Goal: Information Seeking & Learning: Compare options

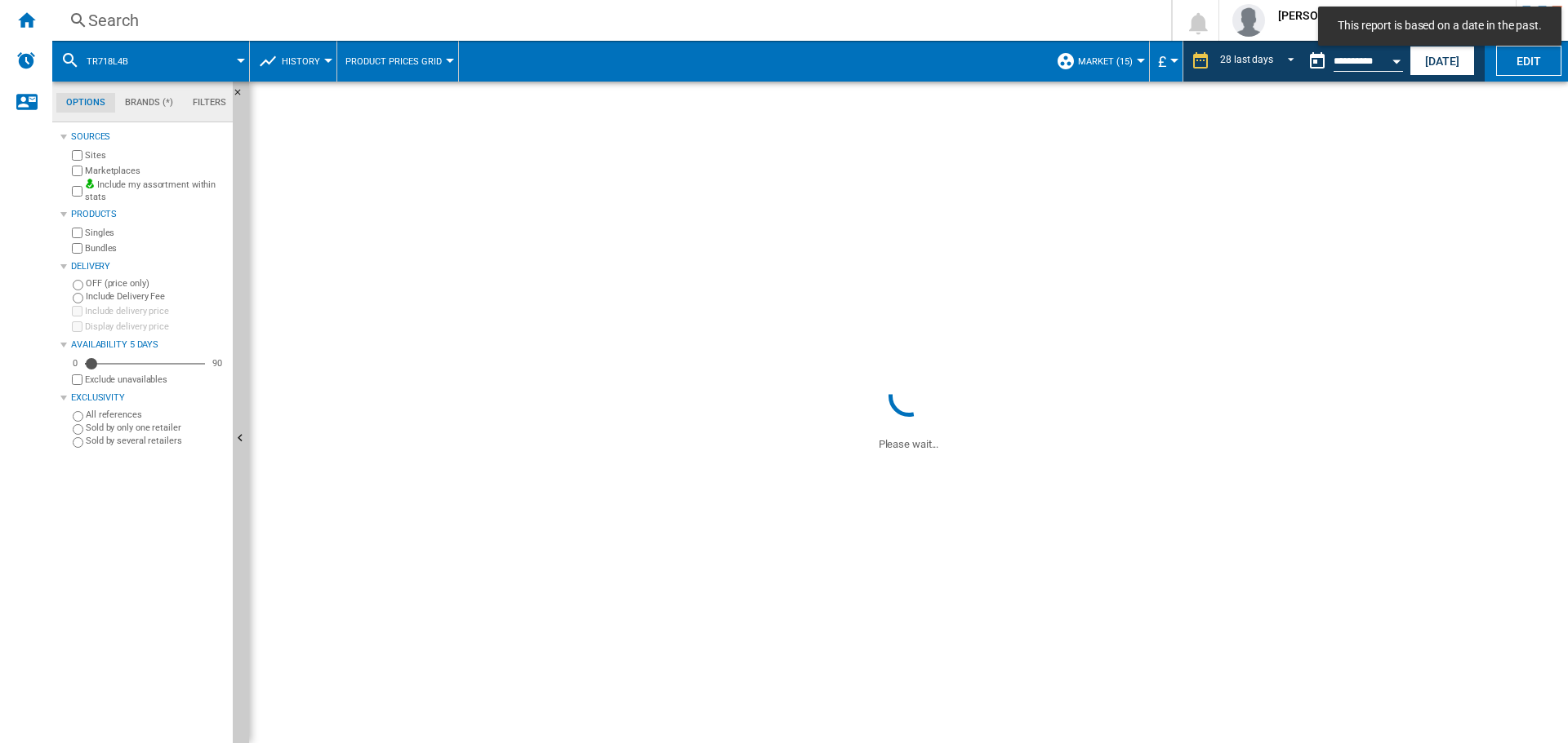
click at [164, 22] on div "Search" at bounding box center [608, 20] width 1040 height 23
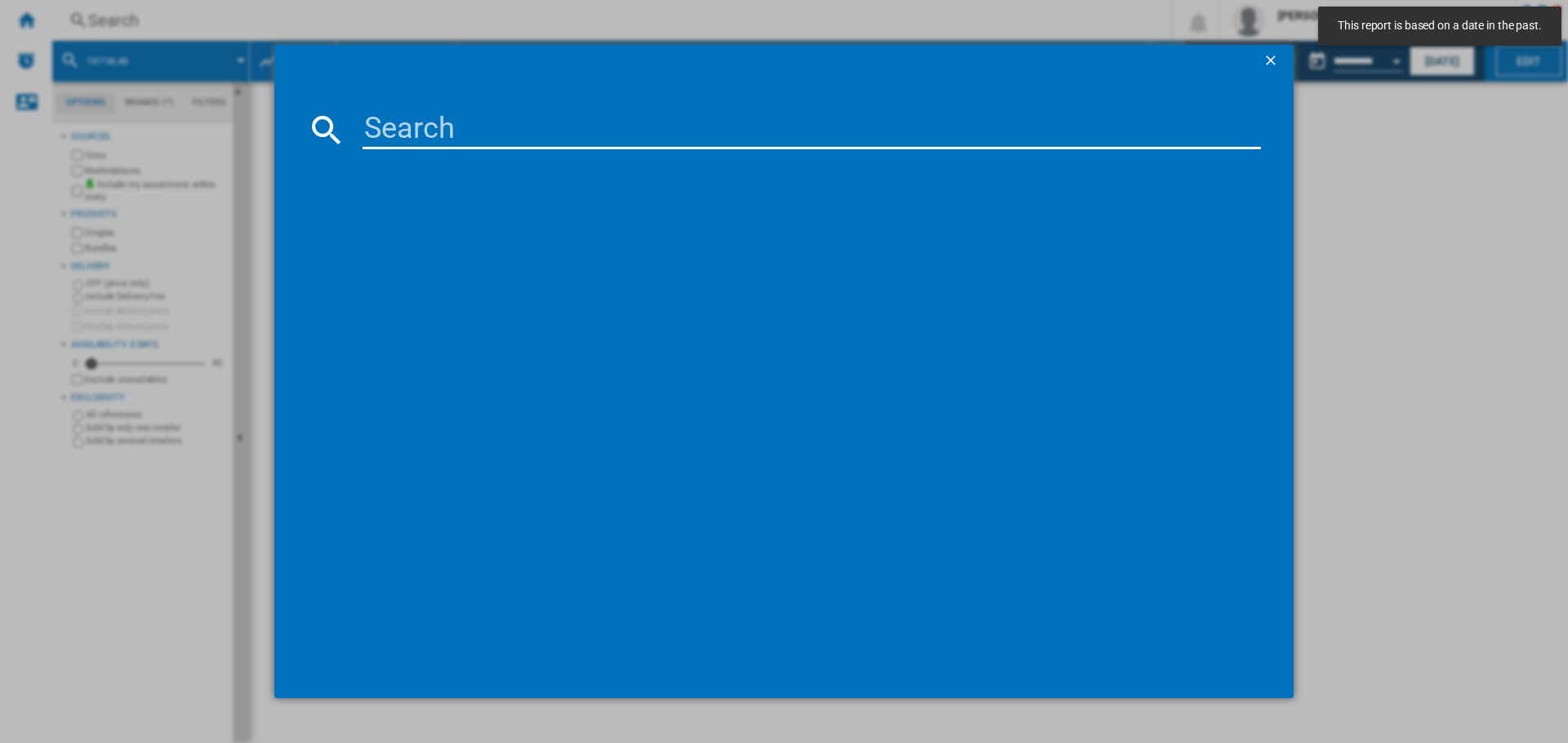
click at [437, 142] on input at bounding box center [811, 129] width 898 height 39
paste input "DEB331010M"
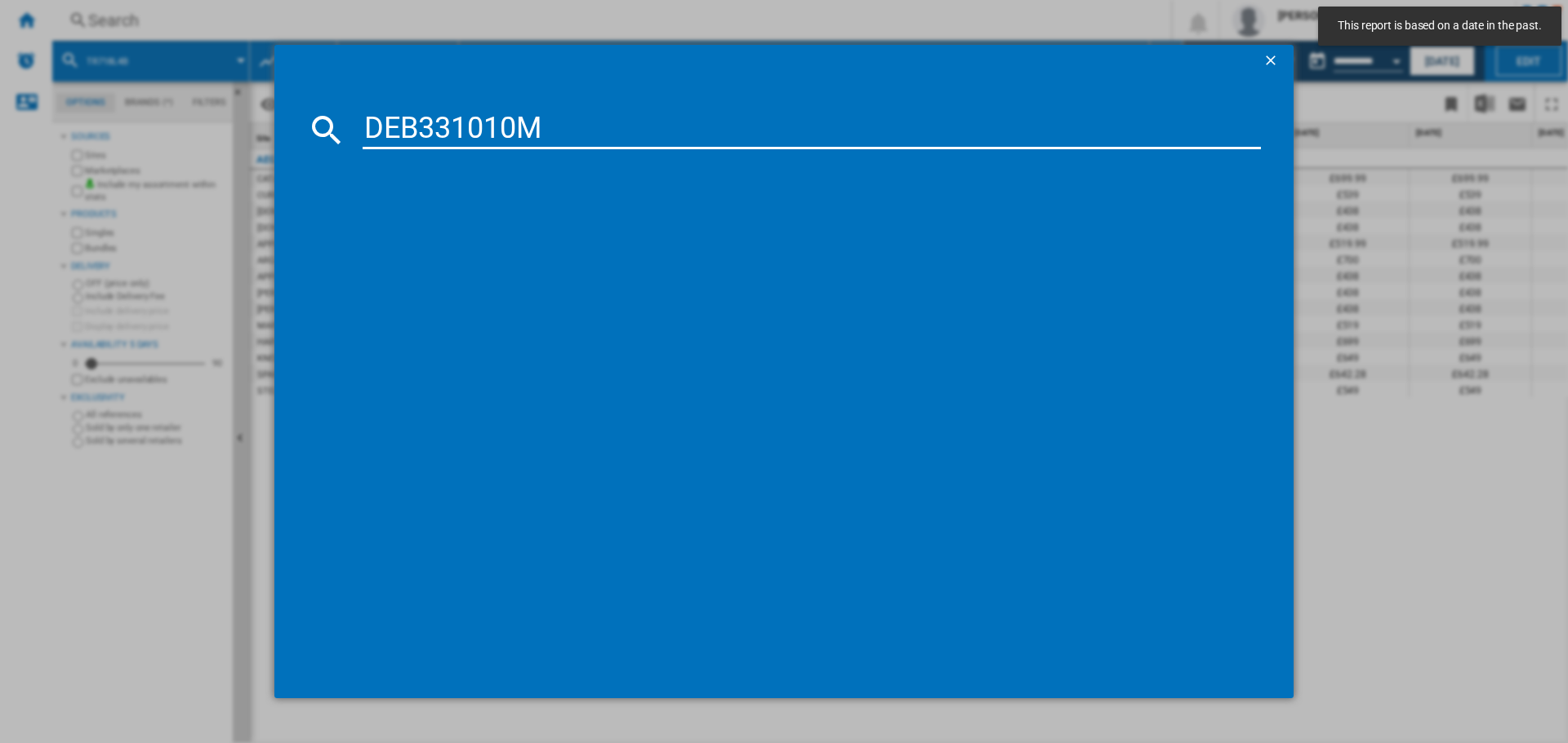
type input "DEB331010M"
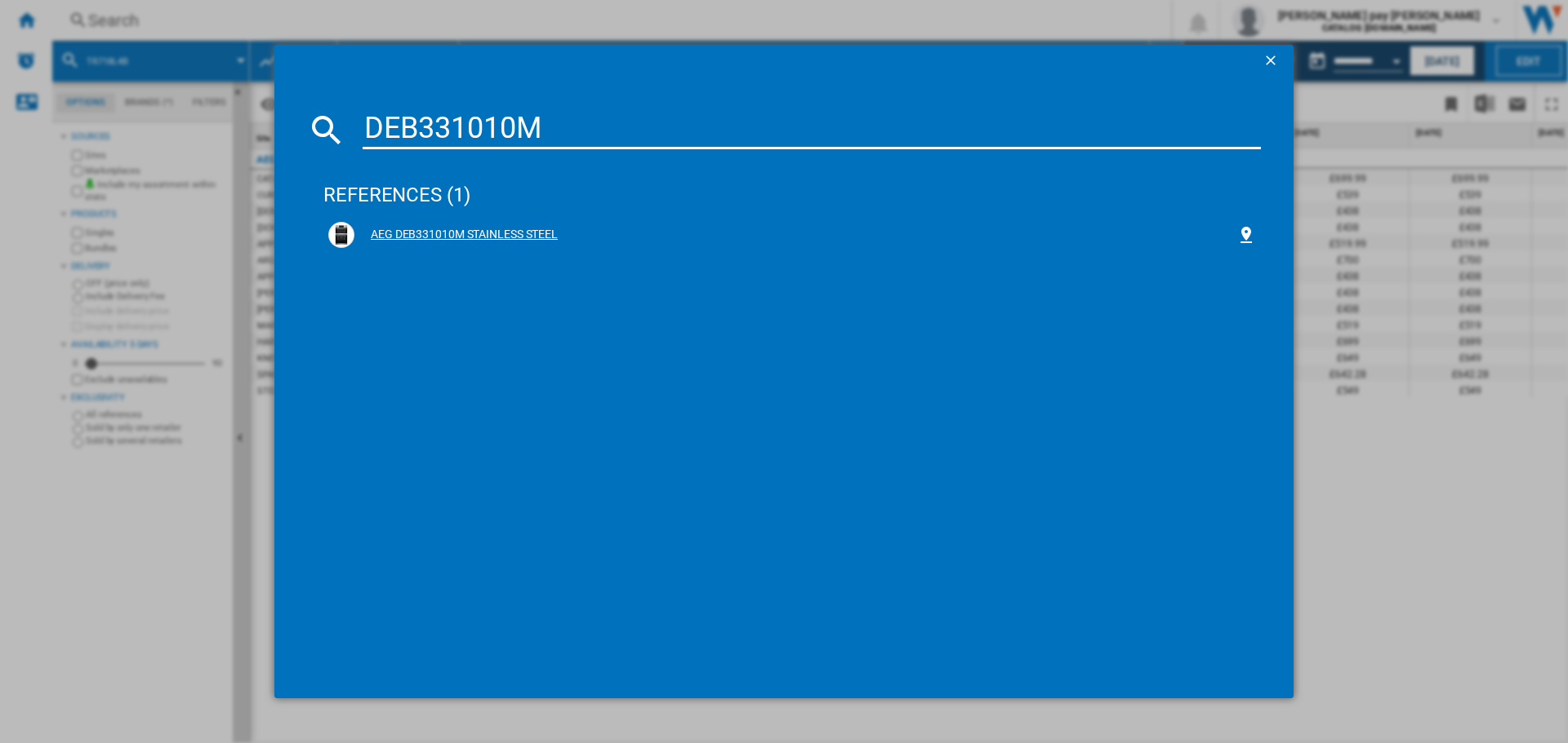
click at [451, 217] on div "AEG DEB331010M STAINLESS STEEL" at bounding box center [792, 235] width 938 height 36
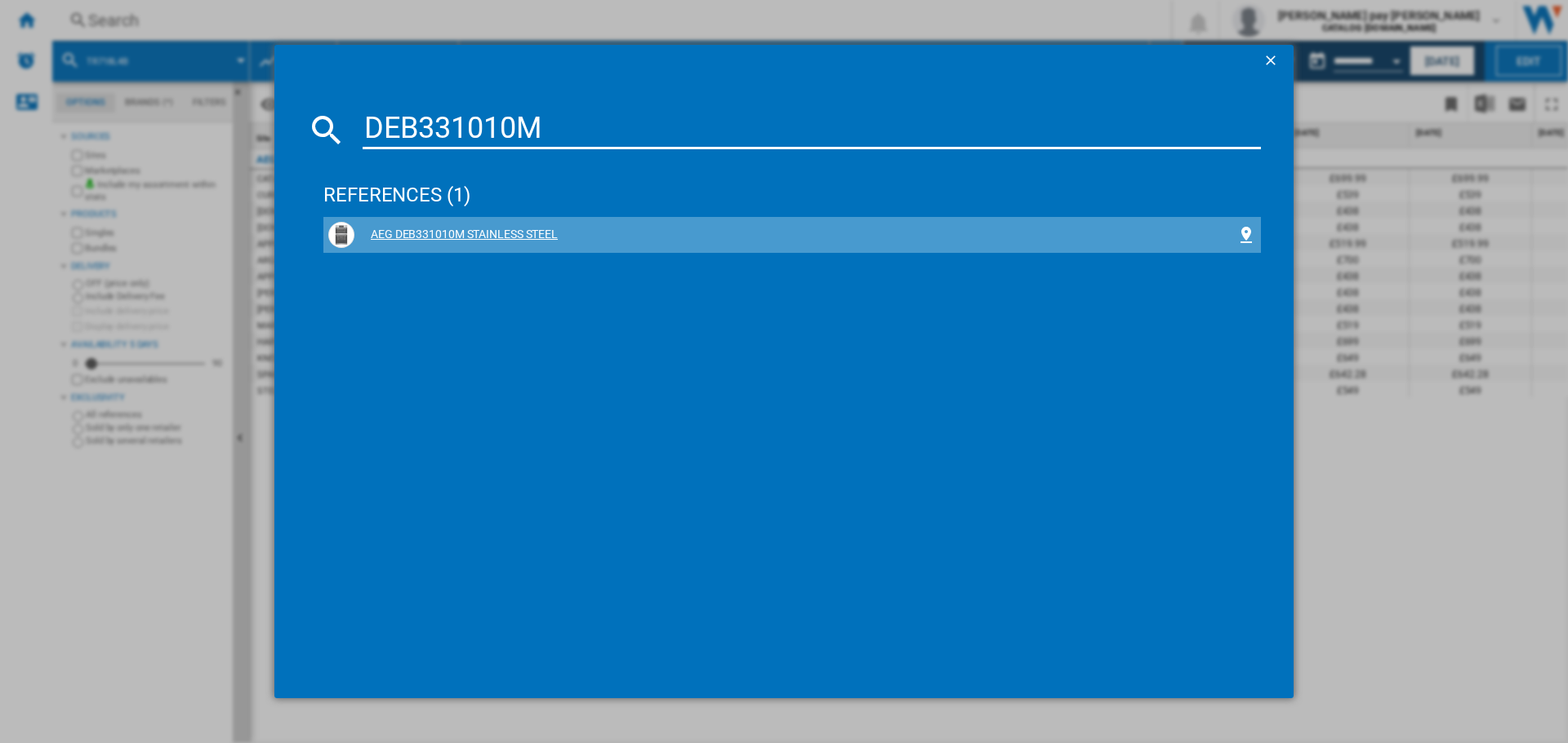
click at [457, 229] on div "AEG DEB331010M STAINLESS STEEL" at bounding box center [795, 234] width 881 height 16
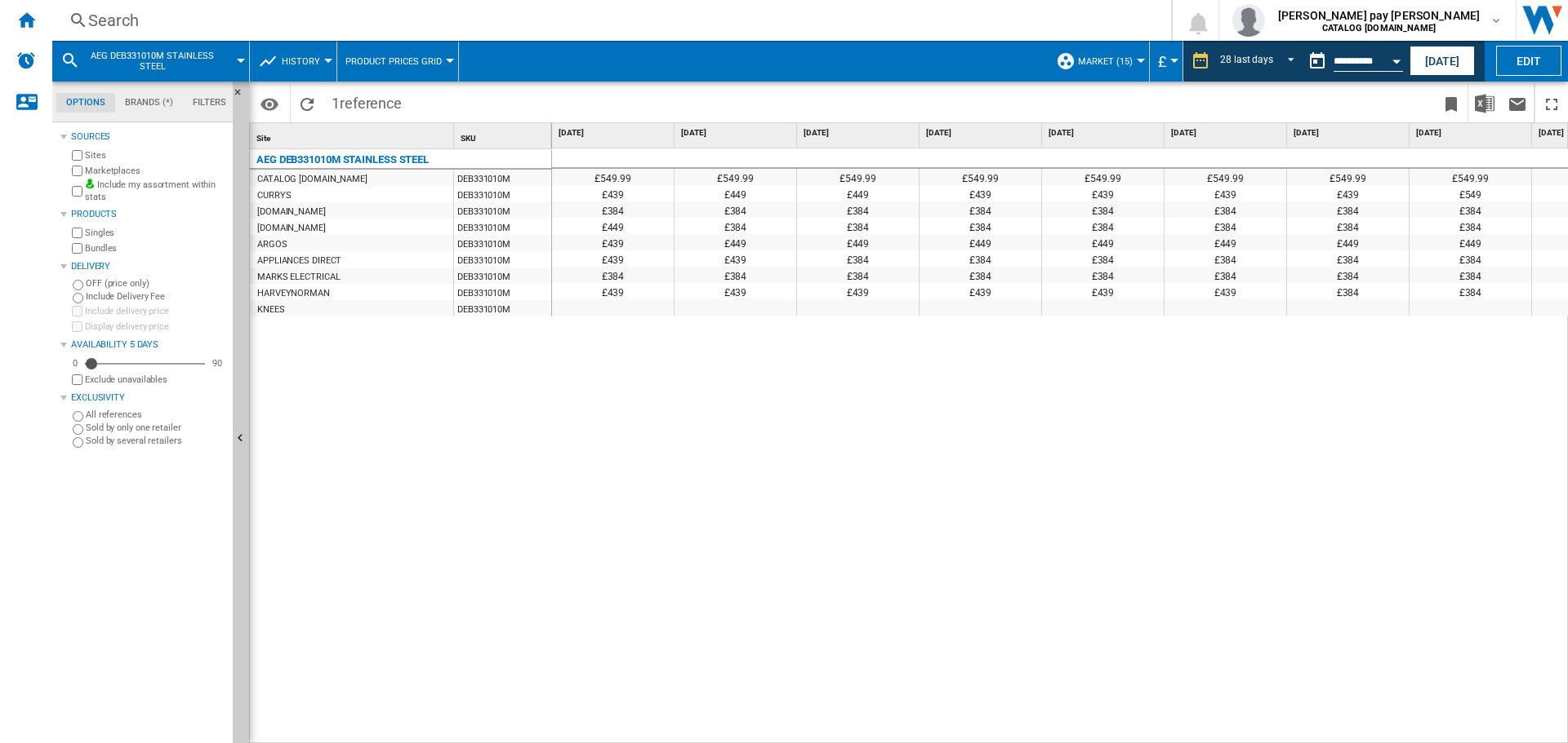
click at [743, 549] on div "£549.99 £549.99 £549.99 £549.99 £549.99 £549.99 £549.99 £549.99 £549.99 £549.99…" at bounding box center [1060, 446] width 1017 height 596
click at [1436, 60] on button "[DATE]" at bounding box center [1442, 60] width 66 height 30
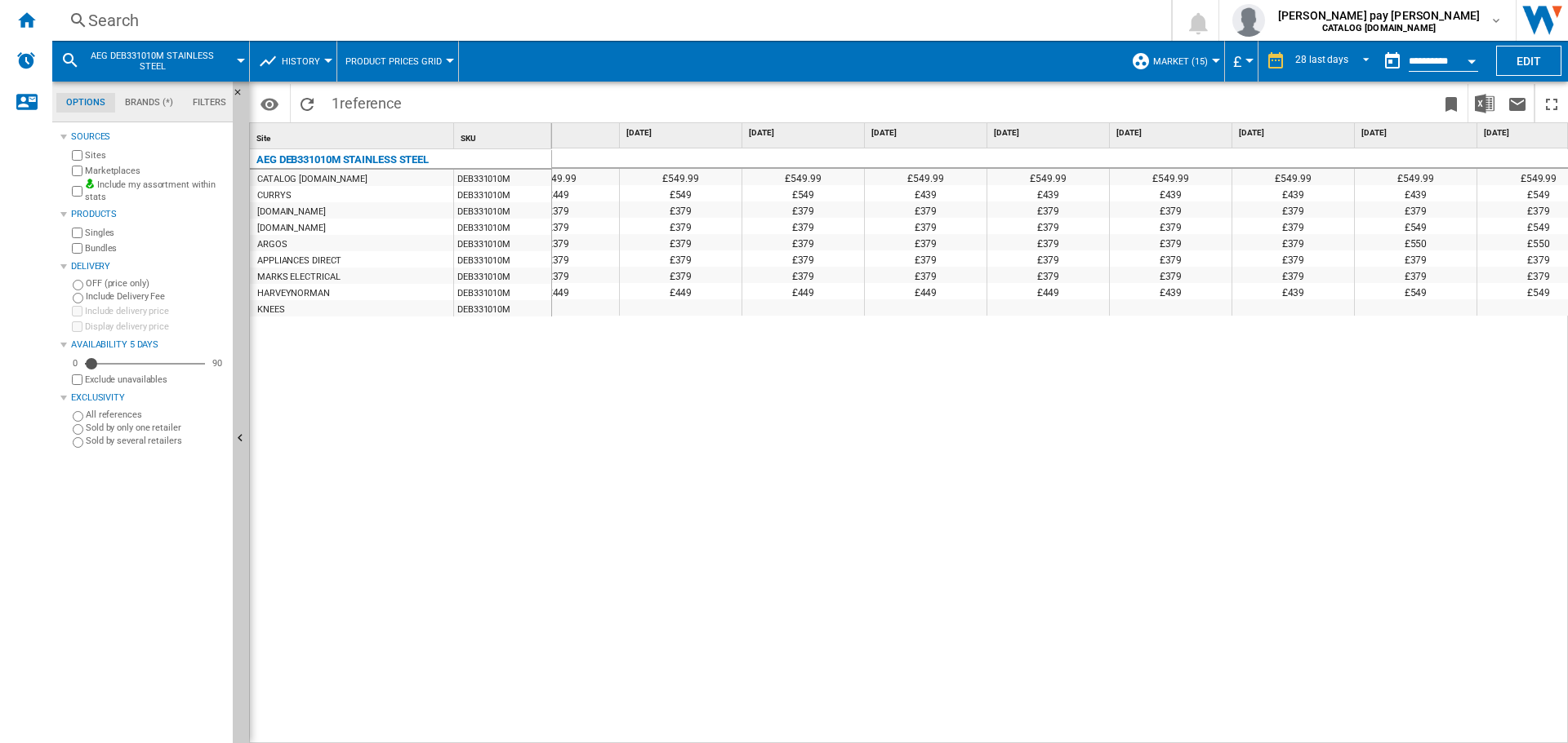
scroll to position [0, 2535]
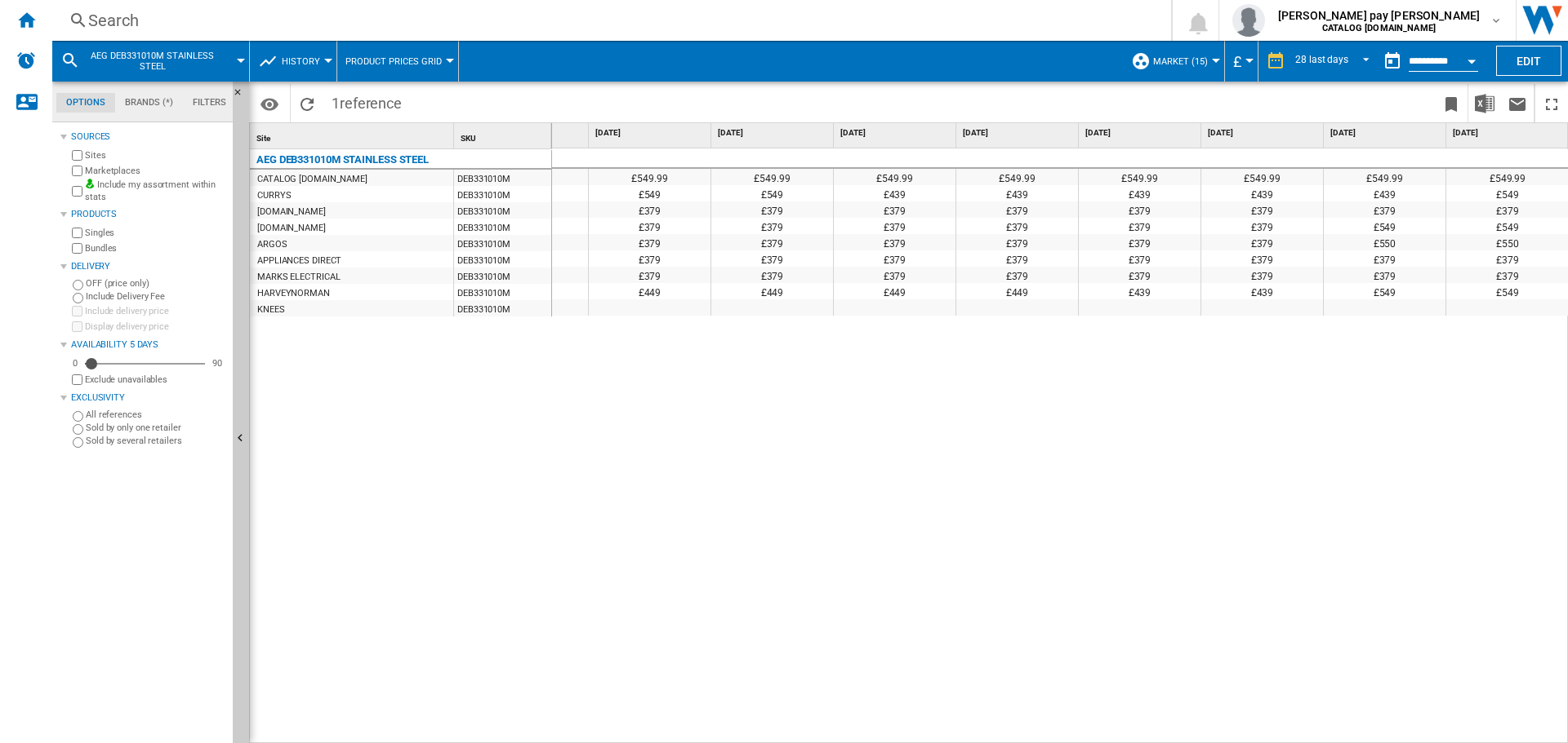
click at [992, 591] on div "£549.99 £549.99 £549.99 £549.99 £549.99 £549.99 £549.99 £549.99 £549.99 £549.99…" at bounding box center [1060, 446] width 1017 height 596
click at [941, 421] on div "£549.99 £549.99 £549.99 £549.99 £549.99 £549.99 £549.99 £549.99 £549.99 £549.99…" at bounding box center [1060, 446] width 1017 height 596
click at [336, 19] on div "Search" at bounding box center [608, 20] width 1040 height 23
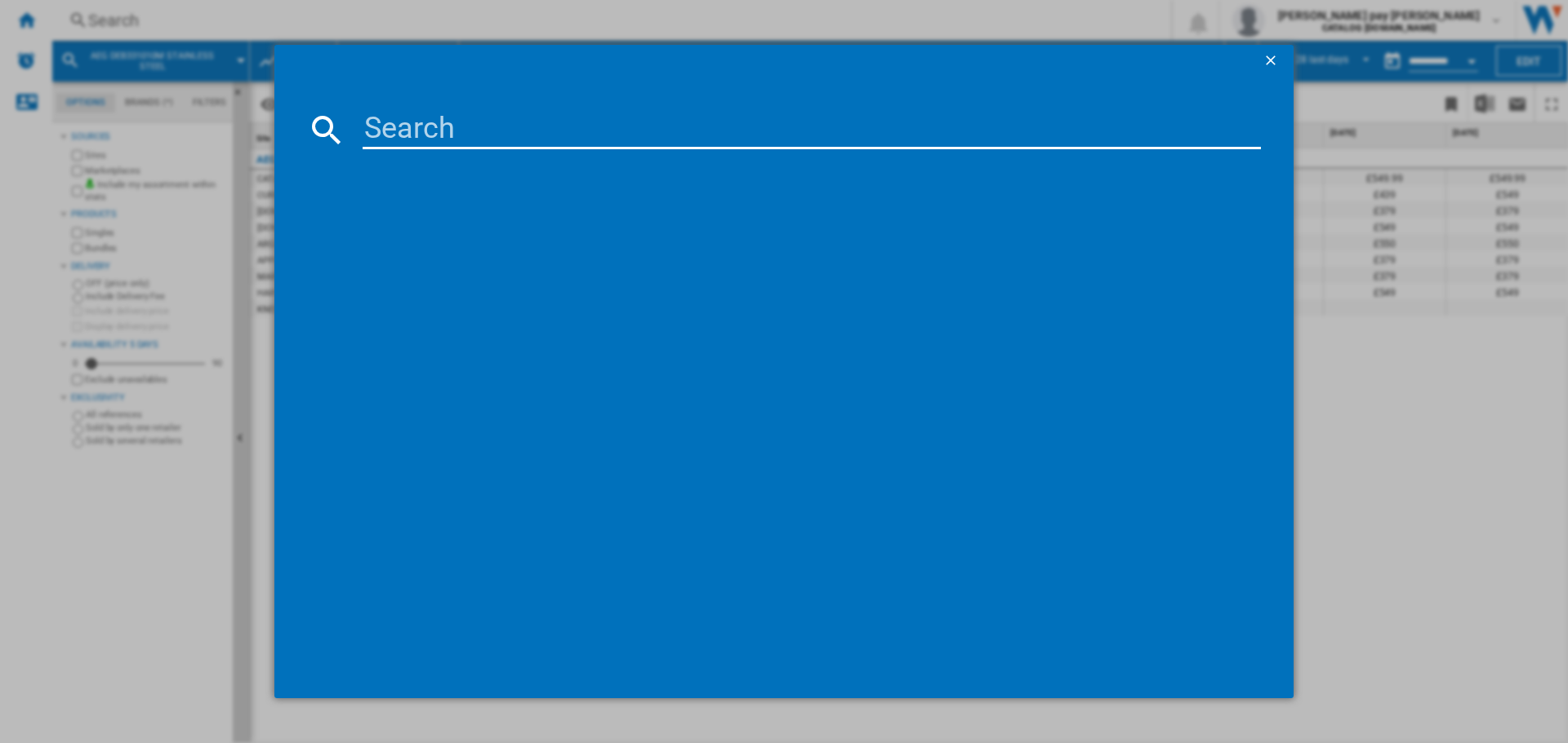
click at [492, 126] on input at bounding box center [811, 129] width 898 height 39
type input "DCE731110M"
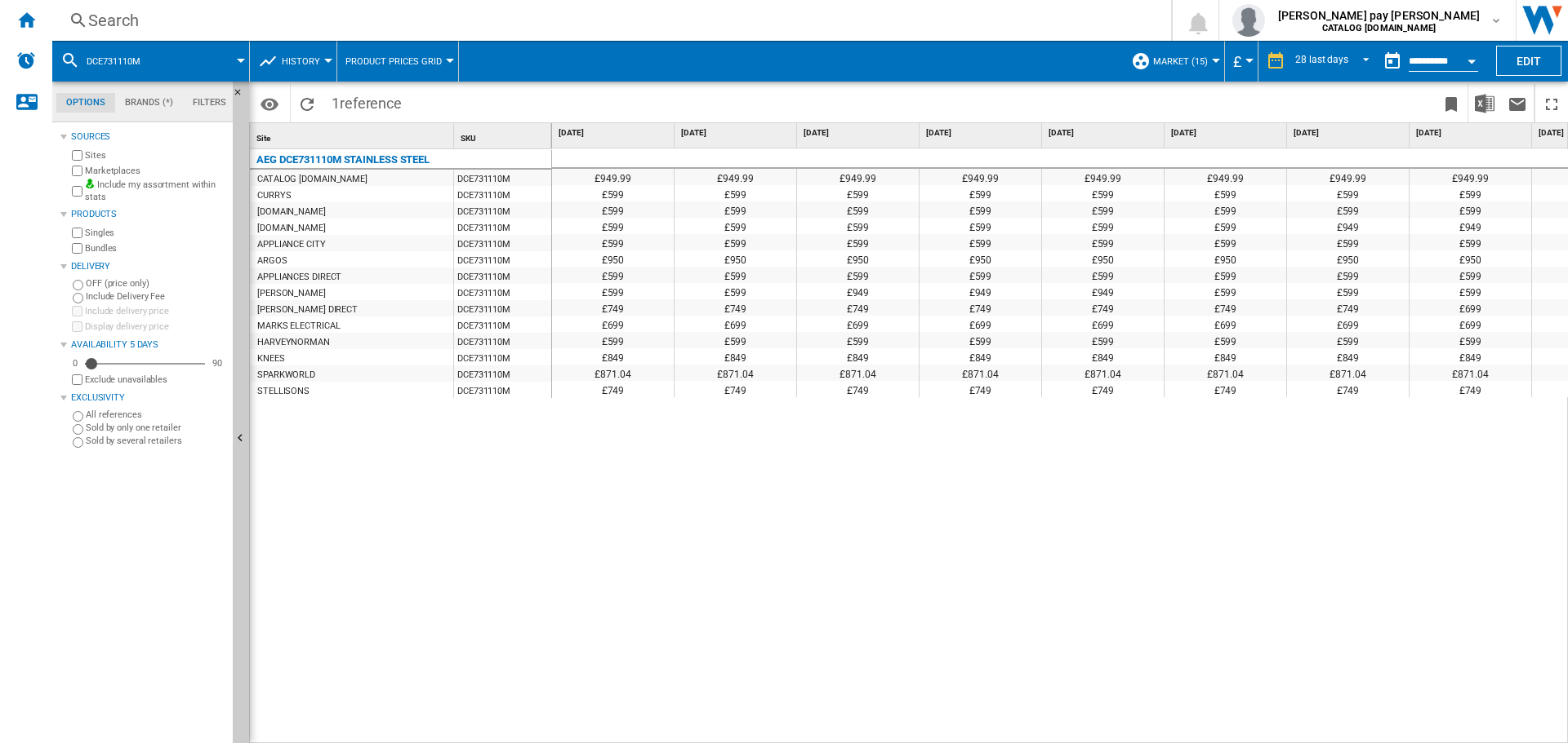
click at [1189, 535] on div "£949.99 £949.99 £949.99 £949.99 £949.99 £949.99 £949.99 £949.99 £949.99 £949.99…" at bounding box center [1060, 446] width 1017 height 596
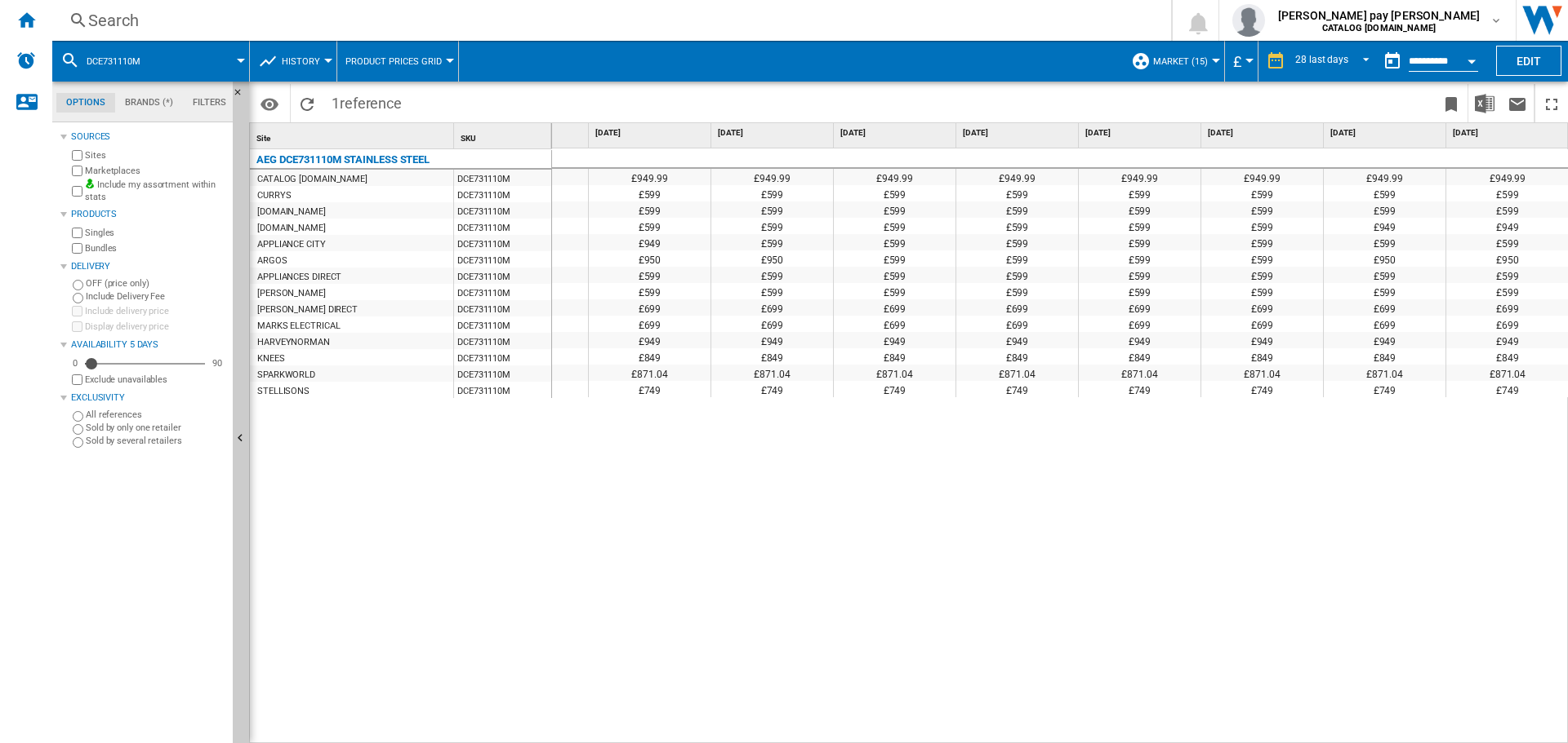
click at [336, 582] on div "AEG DCE731110M STAINLESS STEEL CATALOG [DOMAIN_NAME] DCE731110M CURRYS DCE73111…" at bounding box center [401, 442] width 302 height 587
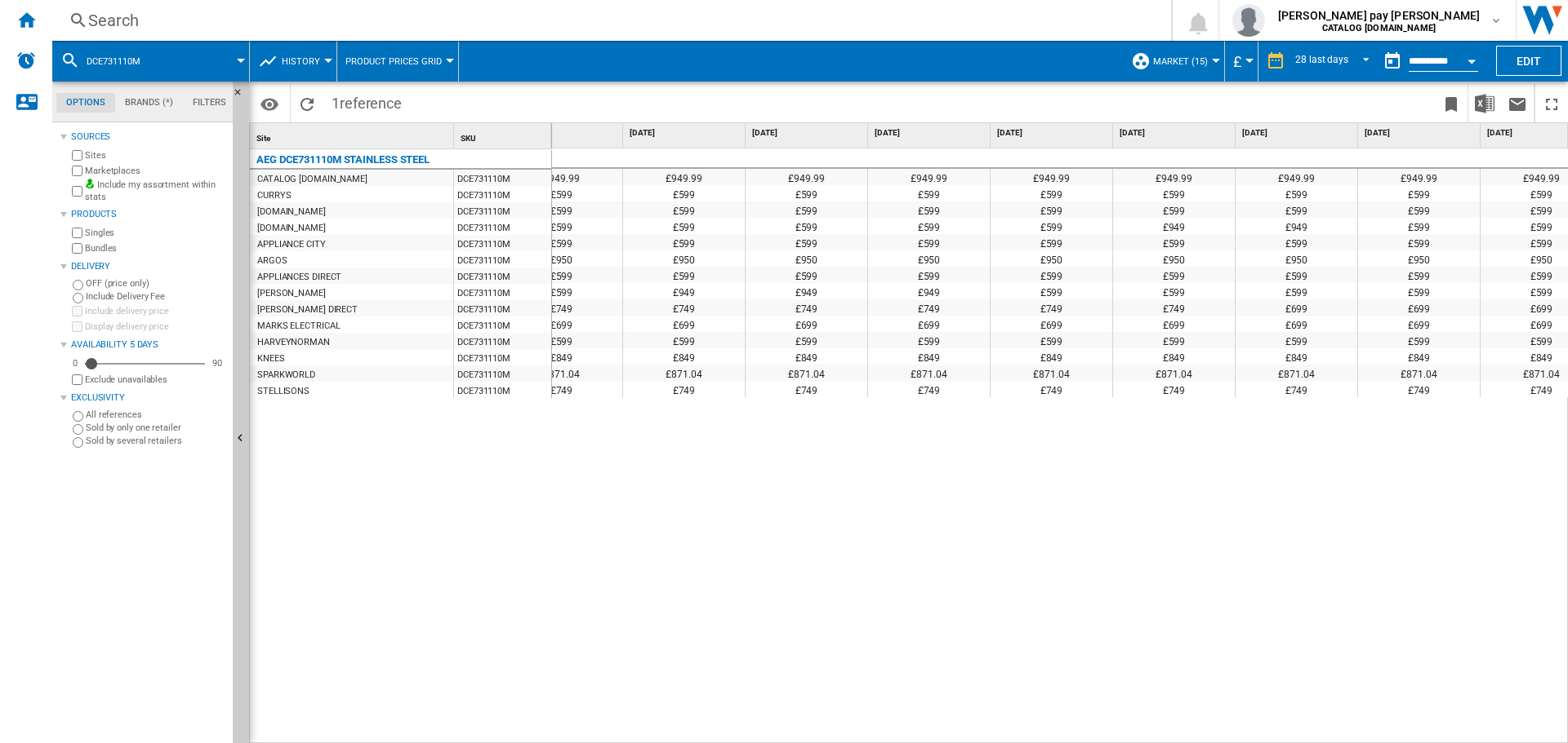
scroll to position [0, 0]
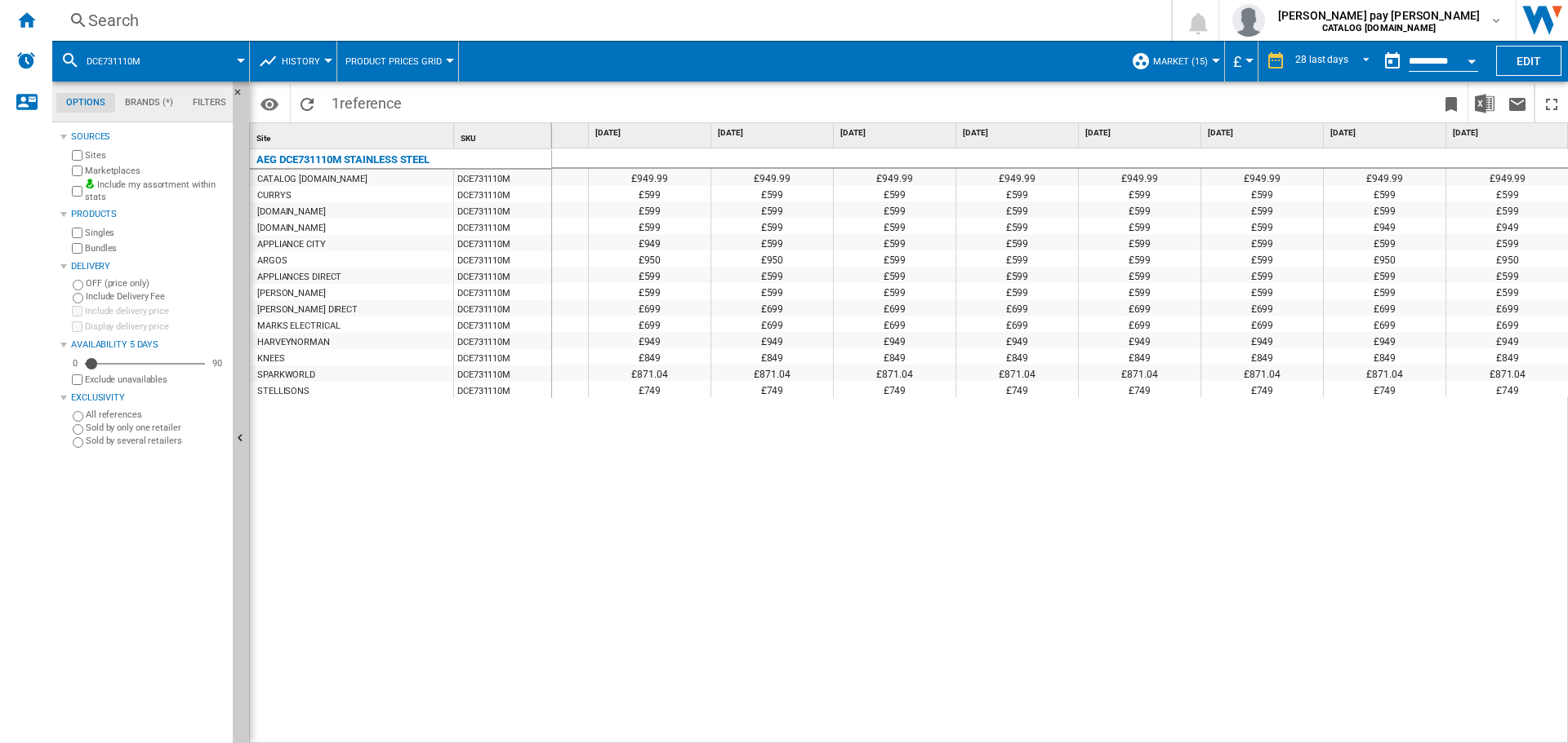
click at [1258, 671] on div "£949.99 £949.99 £949.99 £949.99 £949.99 £949.99 £949.99 £949.99 £949.99 £949.99…" at bounding box center [1060, 446] width 1017 height 596
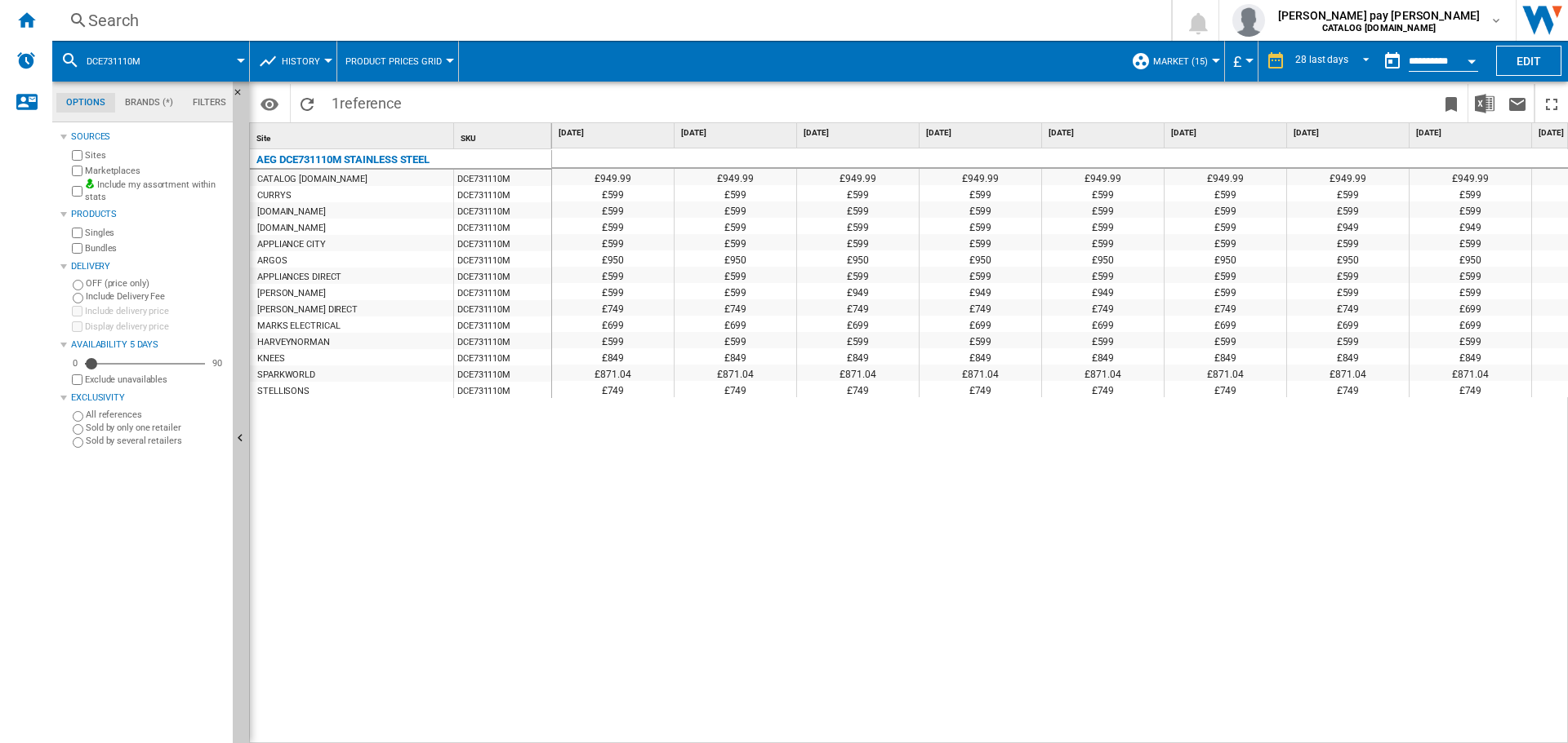
drag, startPoint x: 258, startPoint y: 38, endPoint x: 253, endPoint y: 20, distance: 18.7
click at [258, 38] on div "Search Search 0 [PERSON_NAME] pay [PERSON_NAME] CATALOG [DOMAIN_NAME] CATALOG […" at bounding box center [810, 20] width 1515 height 41
click at [253, 20] on div "Search" at bounding box center [608, 20] width 1040 height 23
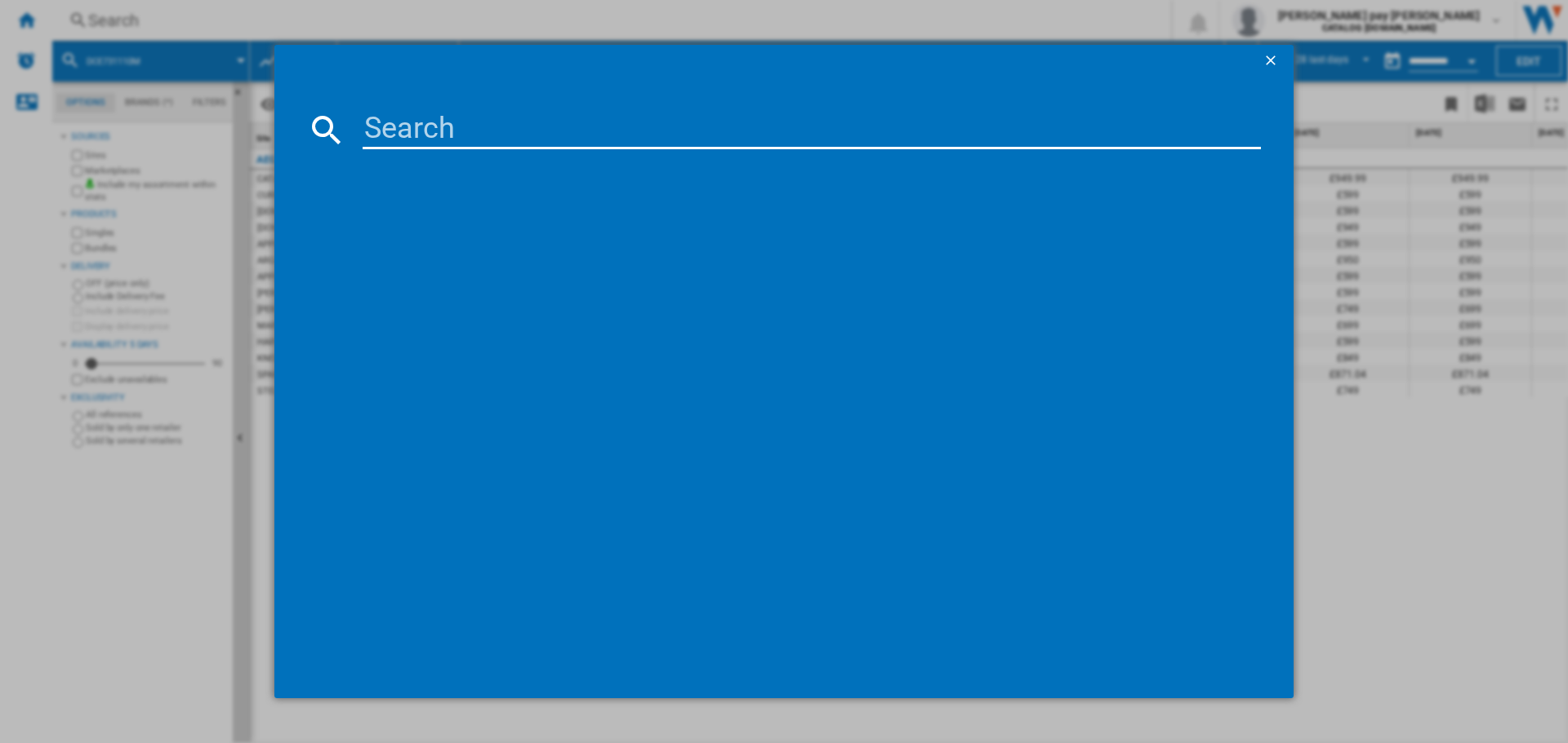
click at [414, 127] on input at bounding box center [811, 129] width 898 height 39
type input "DCB331010M"
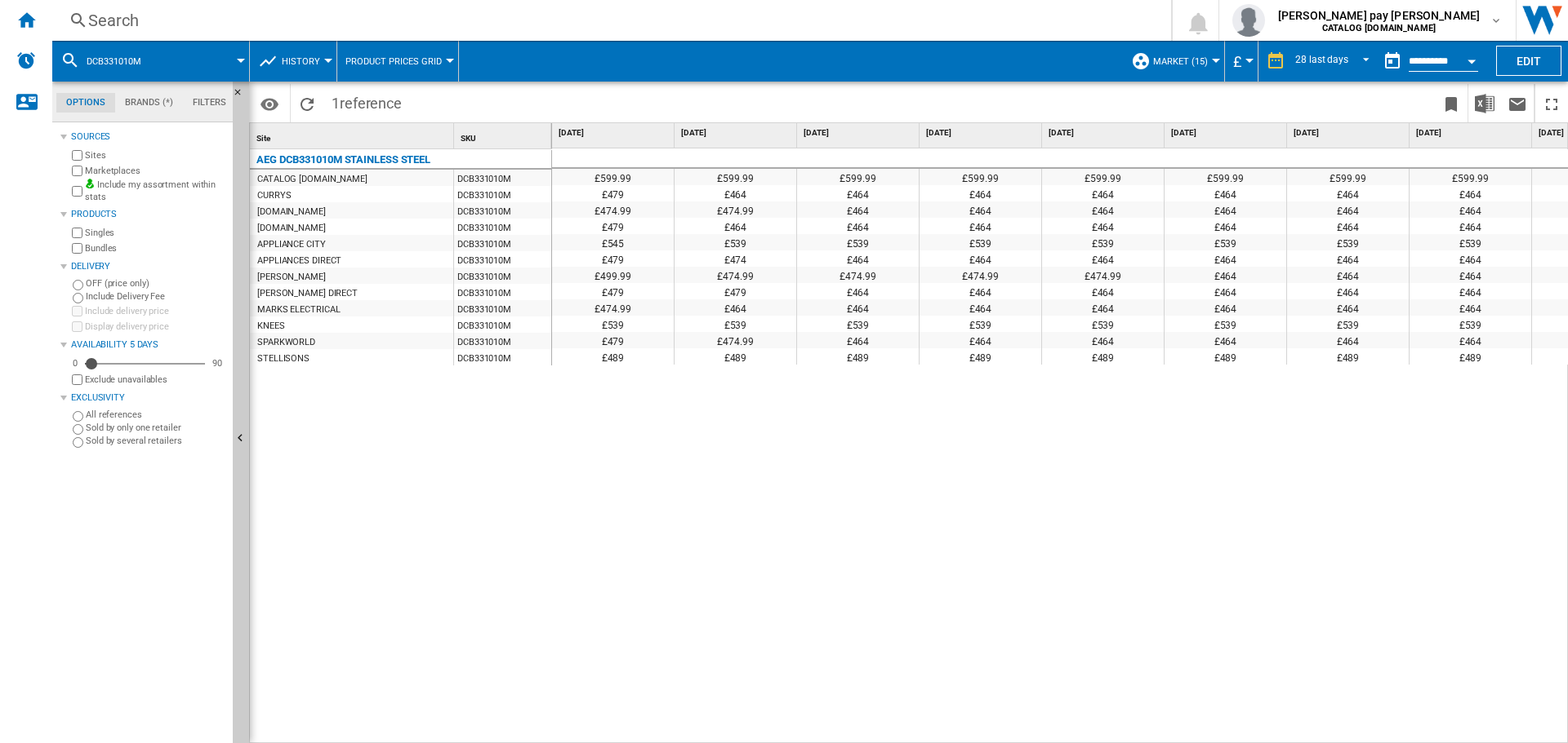
click at [956, 485] on div "£599.99 £599.99 £599.99 £599.99 £599.99 £599.99 £599.99 £599.99 £599.99 £599.99…" at bounding box center [1060, 446] width 1017 height 596
click at [834, 692] on div "£599.99 £599.99 £599.99 £599.99 £599.99 £599.99 £599.99 £599.99 £599.99 £599.99…" at bounding box center [1060, 446] width 1017 height 596
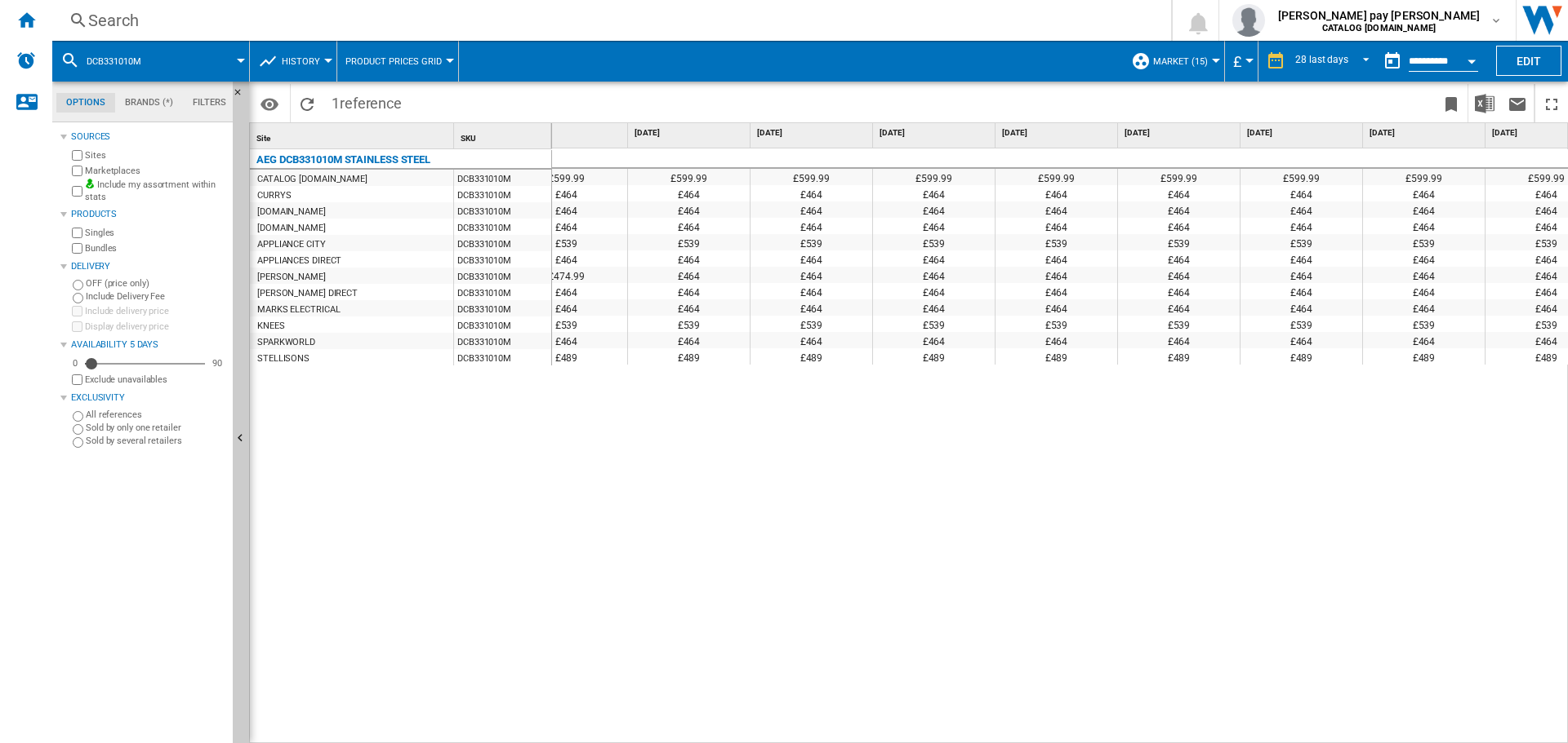
scroll to position [0, 599]
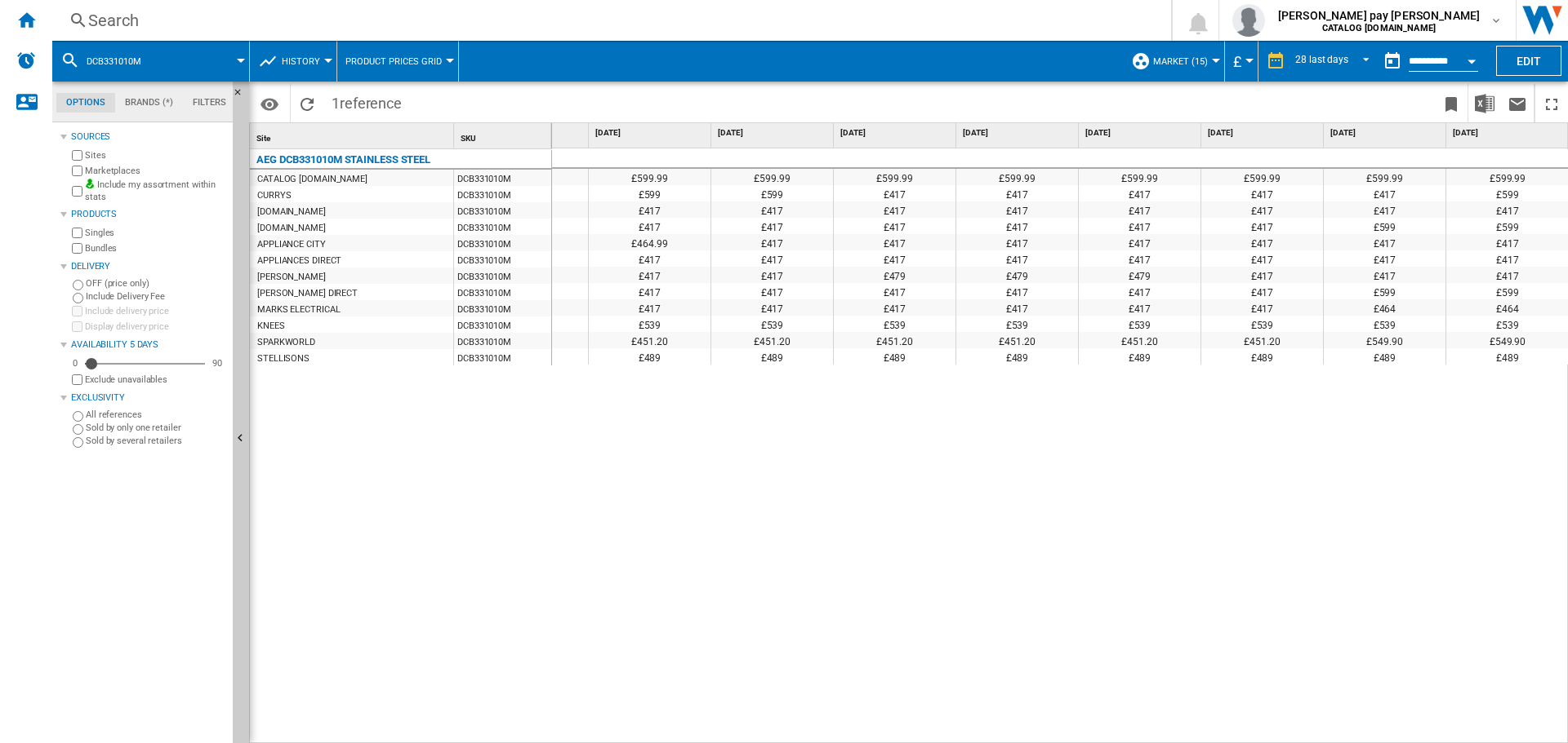
drag, startPoint x: 581, startPoint y: 429, endPoint x: 185, endPoint y: 53, distance: 546.1
click at [570, 409] on div "£599.99 £599.99 £599.99 £599.99 £599.99 £599.99 £599.99 £599.99 £599.99 £599.99…" at bounding box center [1060, 446] width 1017 height 596
click at [159, 27] on div "Search" at bounding box center [608, 20] width 1040 height 23
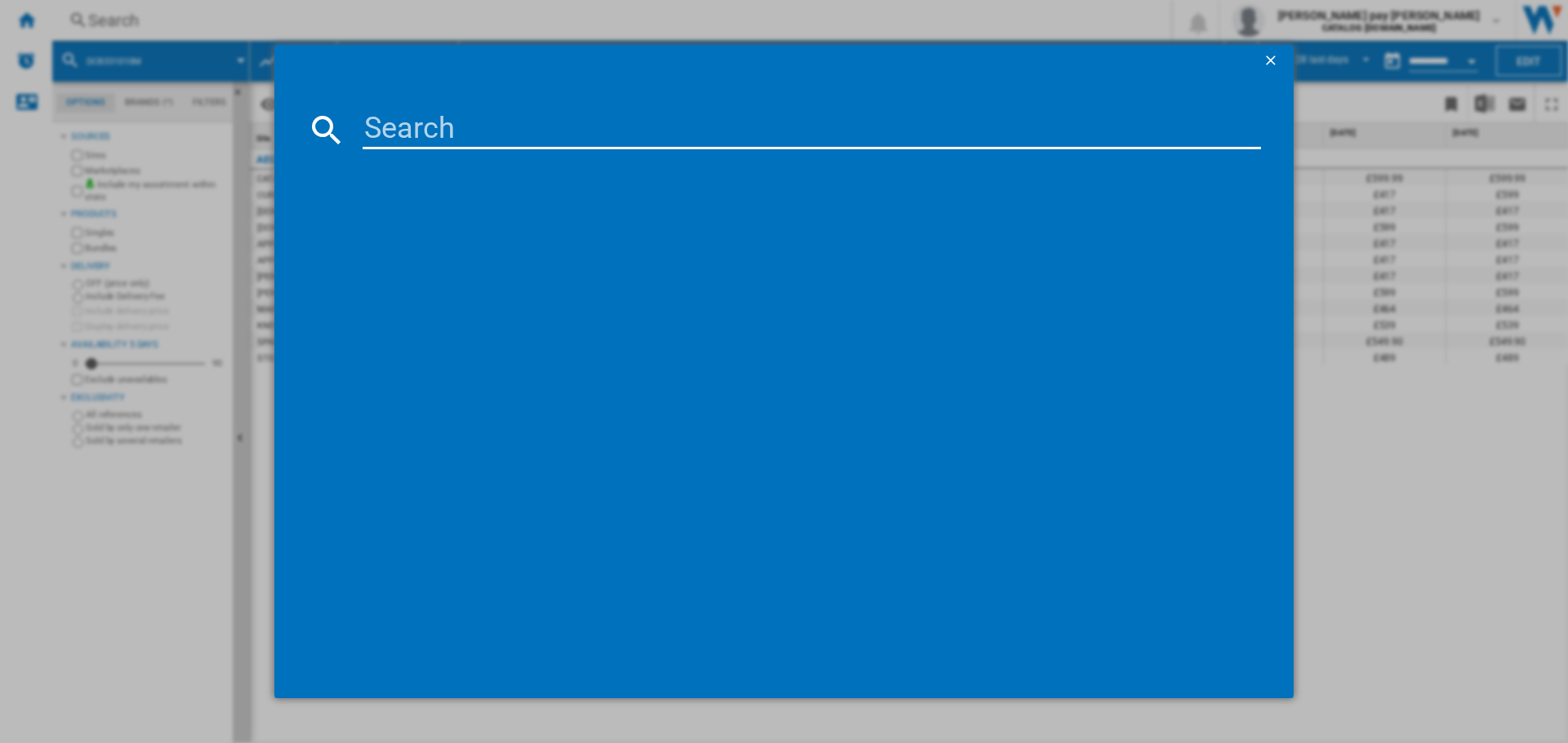
click at [398, 129] on input at bounding box center [811, 129] width 898 height 39
type input "DUB331110M"
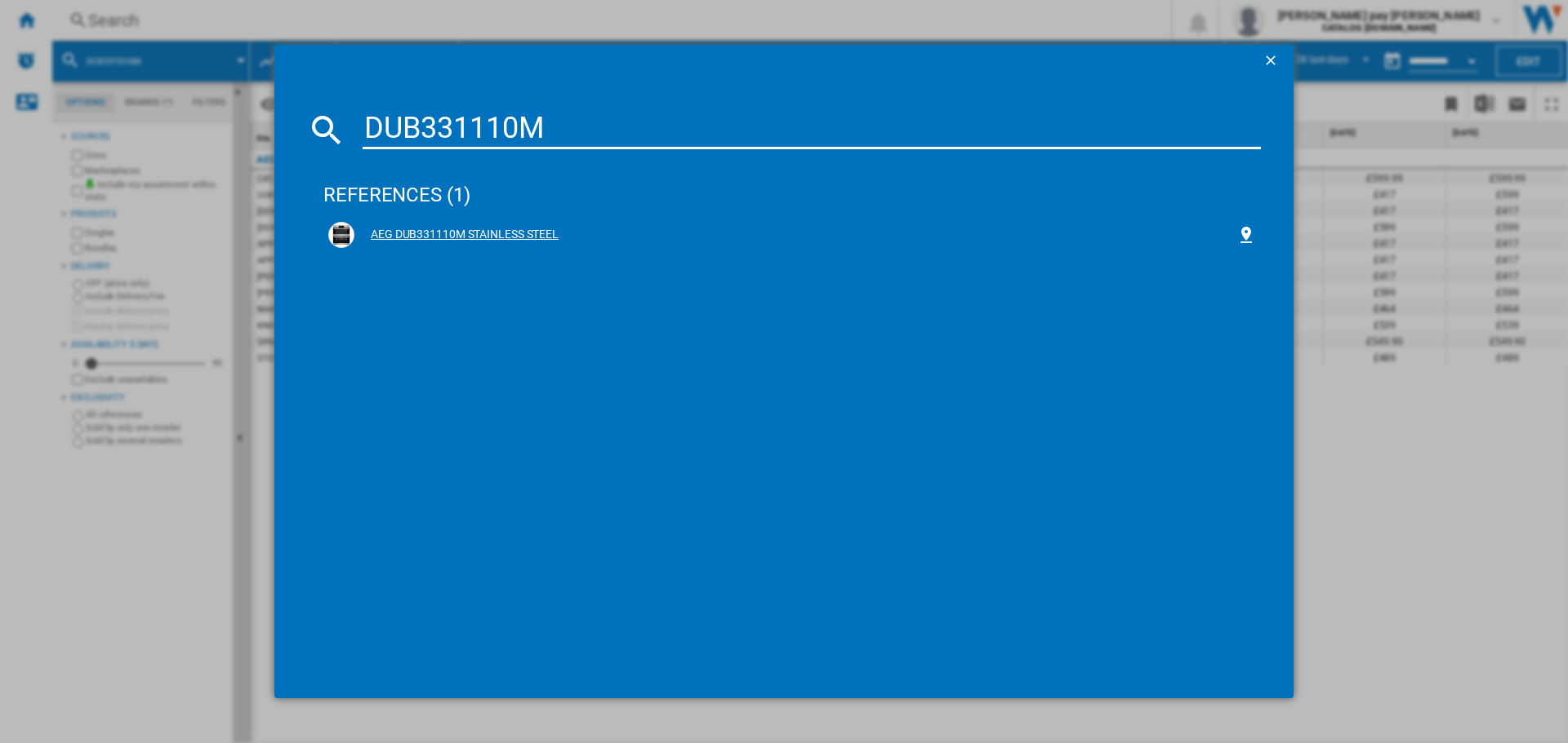
click at [505, 230] on div "AEG DUB331110M STAINLESS STEEL" at bounding box center [795, 234] width 881 height 16
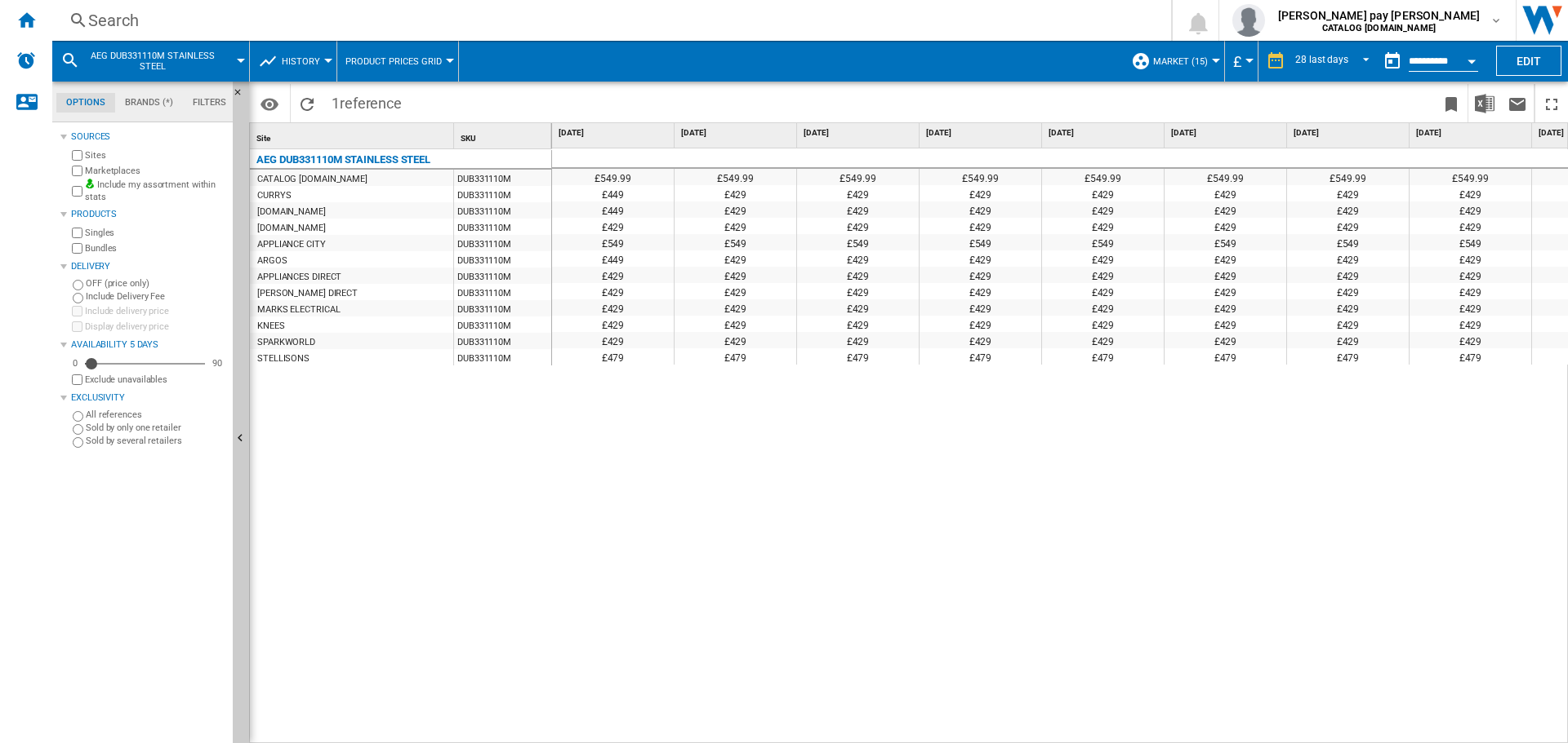
click at [816, 453] on div "£549.99 £549.99 £549.99 £549.99 £549.99 £549.99 £549.99 £549.99 £549.99 £549.99…" at bounding box center [1060, 446] width 1017 height 596
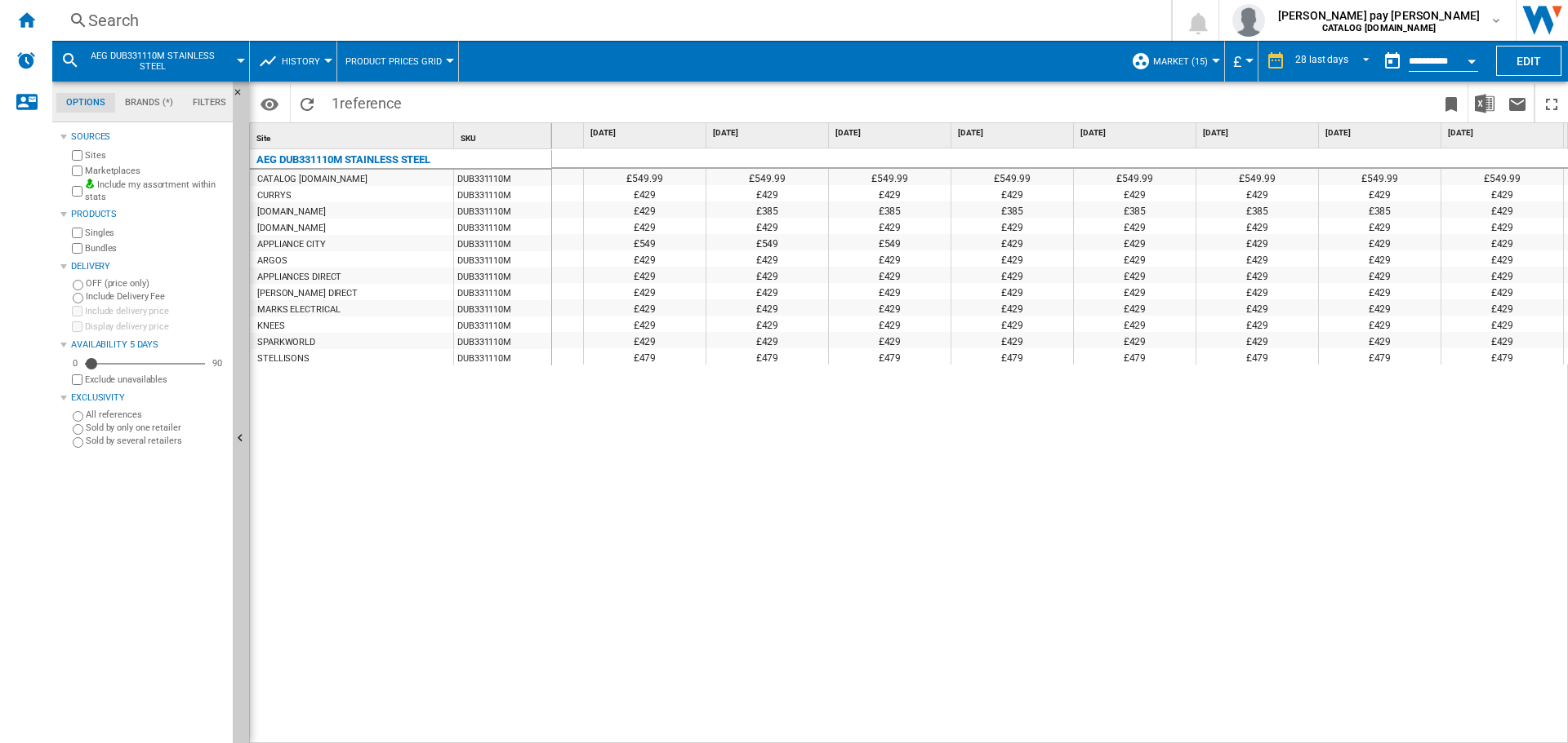
scroll to position [0, 2535]
click at [655, 466] on div "£549.99 £549.99 £549.99 £549.99 £549.99 £549.99 £549.99 £549.99 £549.99 £549.99…" at bounding box center [1060, 446] width 1017 height 596
click at [213, 8] on div "Search Search 0 [PERSON_NAME] pay [PERSON_NAME] CATALOG [DOMAIN_NAME] CATALOG […" at bounding box center [810, 20] width 1515 height 41
click at [216, 22] on div "Search" at bounding box center [608, 20] width 1040 height 23
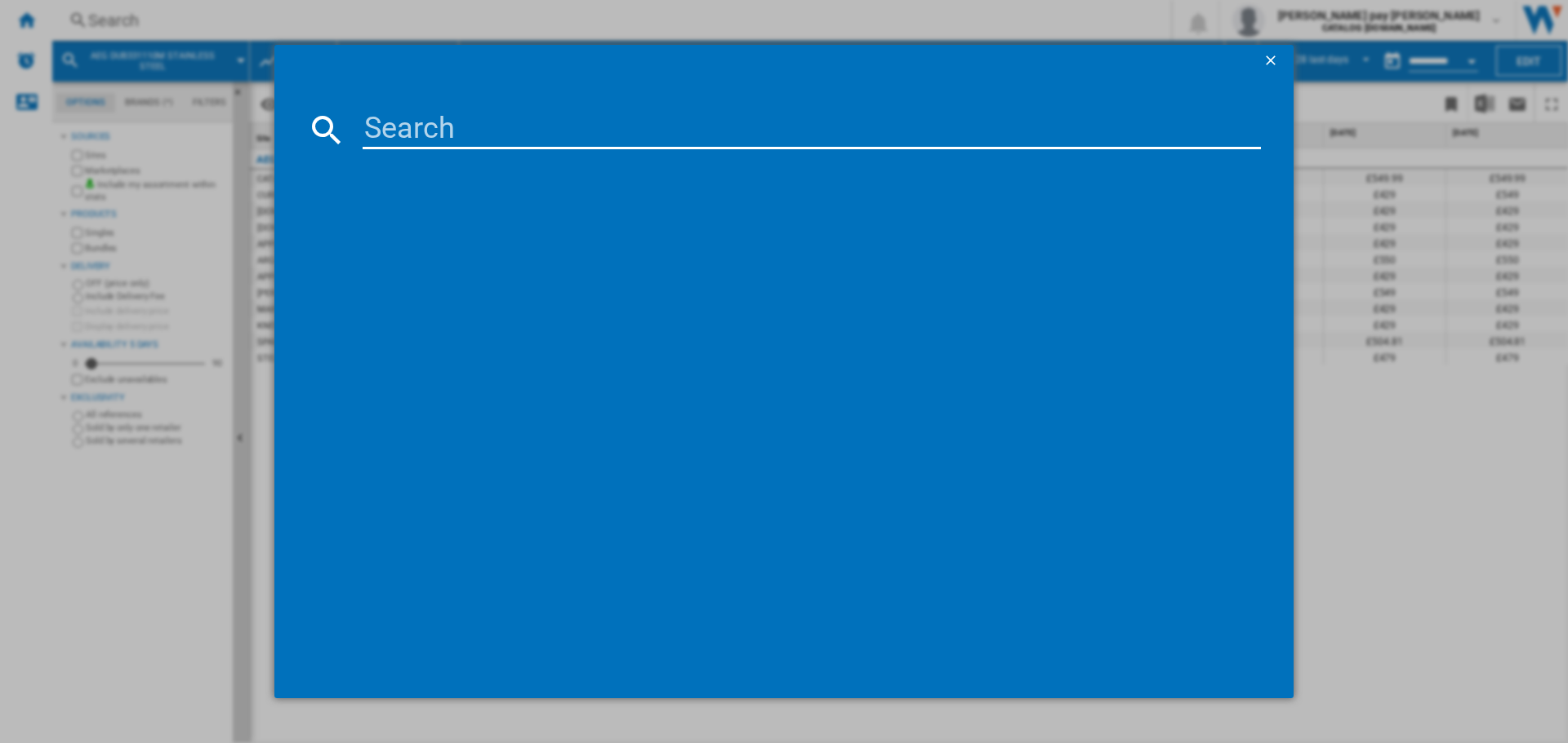
click at [402, 132] on input at bounding box center [811, 129] width 898 height 39
type input "HK614000CB"
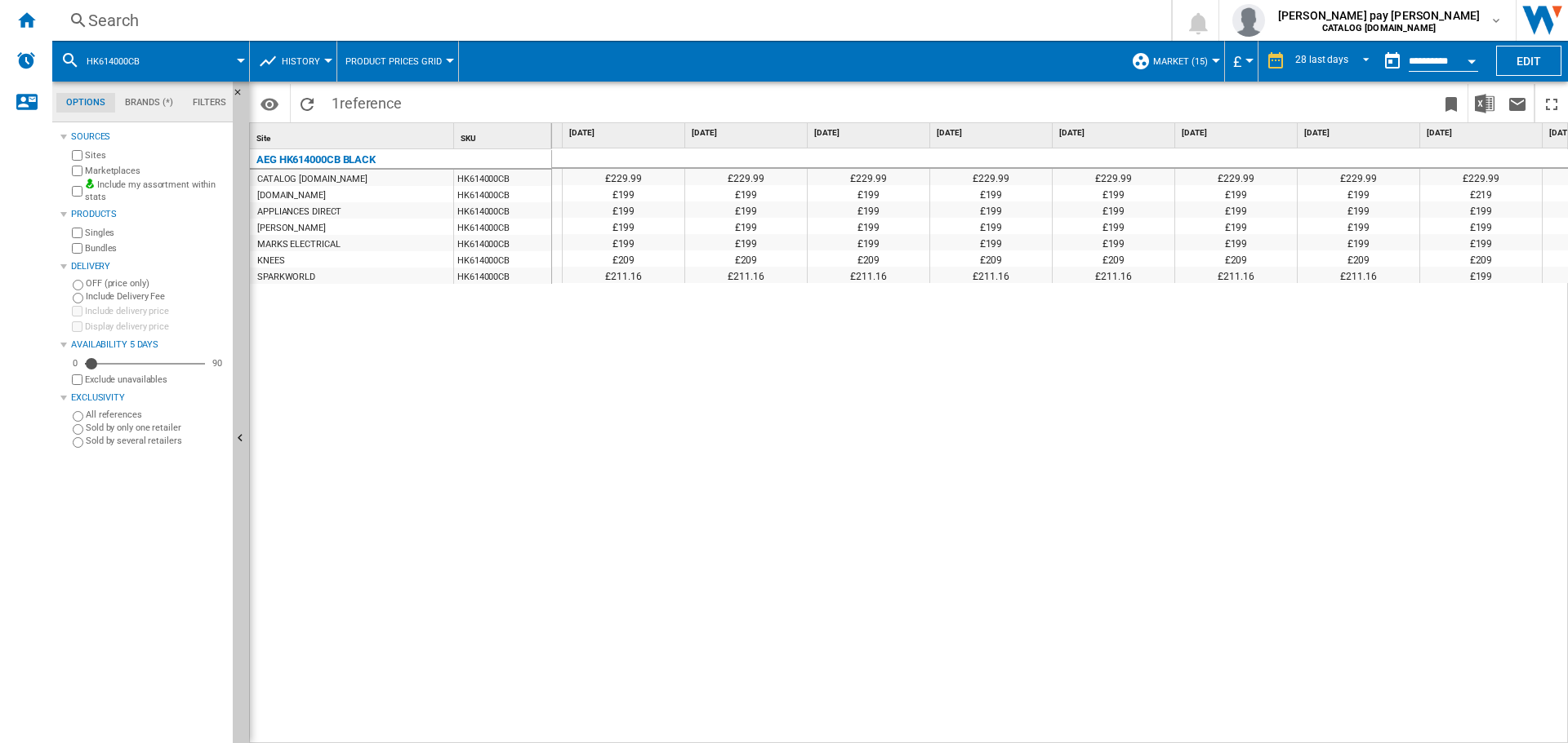
scroll to position [0, 2535]
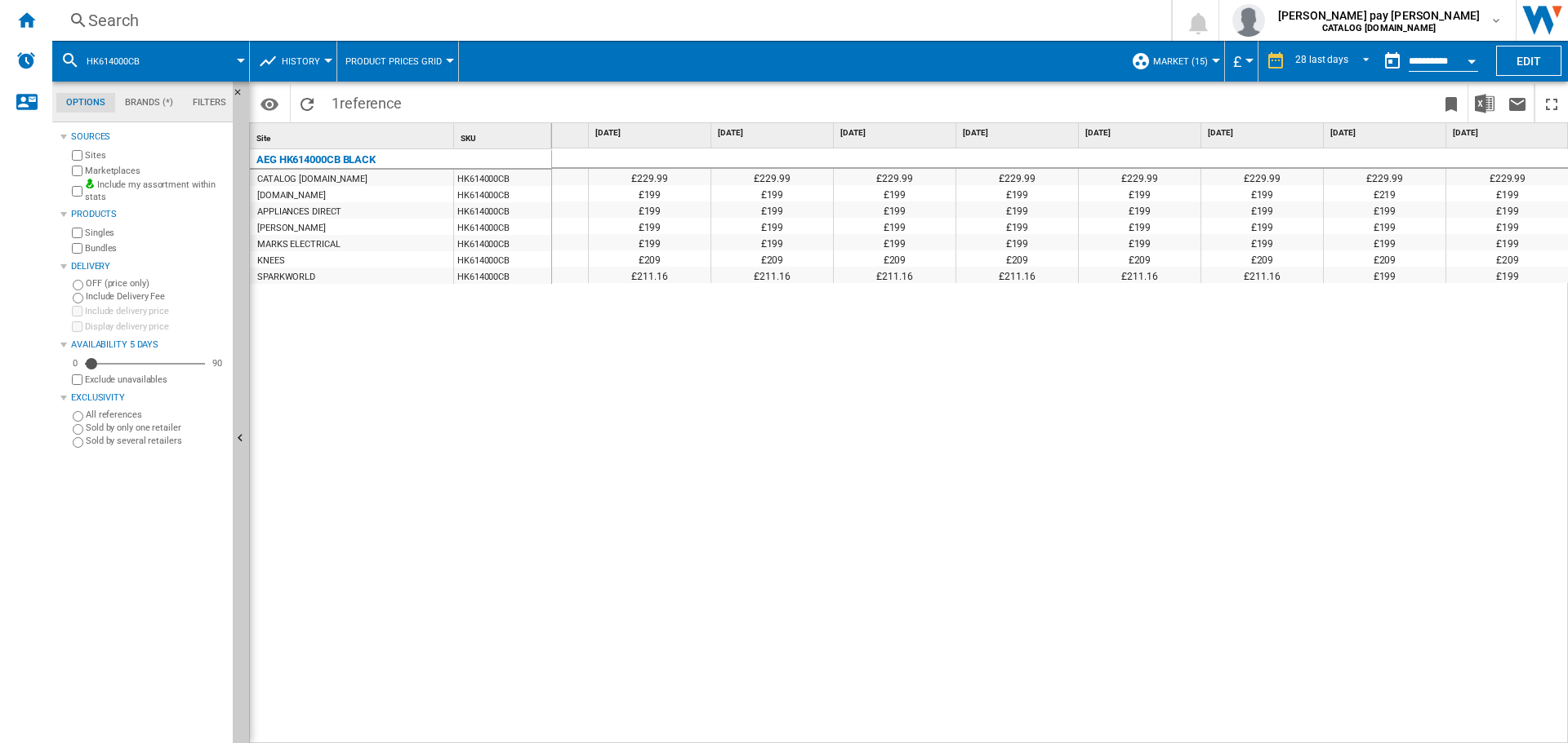
click at [390, 110] on span "reference" at bounding box center [371, 103] width 62 height 17
click at [323, 34] on div "Search Search 0 [PERSON_NAME] pay [PERSON_NAME] CATALOG [DOMAIN_NAME] CATALOG […" at bounding box center [810, 20] width 1515 height 41
click at [331, 17] on div "Search" at bounding box center [608, 20] width 1040 height 23
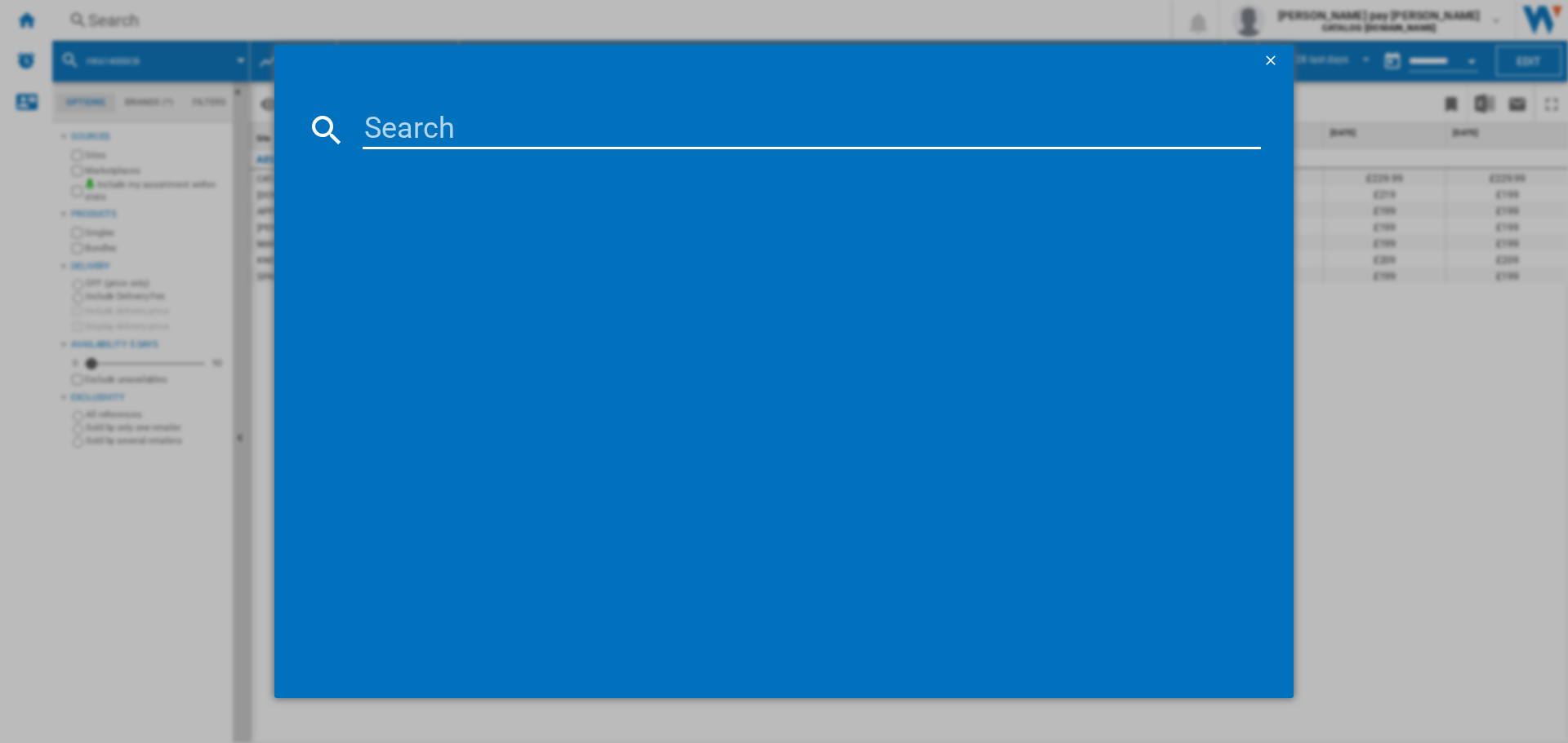
click at [416, 116] on input at bounding box center [811, 129] width 898 height 39
type input "HK624010FB"
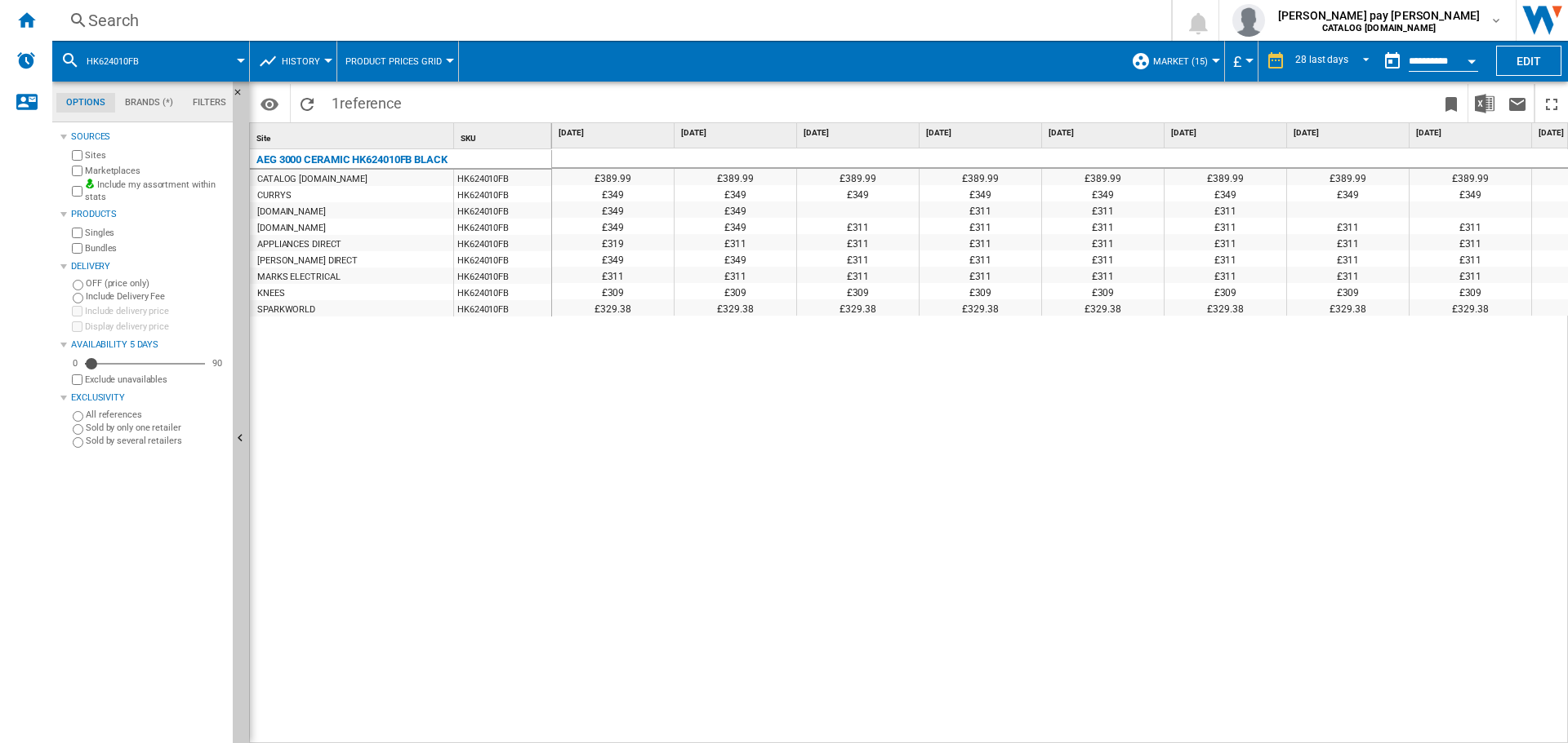
click at [891, 487] on div "£389.99 £389.99 £389.99 £389.99 £389.99 £389.99 £389.99 £389.99 £389.99 £389.99…" at bounding box center [1060, 446] width 1017 height 596
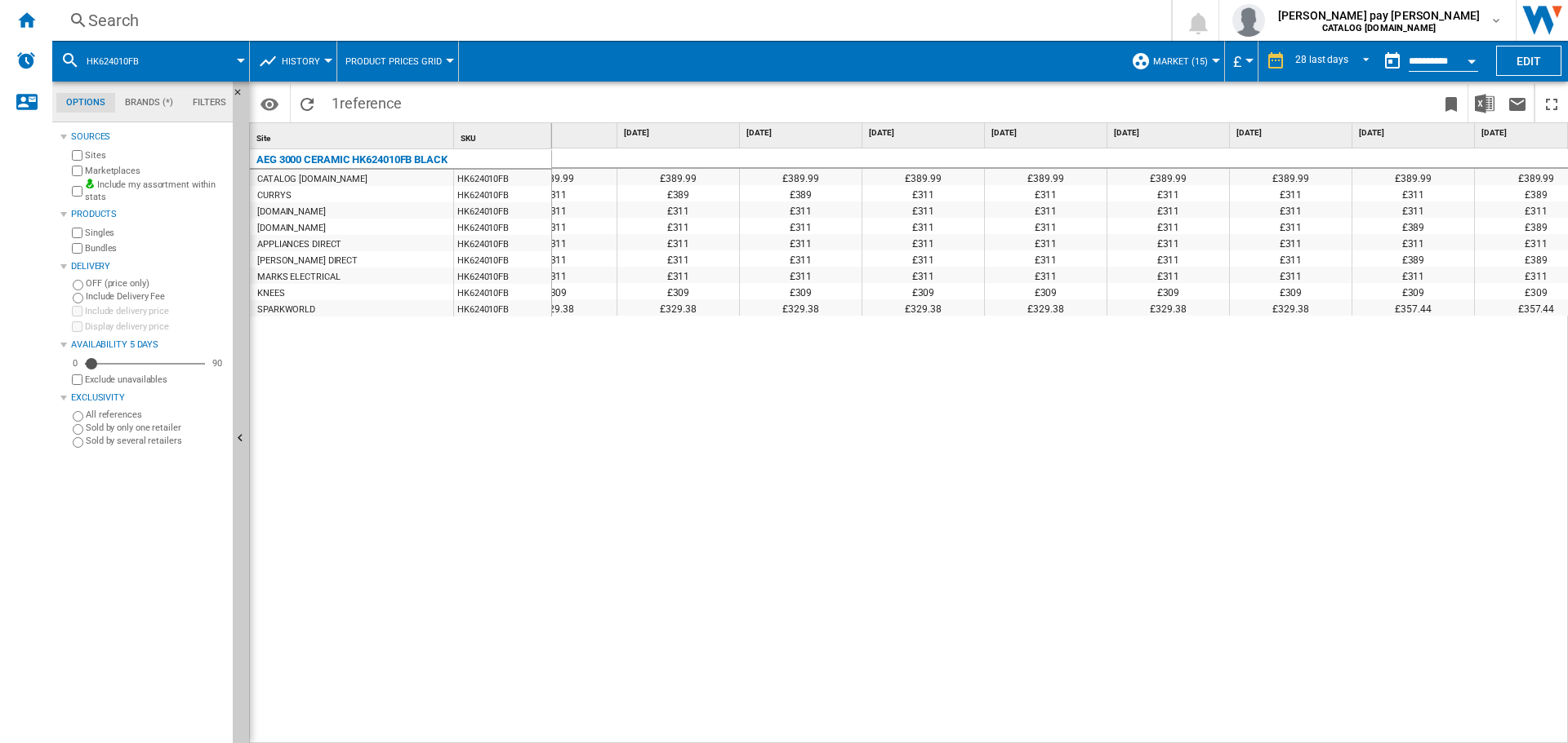
scroll to position [0, 2535]
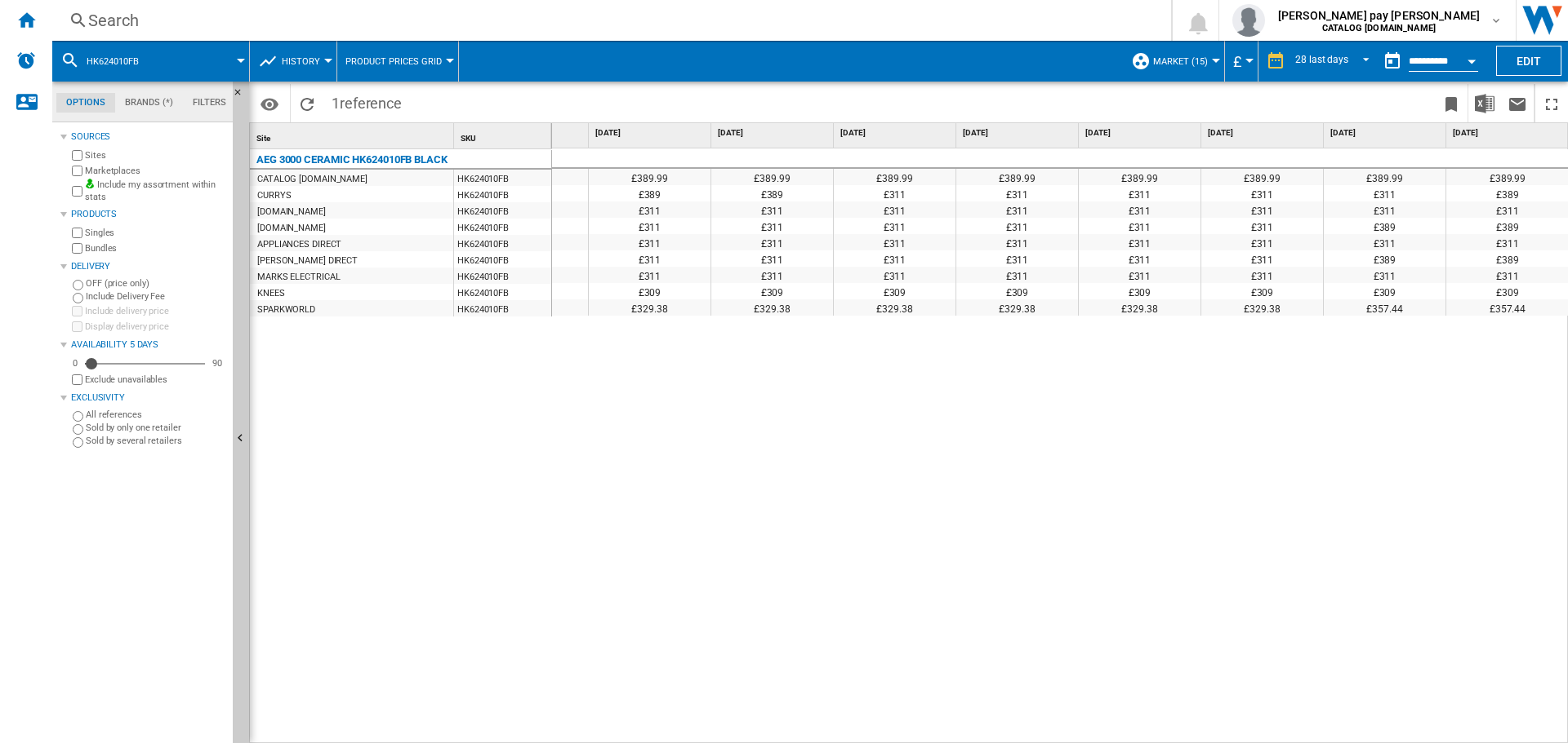
click at [363, 9] on div "Search" at bounding box center [608, 20] width 1040 height 23
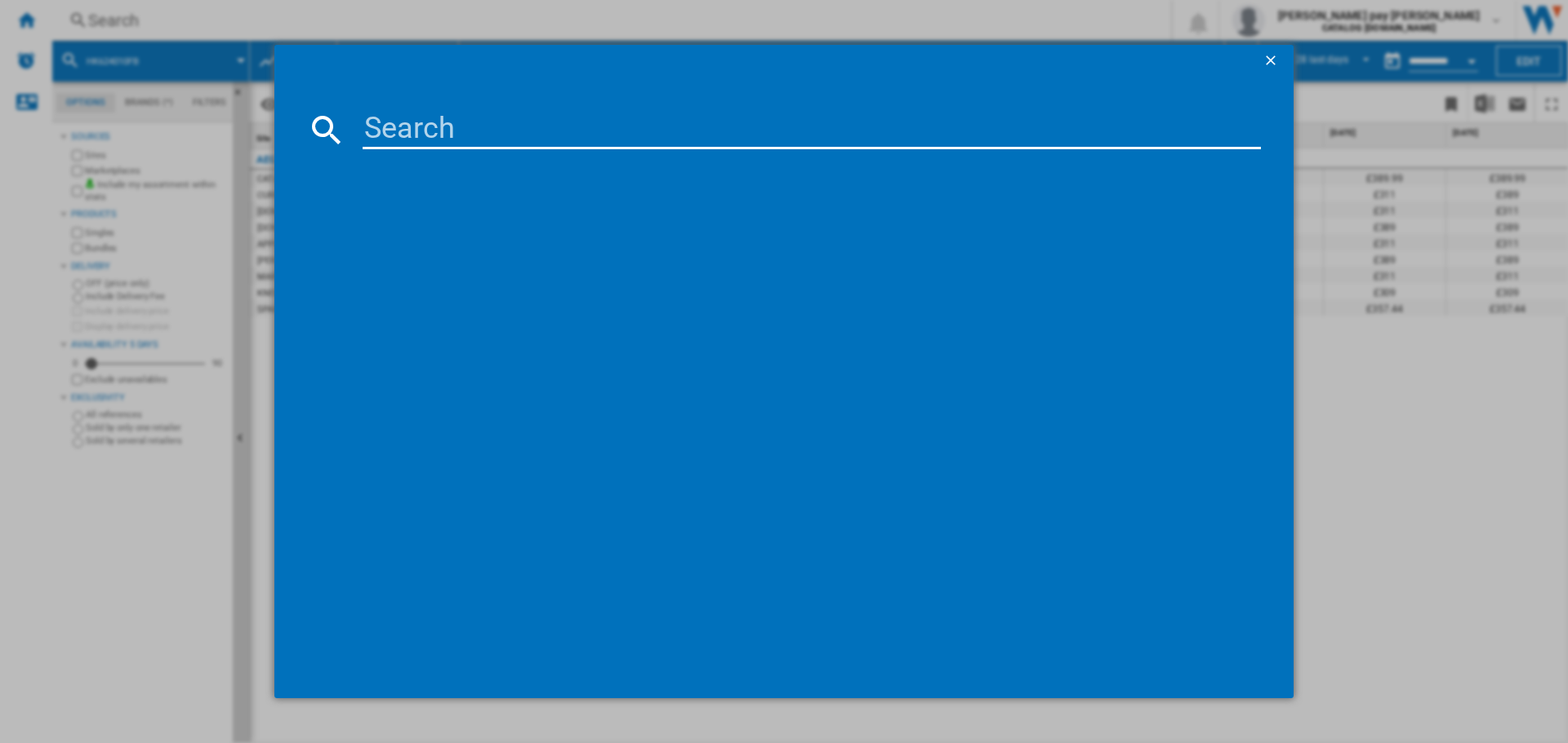
click at [454, 132] on input at bounding box center [811, 129] width 898 height 39
type input "BPX535A61M"
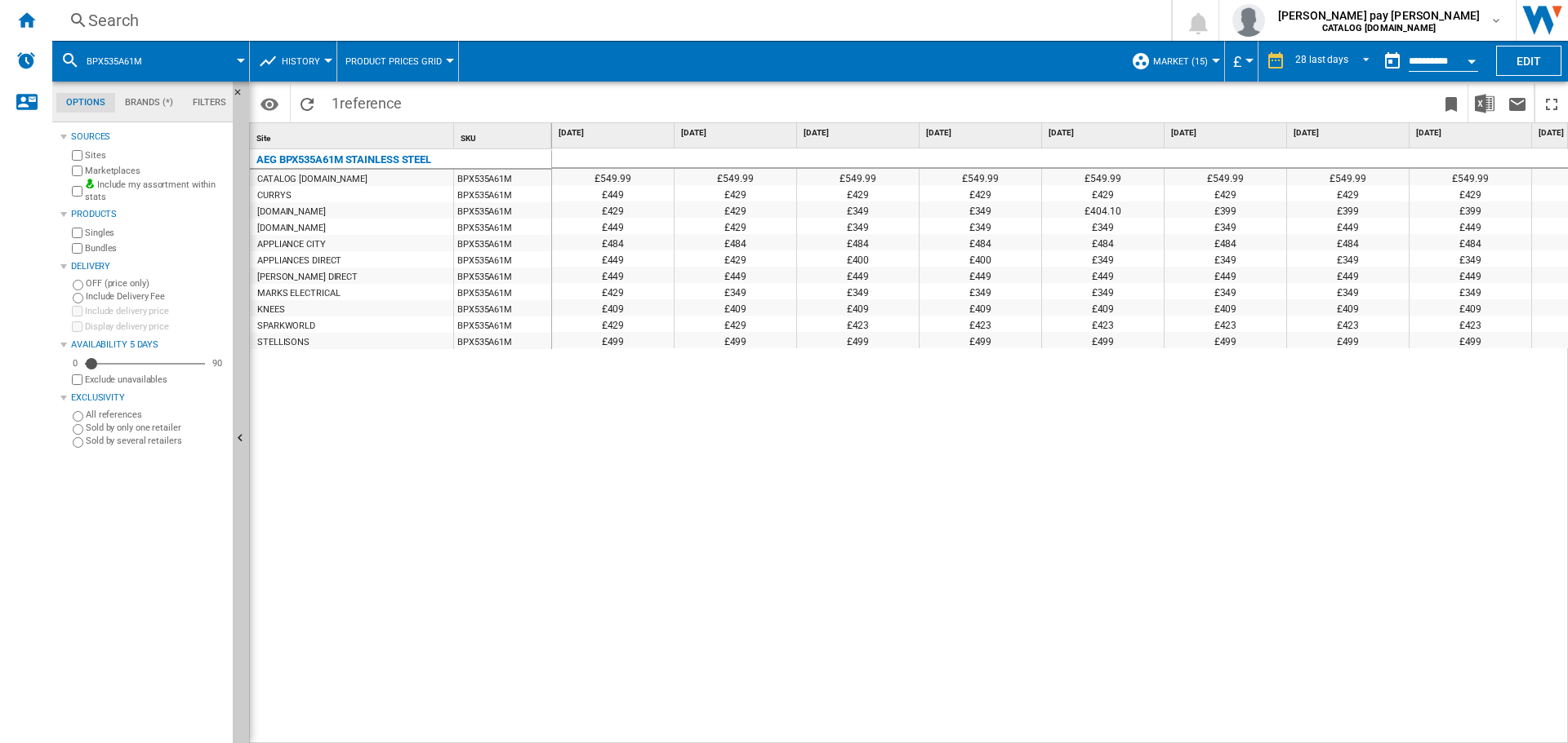
click at [1102, 522] on div "£549.99 £549.99 £549.99 £549.99 £549.99 £549.99 £549.99 £549.99 £549.99 £549.99…" at bounding box center [1060, 446] width 1017 height 596
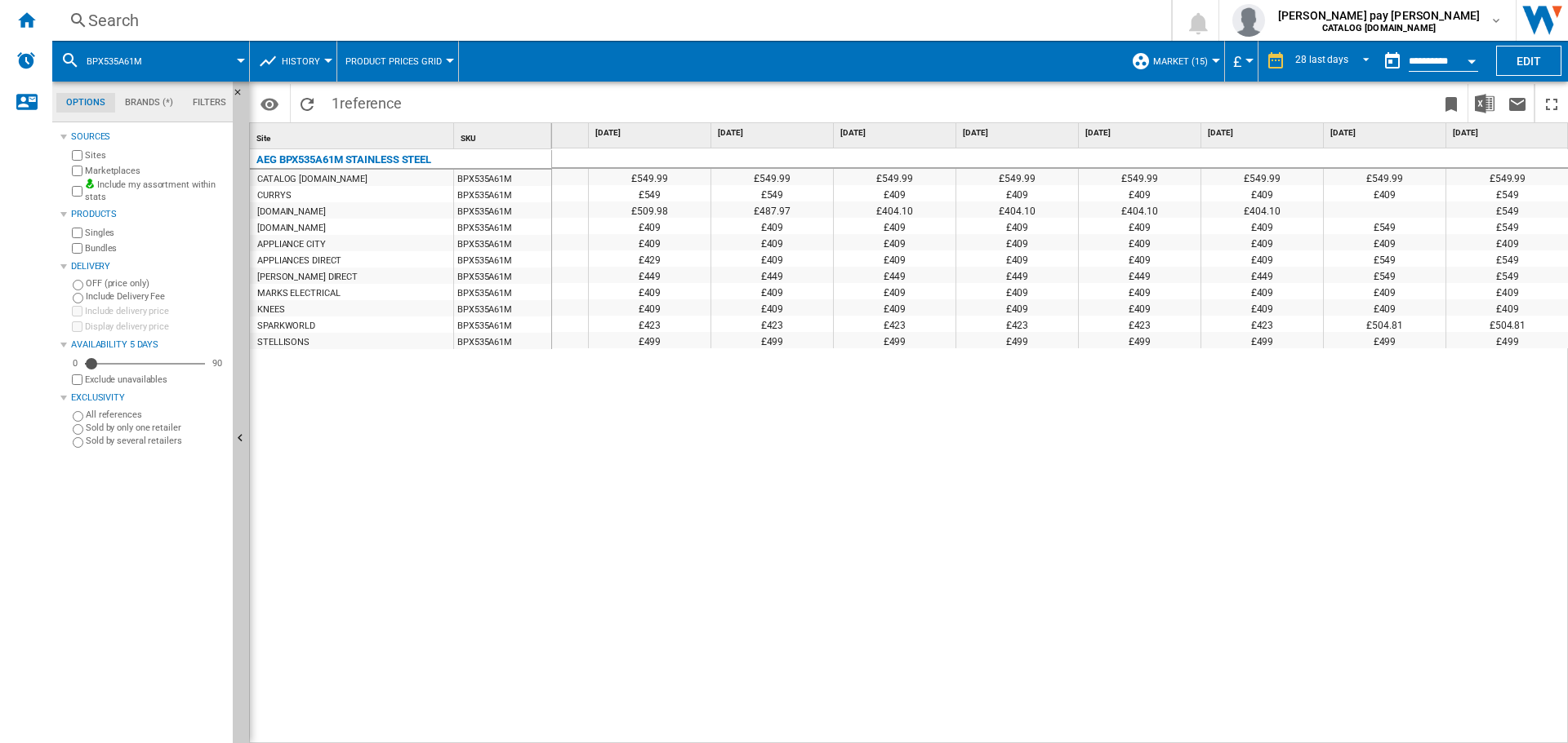
drag, startPoint x: 837, startPoint y: 529, endPoint x: 512, endPoint y: 239, distance: 435.6
click at [837, 529] on div "£549.99 £549.99 £549.99 £549.99 £549.99 £549.99 £549.99 £549.99 £549.99 £549.99…" at bounding box center [1060, 446] width 1017 height 596
click at [255, 20] on div "Search" at bounding box center [608, 20] width 1040 height 23
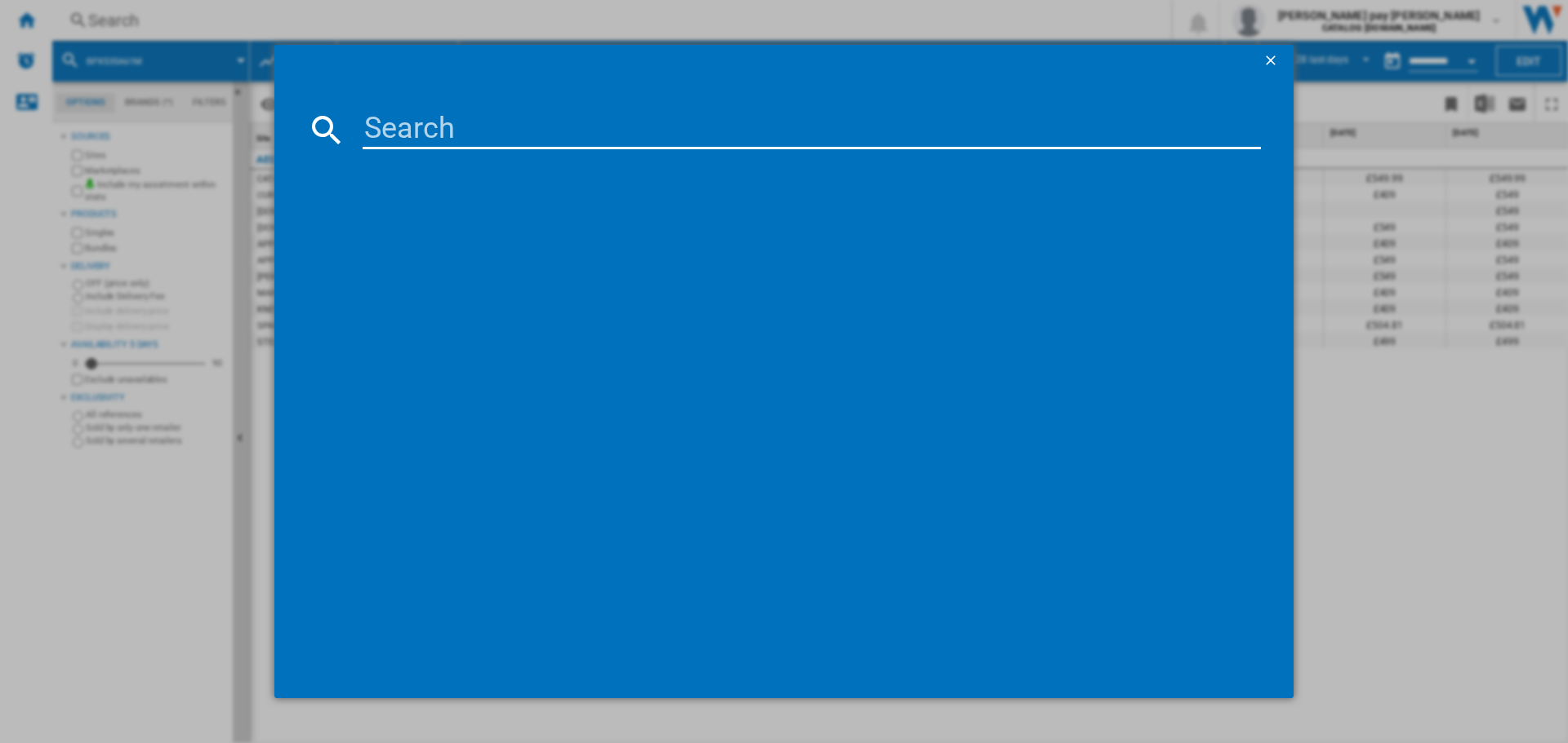
click at [423, 129] on input at bounding box center [811, 129] width 898 height 39
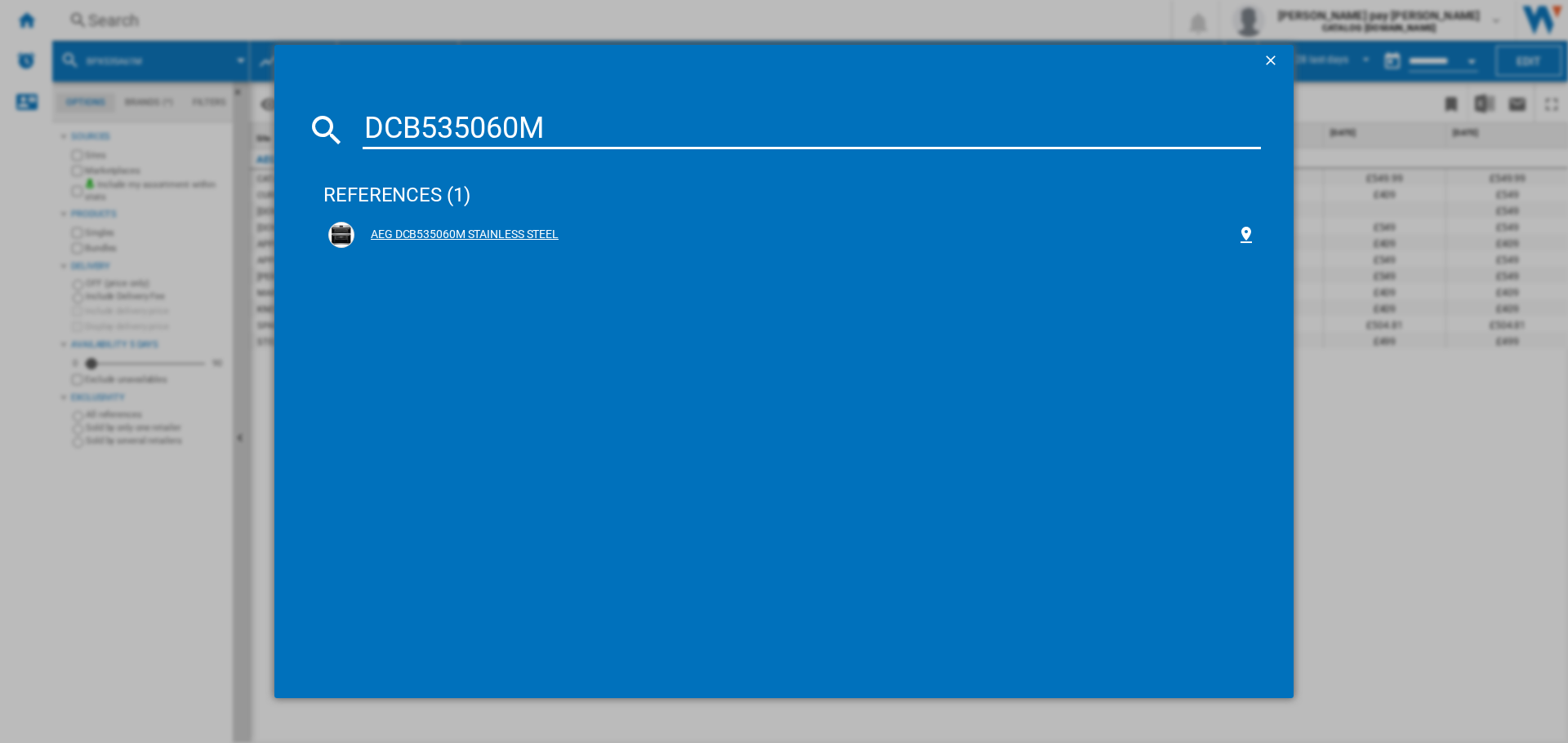
type input "DCB535060M"
click at [392, 219] on div "AEG DCB535060M STAINLESS STEEL" at bounding box center [792, 235] width 938 height 36
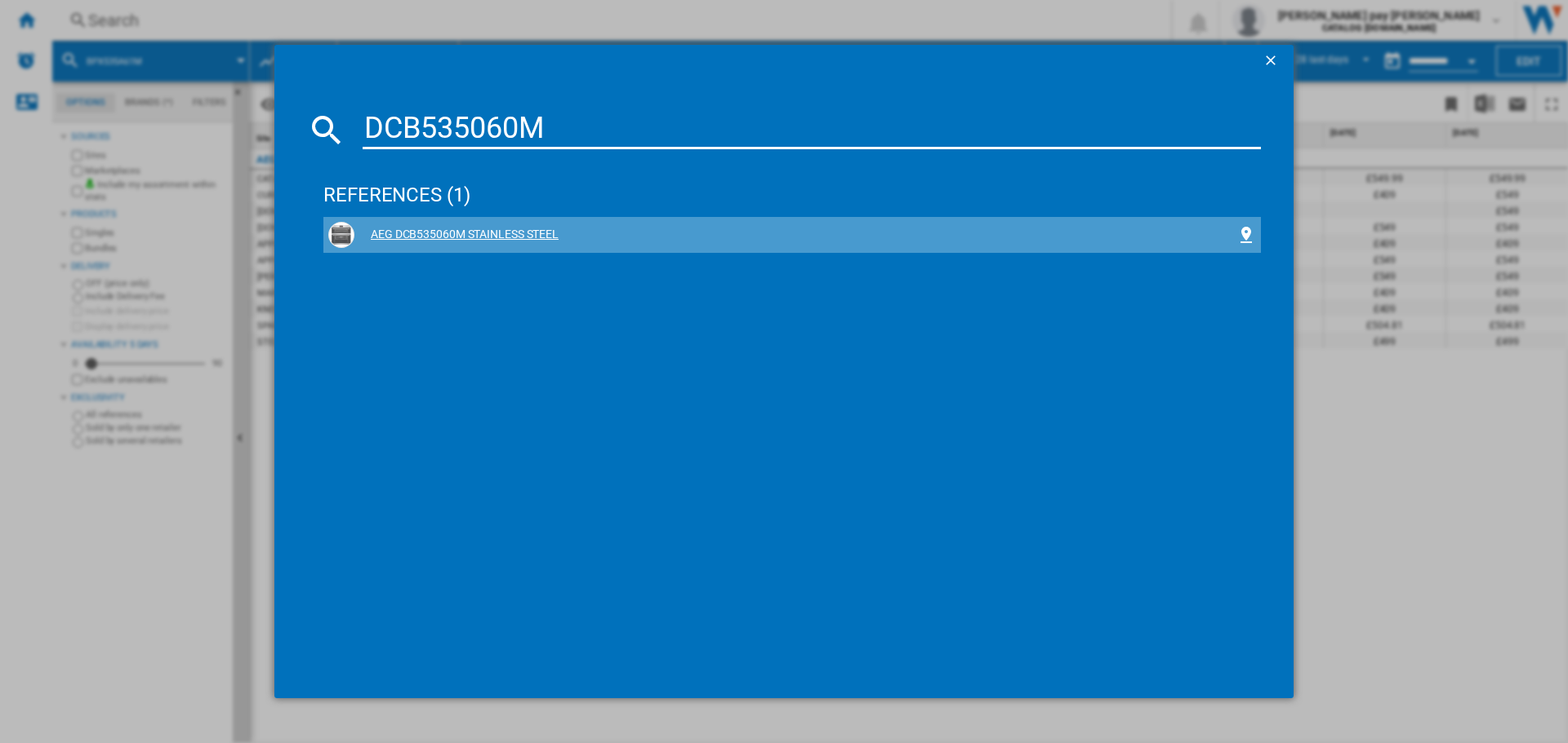
click at [397, 228] on div "AEG DCB535060M STAINLESS STEEL" at bounding box center [795, 234] width 881 height 16
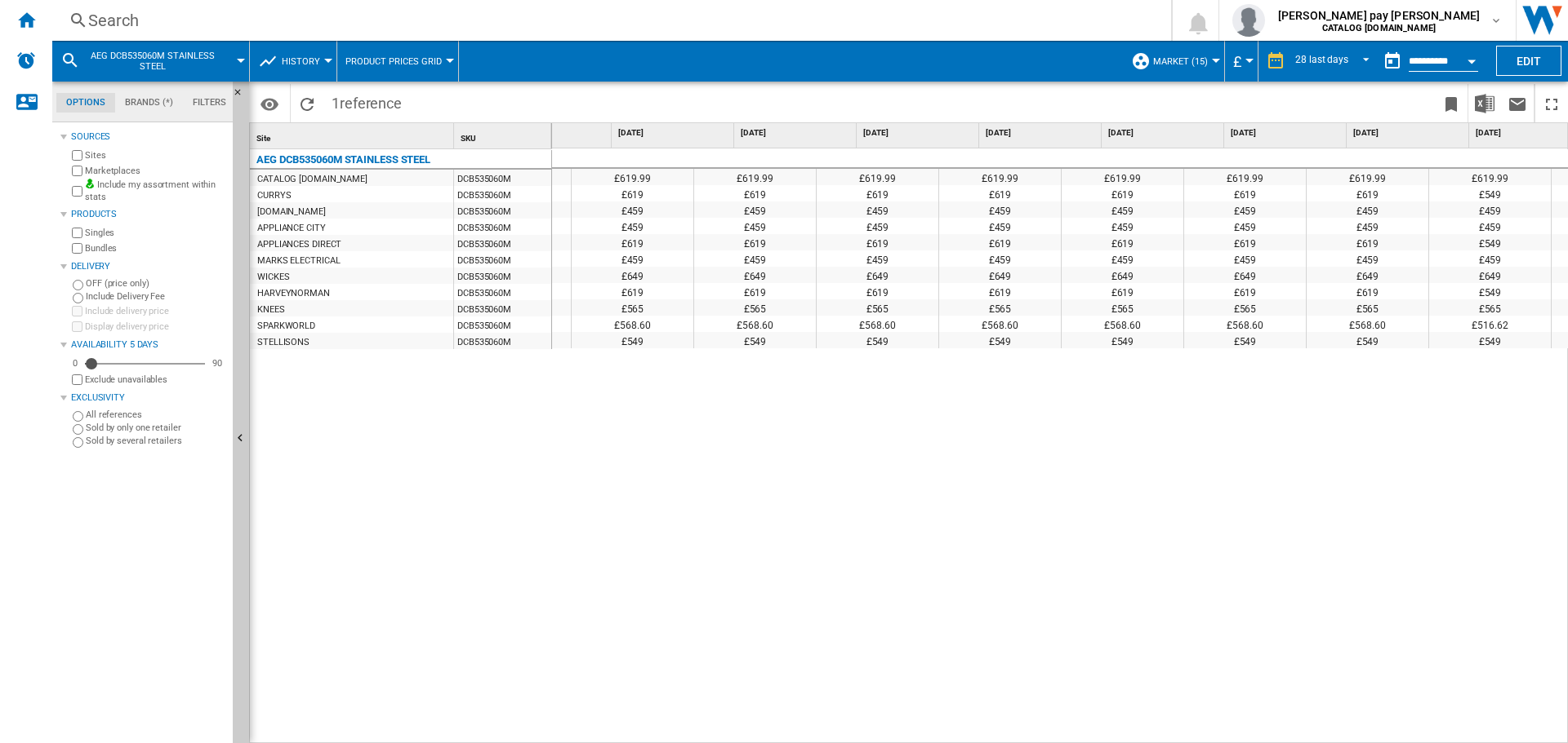
scroll to position [0, 2430]
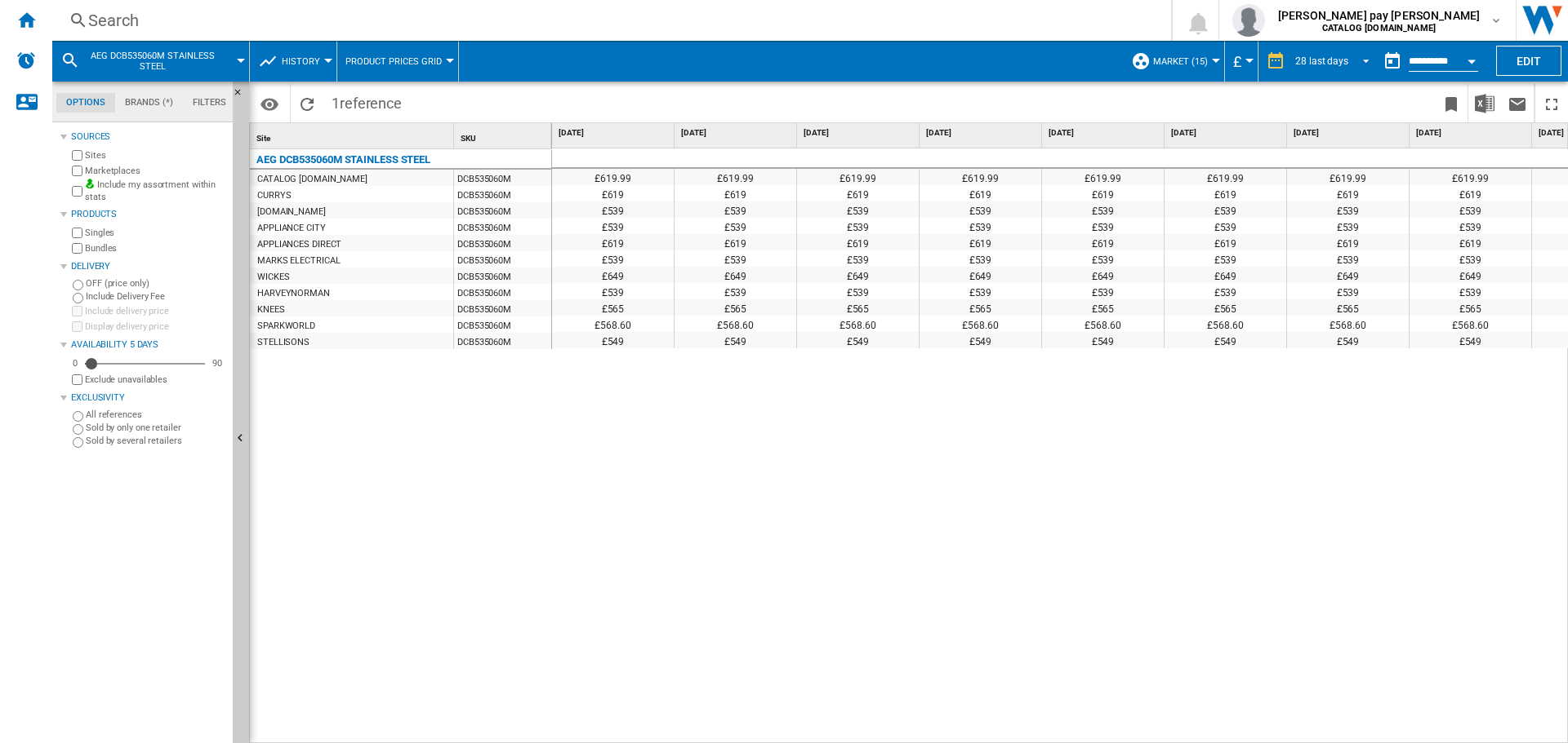
click at [1352, 59] on span "REPORTS.WIZARD.STEPS.REPORT.STEPS.REPORT_OPTIONS.PERIOD: 28 last days" at bounding box center [1361, 59] width 20 height 15
click at [1352, 59] on md-option "28 last days" at bounding box center [1335, 61] width 111 height 24
click at [1473, 59] on div "Open calendar" at bounding box center [1471, 61] width 8 height 4
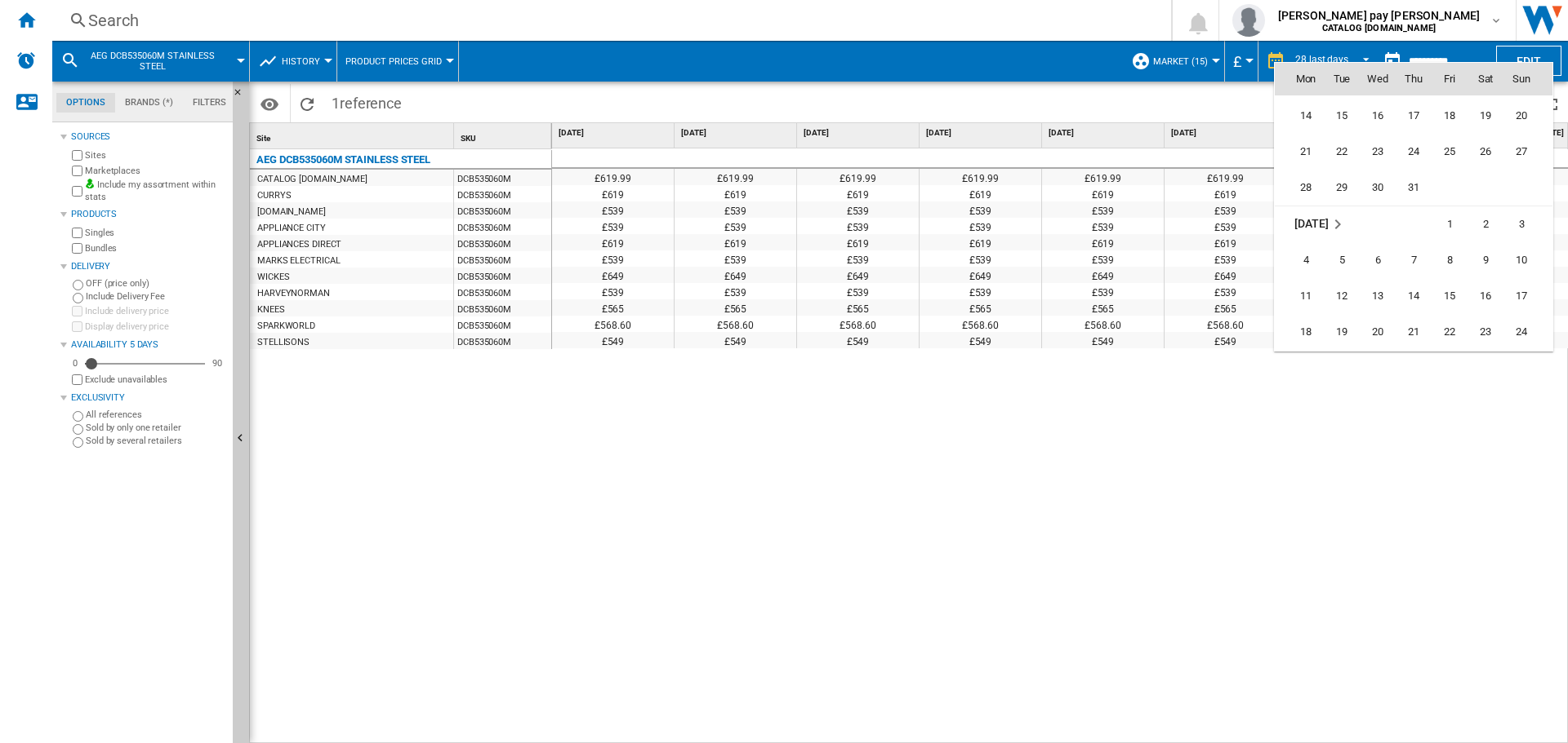
click at [1310, 323] on span "18" at bounding box center [1306, 332] width 33 height 33
type input "**********"
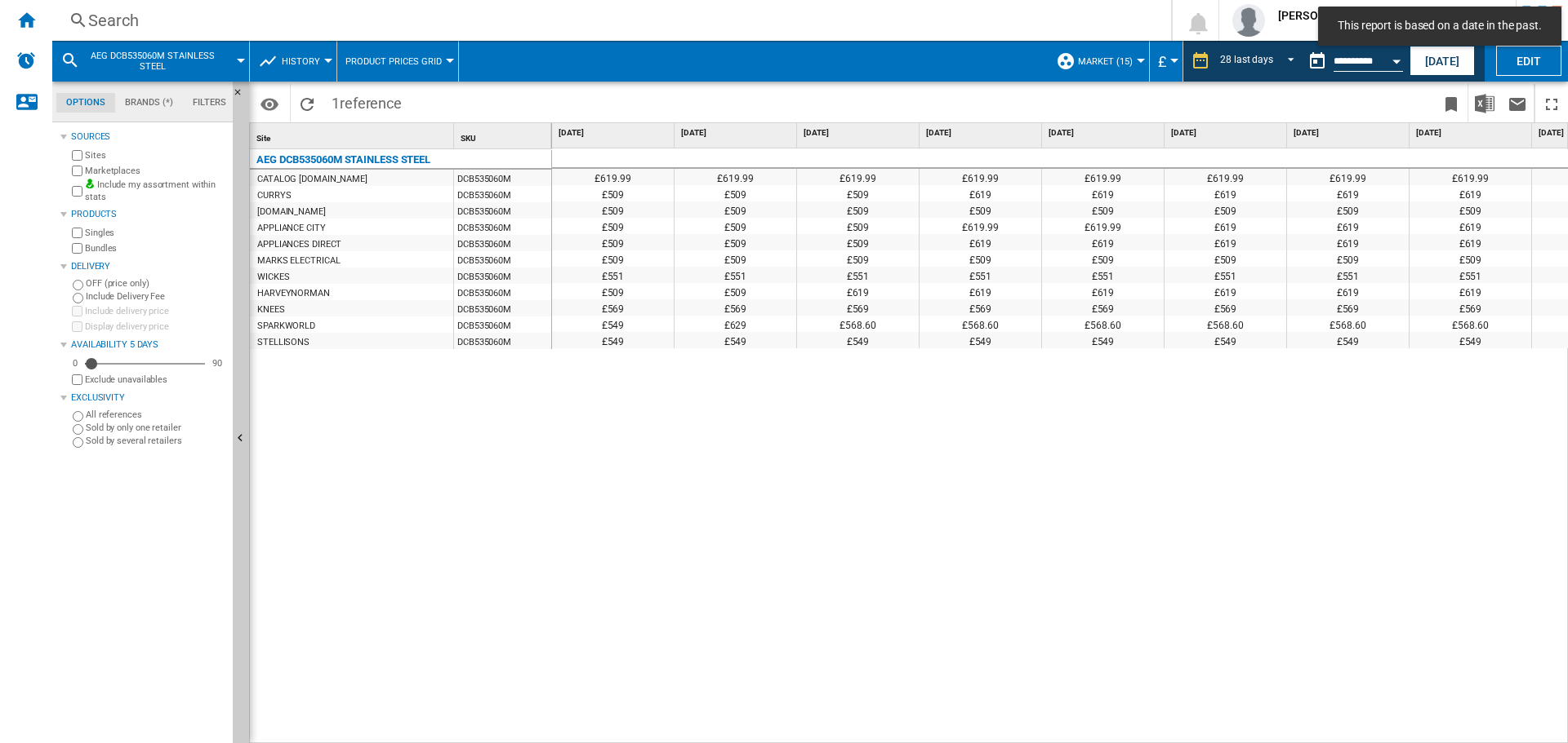
click at [895, 378] on div "£619.99 £619.99 £619.99 £619.99 £619.99 £619.99 £619.99 £619.99 £619.99 £619.99…" at bounding box center [1060, 446] width 1017 height 596
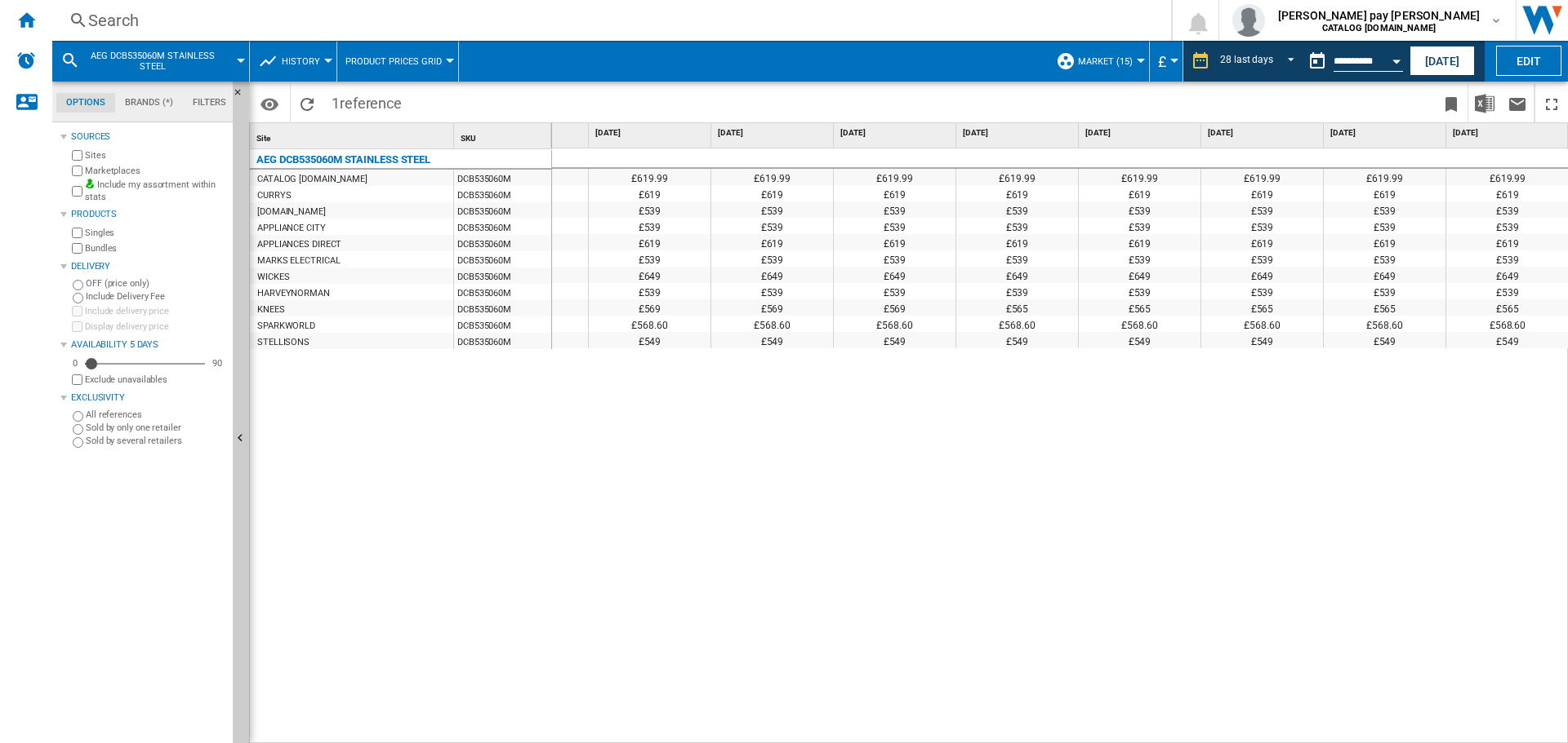
drag, startPoint x: 1241, startPoint y: 708, endPoint x: 1295, endPoint y: 727, distance: 57.2
click at [1241, 708] on div "£619.99 £619.99 £619.99 £619.99 £619.99 £619.99 £619.99 £619.99 £619.99 £619.99…" at bounding box center [1060, 446] width 1017 height 596
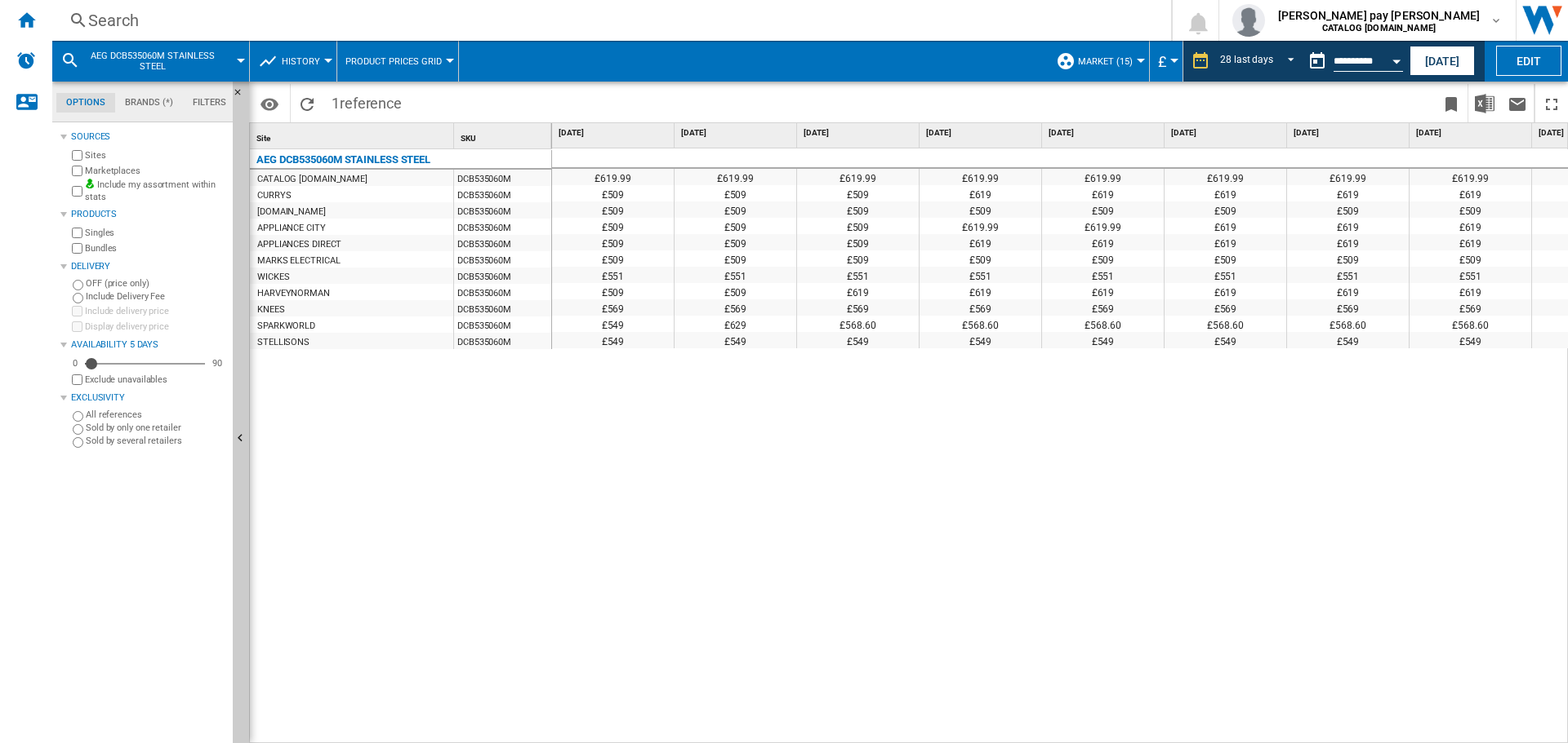
click at [1007, 403] on div "£619.99 £619.99 £619.99 £619.99 £619.99 £619.99 £619.99 £619.99 £619.99 £619.99…" at bounding box center [1060, 446] width 1017 height 596
click at [1370, 59] on input "**********" at bounding box center [1368, 63] width 69 height 15
click at [1392, 65] on button "Open calendar" at bounding box center [1396, 59] width 29 height 29
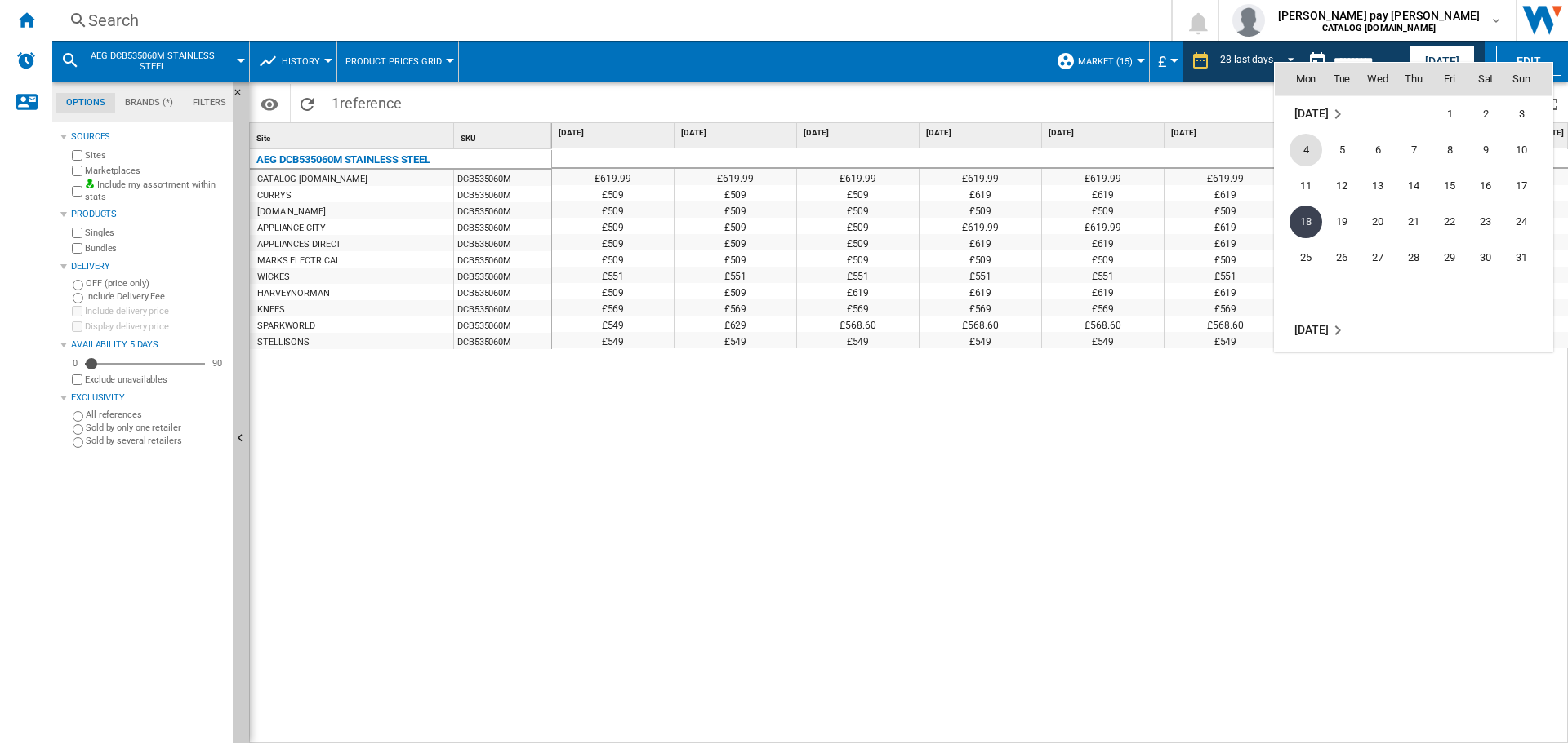
click at [1309, 148] on span "4" at bounding box center [1306, 150] width 33 height 33
type input "**********"
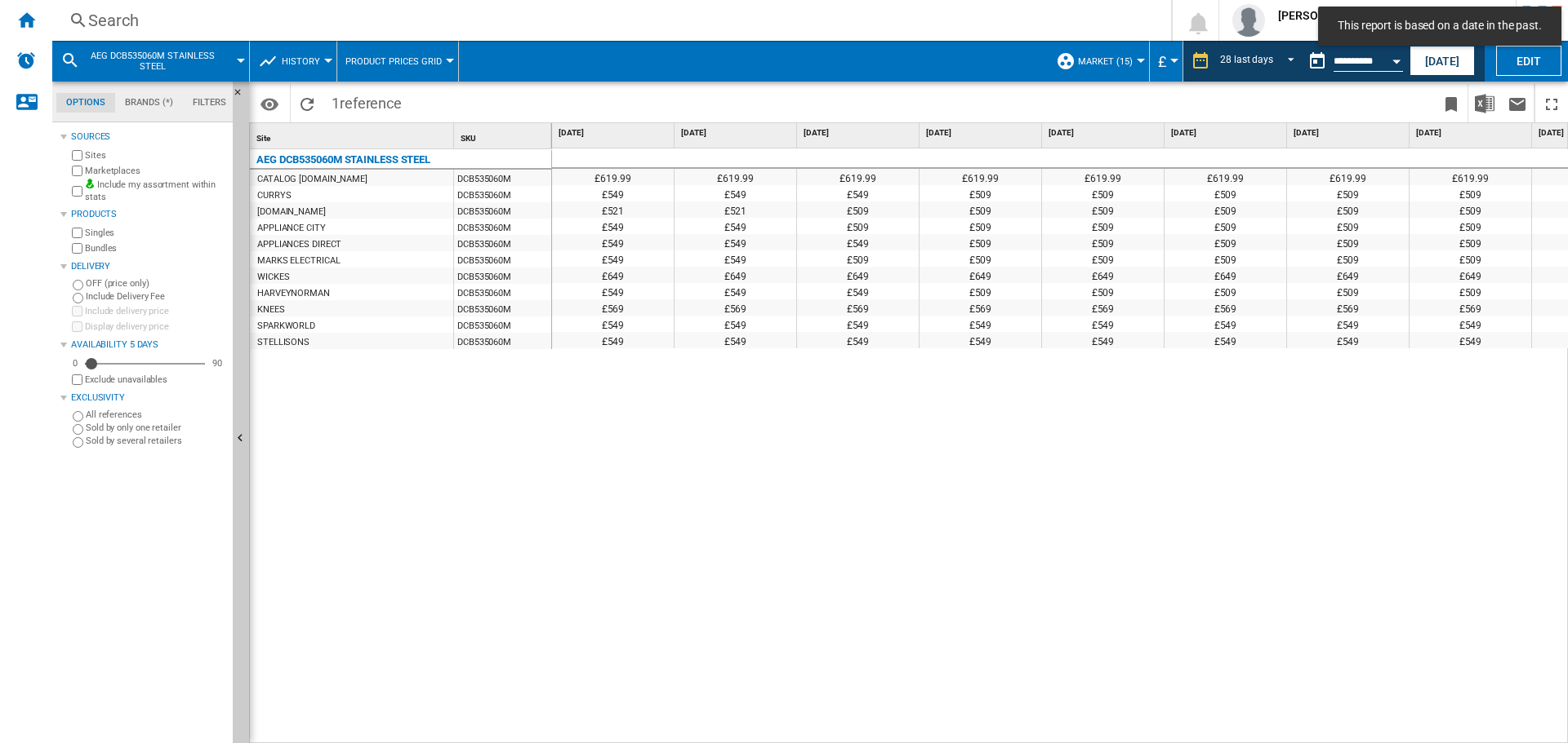
click at [845, 626] on div "£619.99 £619.99 £619.99 £619.99 £619.99 £619.99 £619.99 £619.99 £619.99 £619.99…" at bounding box center [1060, 446] width 1017 height 596
click at [1199, 539] on div "£619.99 £619.99 £619.99 £619.99 £619.99 £619.99 £619.99 £619.99 £619.99 £619.99…" at bounding box center [1060, 446] width 1017 height 596
click at [1431, 53] on button "[DATE]" at bounding box center [1442, 60] width 66 height 30
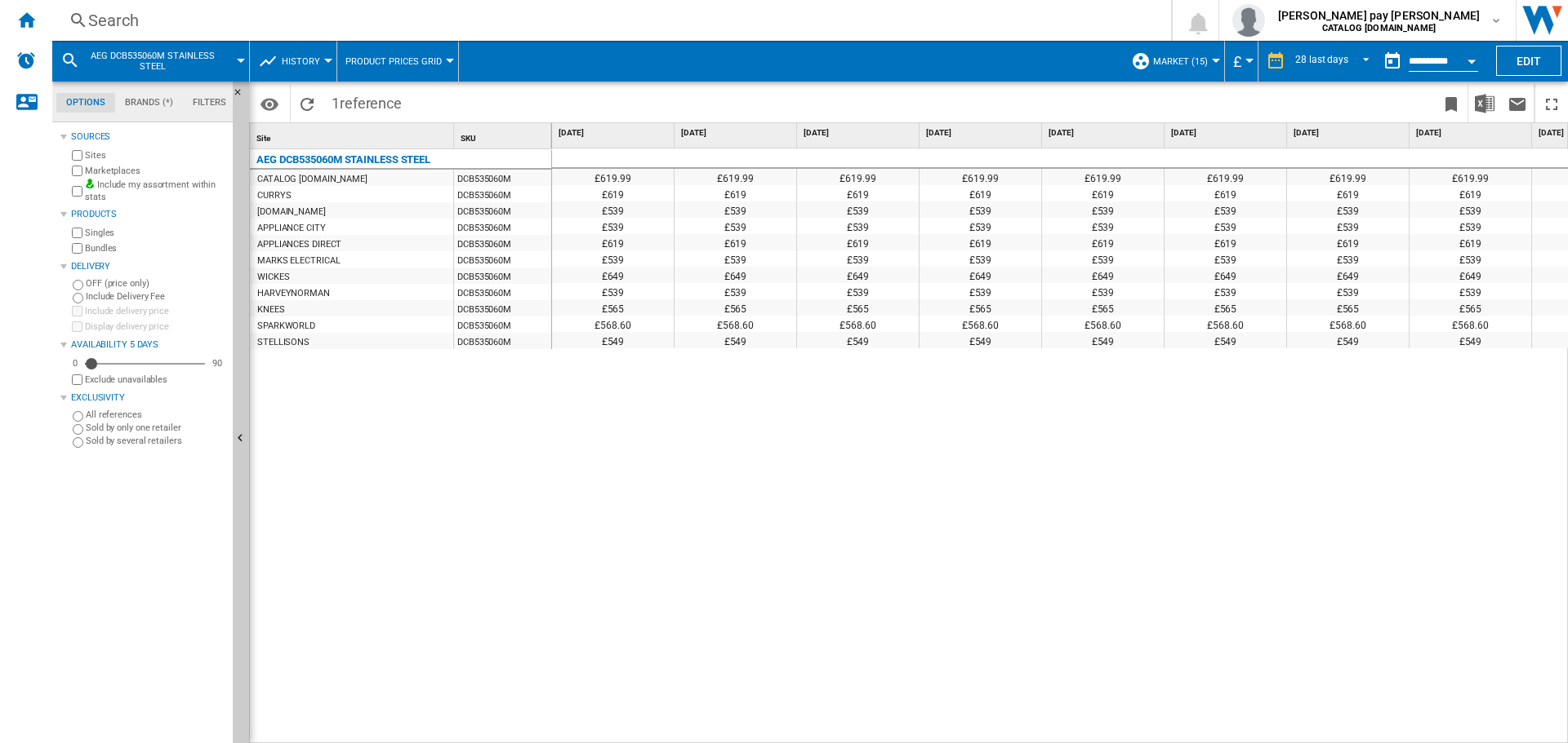
click at [855, 644] on div "£619.99 £619.99 £619.99 £619.99 £619.99 £619.99 £619.99 £619.99 £619.99 £619.99…" at bounding box center [1060, 446] width 1017 height 596
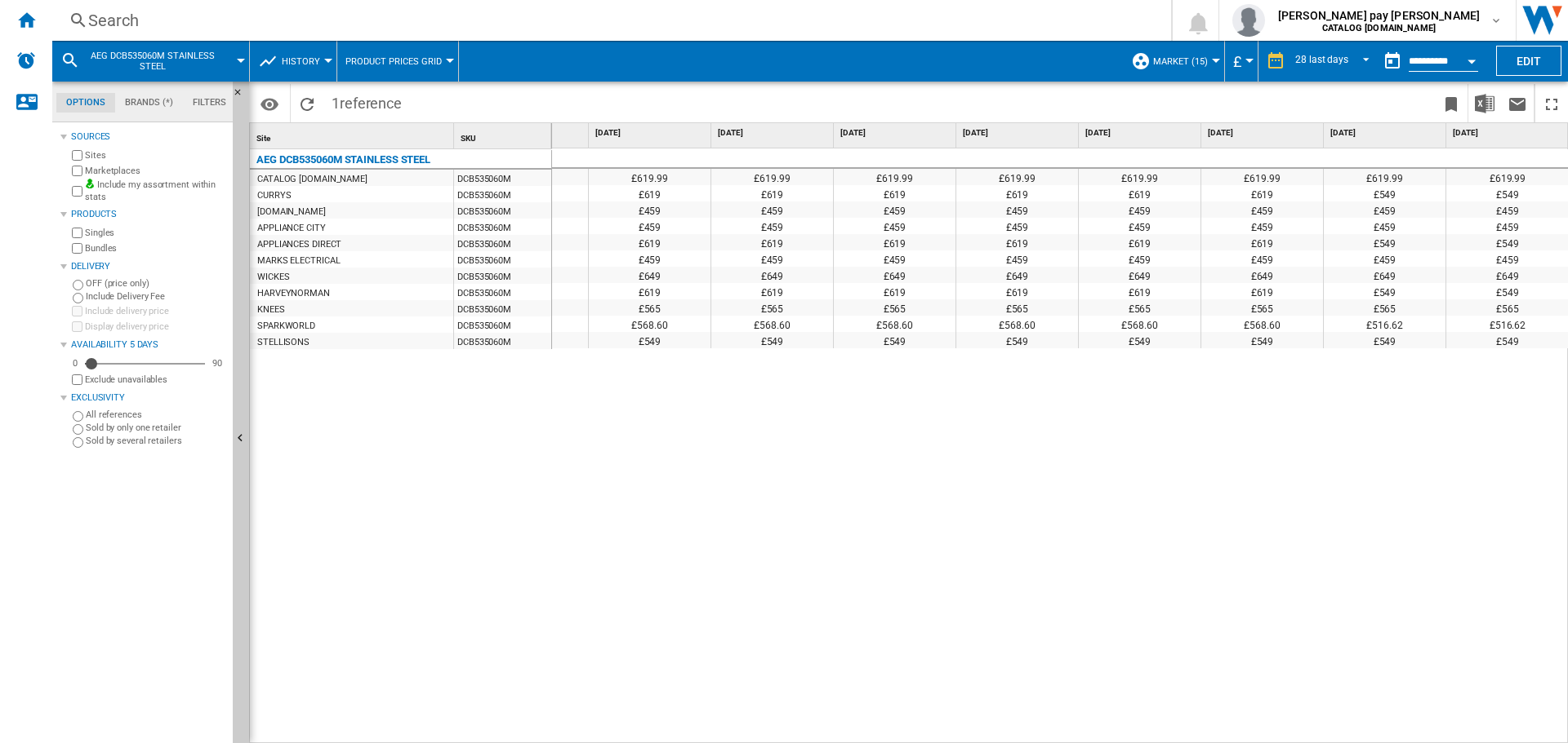
click at [508, 15] on div "Search" at bounding box center [608, 20] width 1040 height 23
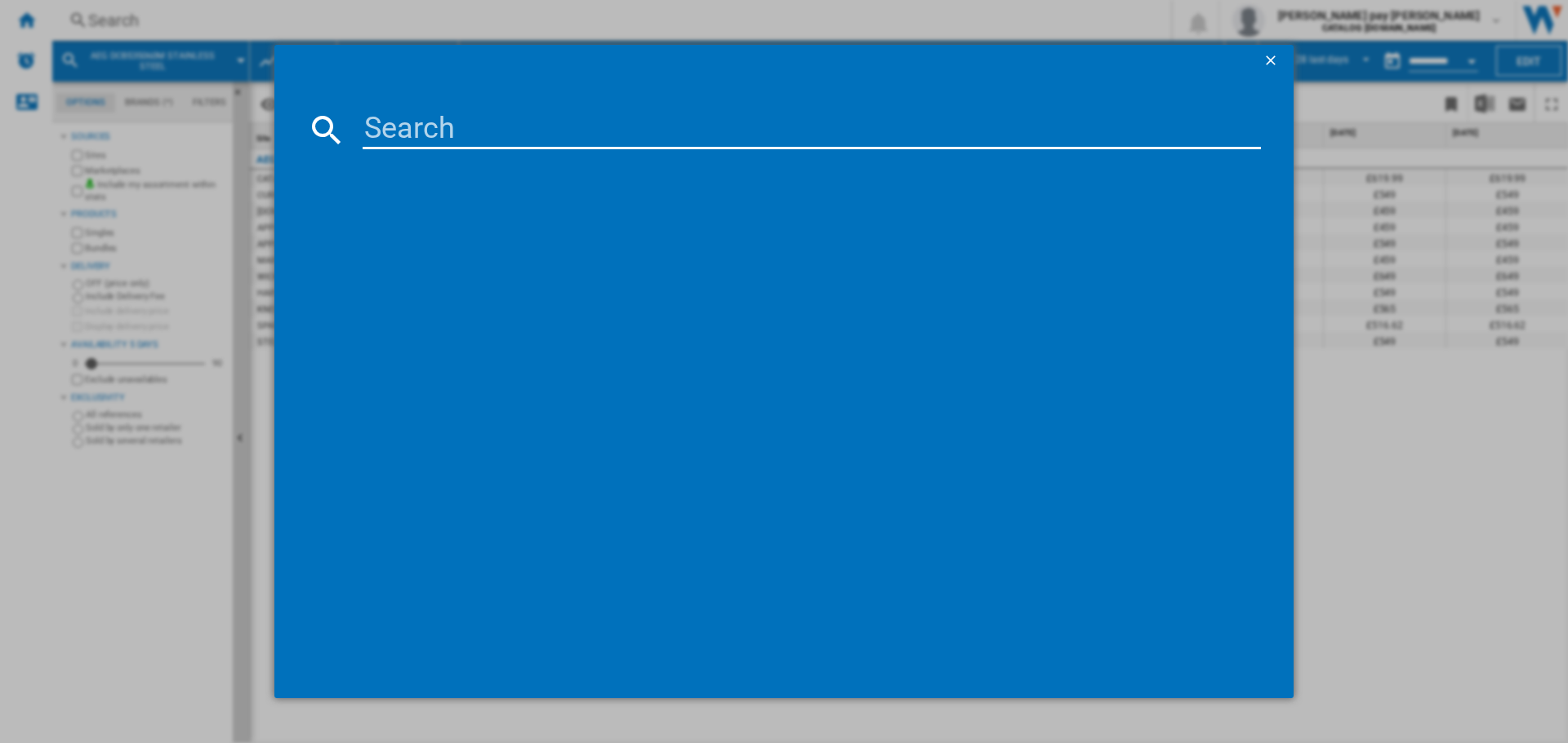
click at [572, 126] on input at bounding box center [811, 129] width 898 height 39
type input "KMX365060M"
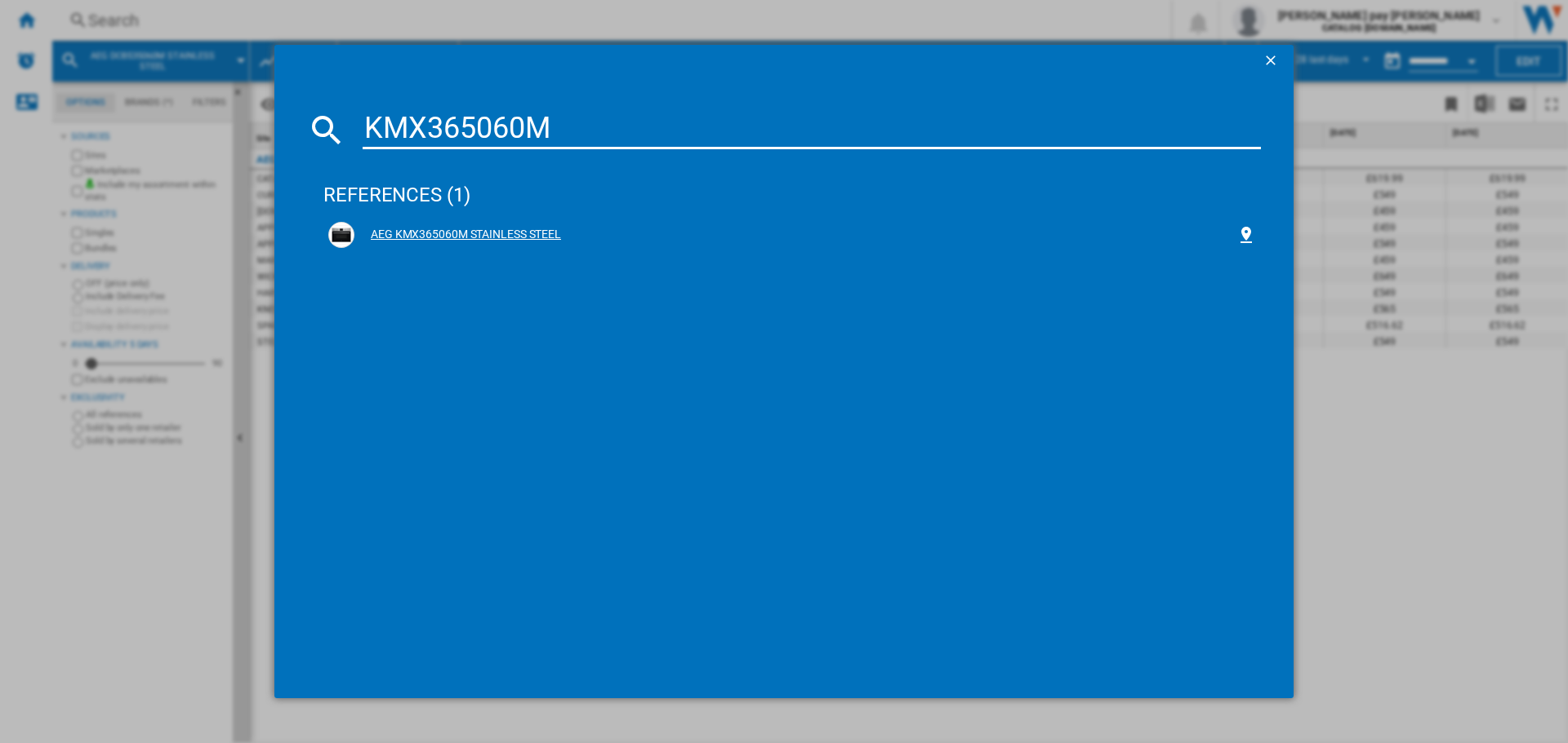
click at [526, 228] on div "AEG KMX365060M STAINLESS STEEL" at bounding box center [795, 234] width 881 height 16
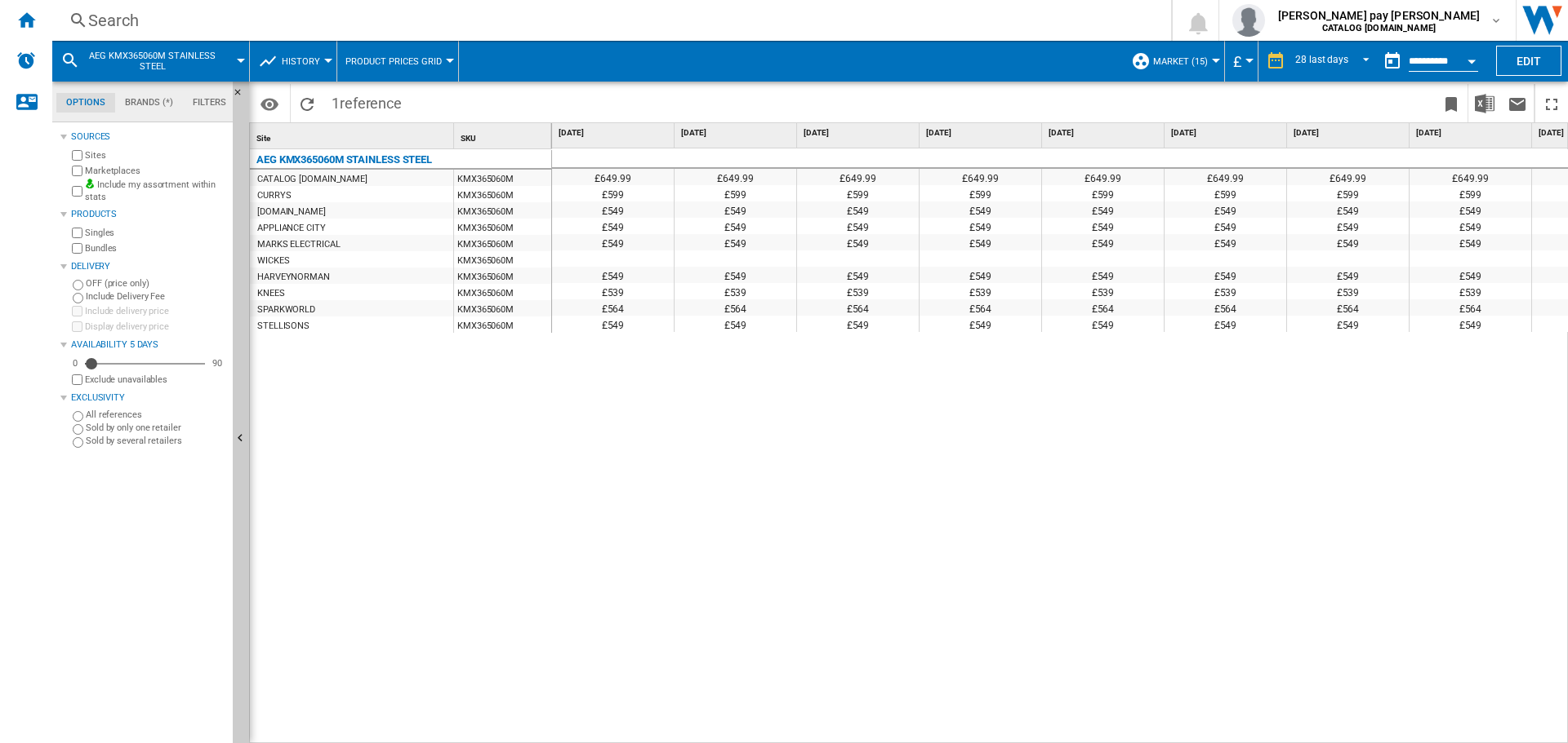
click at [1063, 524] on div "£649.99 £649.99 £649.99 £649.99 £649.99 £649.99 £649.99 £649.99 £649.99 £649.99…" at bounding box center [1060, 446] width 1017 height 596
click at [886, 434] on div "£649.99 £649.99 £649.99 £649.99 £649.99 £649.99 £649.99 £649.99 £649.99 £649.99…" at bounding box center [1060, 446] width 1017 height 596
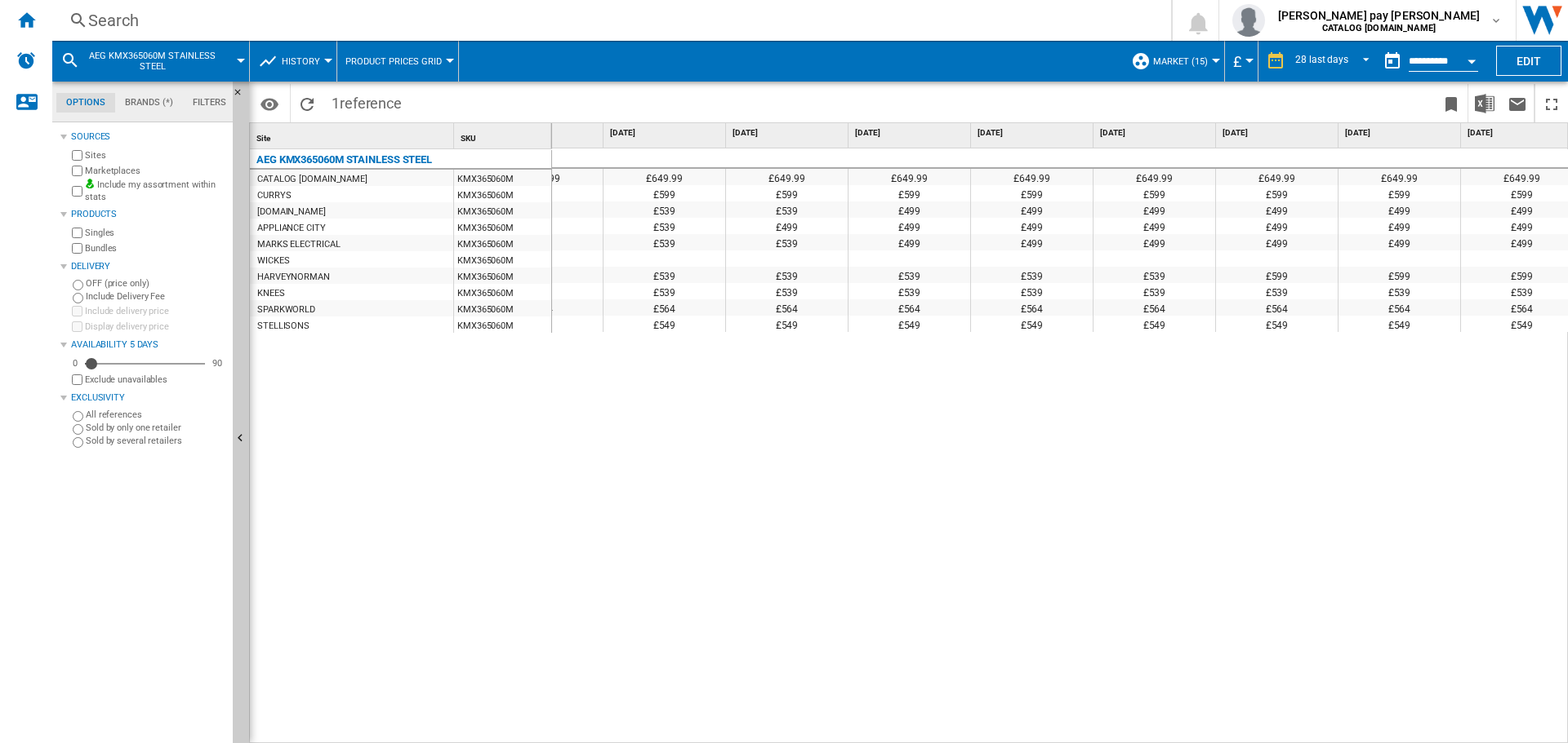
scroll to position [0, 1837]
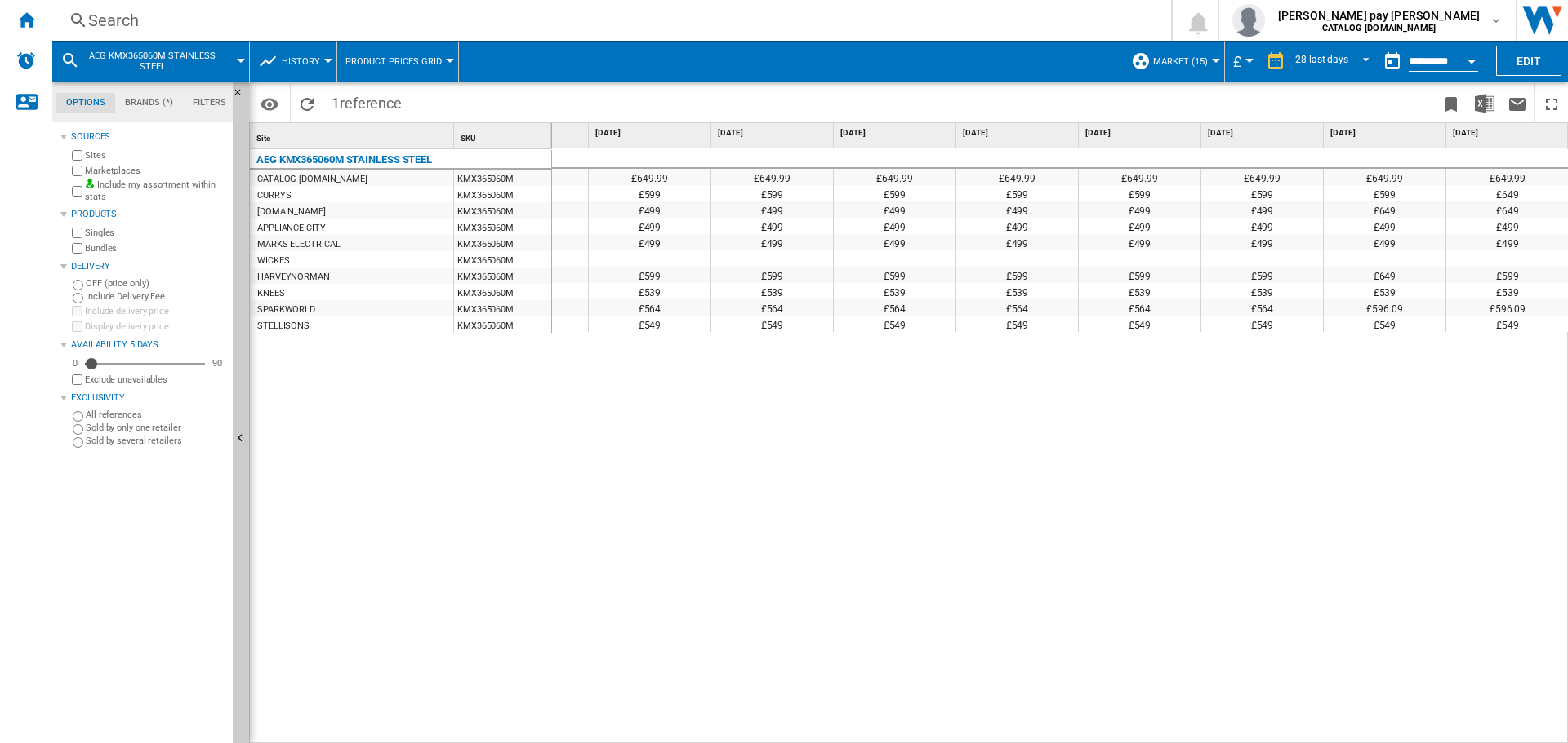
click at [531, 20] on div "Search" at bounding box center [608, 20] width 1040 height 23
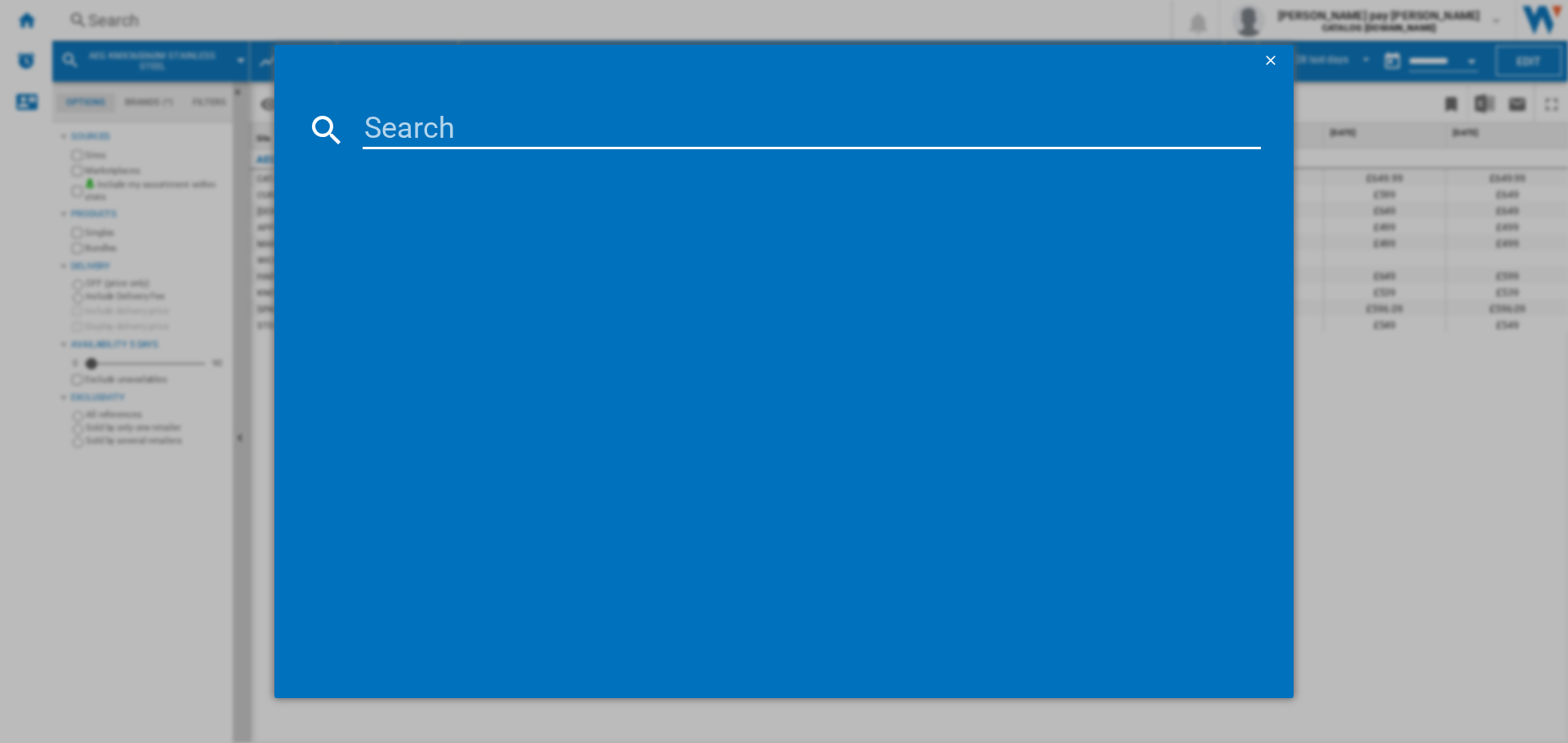
click at [572, 131] on input at bounding box center [811, 129] width 898 height 39
type input "FSB54607Z"
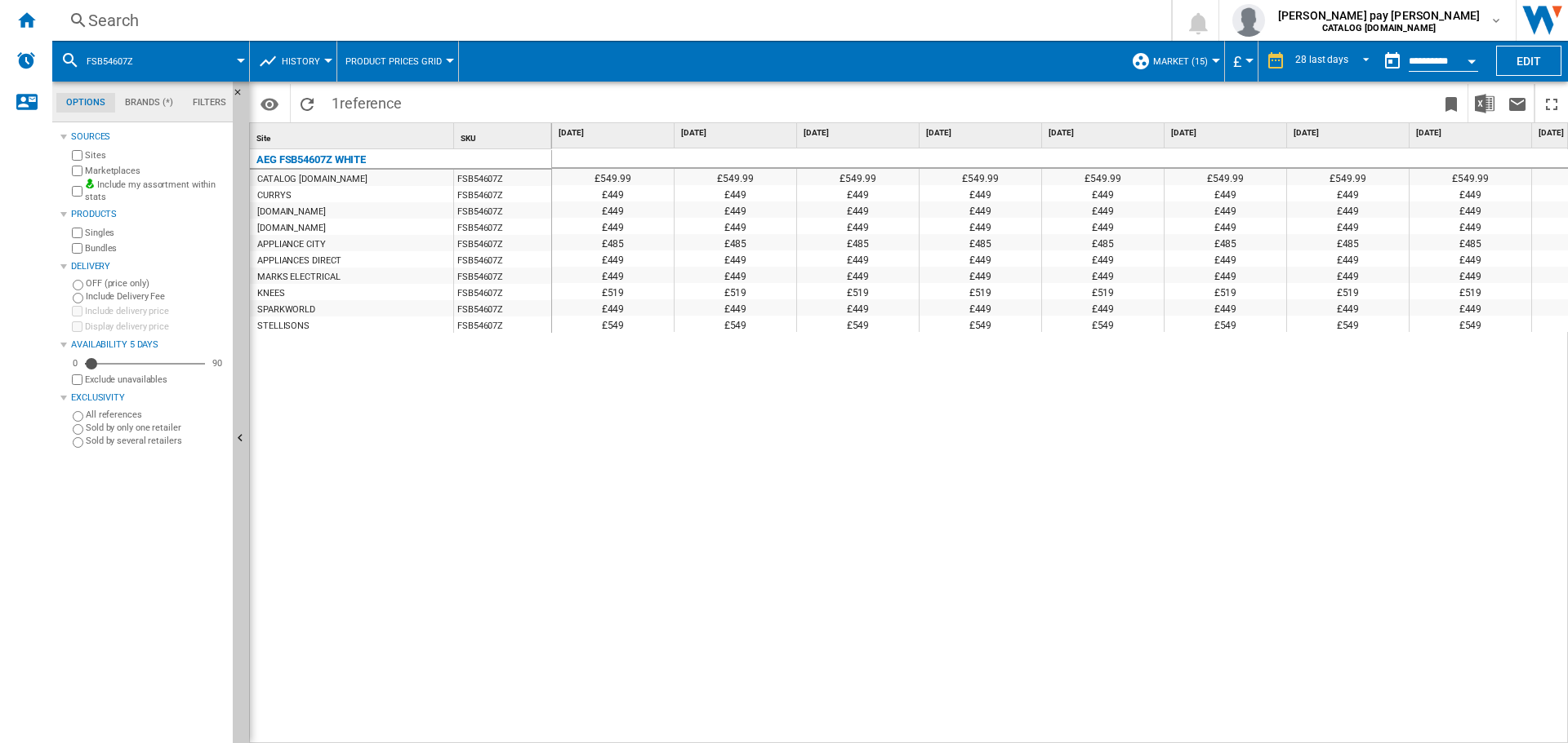
drag, startPoint x: 1162, startPoint y: 551, endPoint x: 981, endPoint y: 734, distance: 257.4
click at [1162, 551] on div "£549.99 £549.99 £549.99 £549.99 £549.99 £549.99 £549.99 £549.99 £549.99 £549.99…" at bounding box center [1060, 446] width 1017 height 596
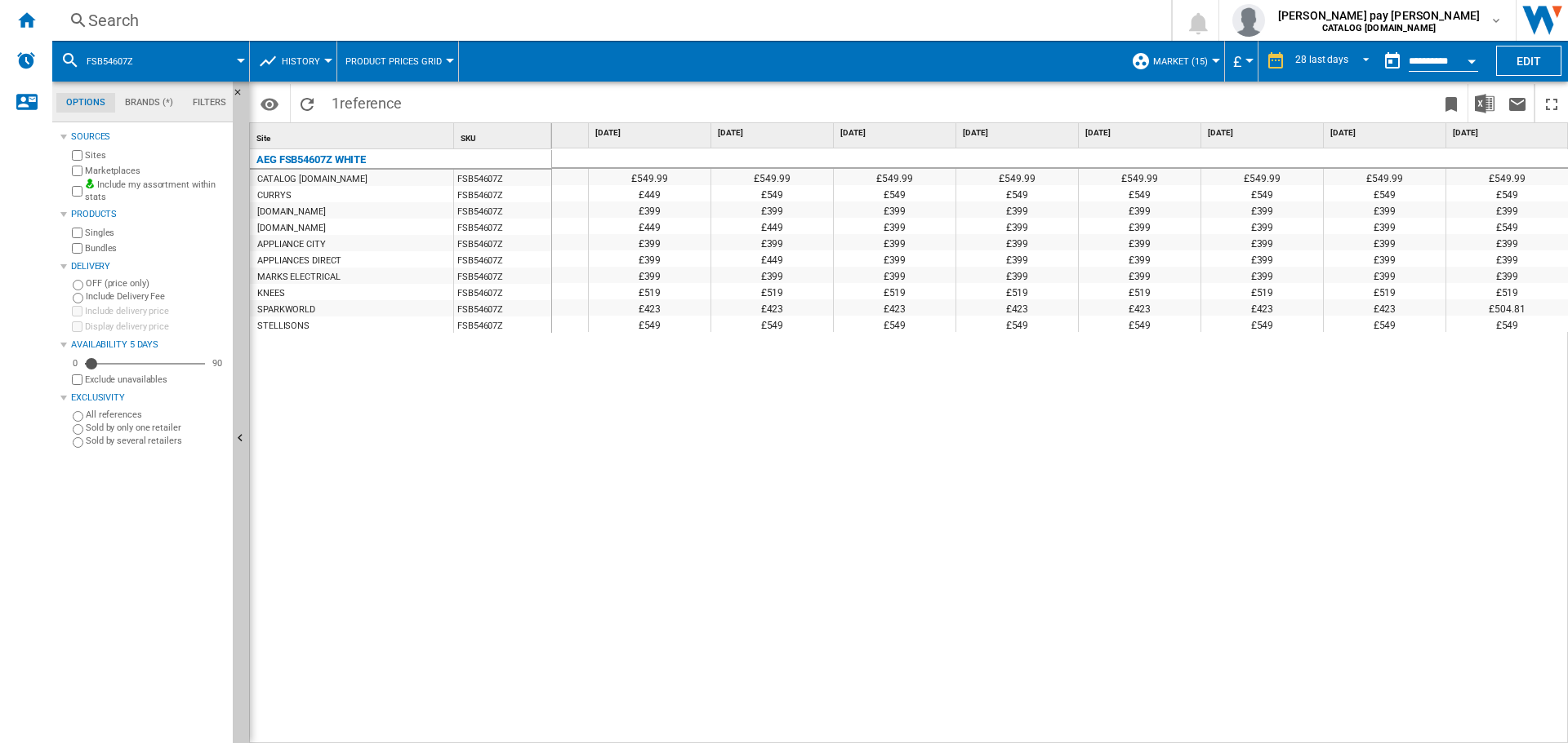
scroll to position [0, 2535]
click at [903, 496] on div "£549.99 £549.99 £549.99 £549.99 £549.99 £549.99 £549.99 £549.99 £549.99 £549.99…" at bounding box center [1060, 446] width 1017 height 596
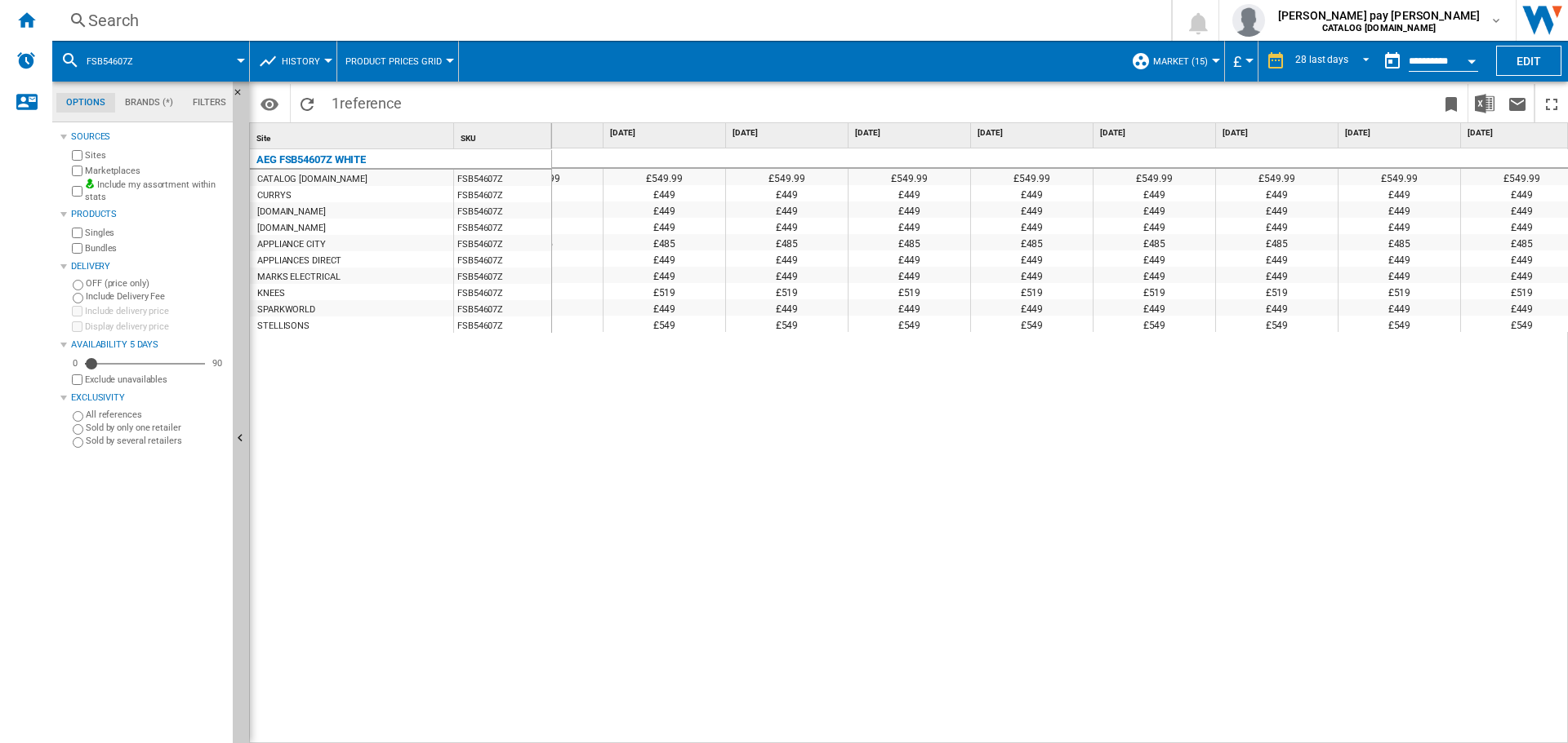
scroll to position [0, 0]
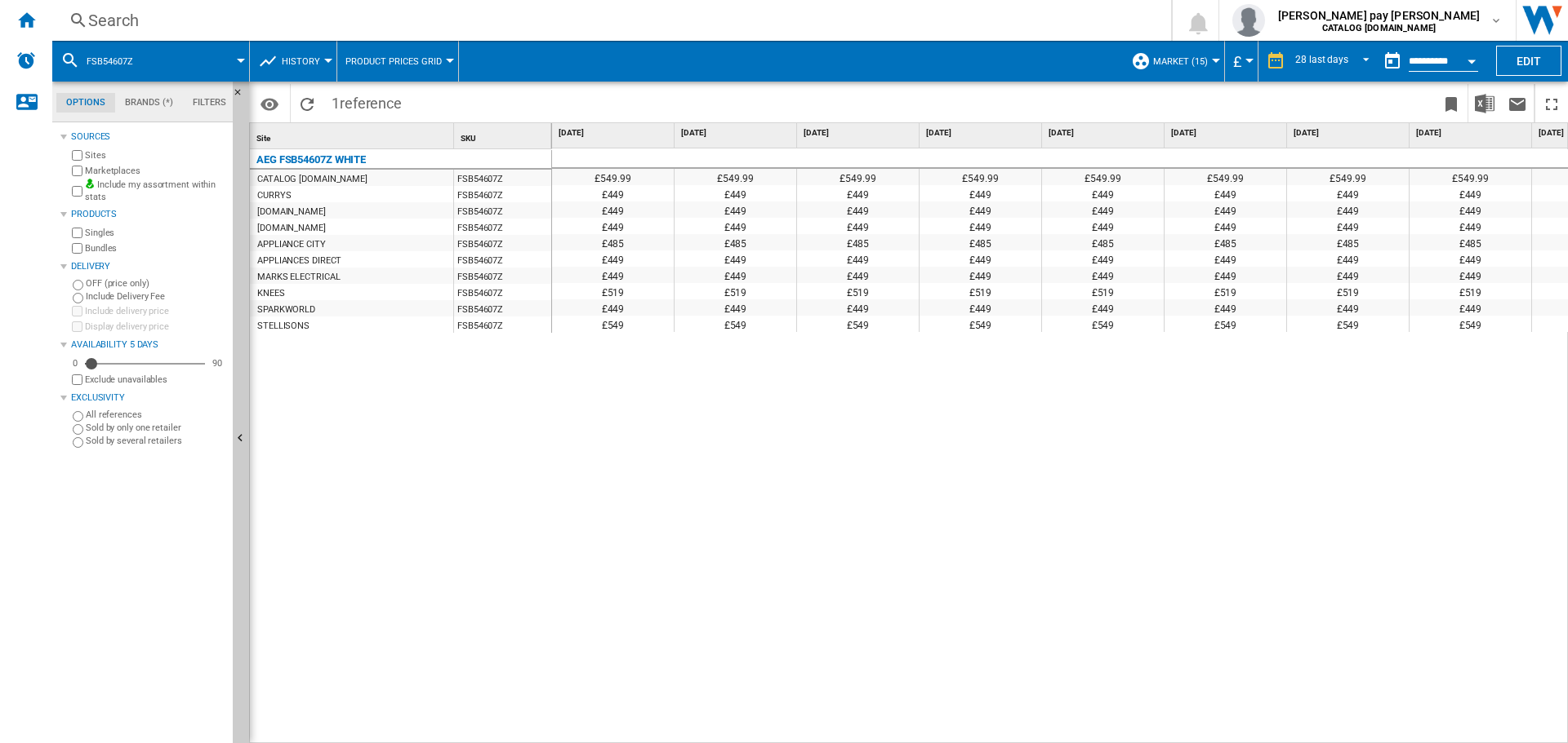
click at [1457, 61] on button "Open calendar" at bounding box center [1471, 59] width 29 height 29
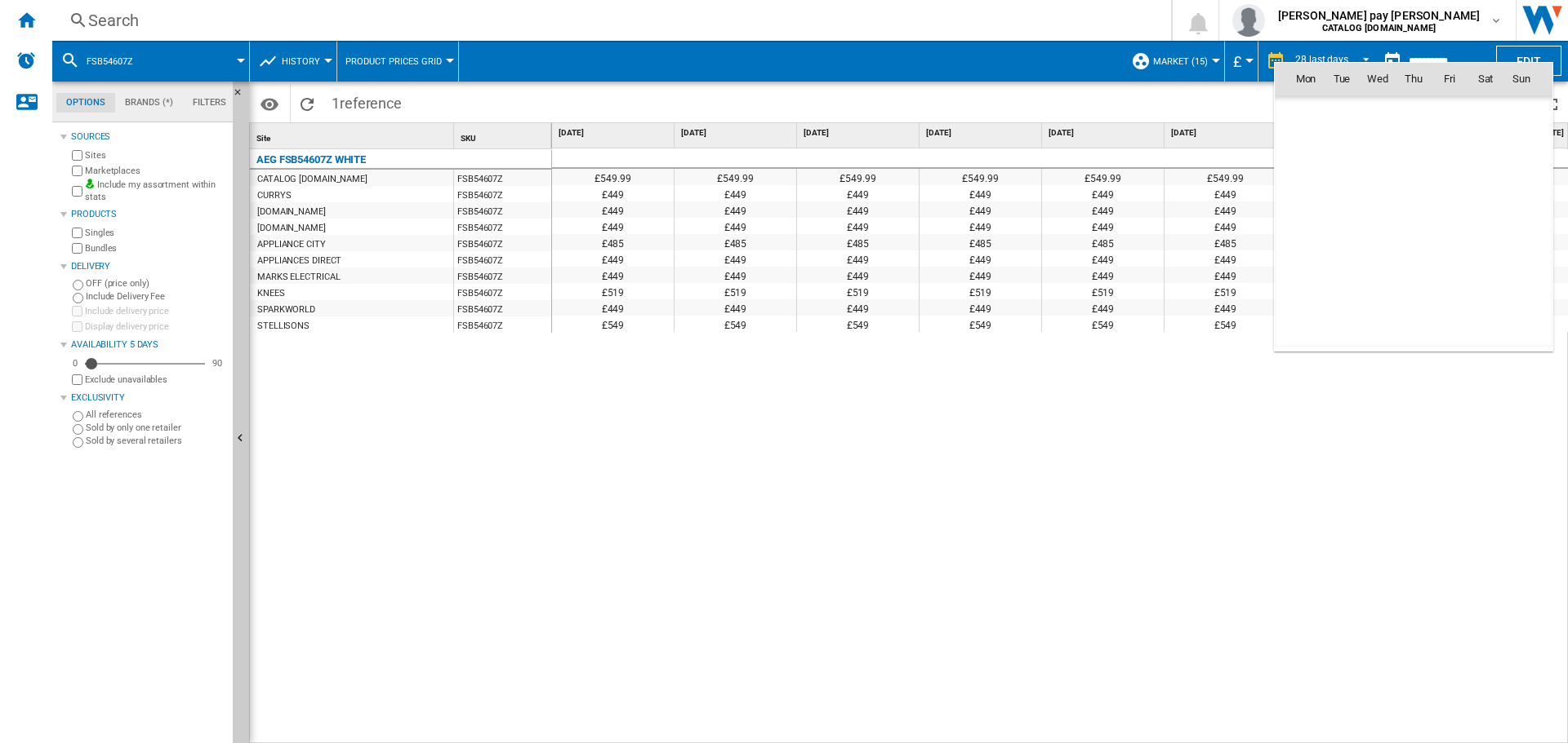
scroll to position [7784, 0]
click at [1302, 154] on span "1" at bounding box center [1306, 150] width 33 height 33
type input "**********"
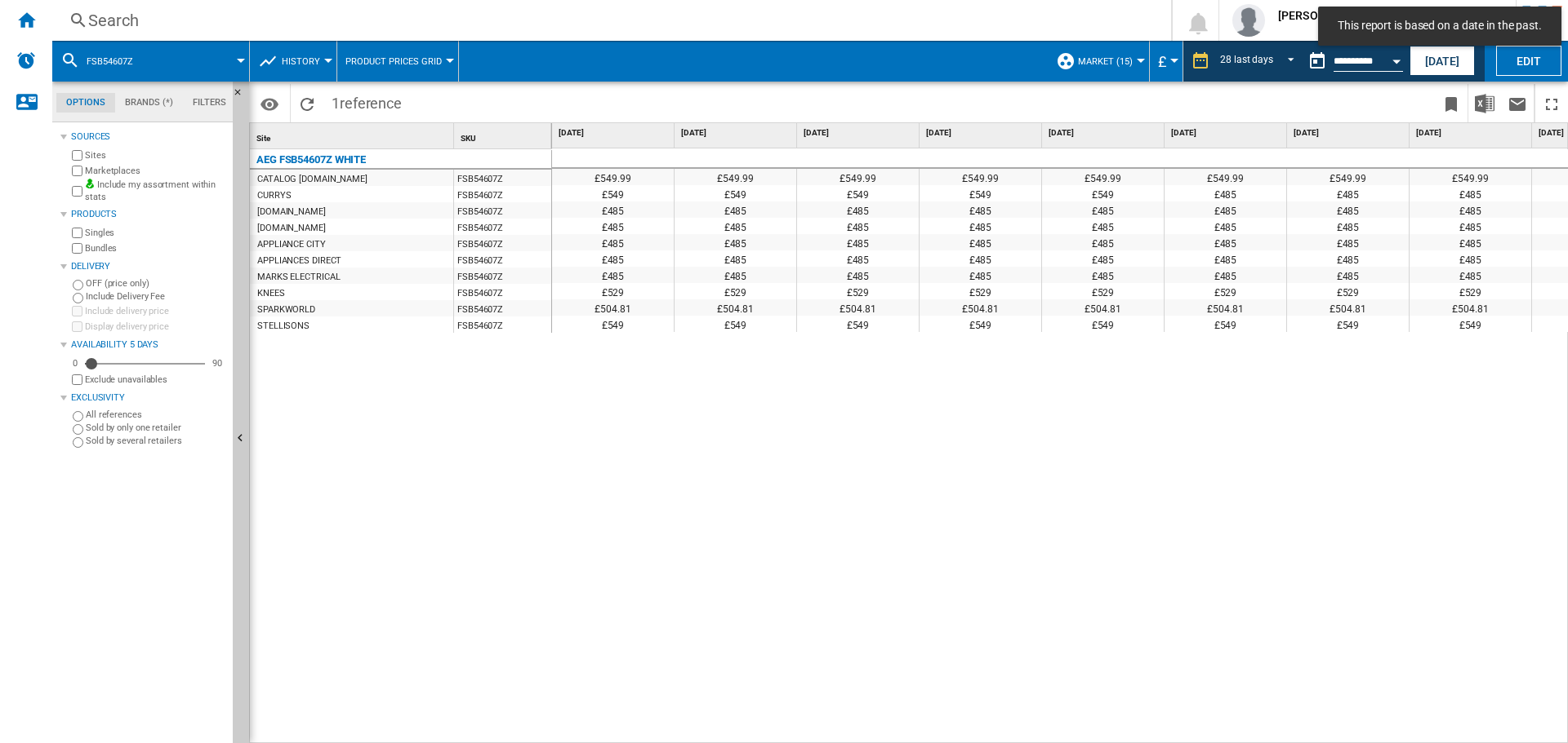
click at [1000, 436] on div "£549.99 £549.99 £549.99 £549.99 £549.99 £549.99 £549.99 £549.99 £549.99 £549.99…" at bounding box center [1060, 446] width 1017 height 596
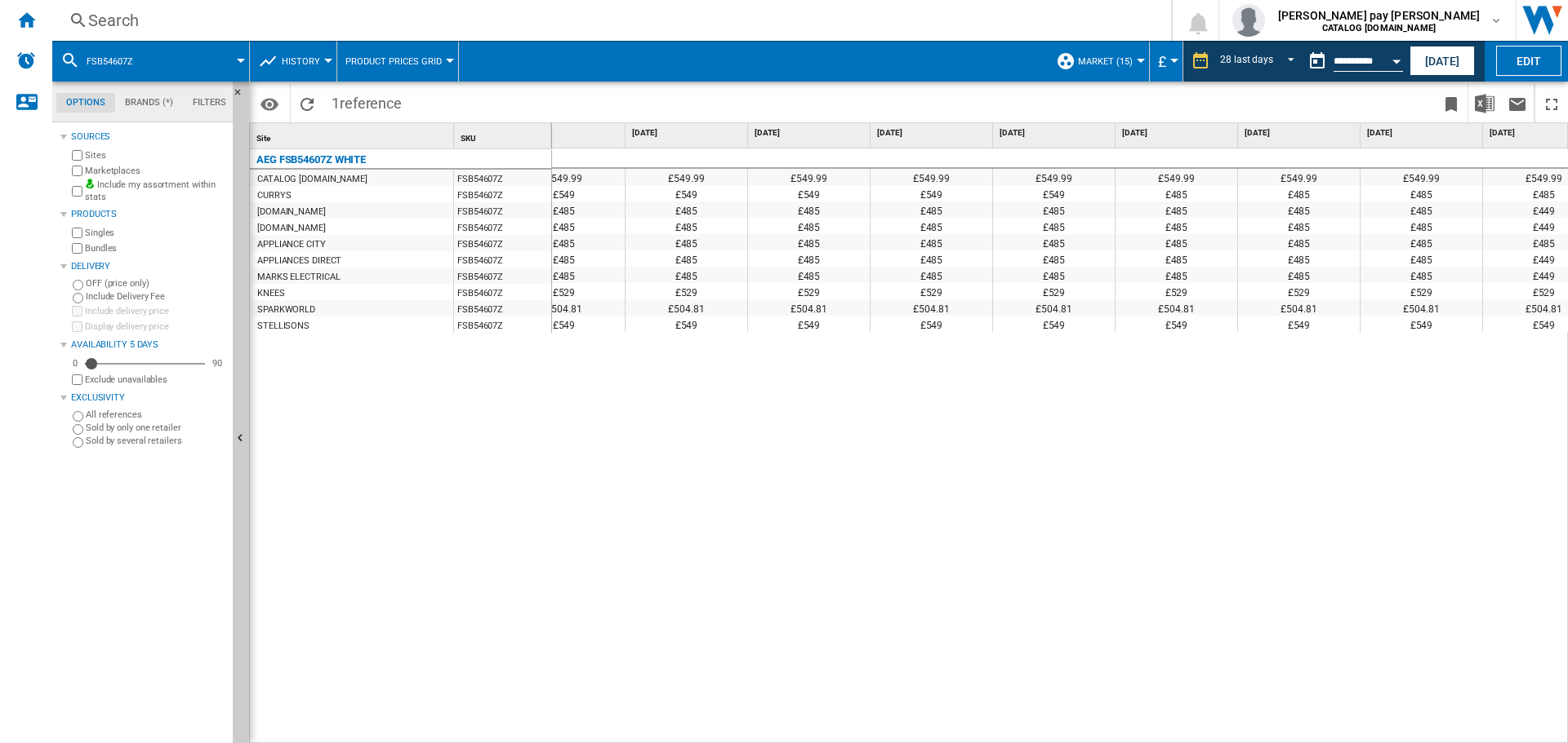
click at [946, 538] on div "£549.99 £549.99 £549.99 £549.99 £549.99 £549.99 £549.99 £549.99 £549.99 £549.99…" at bounding box center [1060, 446] width 1017 height 596
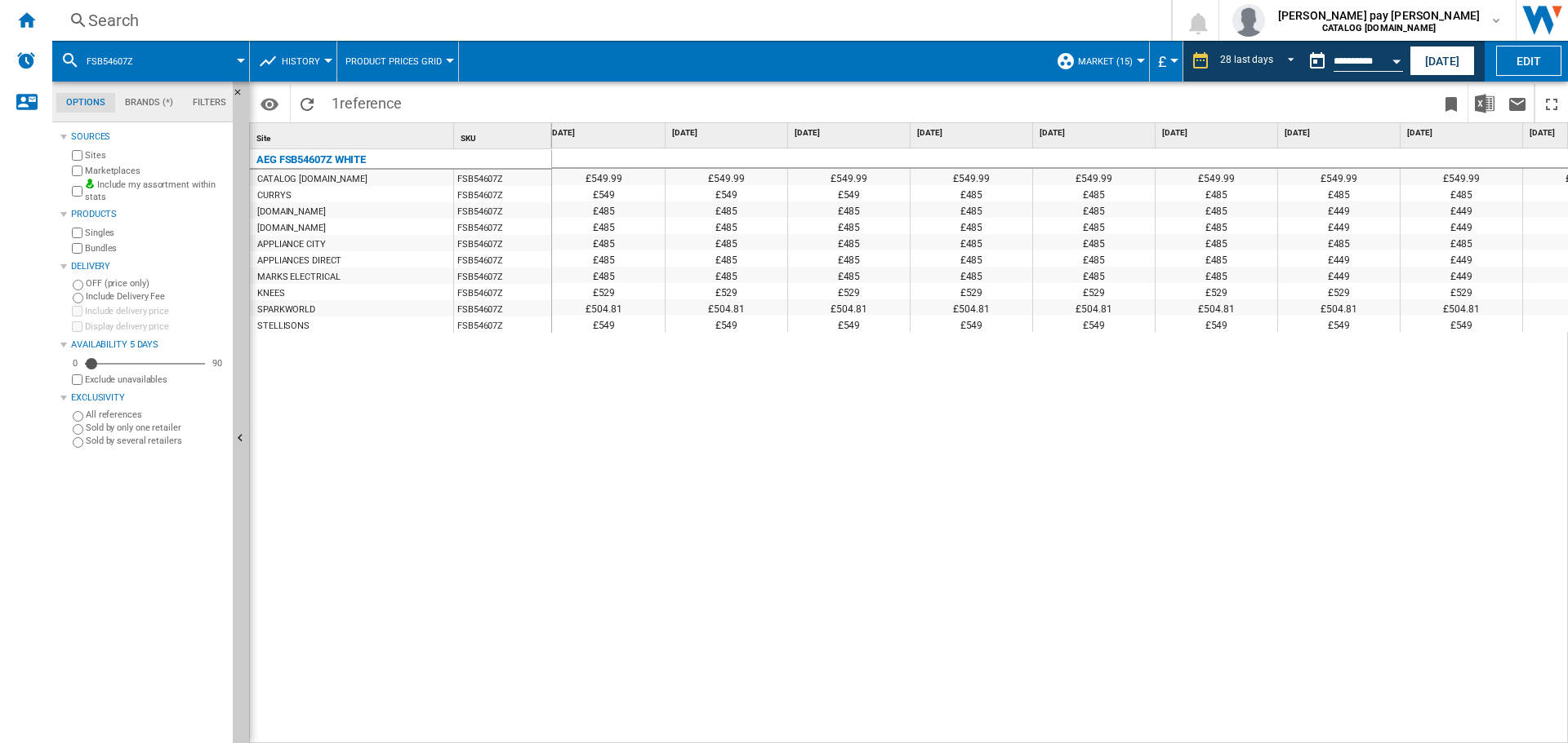
scroll to position [0, 309]
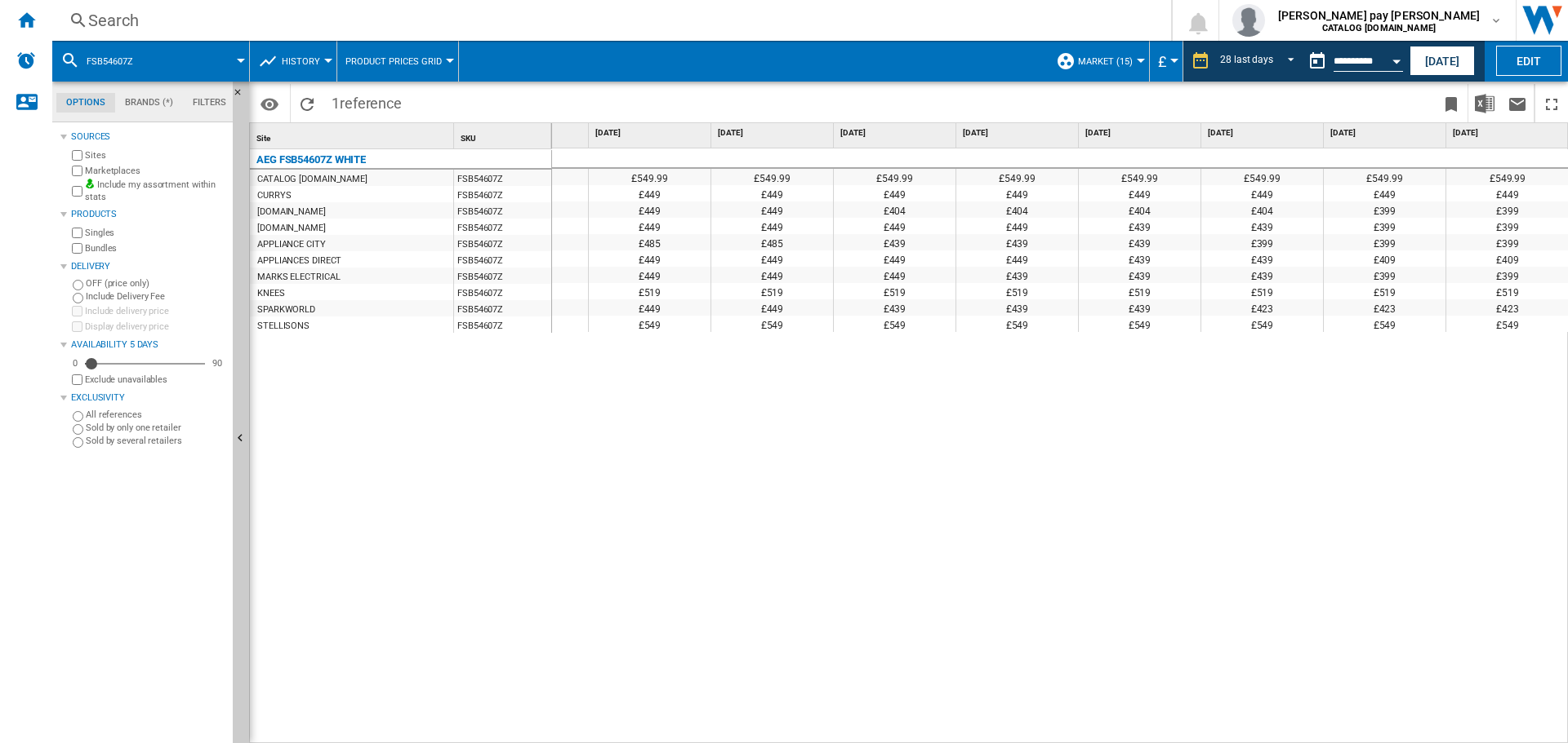
click at [152, 27] on div "Search" at bounding box center [608, 20] width 1040 height 23
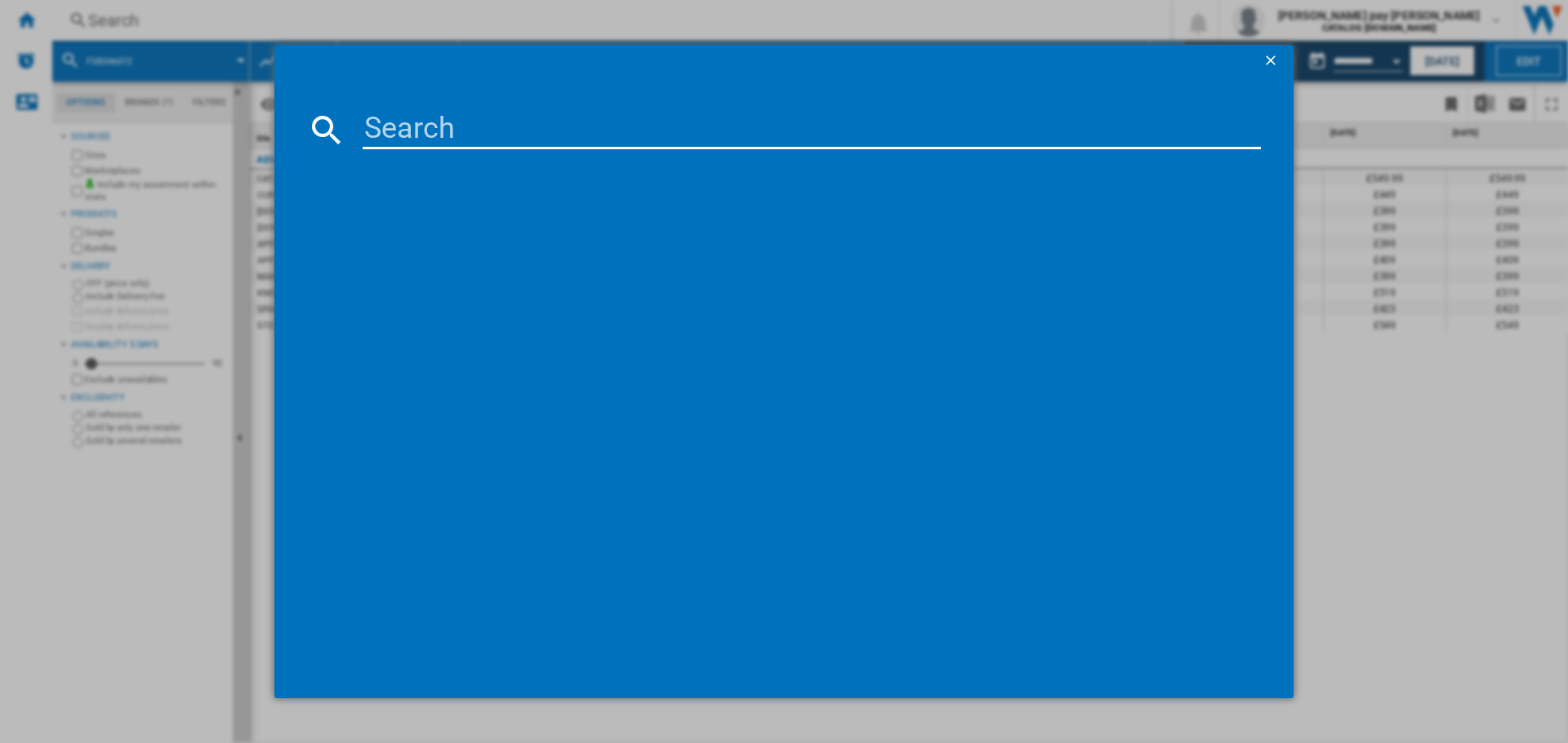
click at [436, 120] on input at bounding box center [811, 129] width 898 height 39
type input "TO84IB00FB"
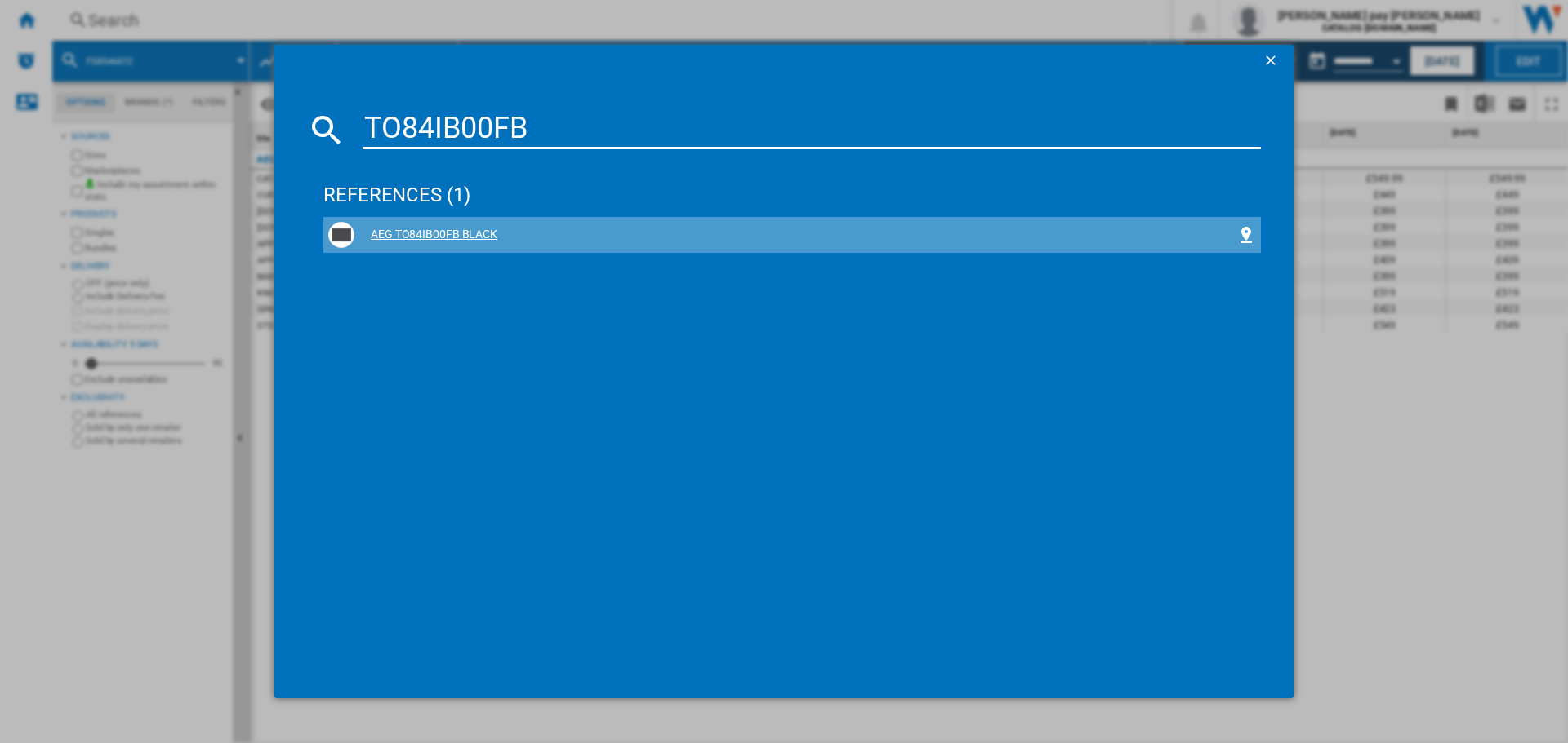
click at [441, 228] on div "AEG TO84IB00FB BLACK" at bounding box center [795, 234] width 881 height 16
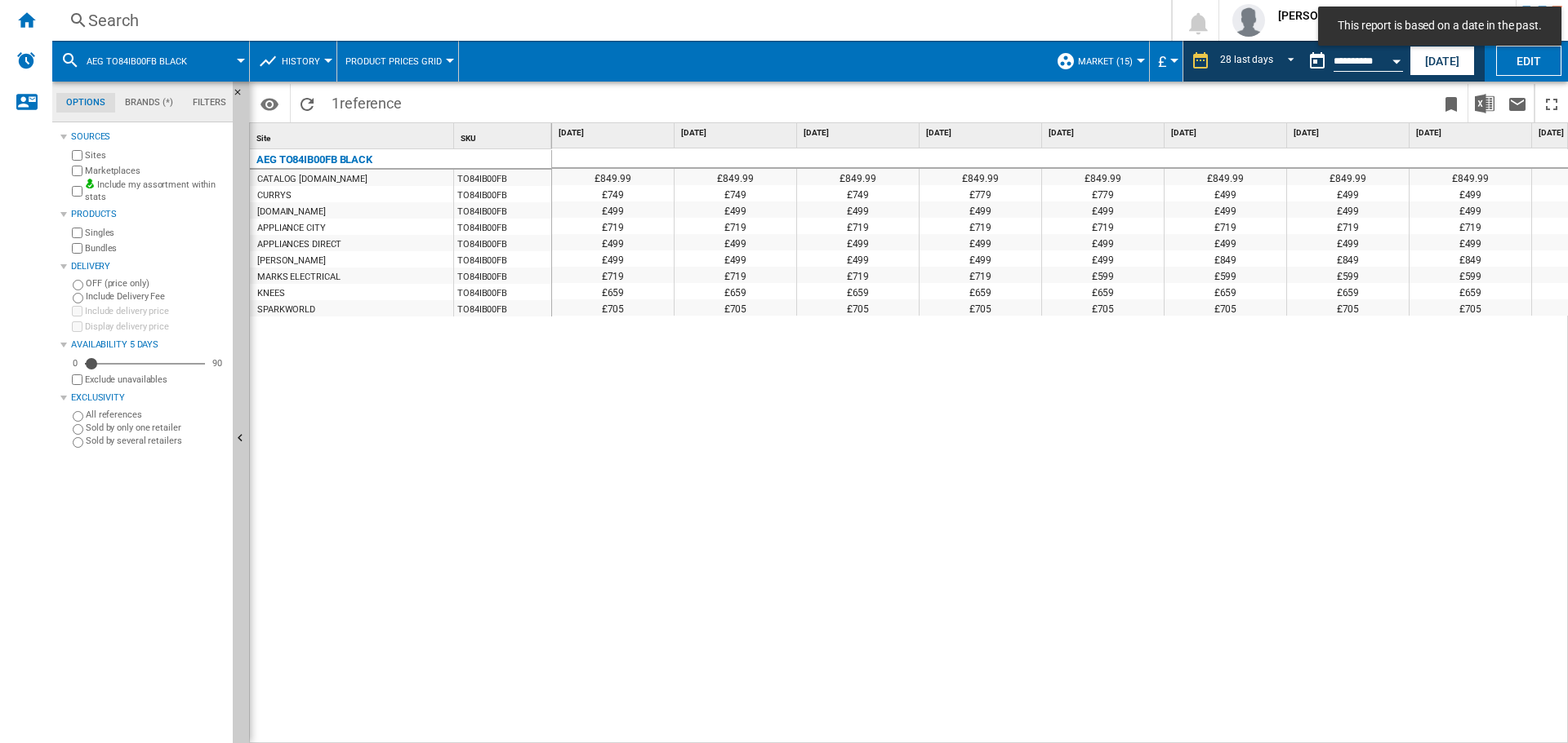
click at [882, 474] on div "£849.99 £849.99 £849.99 £849.99 £849.99 £849.99 £849.99 £849.99 £849.99 £849.99…" at bounding box center [1060, 446] width 1017 height 596
click at [878, 558] on div "£849.99 £849.99 £849.99 £849.99 £849.99 £849.99 £849.99 £849.99 £849.99 £849.99…" at bounding box center [1060, 446] width 1017 height 596
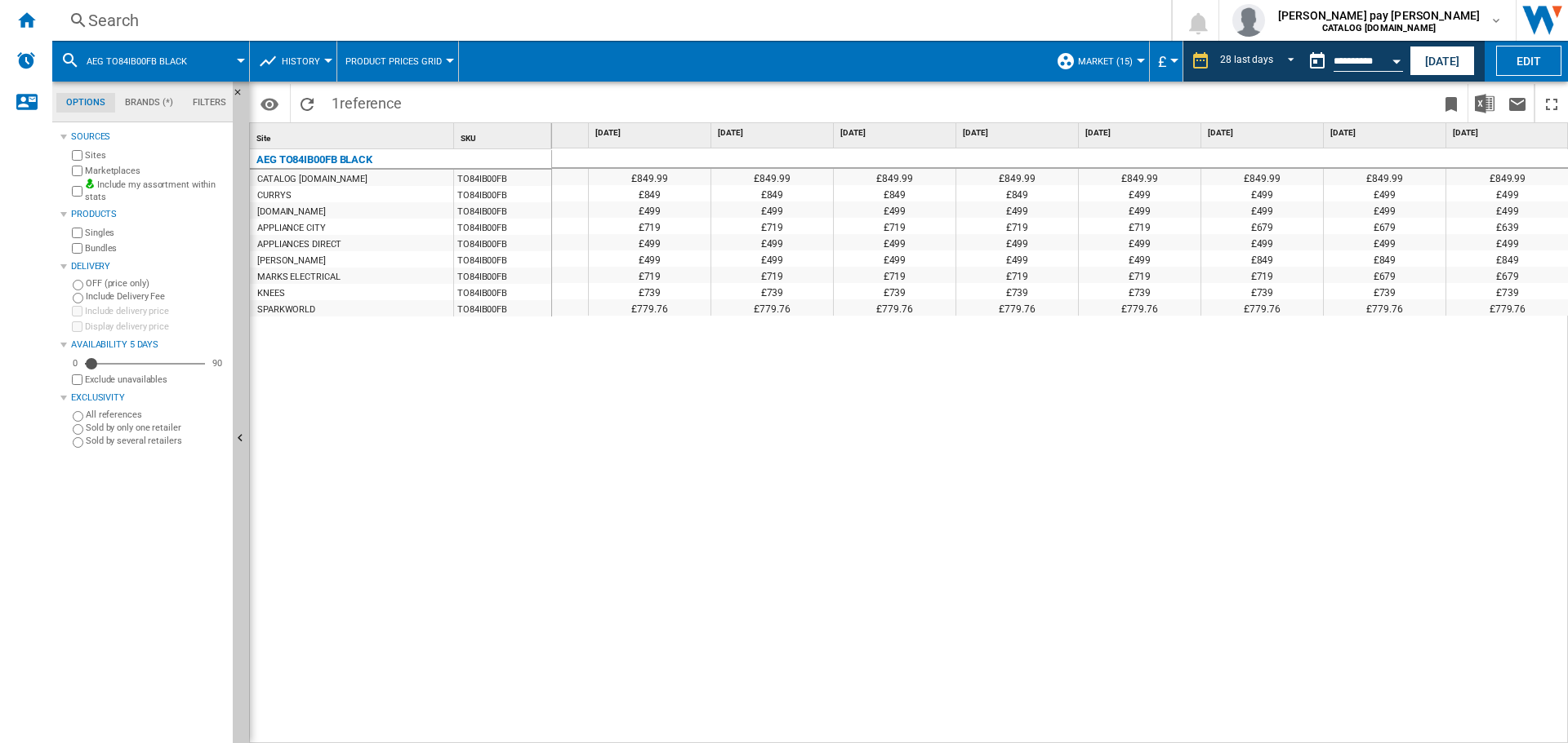
drag, startPoint x: 547, startPoint y: 457, endPoint x: 253, endPoint y: 87, distance: 472.6
click at [547, 457] on div "AEG TO84IB00FB BLACK CATALOG [DOMAIN_NAME] TO84IB00FB CURRYS TO84IB00FB [DOMAIN…" at bounding box center [401, 442] width 302 height 587
click at [205, 26] on div "Search" at bounding box center [608, 20] width 1040 height 23
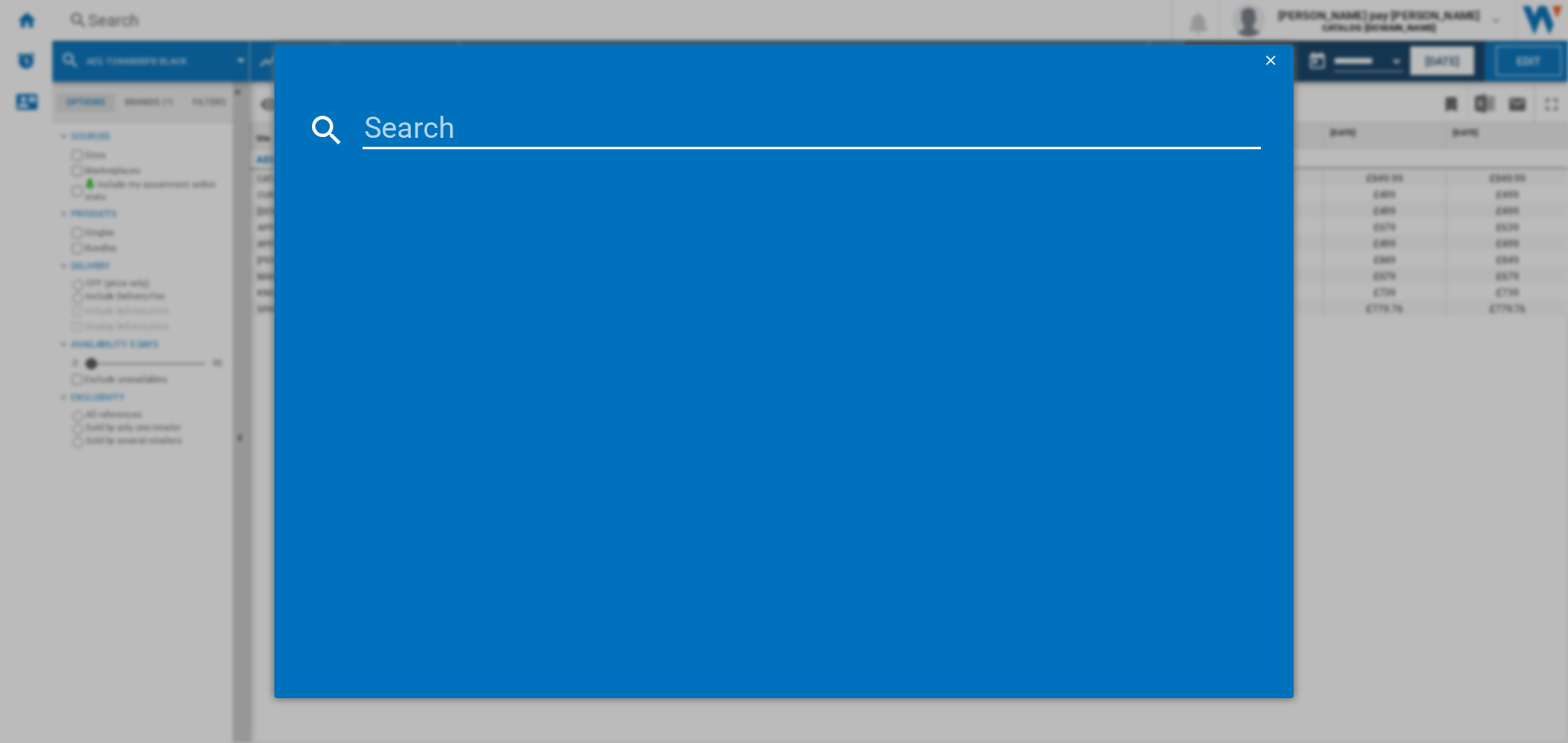
click at [402, 125] on input at bounding box center [811, 129] width 898 height 39
type input "OS6AB50AK"
click at [467, 222] on div "AEG OS6AB50AK BLACK" at bounding box center [792, 234] width 927 height 26
click at [412, 234] on div "AEG OS6AB50AK BLACK" at bounding box center [795, 234] width 881 height 16
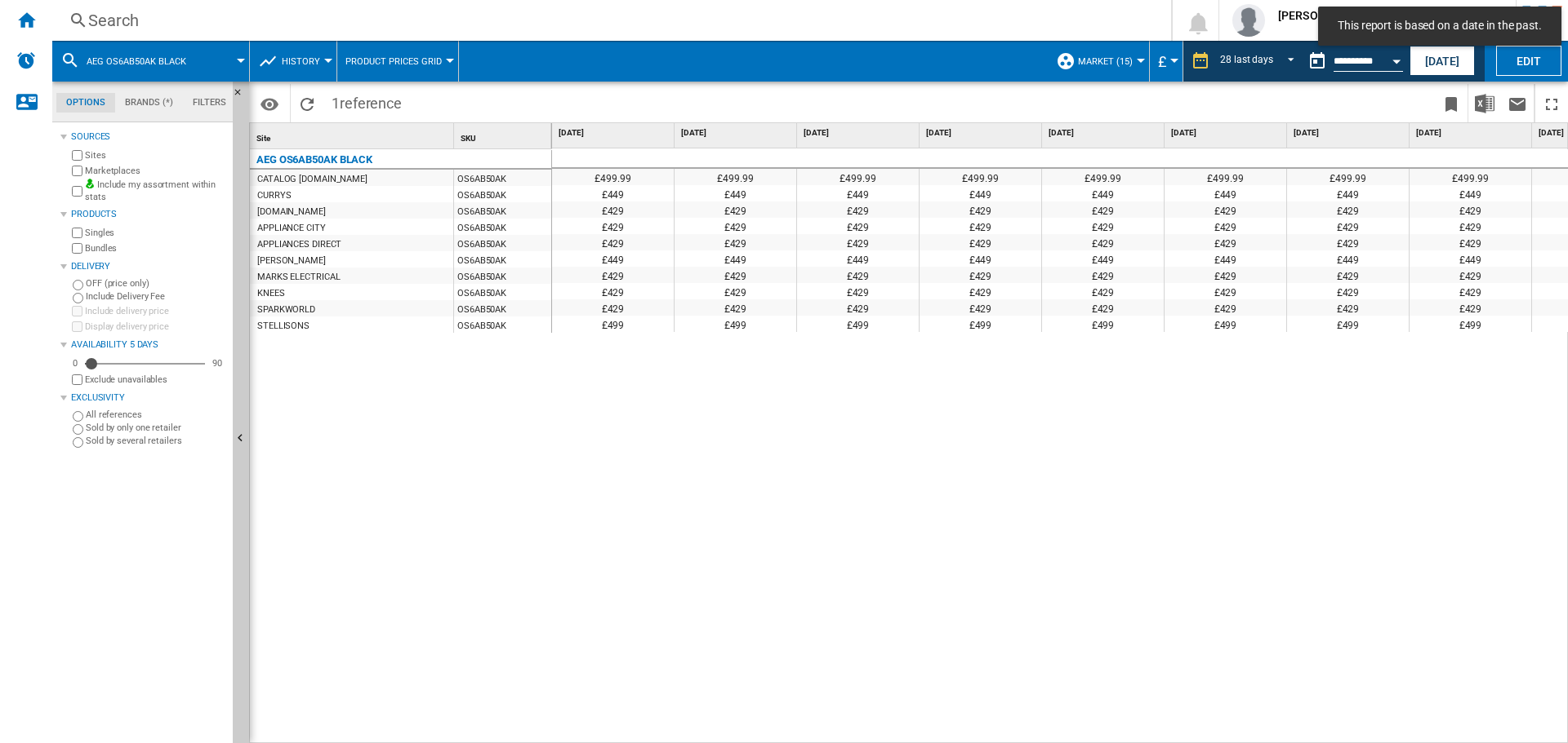
click at [1005, 343] on div "£499.99 £499.99 £499.99 £499.99 £499.99 £499.99 £499.99 £499.99 £499.99 £499.99…" at bounding box center [1060, 446] width 1017 height 596
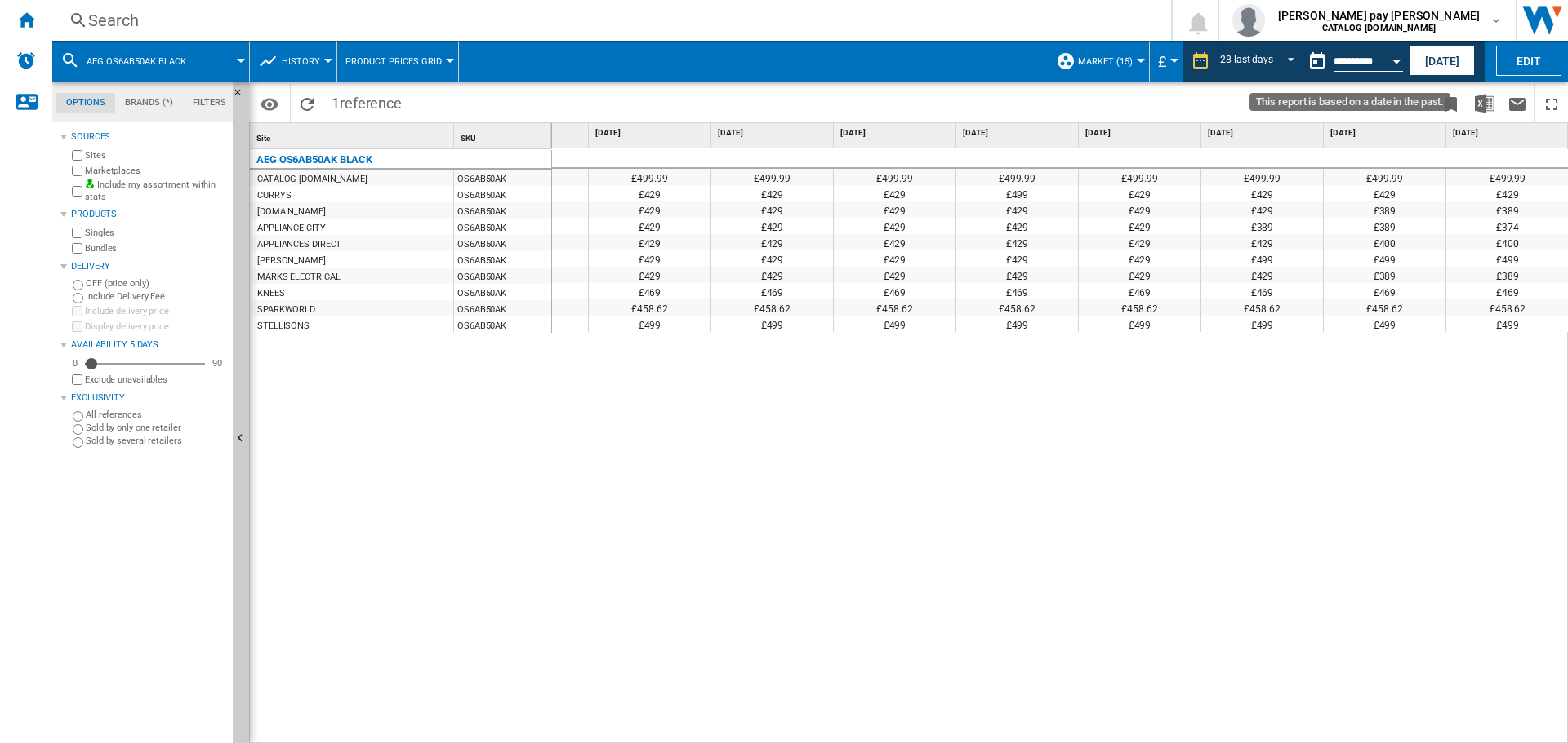
click at [1394, 54] on button "Open calendar" at bounding box center [1396, 59] width 29 height 29
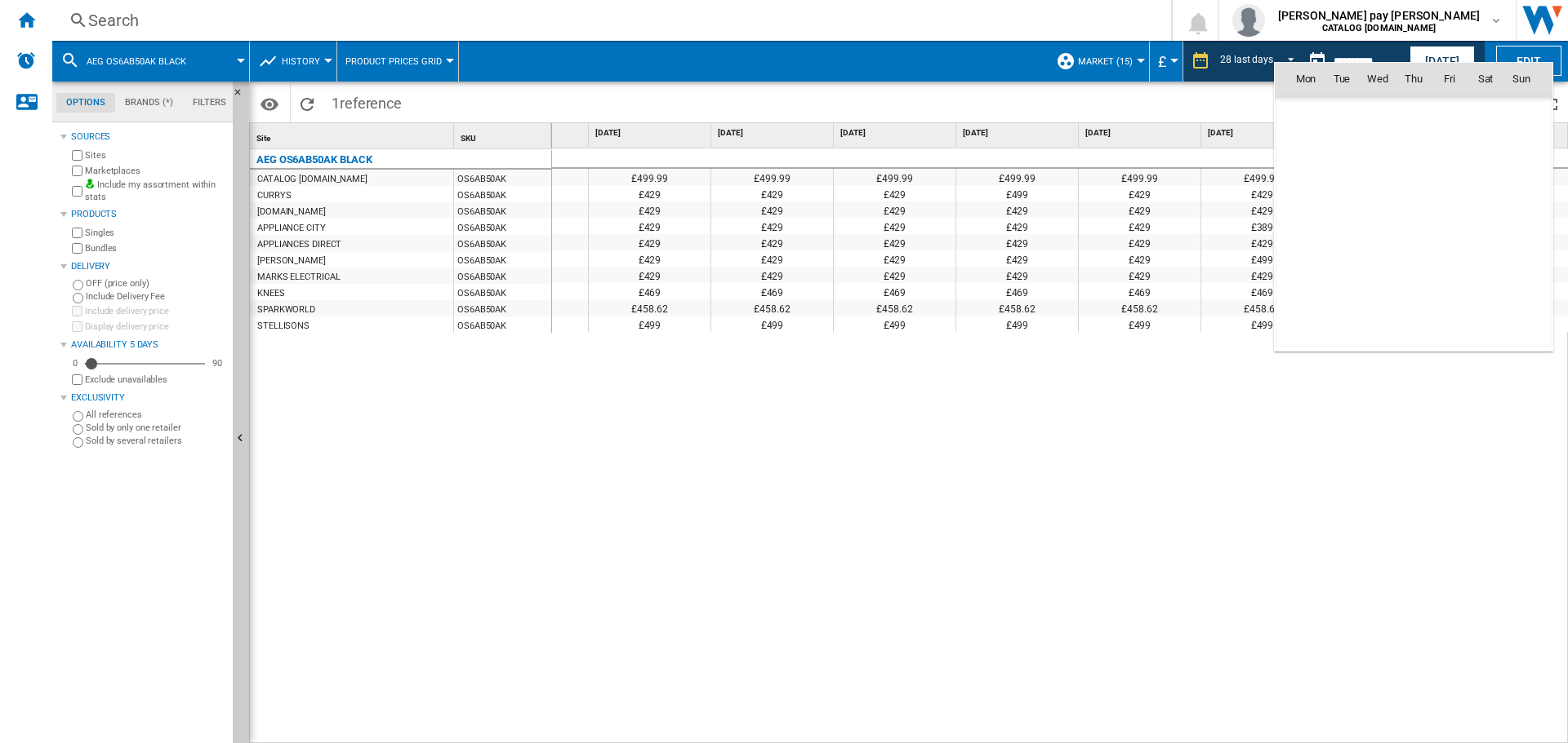
scroll to position [7784, 0]
click at [1439, 53] on div at bounding box center [784, 372] width 1568 height 743
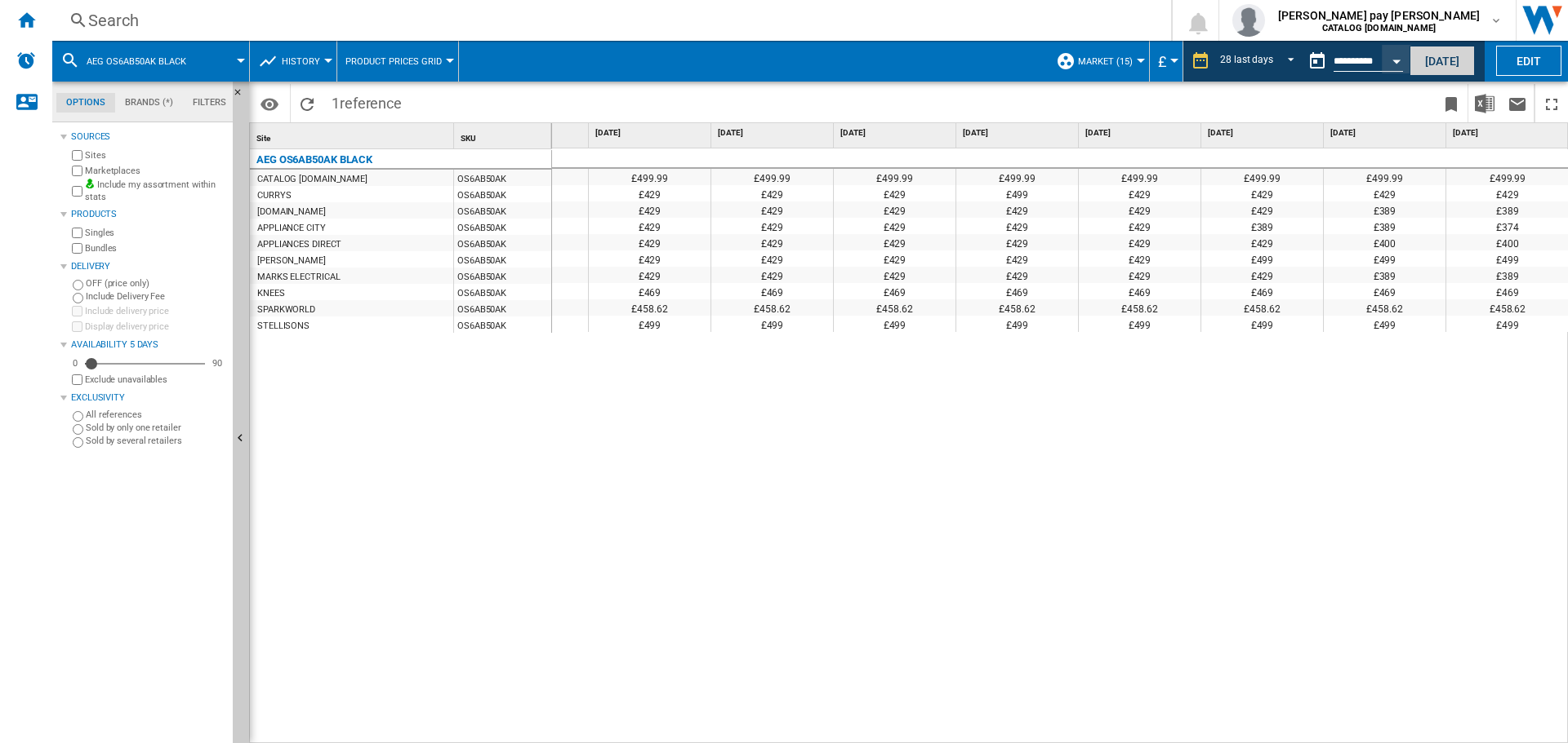
click at [1443, 57] on button "[DATE]" at bounding box center [1442, 60] width 66 height 30
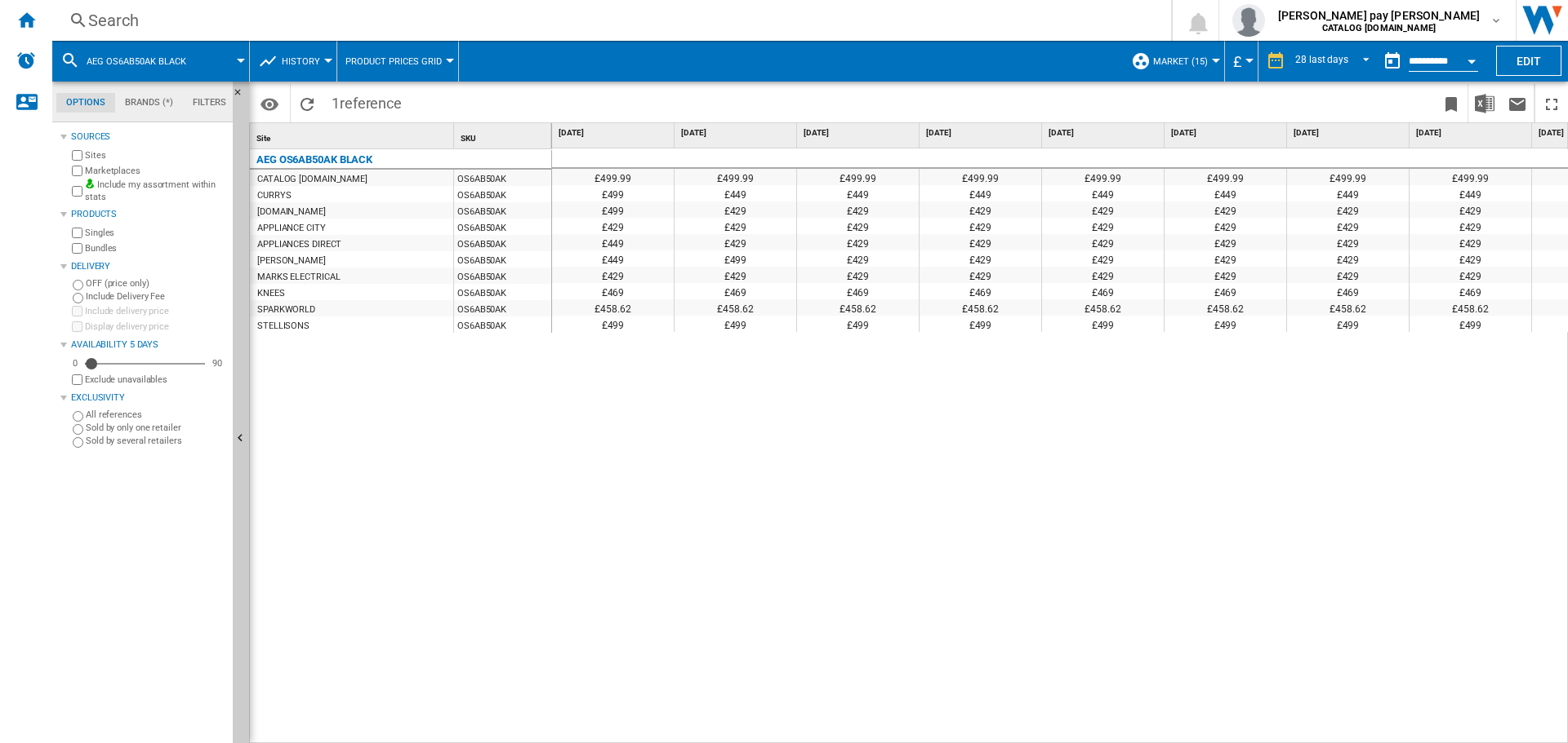
click at [1499, 435] on div "£499.99 £499.99 £499.99 £499.99 £499.99 £499.99 £499.99 £499.99 £499.99 £499.99…" at bounding box center [1060, 446] width 1017 height 596
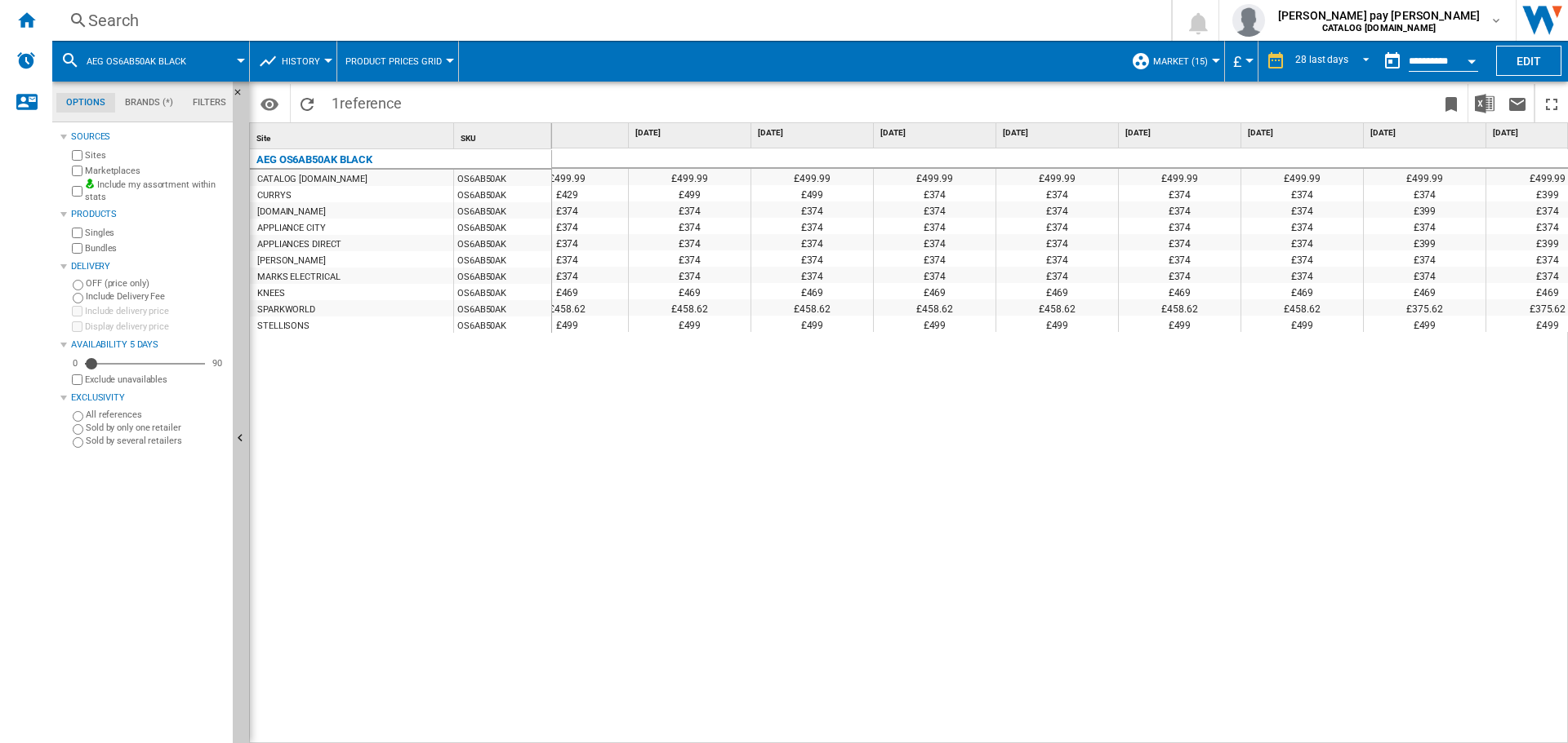
scroll to position [0, 2535]
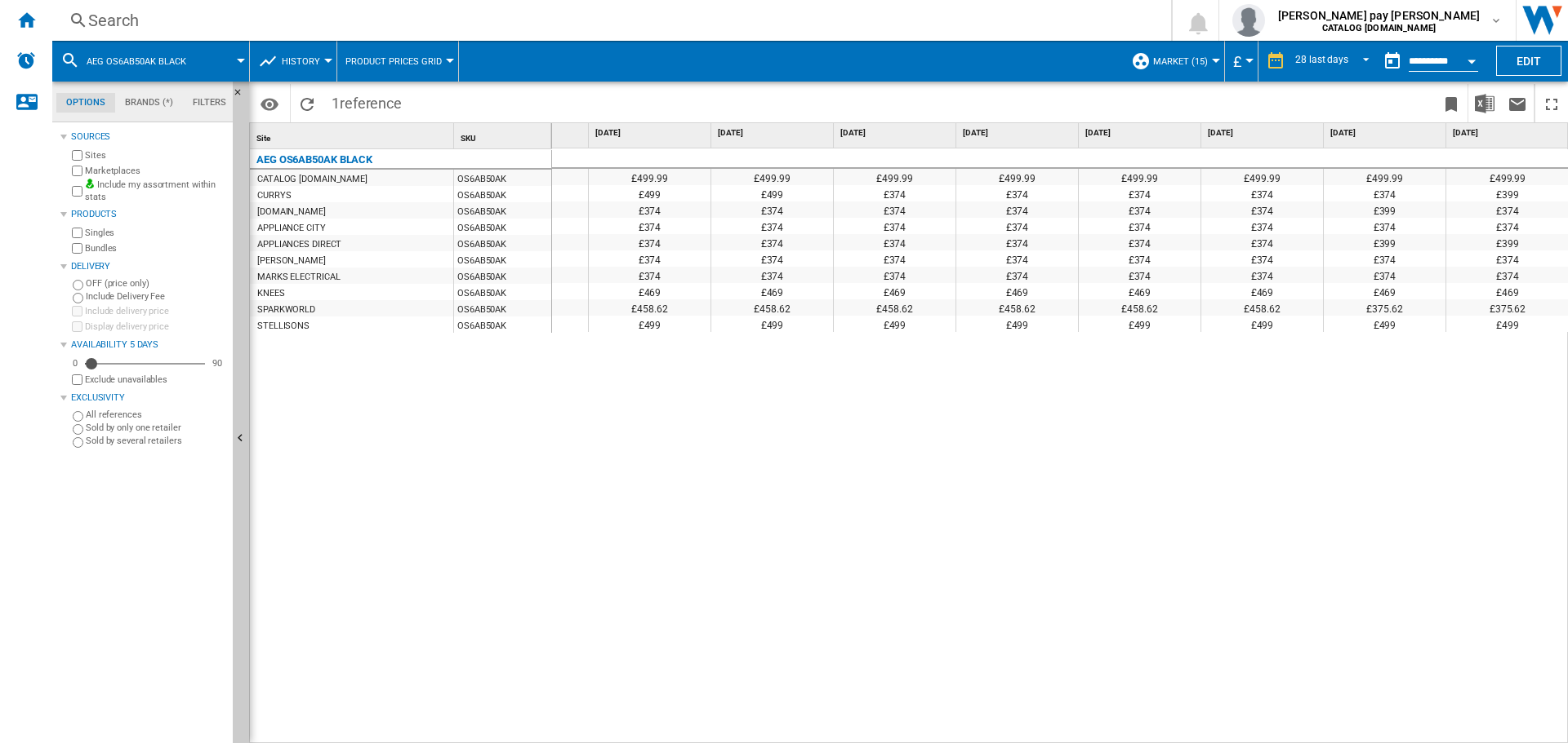
drag, startPoint x: 912, startPoint y: 528, endPoint x: 693, endPoint y: 302, distance: 314.7
click at [912, 528] on div "£499.99 £499.99 £499.99 £499.99 £499.99 £499.99 £499.99 £499.99 £499.99 £499.99…" at bounding box center [1060, 446] width 1017 height 596
click at [331, 15] on div "Search" at bounding box center [608, 20] width 1040 height 23
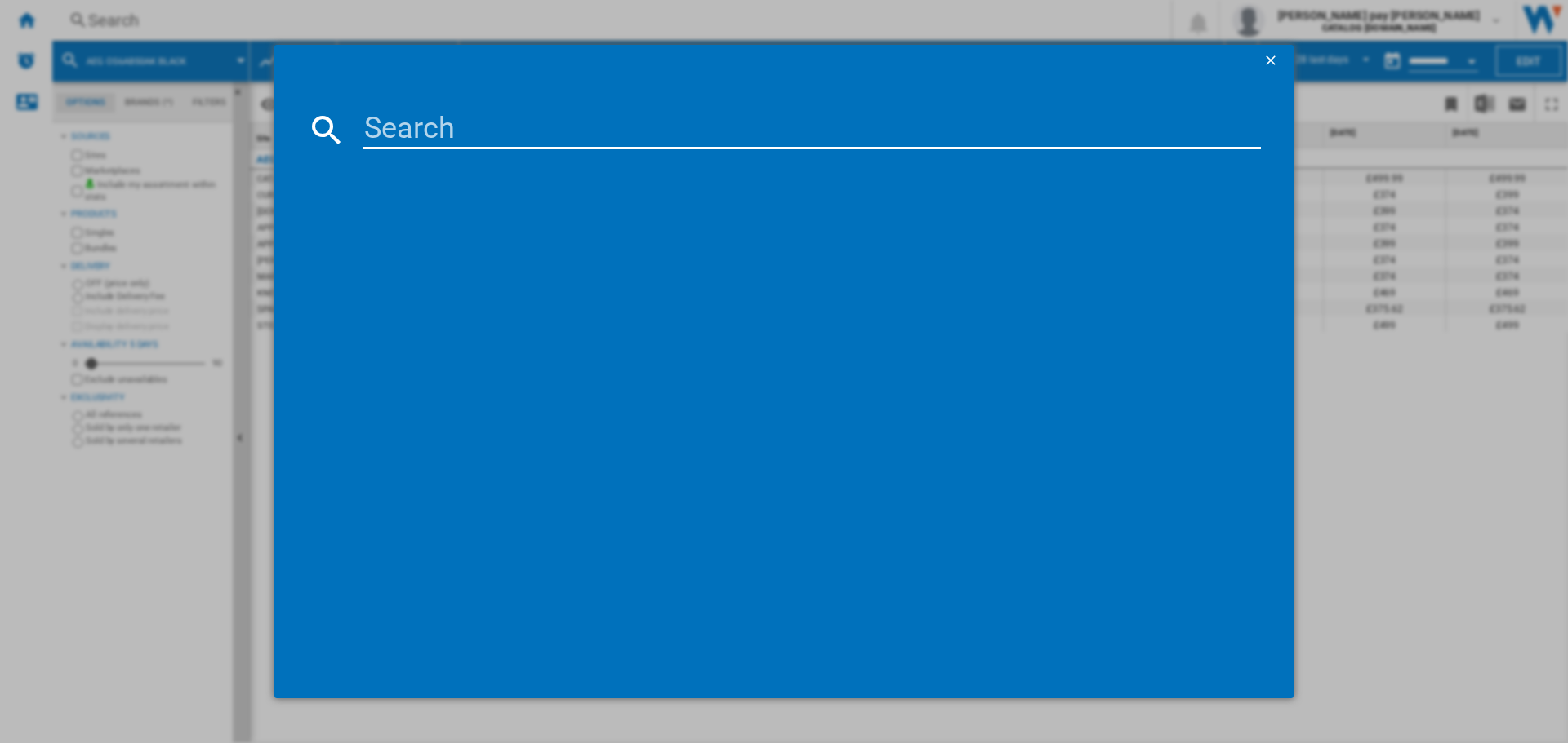
click at [489, 130] on input at bounding box center [811, 129] width 898 height 39
type input "IAX84411CB"
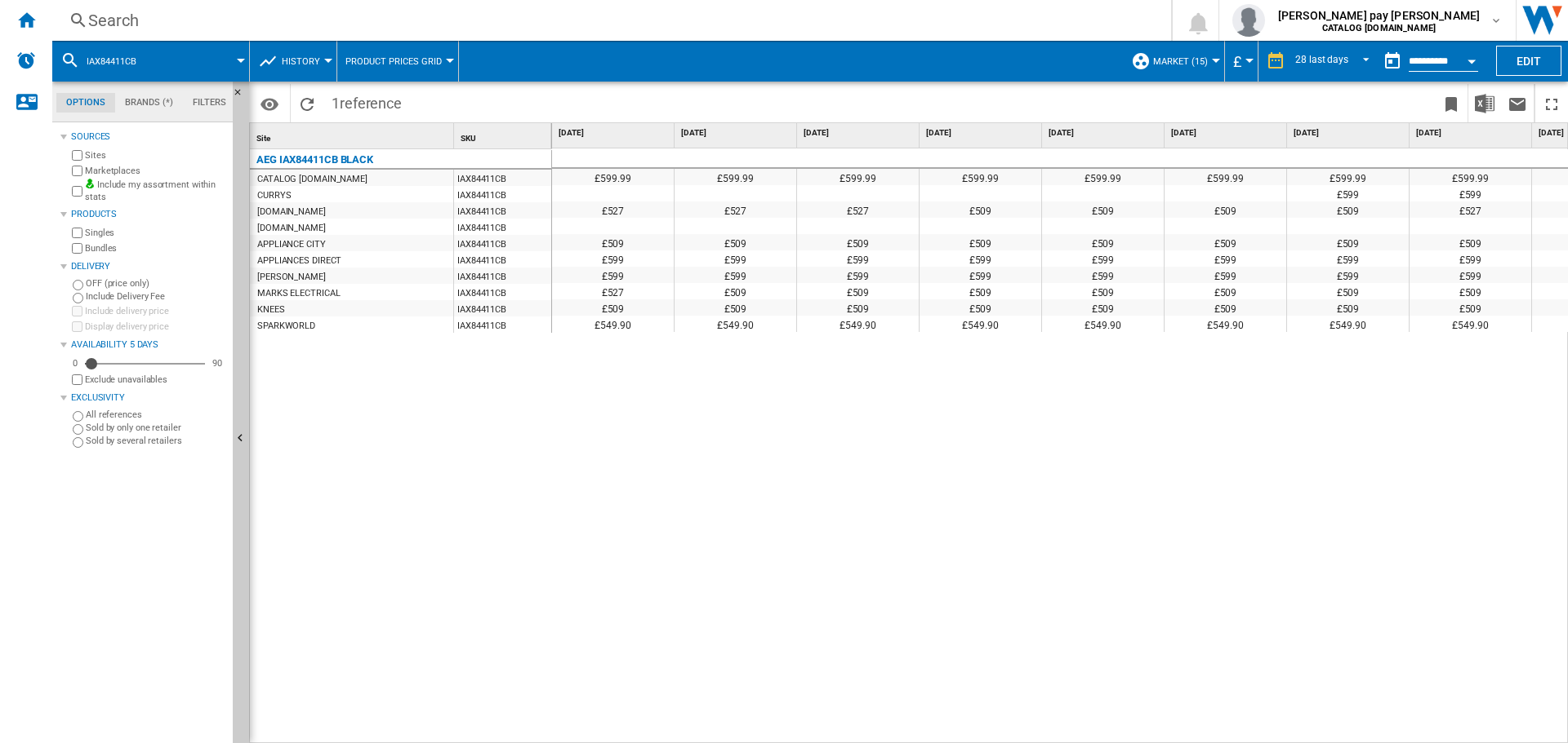
click at [966, 491] on div "£599.99 £599.99 £599.99 £599.99 £599.99 £599.99 £599.99 £599.99 £599.99 £599.99…" at bounding box center [1060, 446] width 1017 height 596
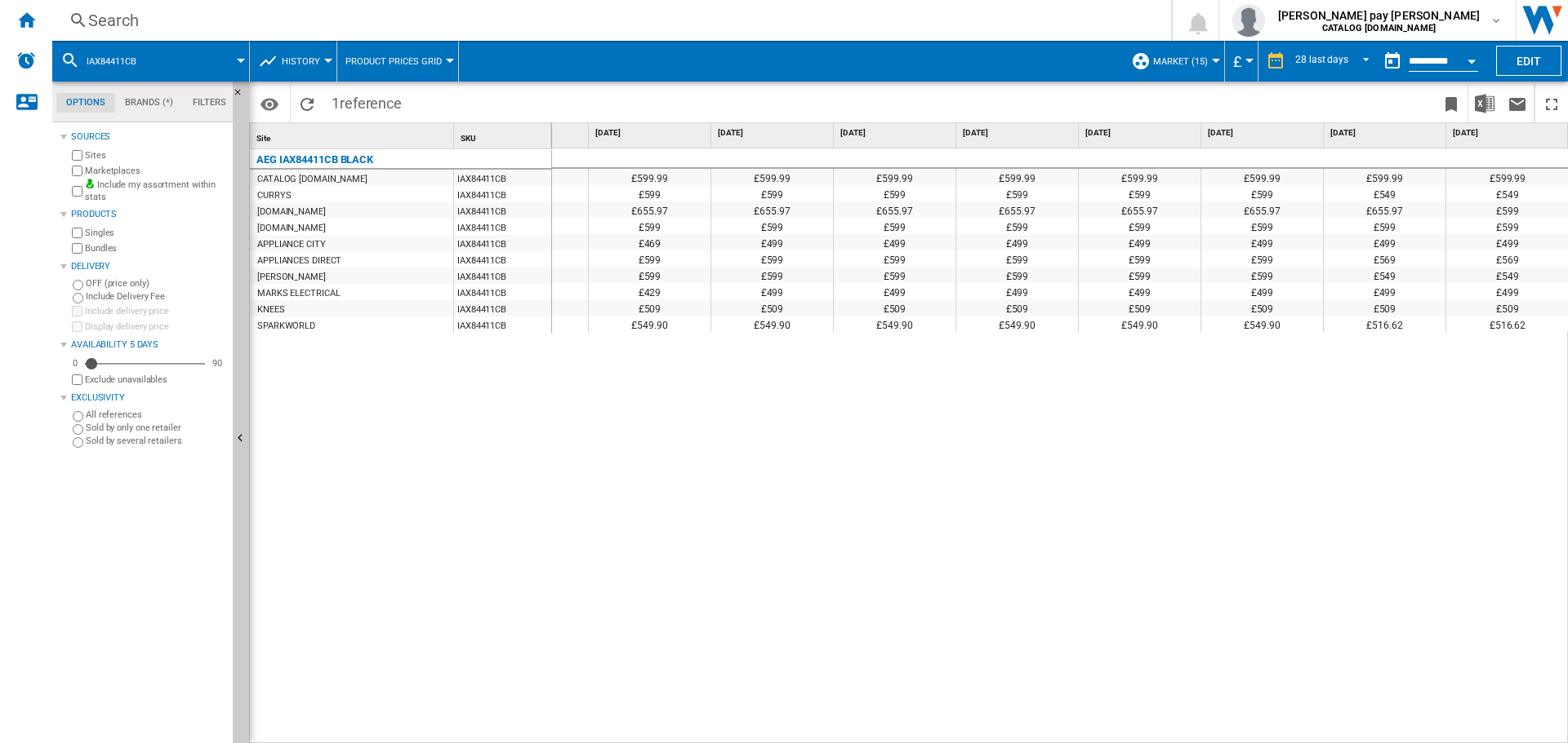
click at [331, 15] on div "Search" at bounding box center [608, 20] width 1040 height 23
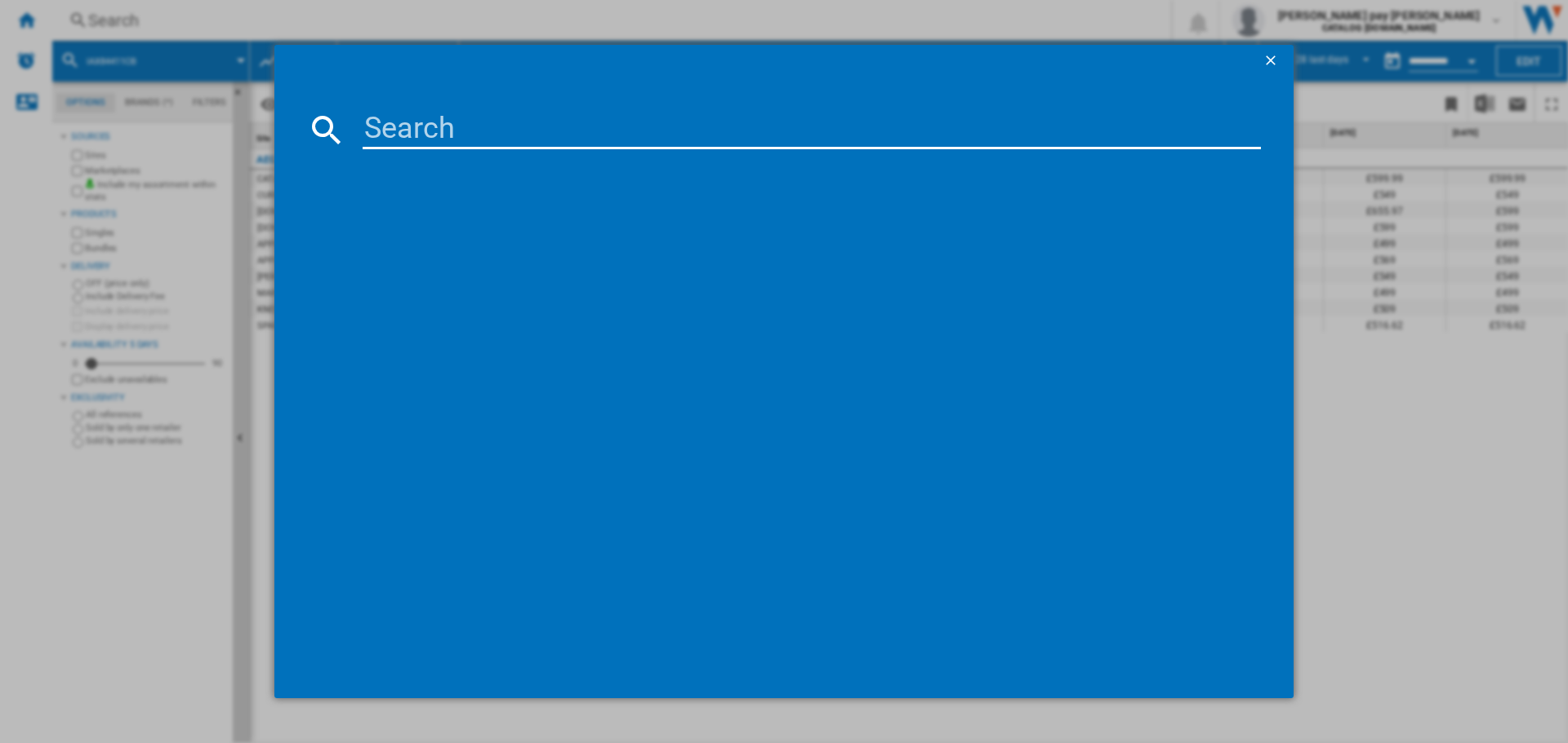
click at [419, 130] on input at bounding box center [811, 129] width 898 height 39
type input "LFX6G8434BI"
click at [425, 237] on div "AEG LFX6G8434BI WHITE" at bounding box center [795, 234] width 881 height 16
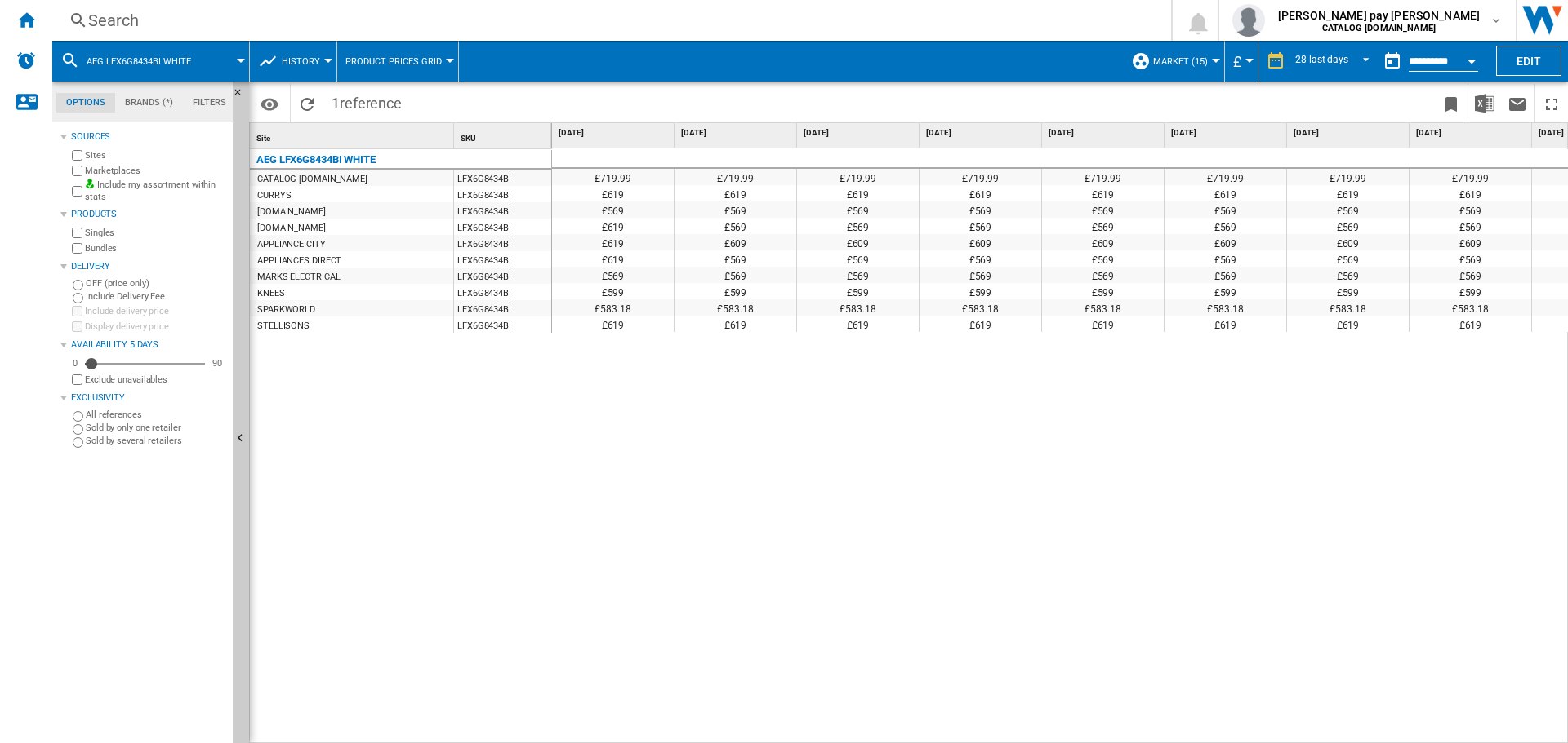
click at [863, 433] on div "£719.99 £719.99 £719.99 £719.99 £719.99 £719.99 £719.99 £719.99 £719.99 £719.99…" at bounding box center [1060, 446] width 1017 height 596
click at [806, 550] on div "£719.99 £719.99 £719.99 £719.99 £719.99 £719.99 £719.99 £719.99 £719.99 £719.99…" at bounding box center [1060, 446] width 1017 height 596
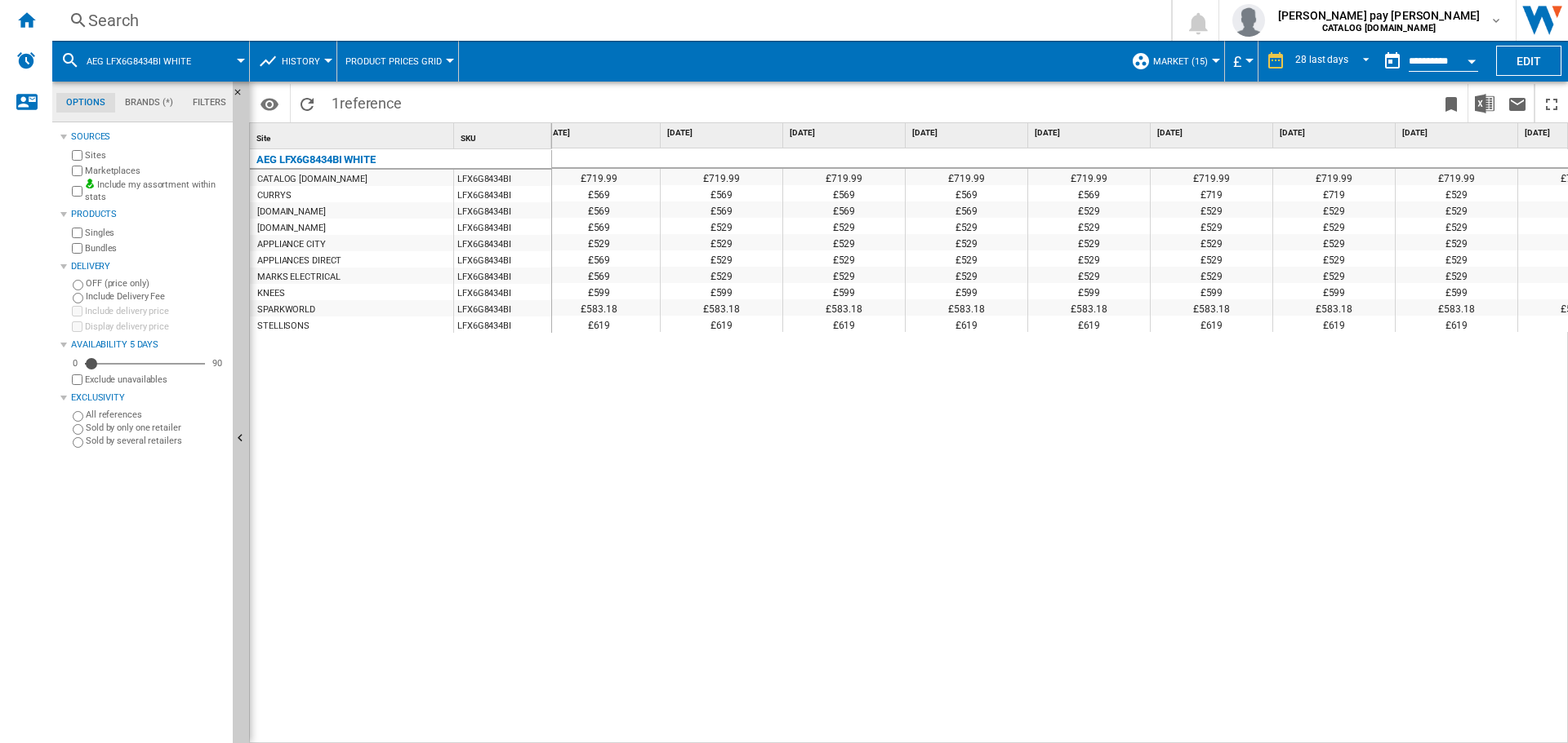
scroll to position [0, 2407]
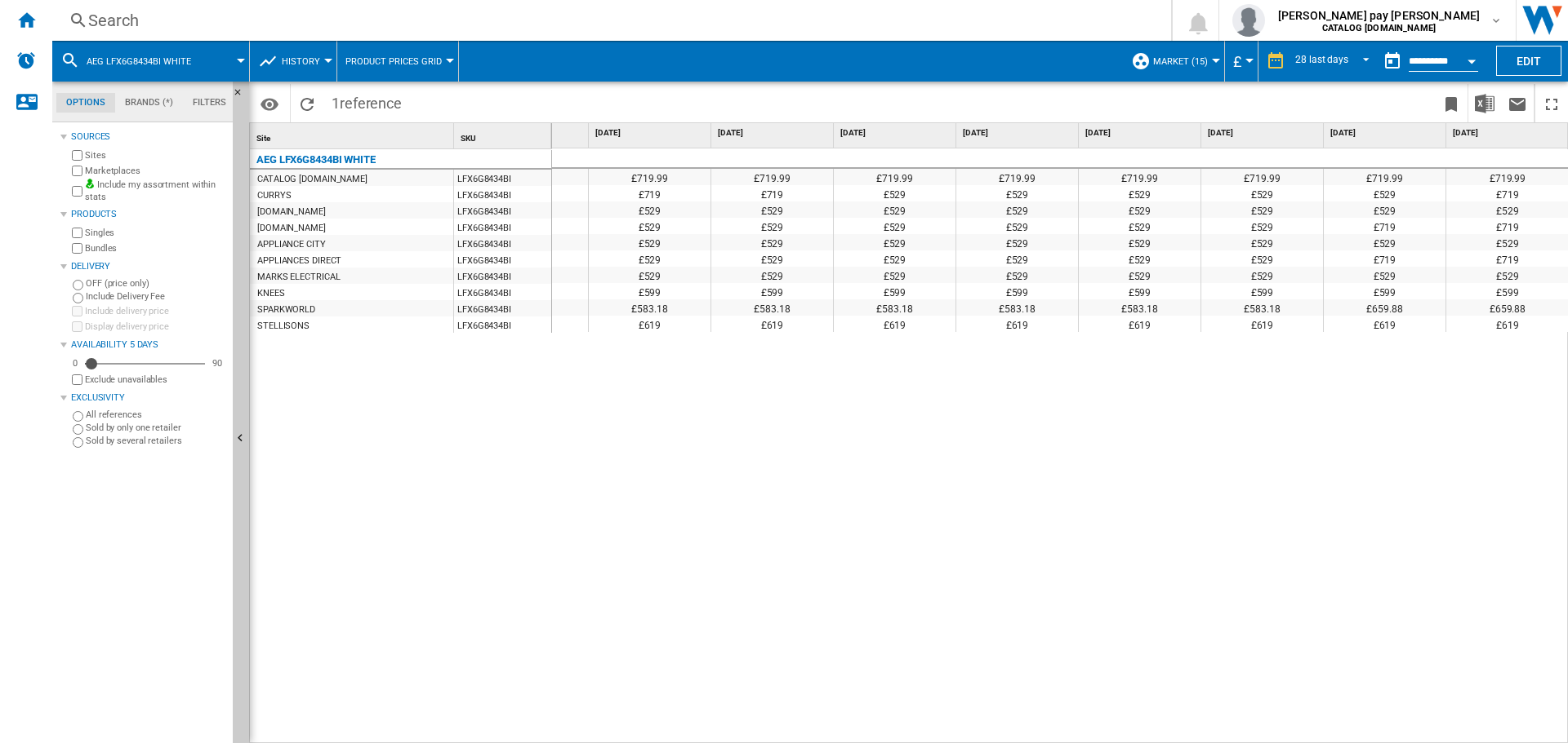
click at [612, 459] on div "£719.99 £719.99 £719.99 £719.99 £719.99 £719.99 £719.99 £719.99 £719.99 £719.99…" at bounding box center [1060, 446] width 1017 height 596
click at [423, 7] on div "Search Search 0 [PERSON_NAME] pay [PERSON_NAME] CATALOG [DOMAIN_NAME] CATALOG […" at bounding box center [810, 20] width 1515 height 41
click at [426, 16] on div "Search" at bounding box center [608, 20] width 1040 height 23
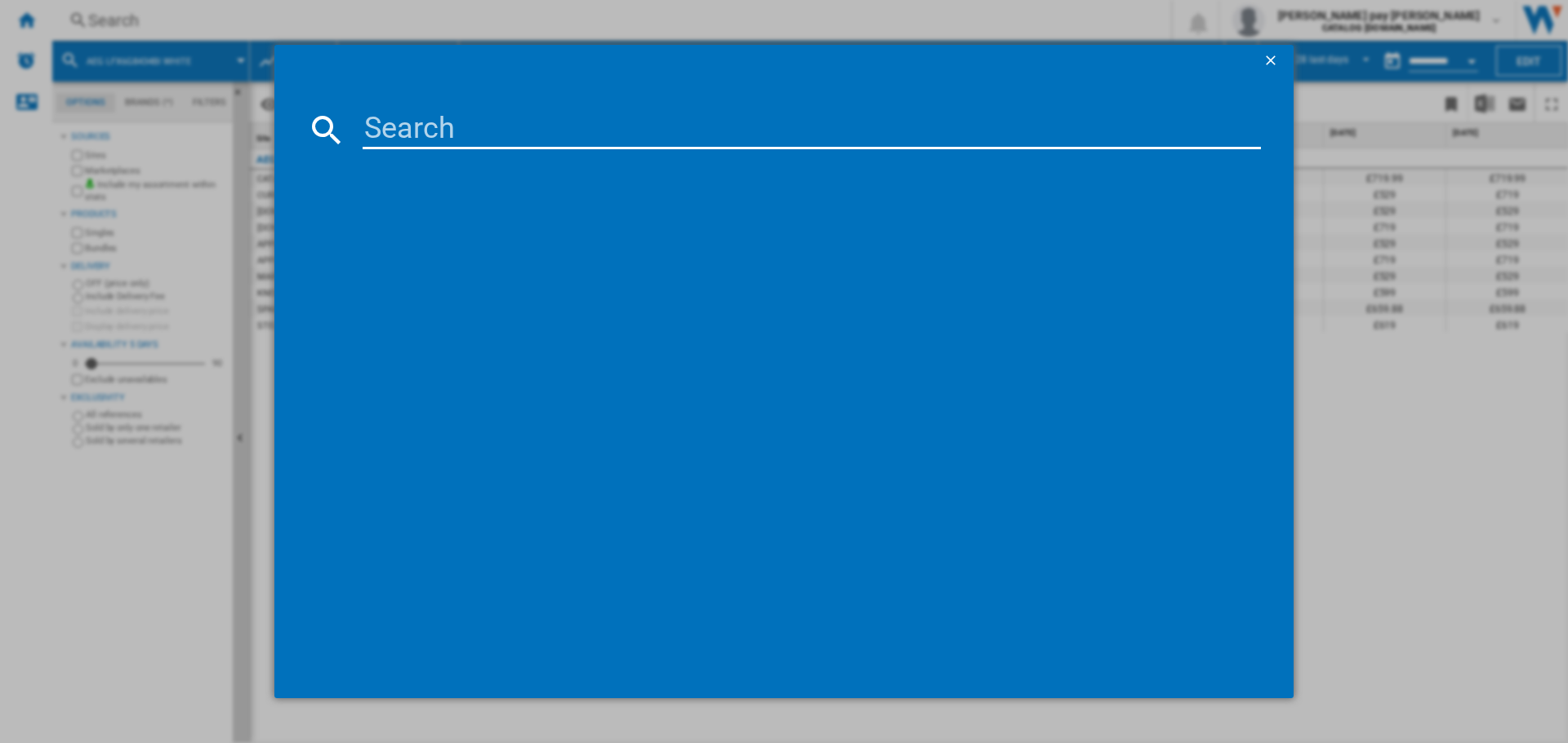
click at [523, 128] on input at bounding box center [811, 129] width 898 height 39
type input "TK6NK501B"
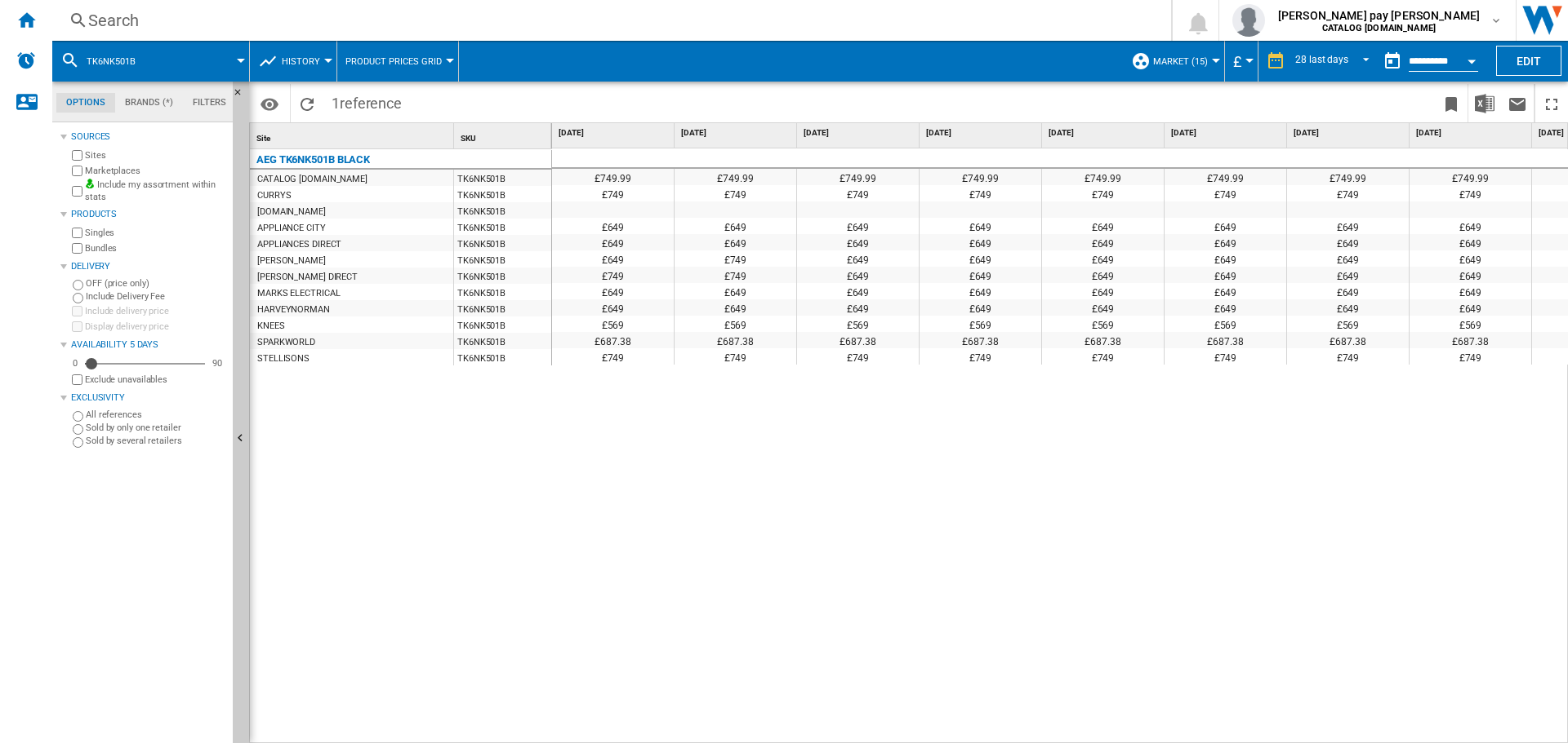
click at [1151, 515] on div "£749.99 £749.99 £749.99 £749.99 £749.99 £749.99 £749.99 £749.99 £749.99 £749.99…" at bounding box center [1060, 446] width 1017 height 596
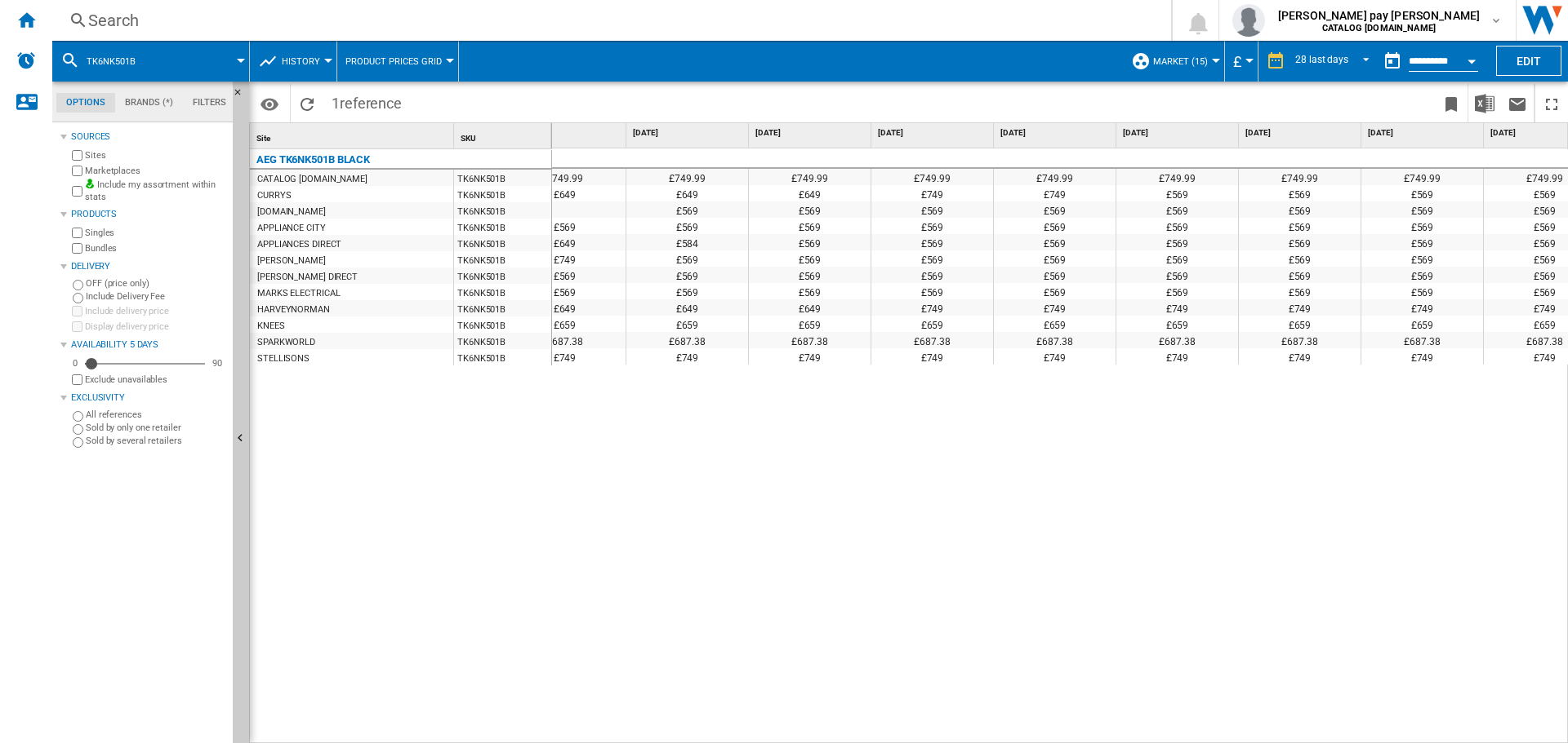
scroll to position [0, 2443]
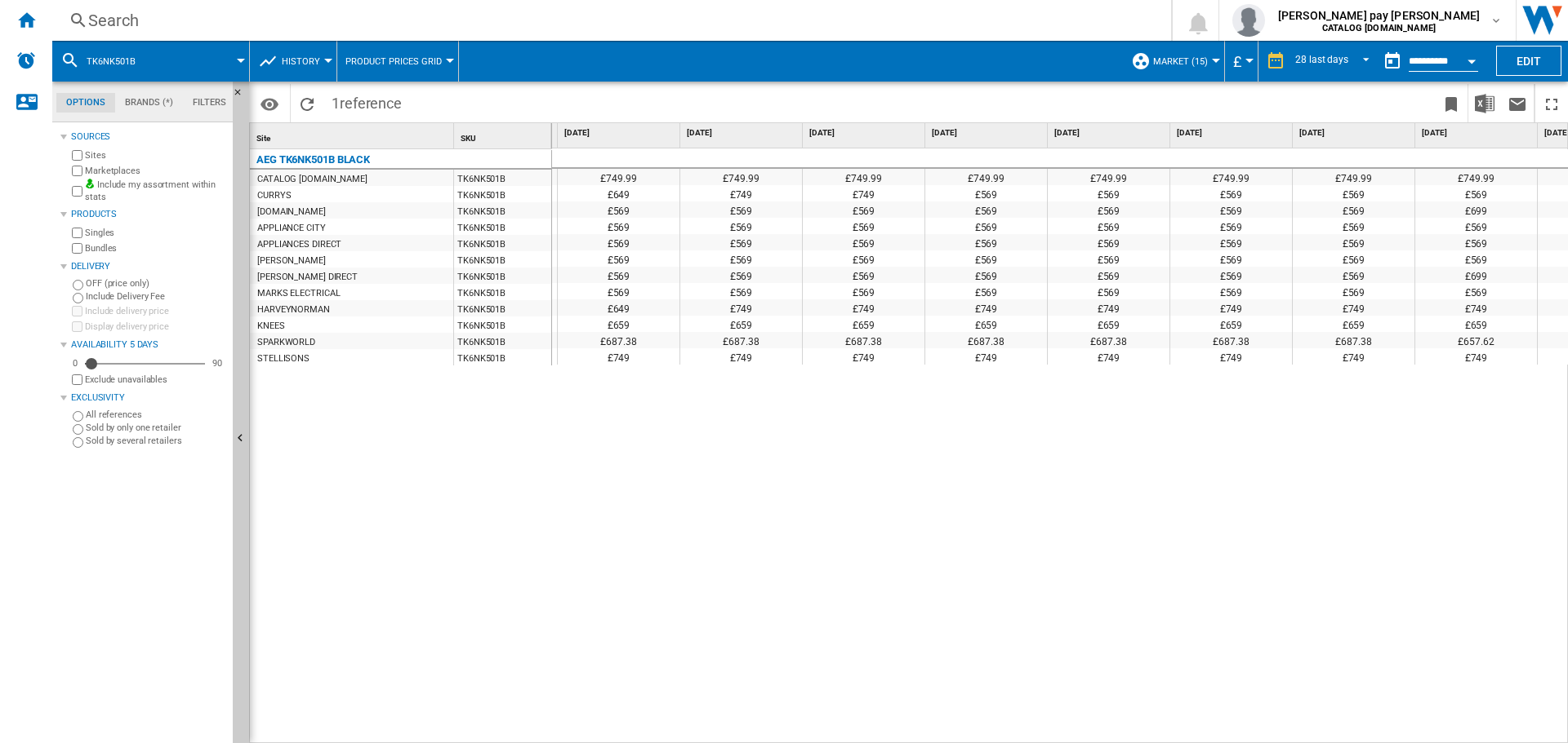
click at [631, 596] on div "£749.99 £749.99 £749.99 £749.99 £749.99 £749.99 £749.99 £749.99 £749.99 £749.99…" at bounding box center [1060, 446] width 1017 height 596
click at [244, 12] on div "Search" at bounding box center [608, 20] width 1040 height 23
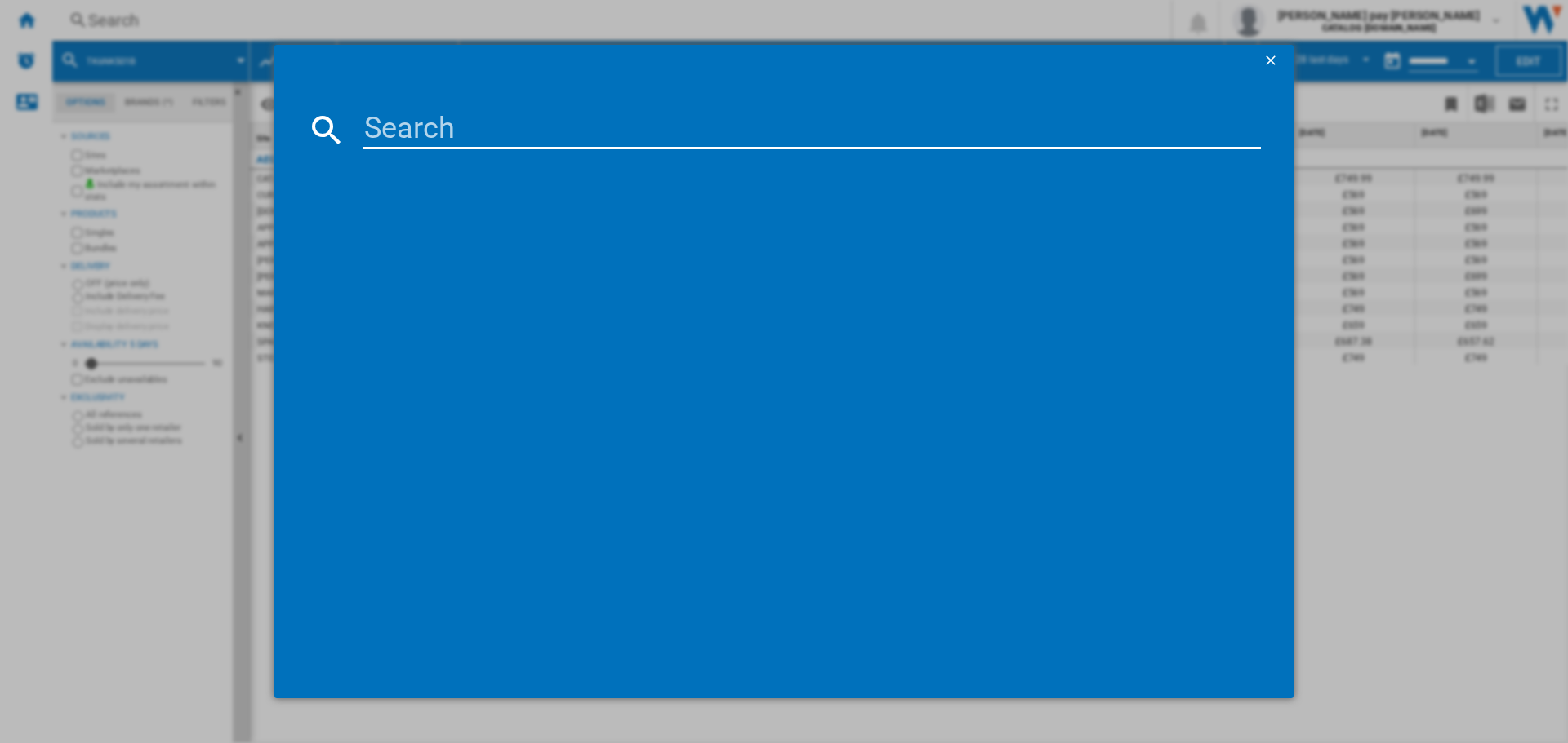
type input "LF8E8436BI"
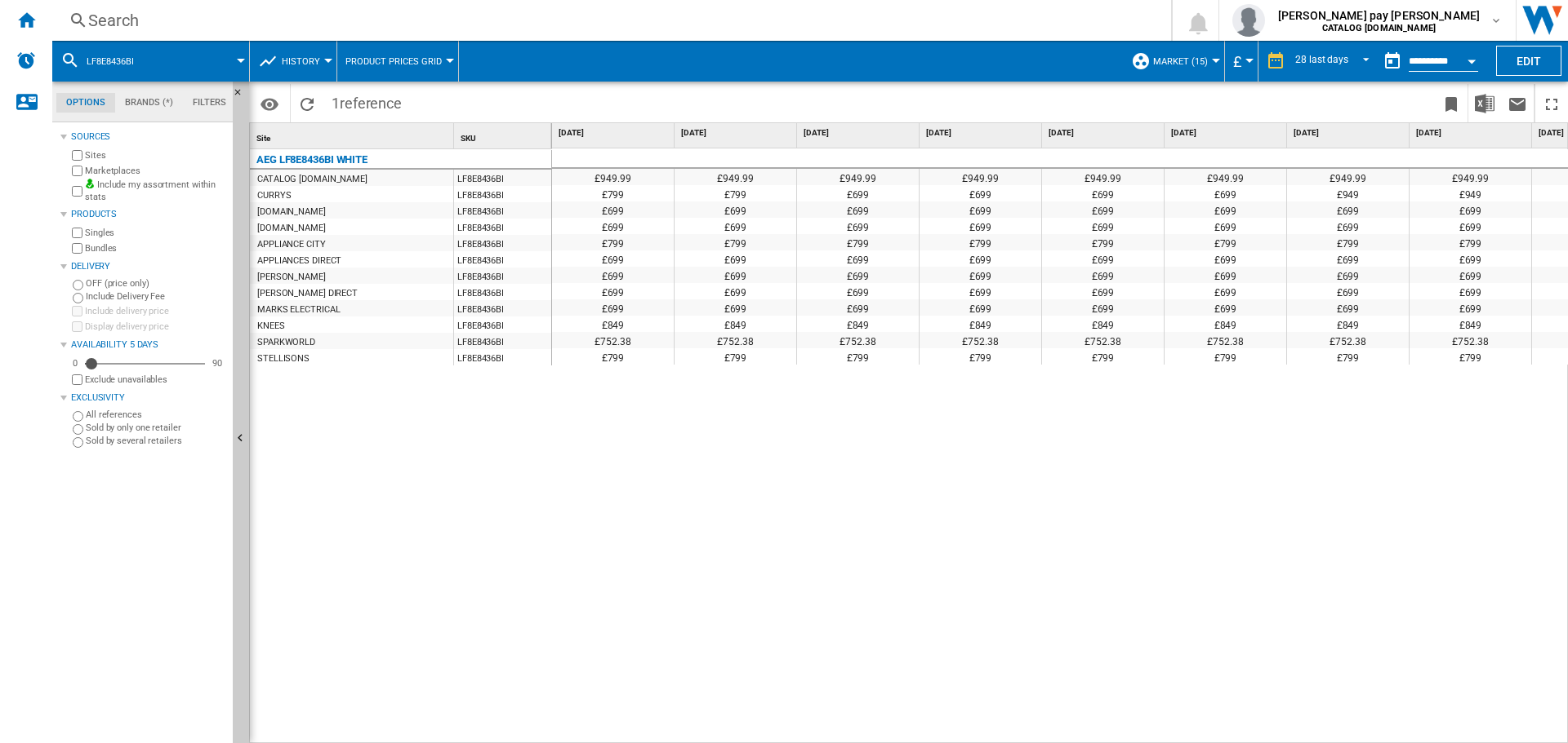
click at [1219, 453] on div "£949.99 £949.99 £949.99 £949.99 £949.99 £949.99 £949.99 £949.99 £949.99 £949.99…" at bounding box center [1060, 446] width 1017 height 596
click at [1102, 573] on div "£949.99 £949.99 £949.99 £949.99 £949.99 £949.99 £949.99 £949.99 £949.99 £949.99…" at bounding box center [1060, 446] width 1017 height 596
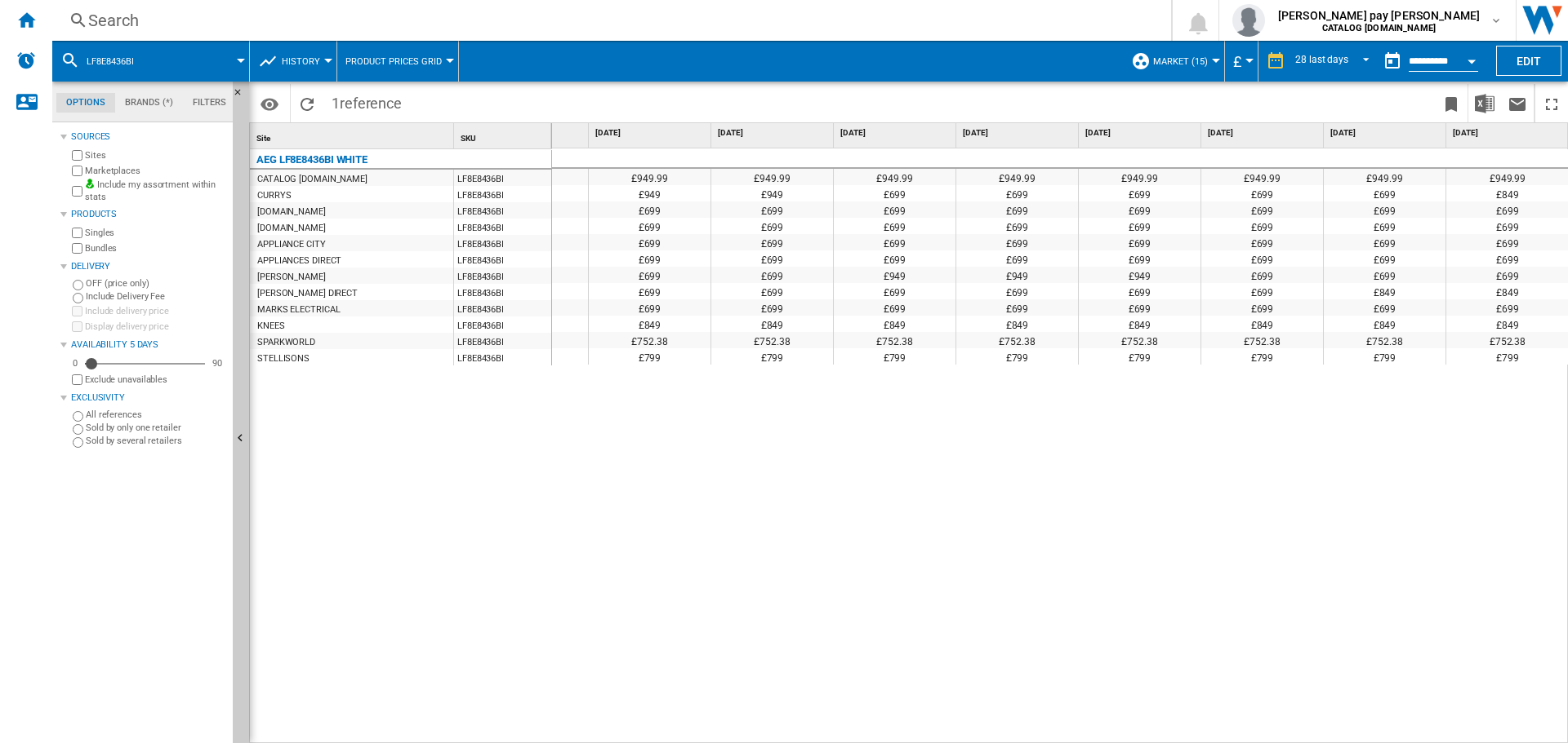
click at [467, 451] on div "AEG LF8E8436BI WHITE CATALOG [DOMAIN_NAME] LF8E8436BI CURRYS LF8E8436BI [DOMAIN…" at bounding box center [401, 442] width 302 height 587
click at [399, 1] on div "Search Search 0 [PERSON_NAME] pay [PERSON_NAME] CATALOG [DOMAIN_NAME] CATALOG […" at bounding box center [810, 20] width 1515 height 41
click at [398, 11] on div "Search" at bounding box center [608, 20] width 1040 height 23
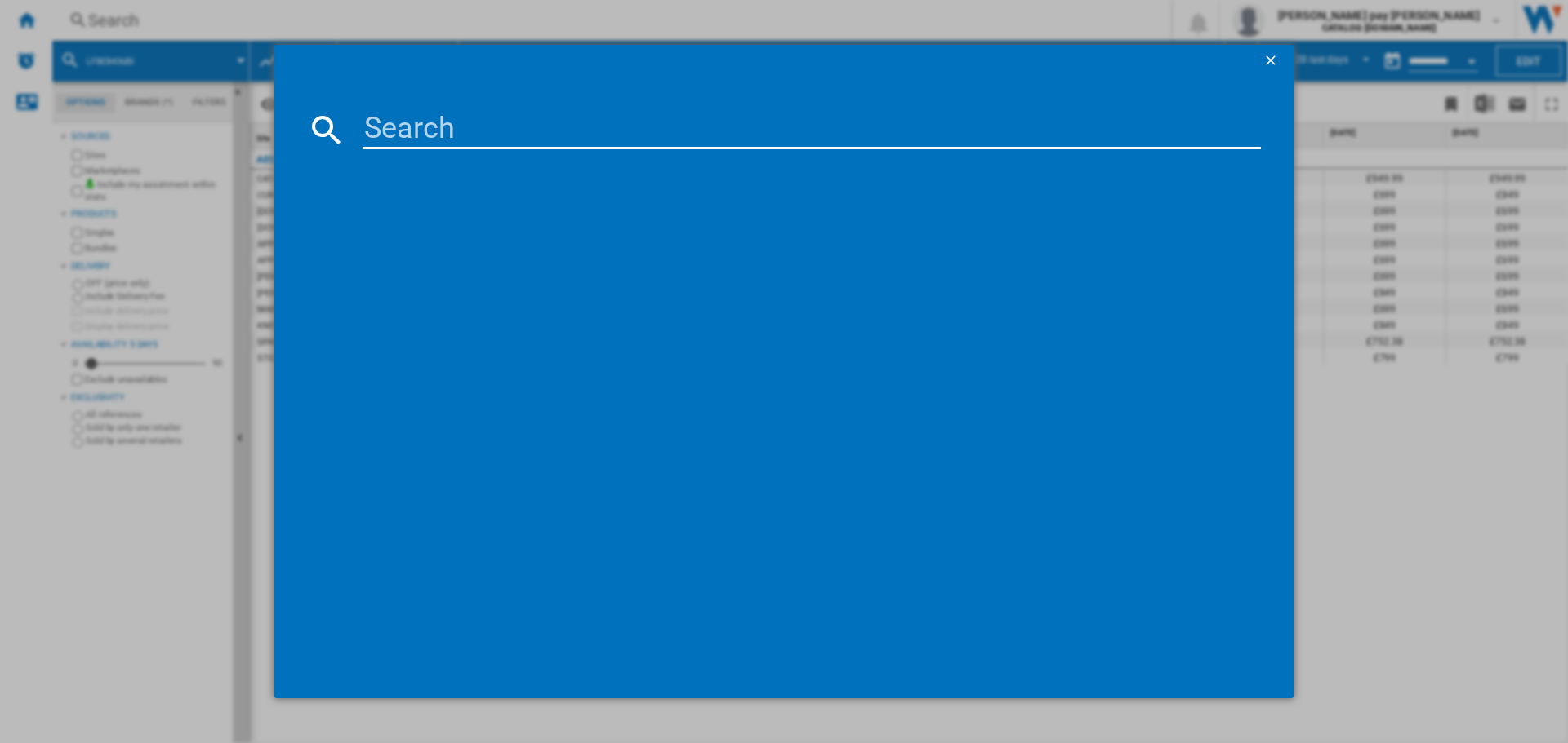
click at [471, 109] on md-dialog-content at bounding box center [783, 388] width 1019 height 621
click at [459, 137] on input at bounding box center [811, 129] width 898 height 39
paste input "FSB53647Z"
type input "FSB53647Z"
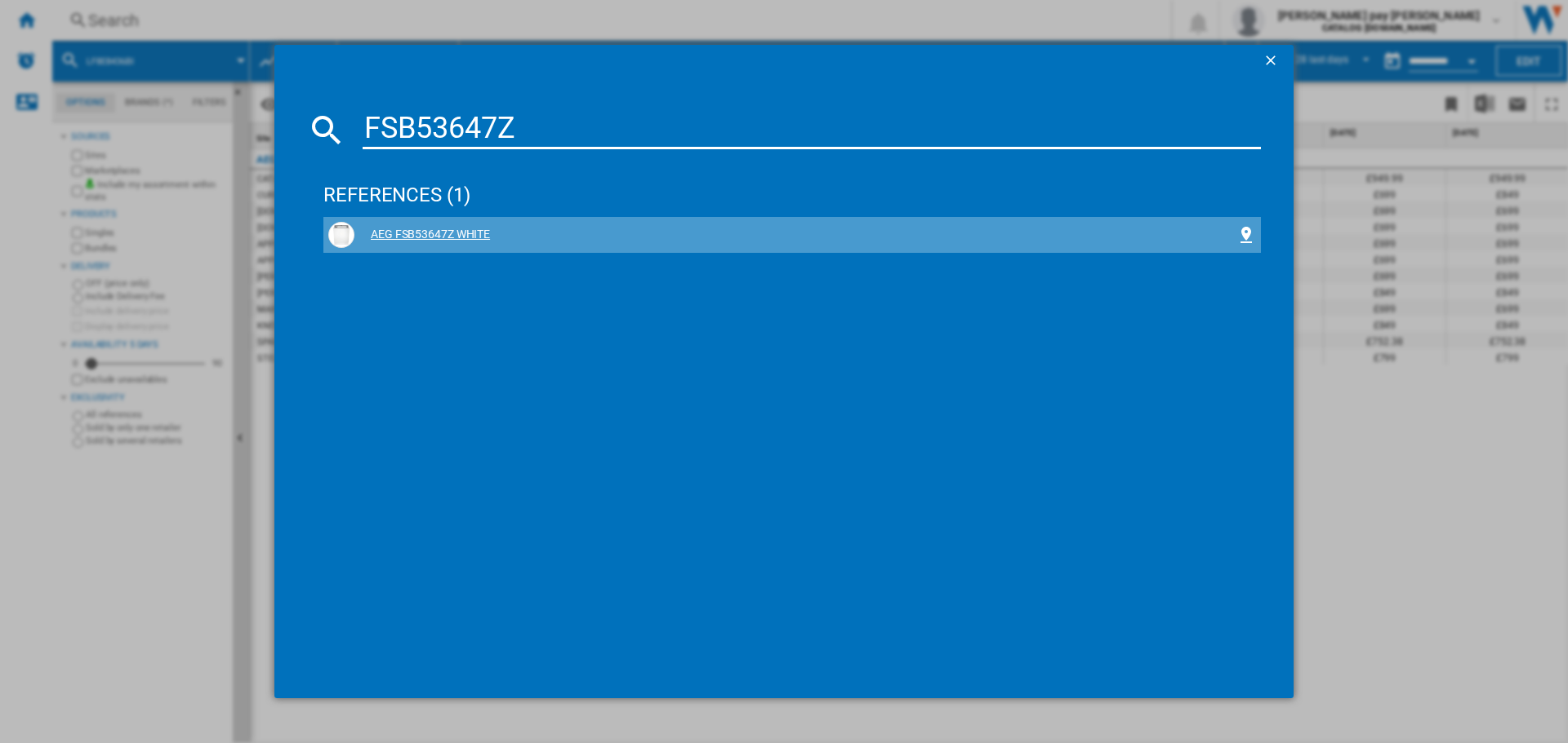
click at [447, 229] on div "AEG FSB53647Z WHITE" at bounding box center [795, 234] width 881 height 16
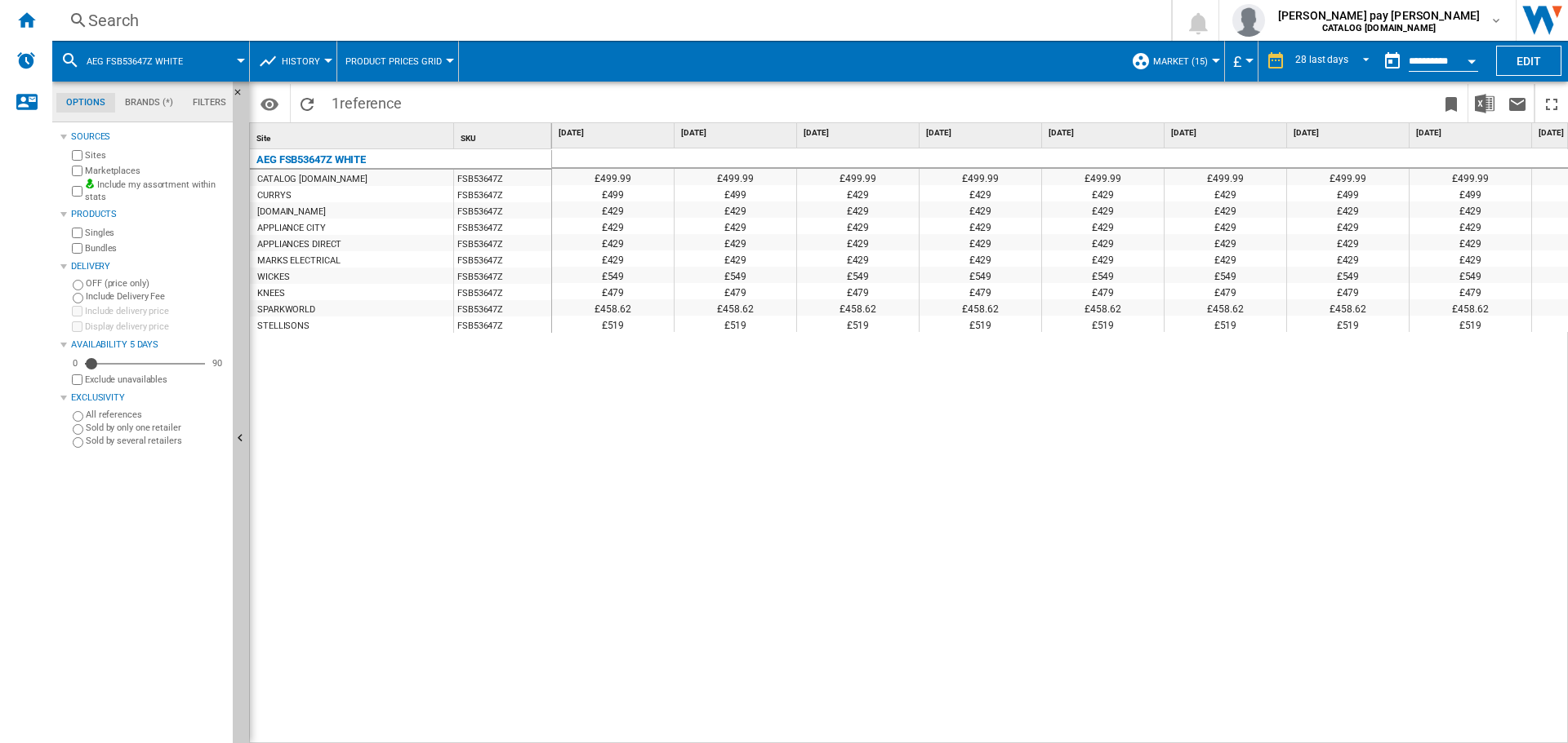
click at [630, 419] on div "£499.99 £499.99 £499.99 £499.99 £499.99 £499.99 £499.99 £499.99 £499.99 £499.99…" at bounding box center [1060, 446] width 1017 height 596
click at [1344, 66] on div "28 last days" at bounding box center [1321, 60] width 53 height 11
click at [1344, 66] on div "28 last days" at bounding box center [1320, 61] width 53 height 14
click at [1462, 59] on button "Open calendar" at bounding box center [1471, 59] width 29 height 29
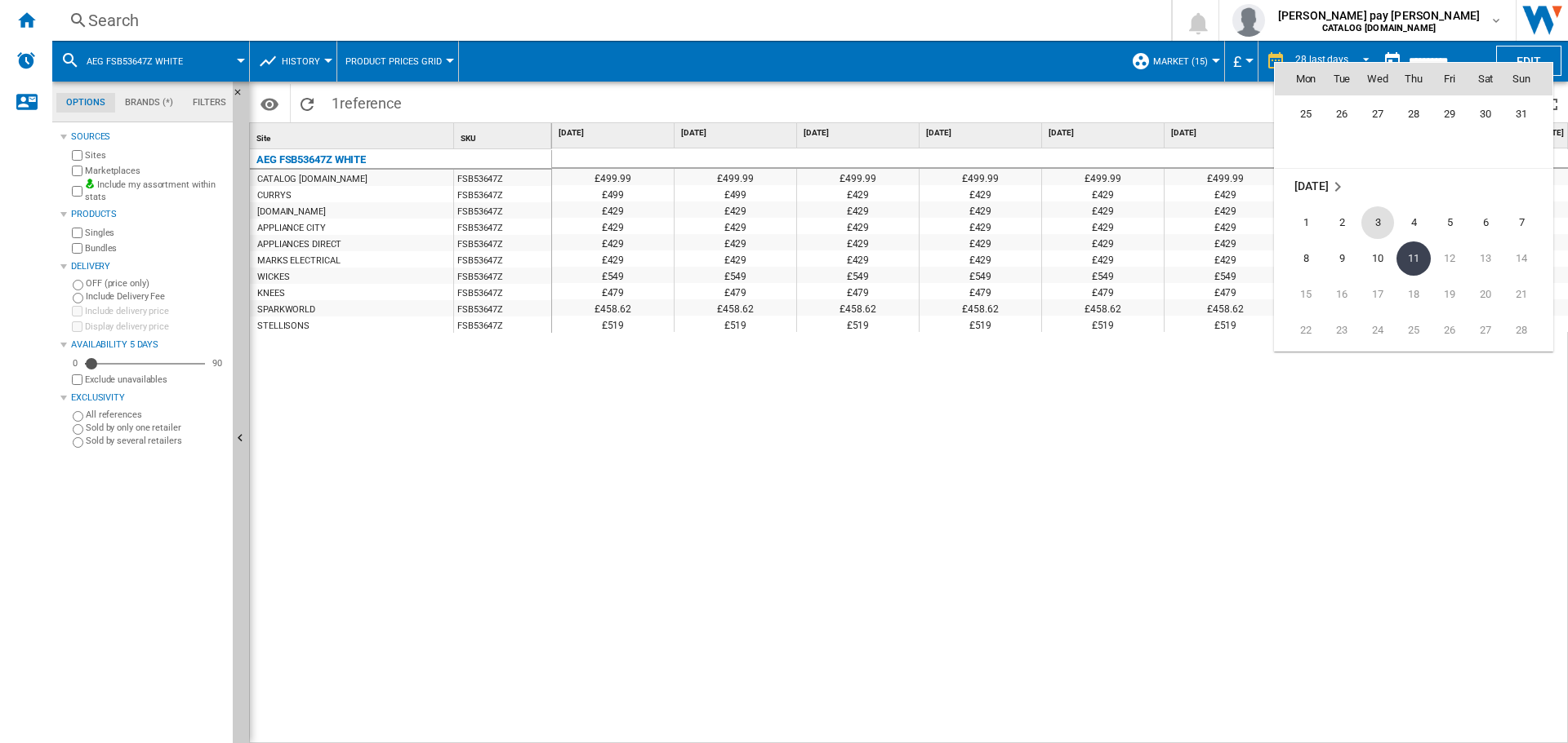
scroll to position [7621, 0]
click at [1313, 201] on span "25" at bounding box center [1306, 205] width 33 height 33
type input "**********"
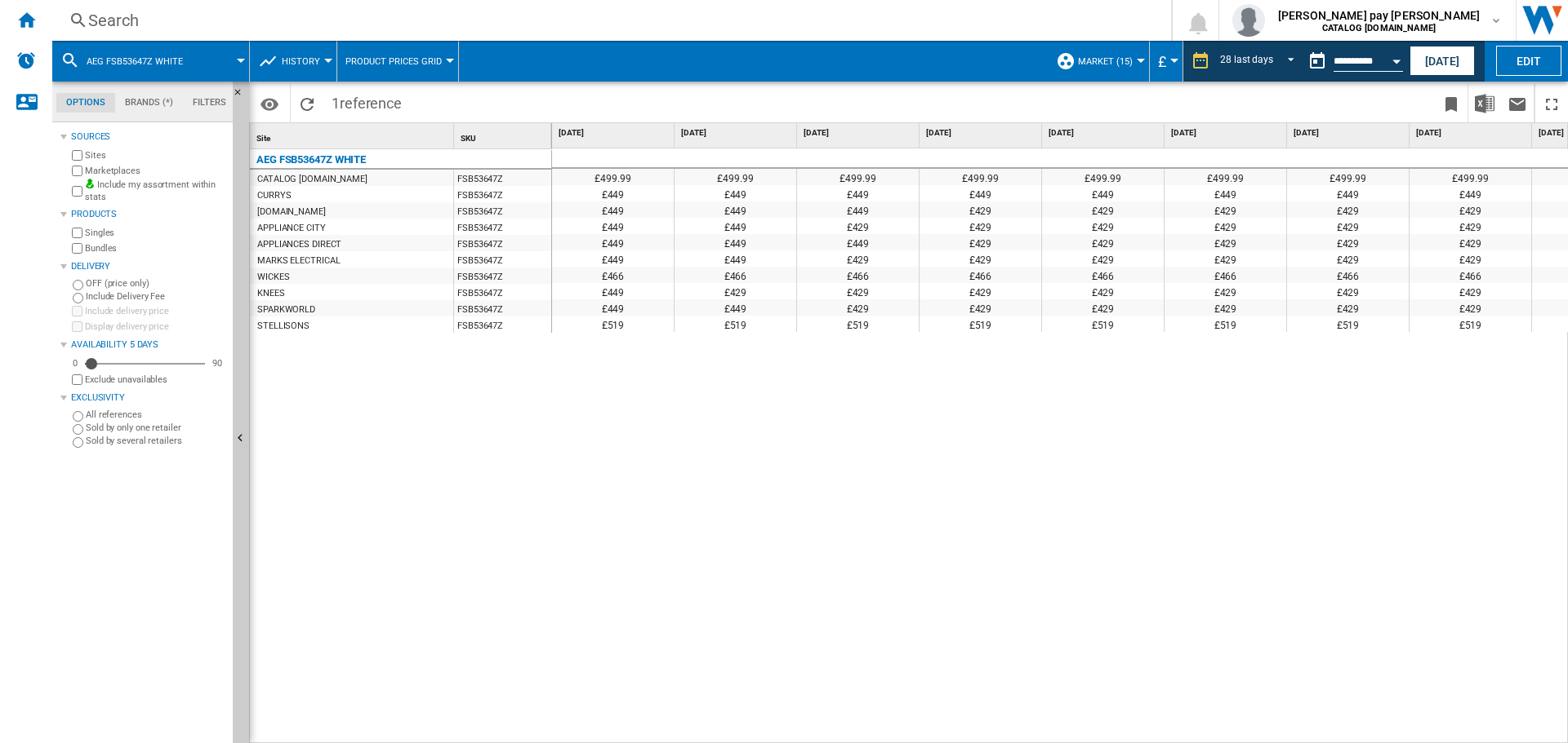
click at [1391, 61] on button "Open calendar" at bounding box center [1396, 59] width 29 height 29
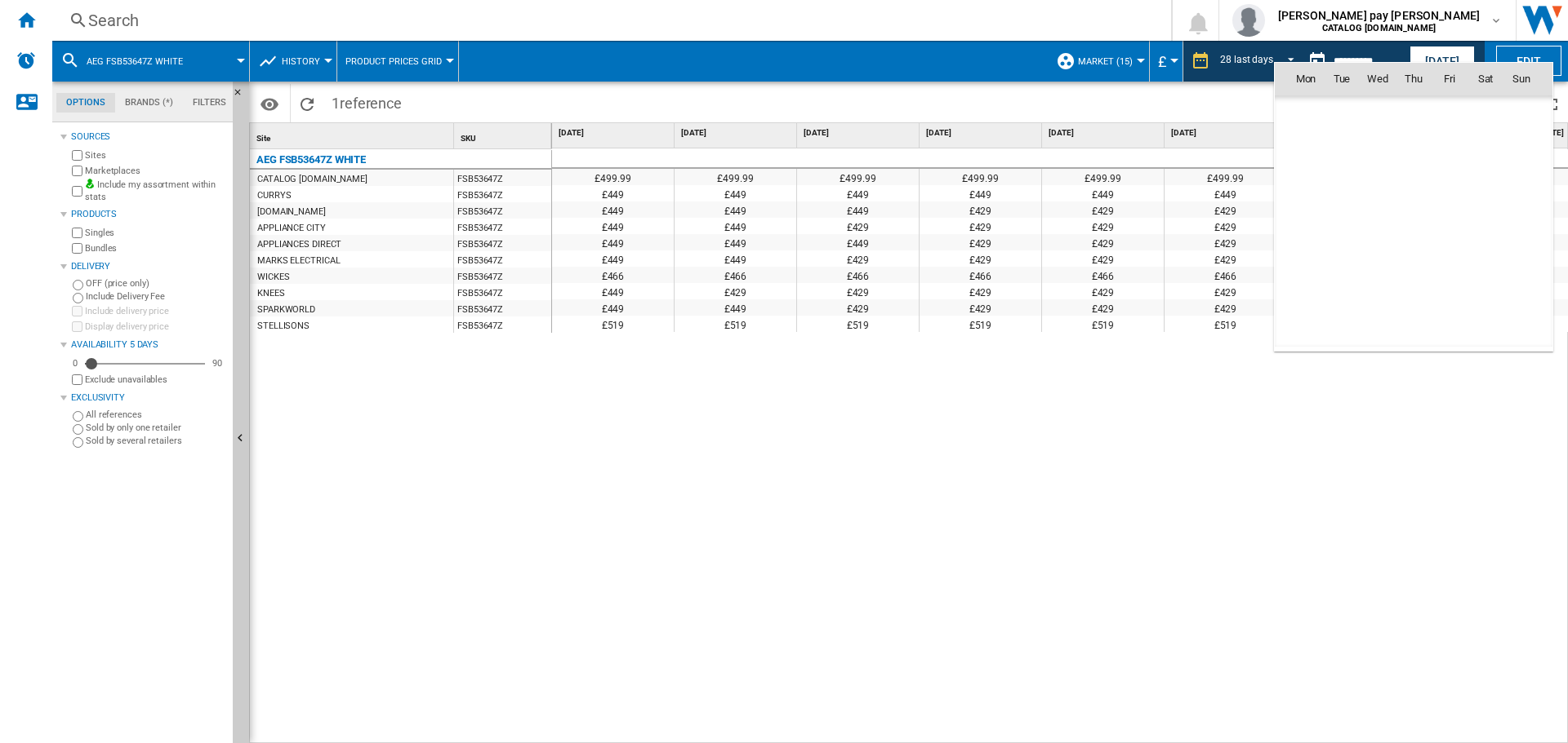
scroll to position [7568, 0]
click at [1309, 182] on span "11" at bounding box center [1306, 186] width 33 height 33
type input "**********"
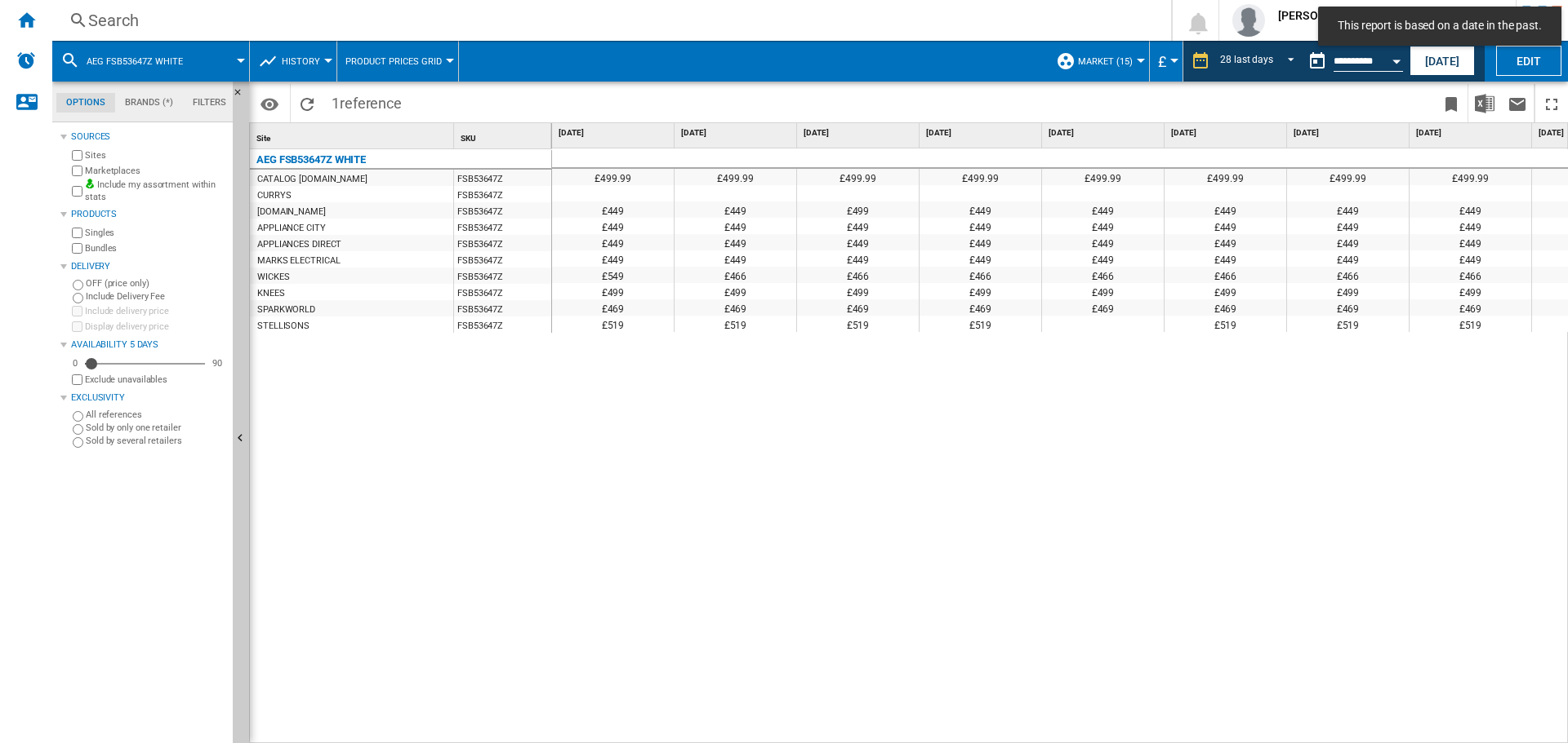
drag, startPoint x: 1012, startPoint y: 434, endPoint x: 987, endPoint y: 502, distance: 72.4
click at [1012, 440] on div "£499.99 £499.99 £499.99 £499.99 £499.99 £499.99 £499.99 £499.99 £499.99 £499.99…" at bounding box center [1060, 446] width 1017 height 596
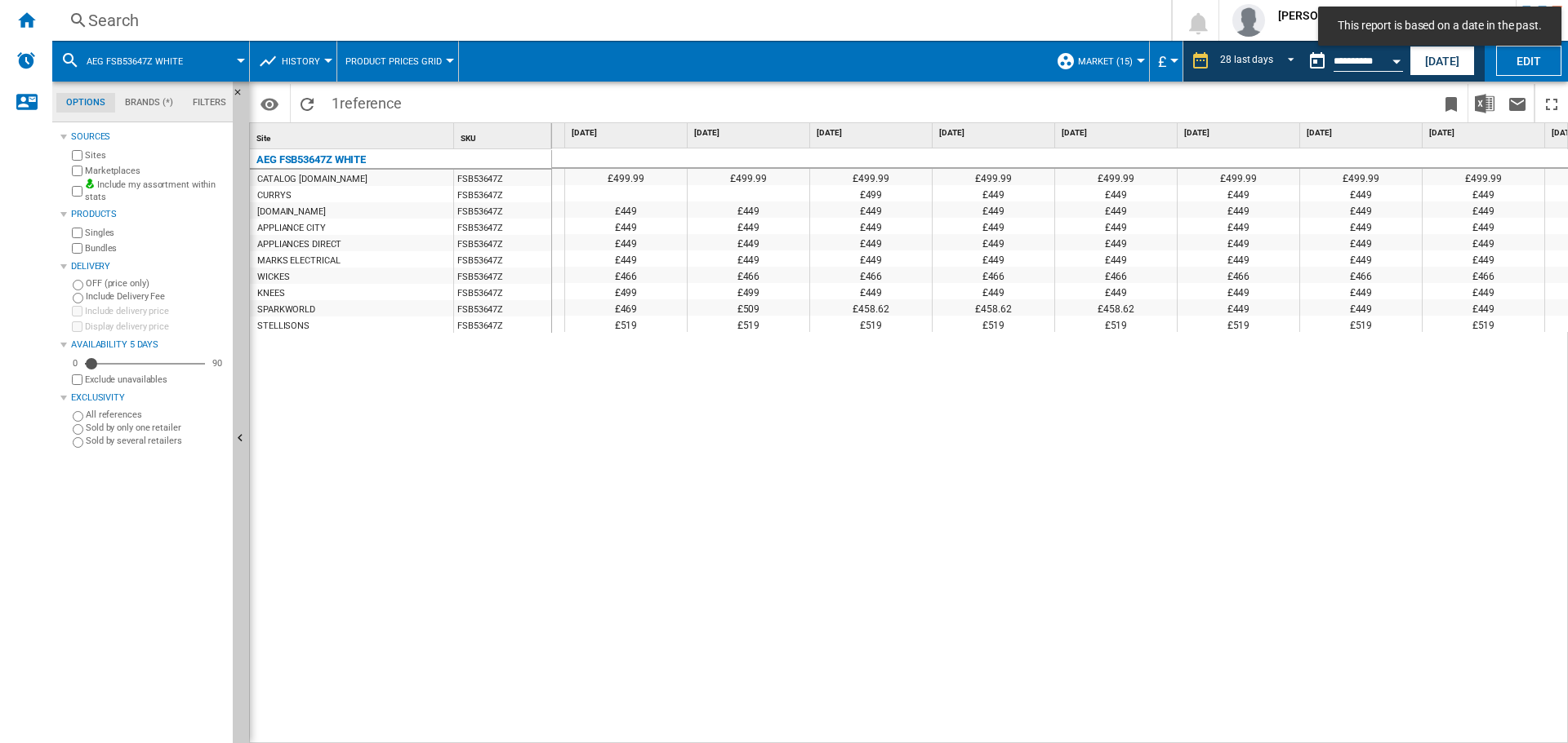
scroll to position [0, 941]
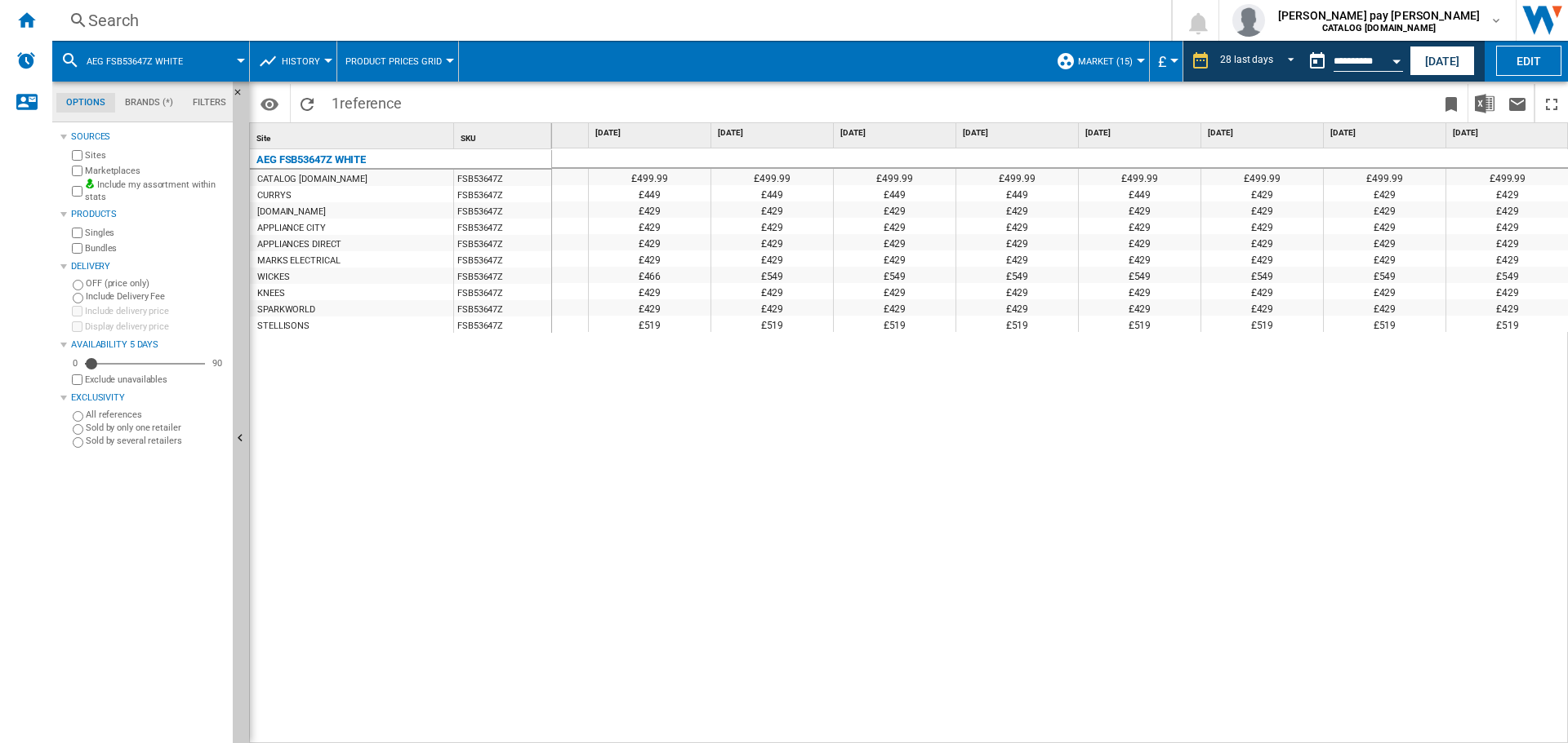
click at [510, 547] on div "AEG FSB53647Z WHITE CATALOG [DOMAIN_NAME] FSB53647Z CURRYS FSB53647Z [DOMAIN_NA…" at bounding box center [401, 442] width 302 height 587
click at [368, 25] on div "Search" at bounding box center [608, 20] width 1040 height 23
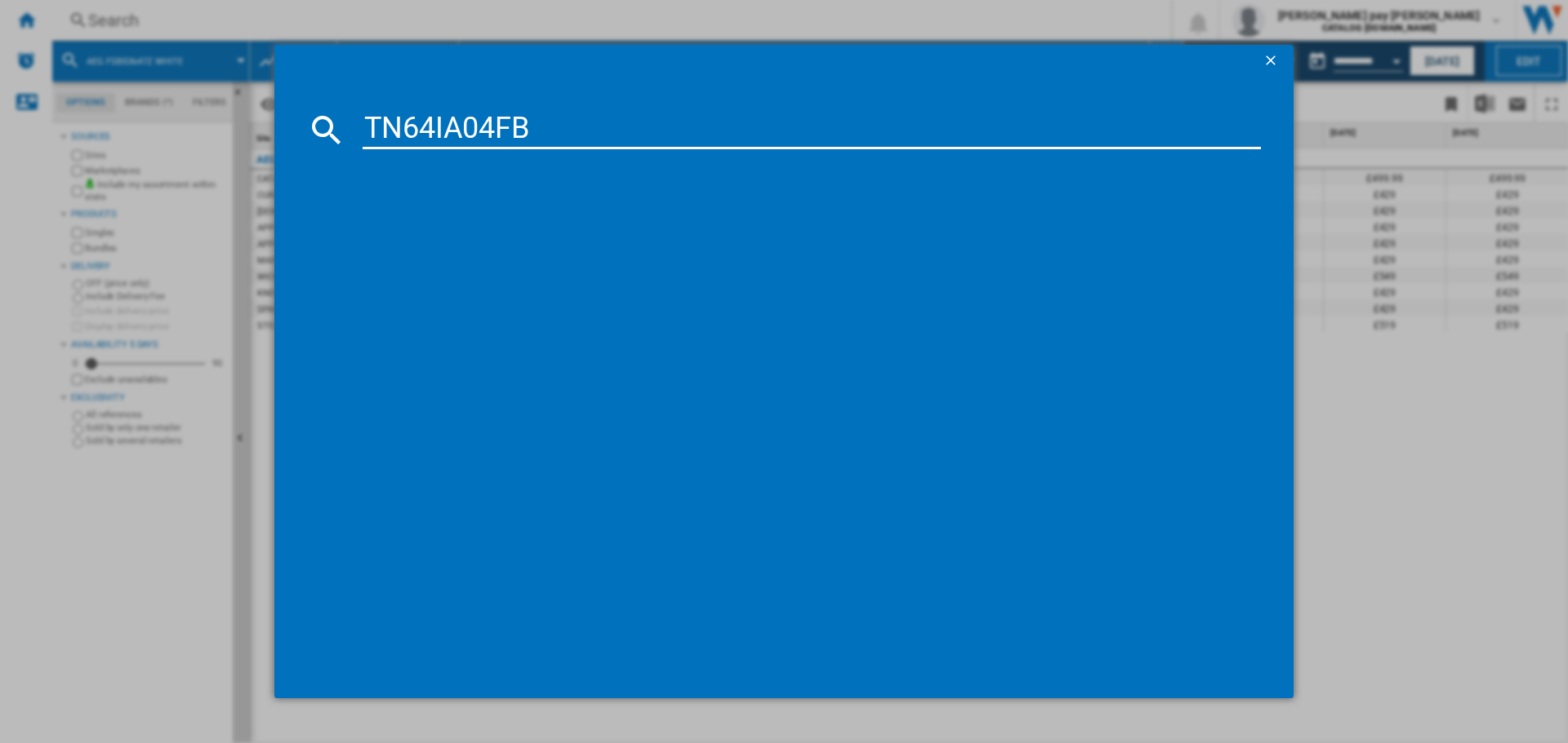
type input "TN64IA04FB"
drag, startPoint x: 405, startPoint y: 237, endPoint x: 1065, endPoint y: 5, distance: 699.6
click at [405, 237] on div "AEG TN64IA04FB BLACK" at bounding box center [795, 234] width 881 height 16
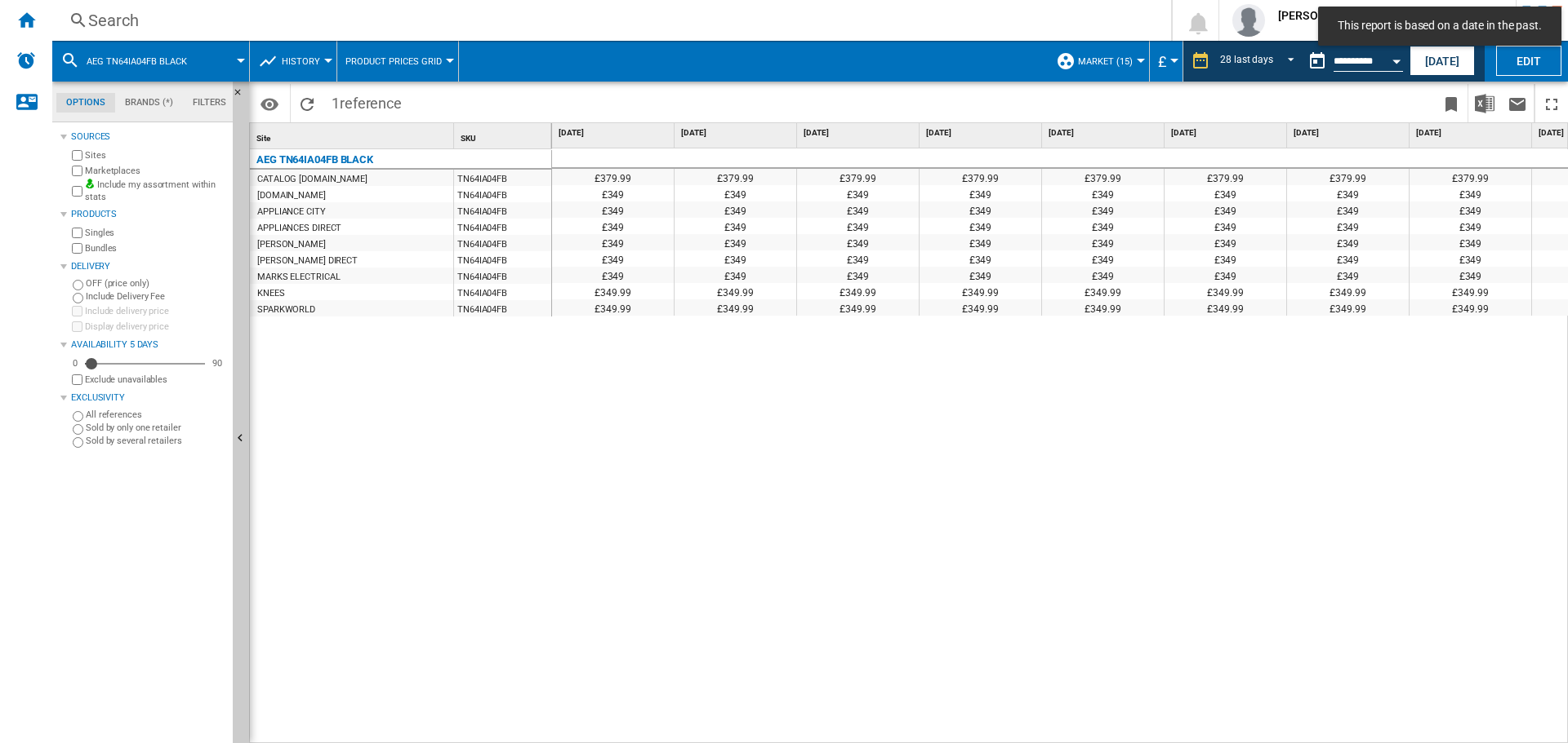
click at [1059, 567] on div "£379.99 £379.99 £379.99 £379.99 £379.99 £379.99 £379.99 £379.99 £379.99 £379.99…" at bounding box center [1060, 446] width 1017 height 596
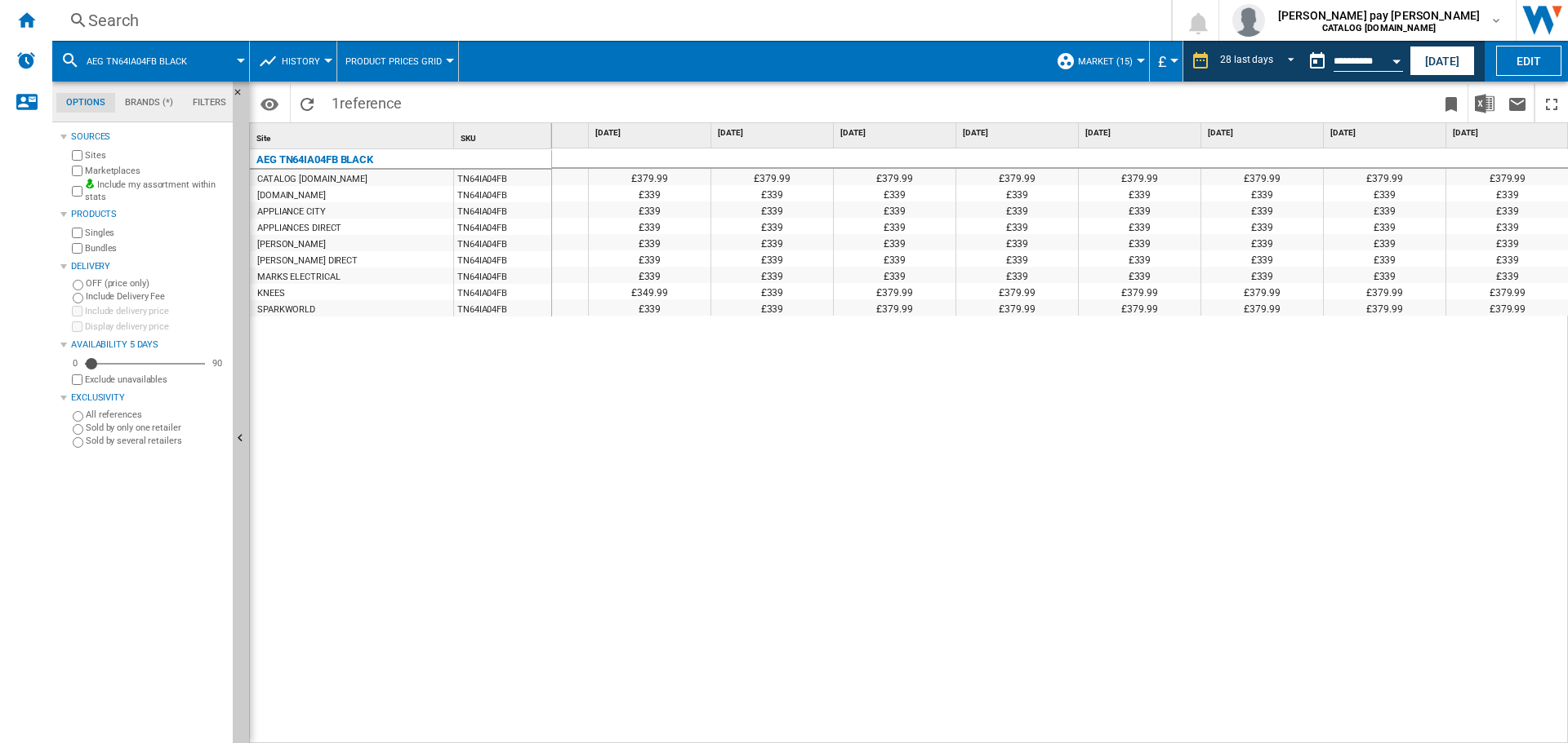
drag, startPoint x: 653, startPoint y: 627, endPoint x: 402, endPoint y: 170, distance: 521.4
click at [654, 604] on div "£379.99 £379.99 £379.99 £379.99 £379.99 £379.99 £379.99 £379.99 £379.99 £379.99…" at bounding box center [1060, 446] width 1017 height 596
click at [300, 20] on div "Search" at bounding box center [608, 20] width 1040 height 23
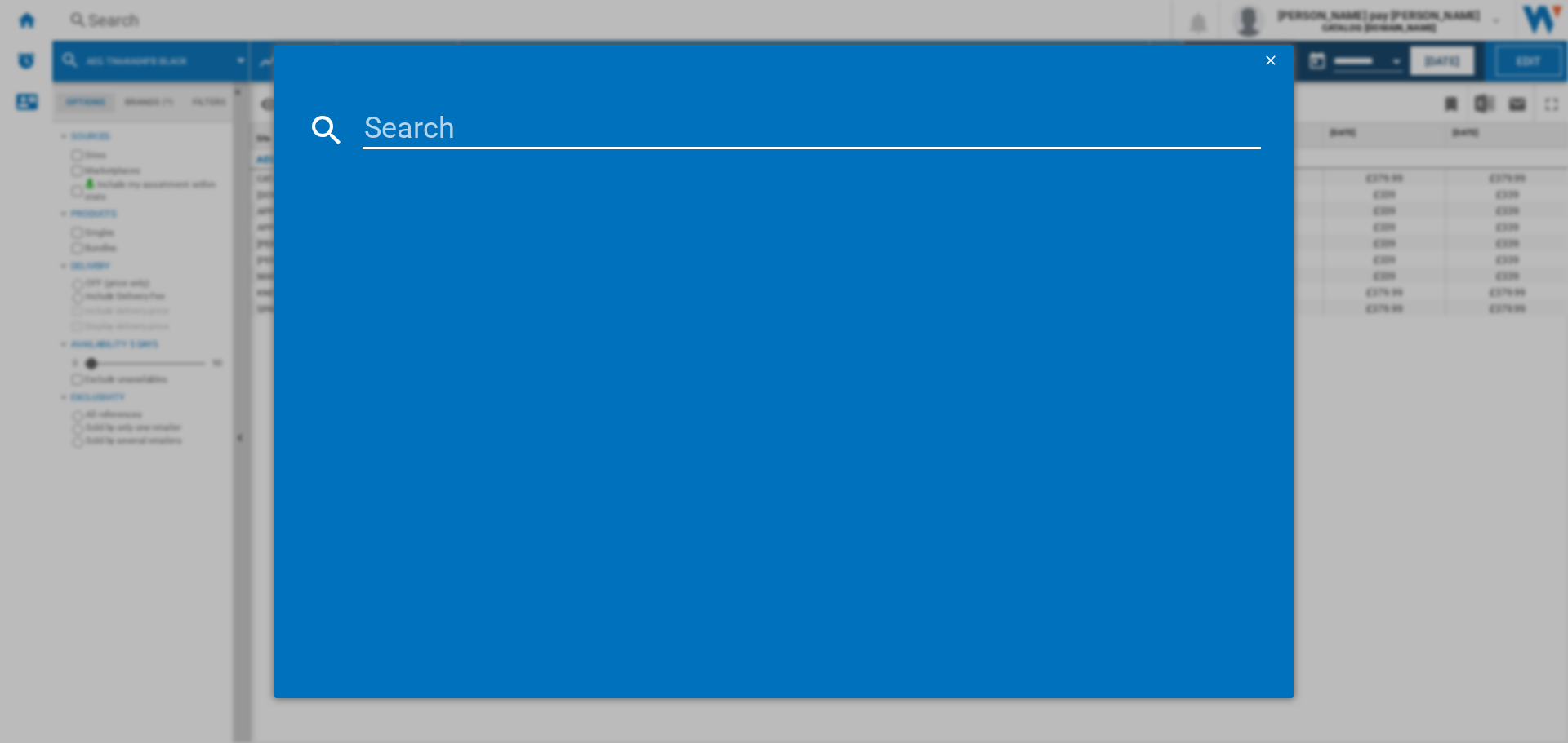
click at [436, 134] on input at bounding box center [811, 129] width 898 height 39
type input "HGX64200SB"
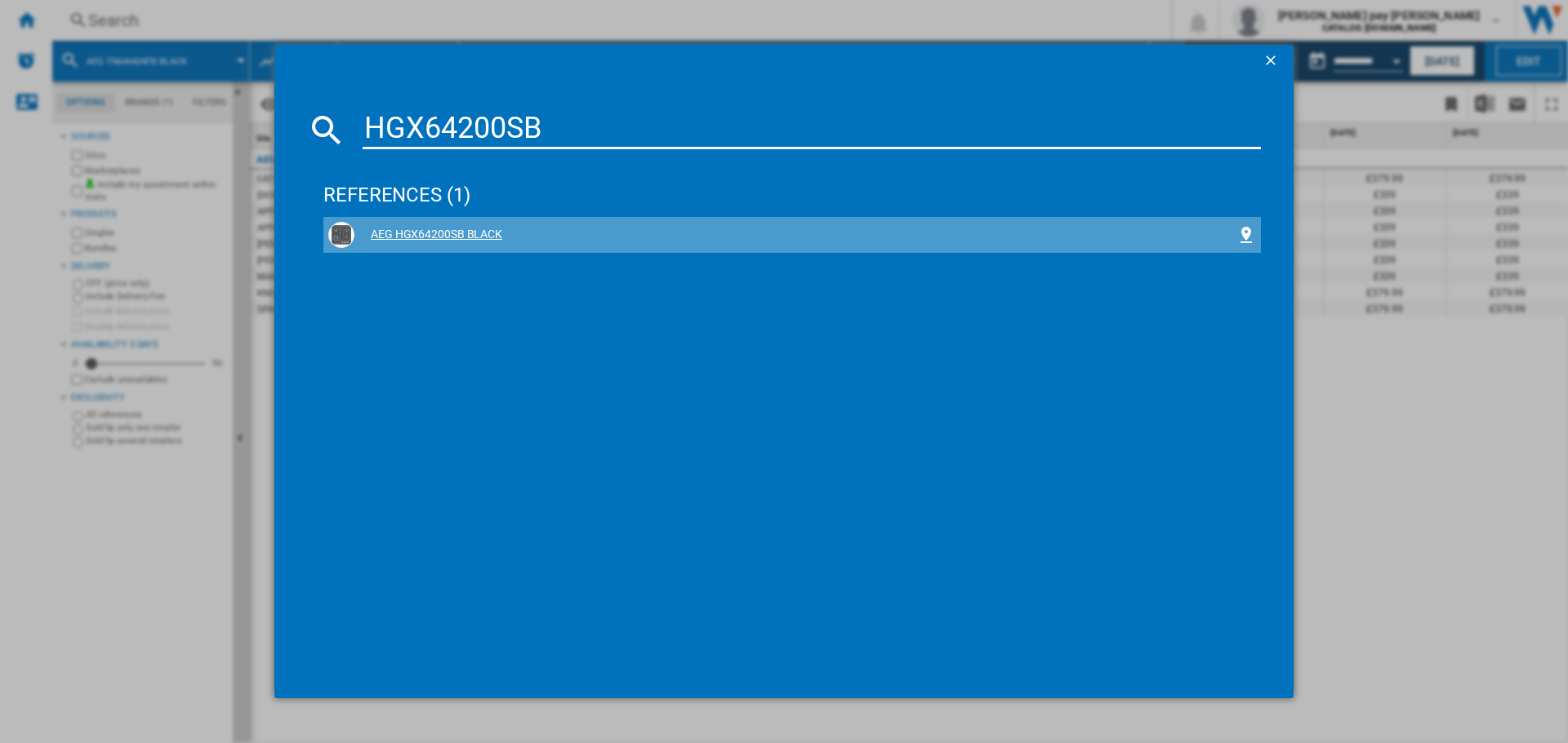
click at [435, 232] on div "AEG HGX64200SB BLACK" at bounding box center [795, 234] width 881 height 16
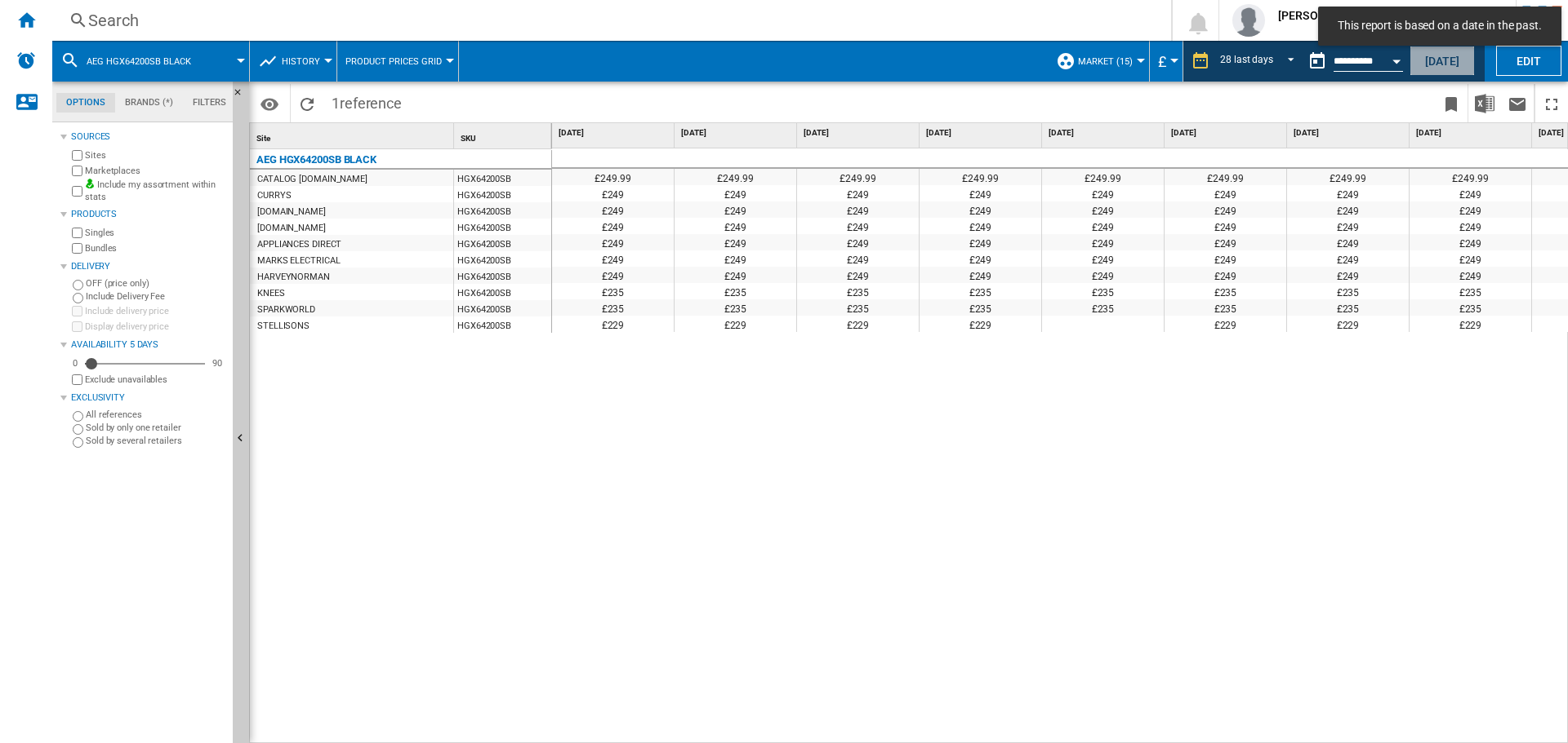
click at [1440, 64] on button "[DATE]" at bounding box center [1442, 60] width 66 height 30
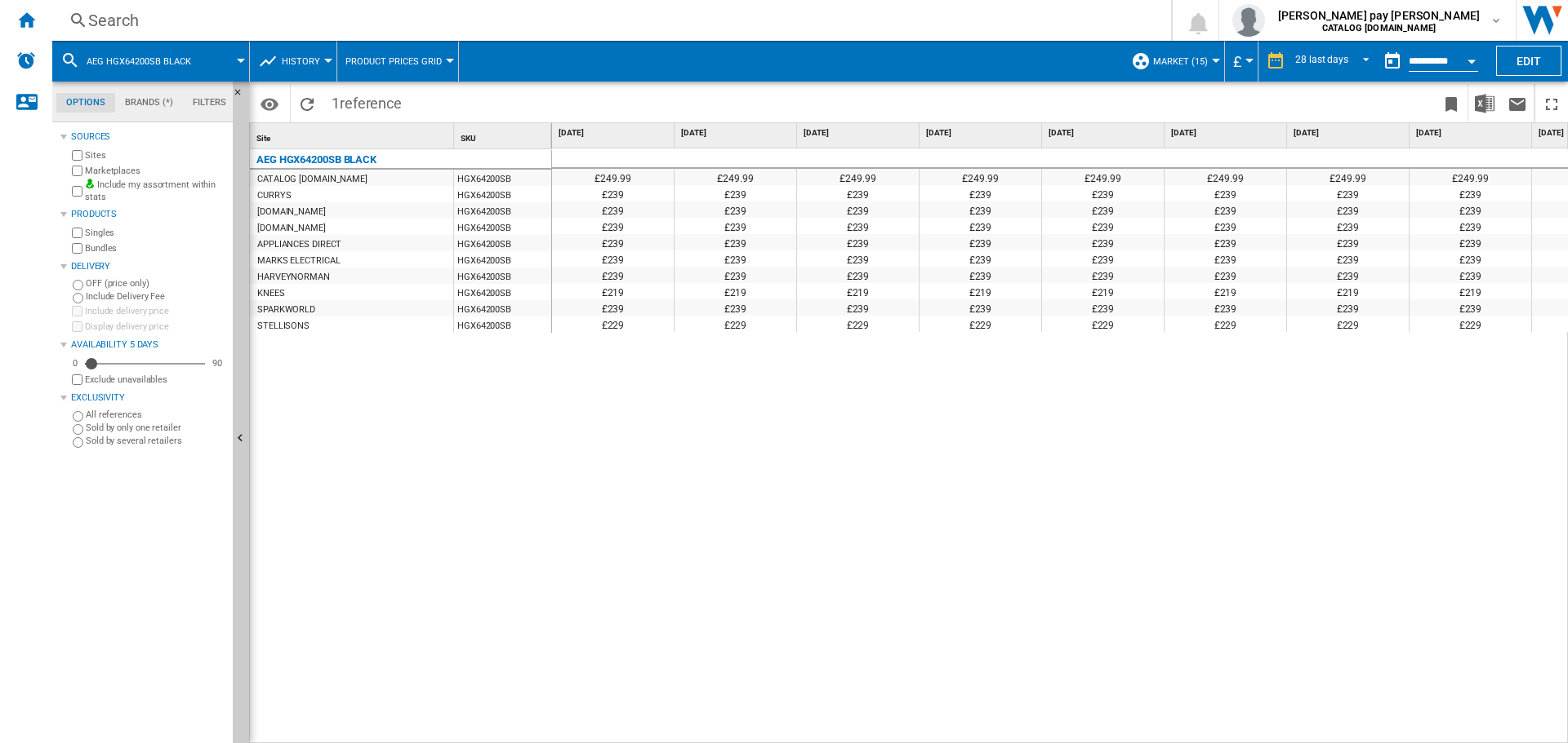
click at [584, 532] on div "£249.99 £249.99 £249.99 £249.99 £249.99 £249.99 £249.99 £249.99 £249.99 £249.99…" at bounding box center [1060, 446] width 1017 height 596
click at [729, 511] on div "£249.99 £249.99 £249.99 £249.99 £249.99 £249.99 £249.99 £249.99 £249.99 £249.99…" at bounding box center [1060, 446] width 1017 height 596
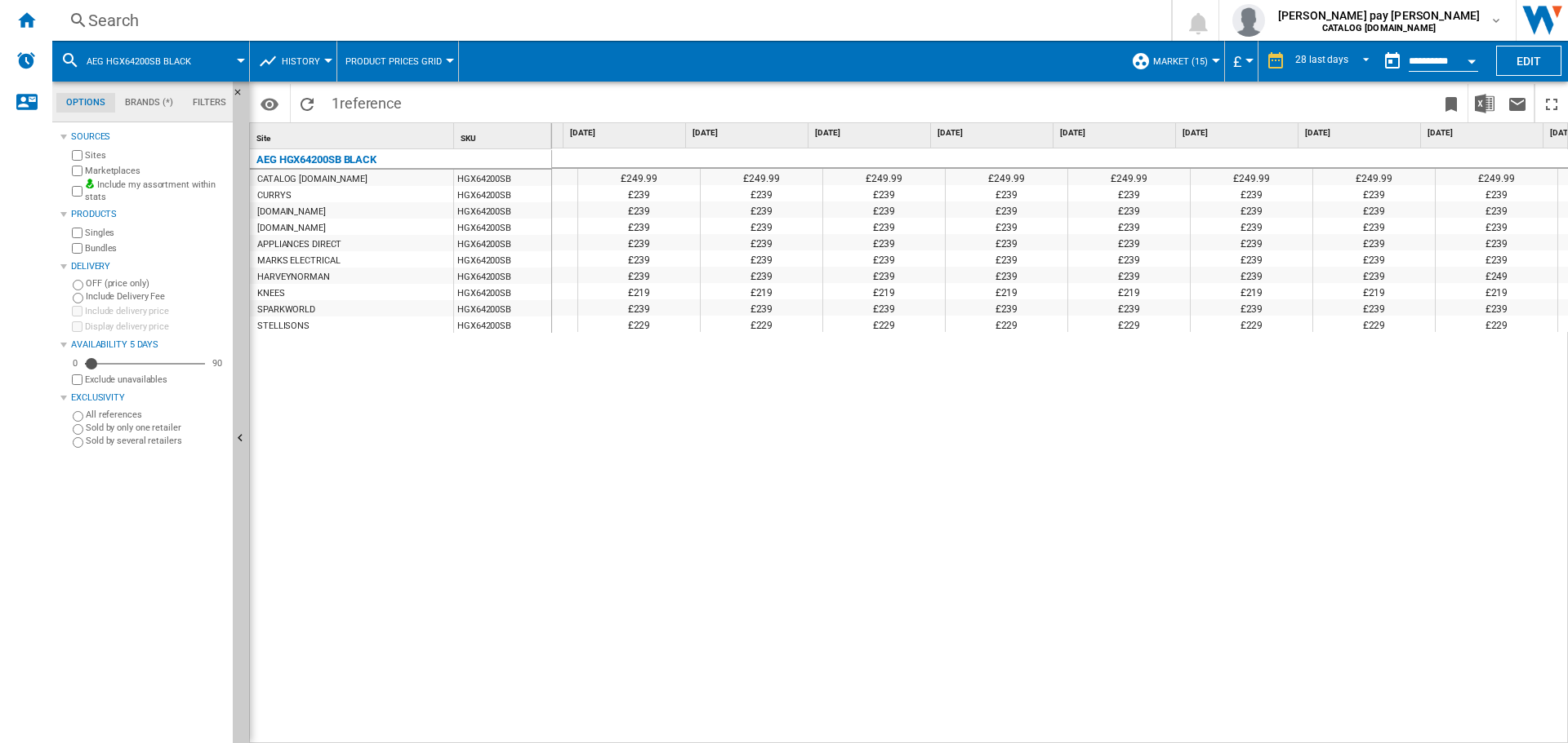
scroll to position [0, 1689]
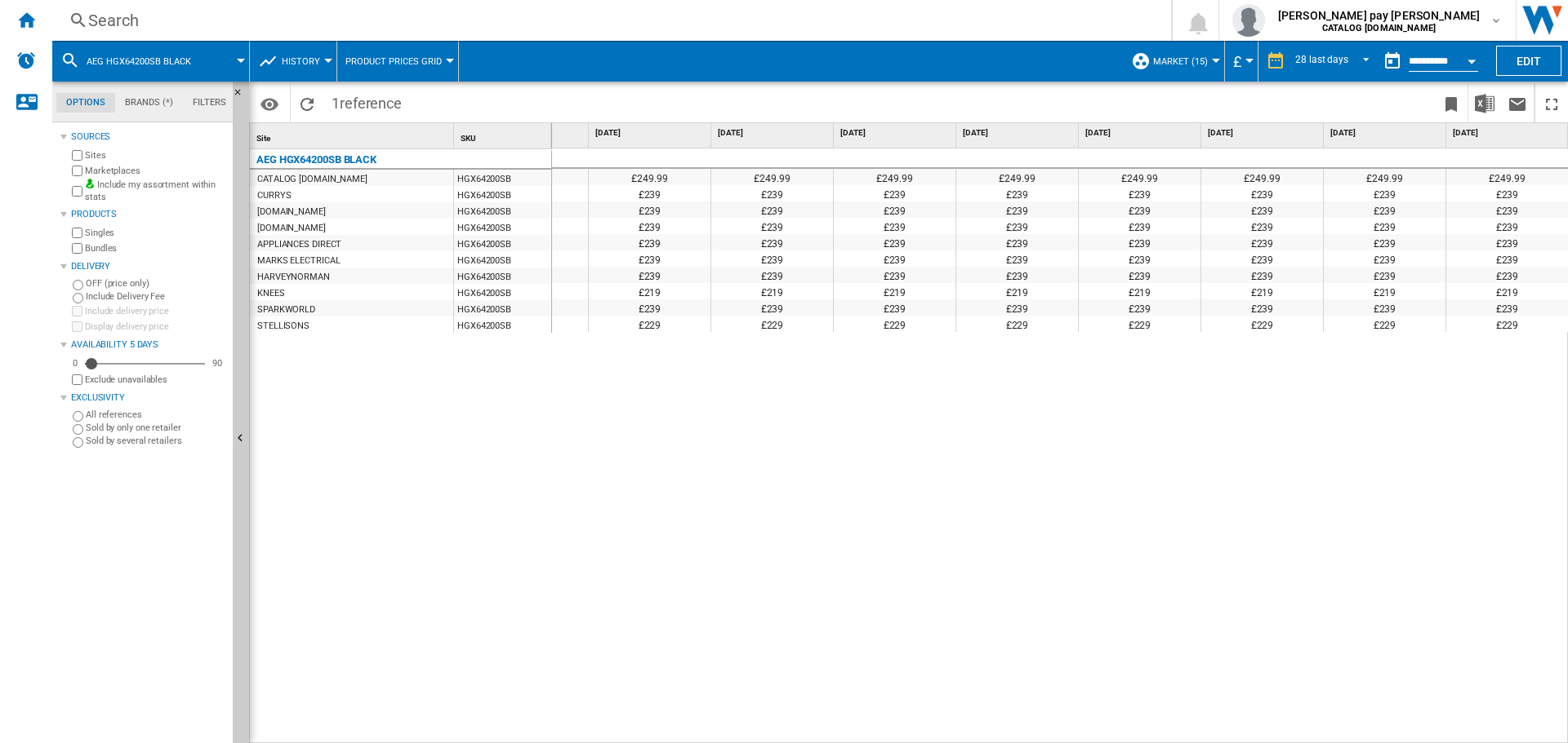
click at [920, 689] on div "£249.99 £249.99 £249.99 £249.99 £249.99 £249.99 £249.99 £249.99 £249.99 £249.99…" at bounding box center [1060, 446] width 1017 height 596
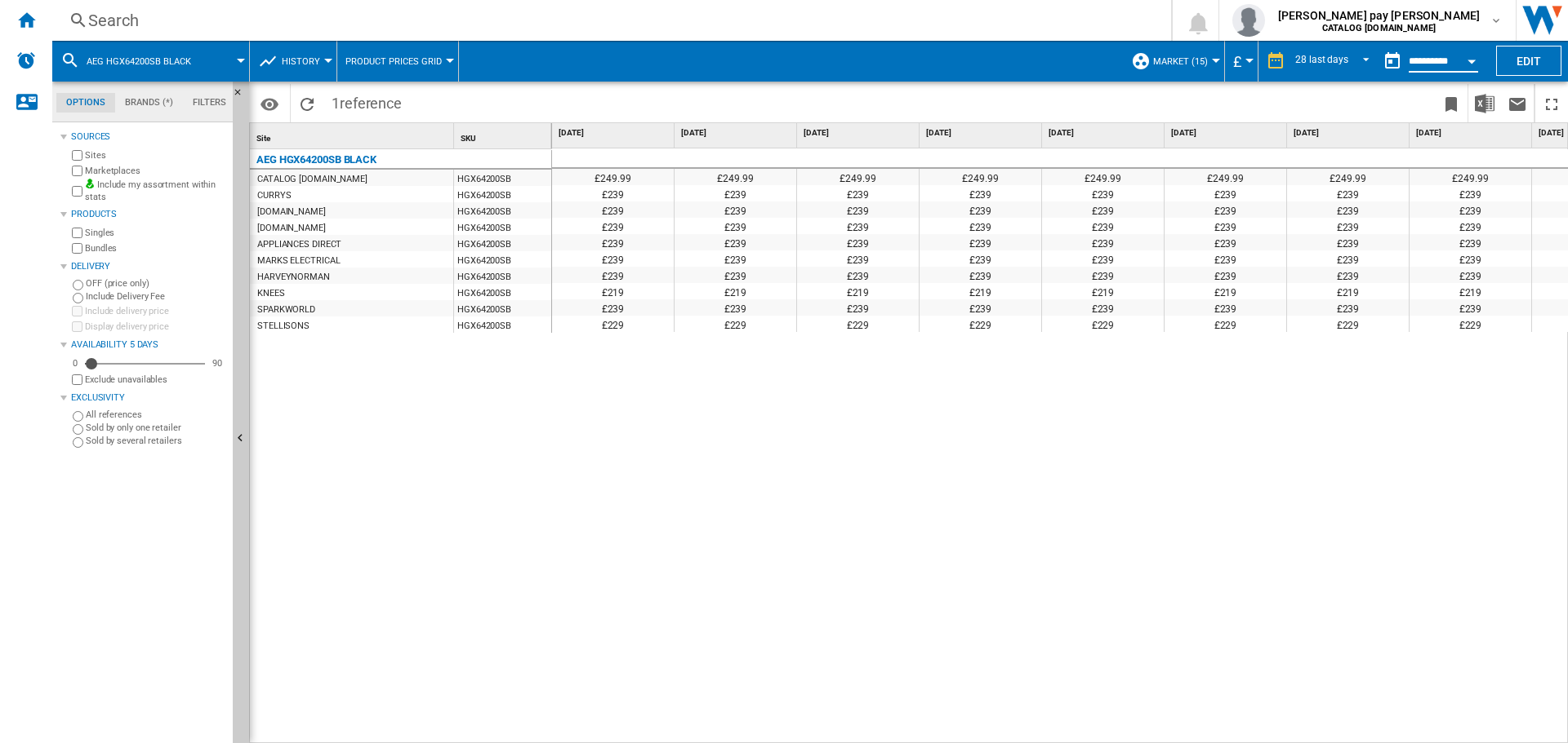
click at [1444, 62] on input "**********" at bounding box center [1443, 63] width 69 height 15
click at [1471, 68] on button "Open calendar" at bounding box center [1471, 59] width 29 height 29
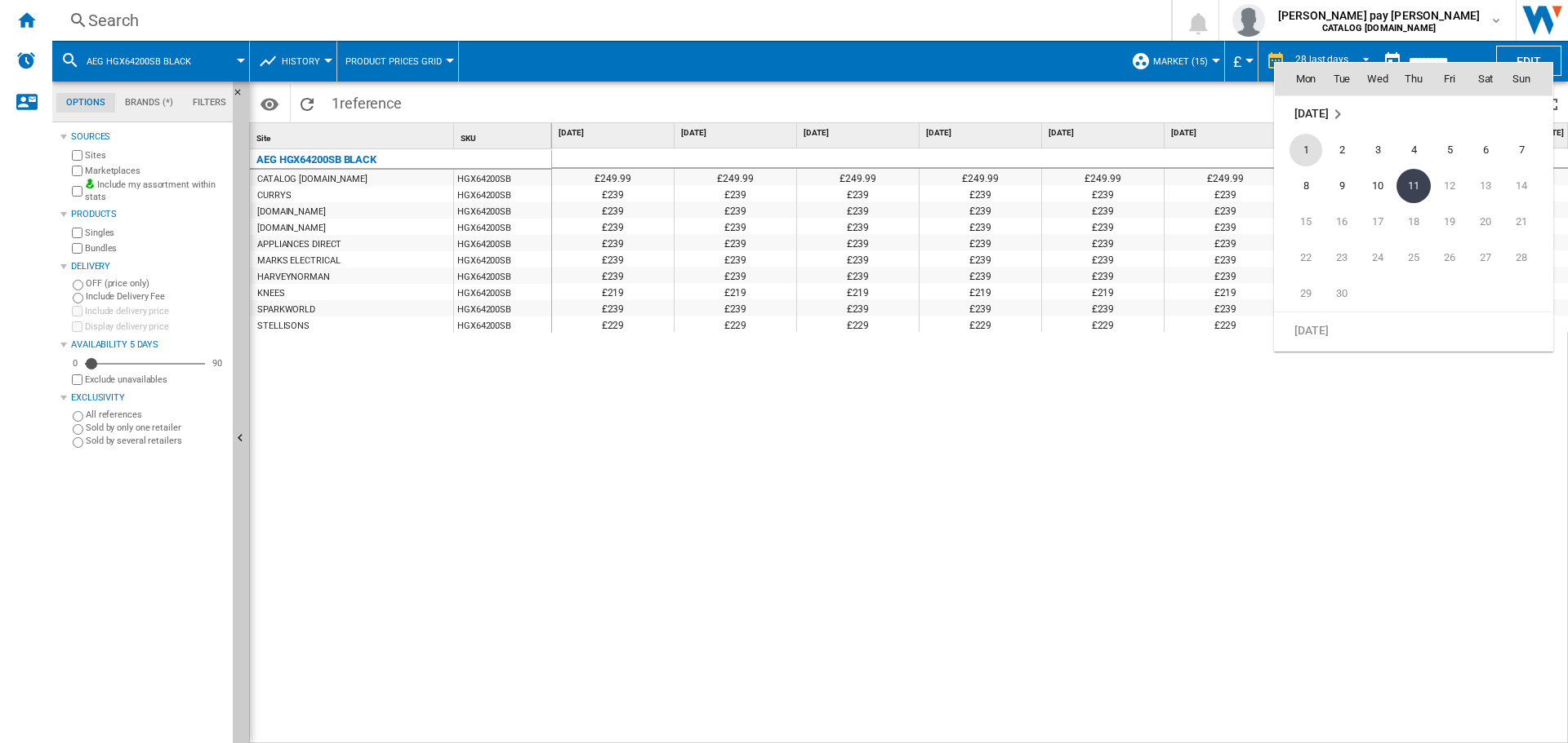
click at [1308, 146] on span "1" at bounding box center [1306, 150] width 33 height 33
type input "**********"
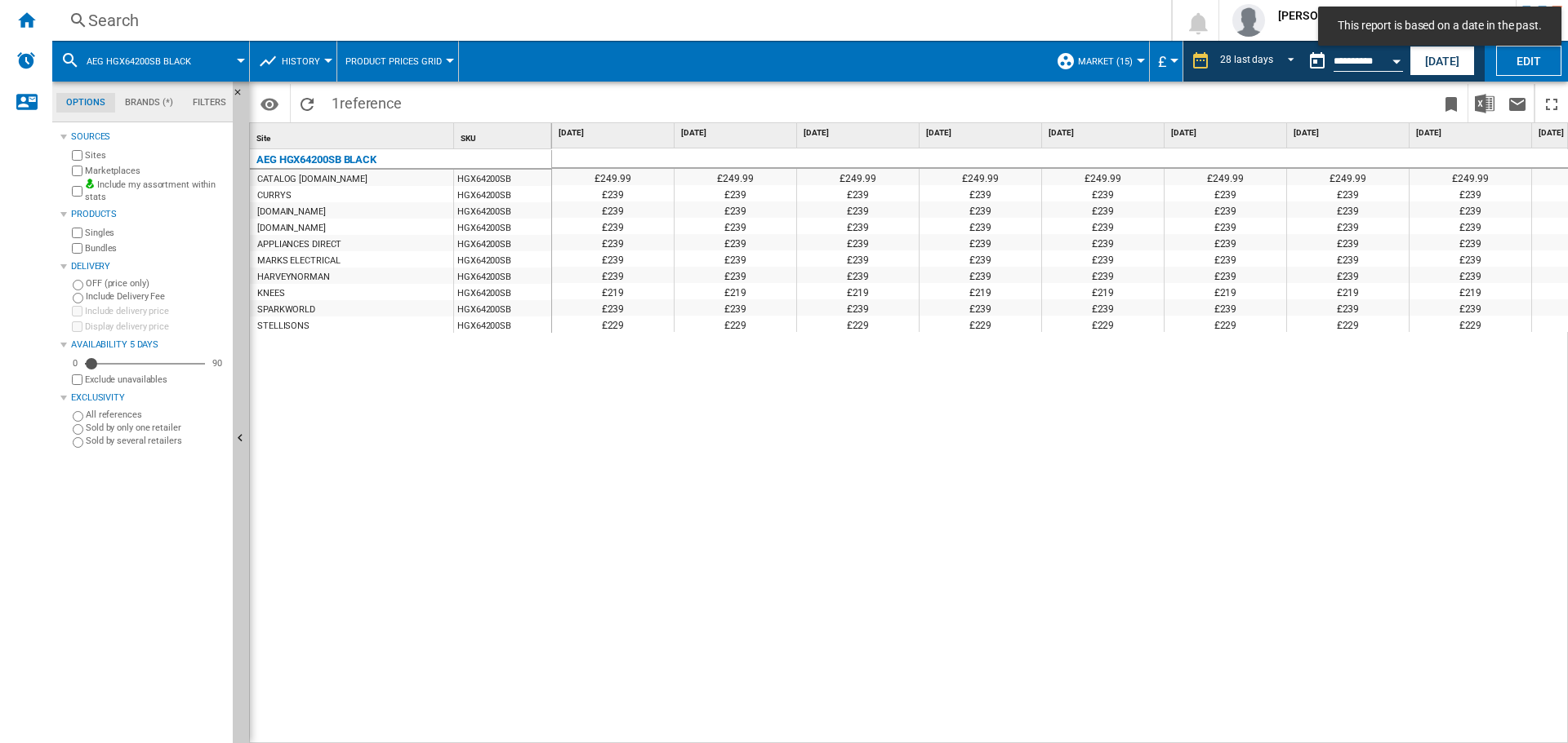
click at [888, 471] on div "£249.99 £249.99 £249.99 £249.99 £249.99 £249.99 £249.99 £249.99 £249.99 £249.99…" at bounding box center [1060, 446] width 1017 height 596
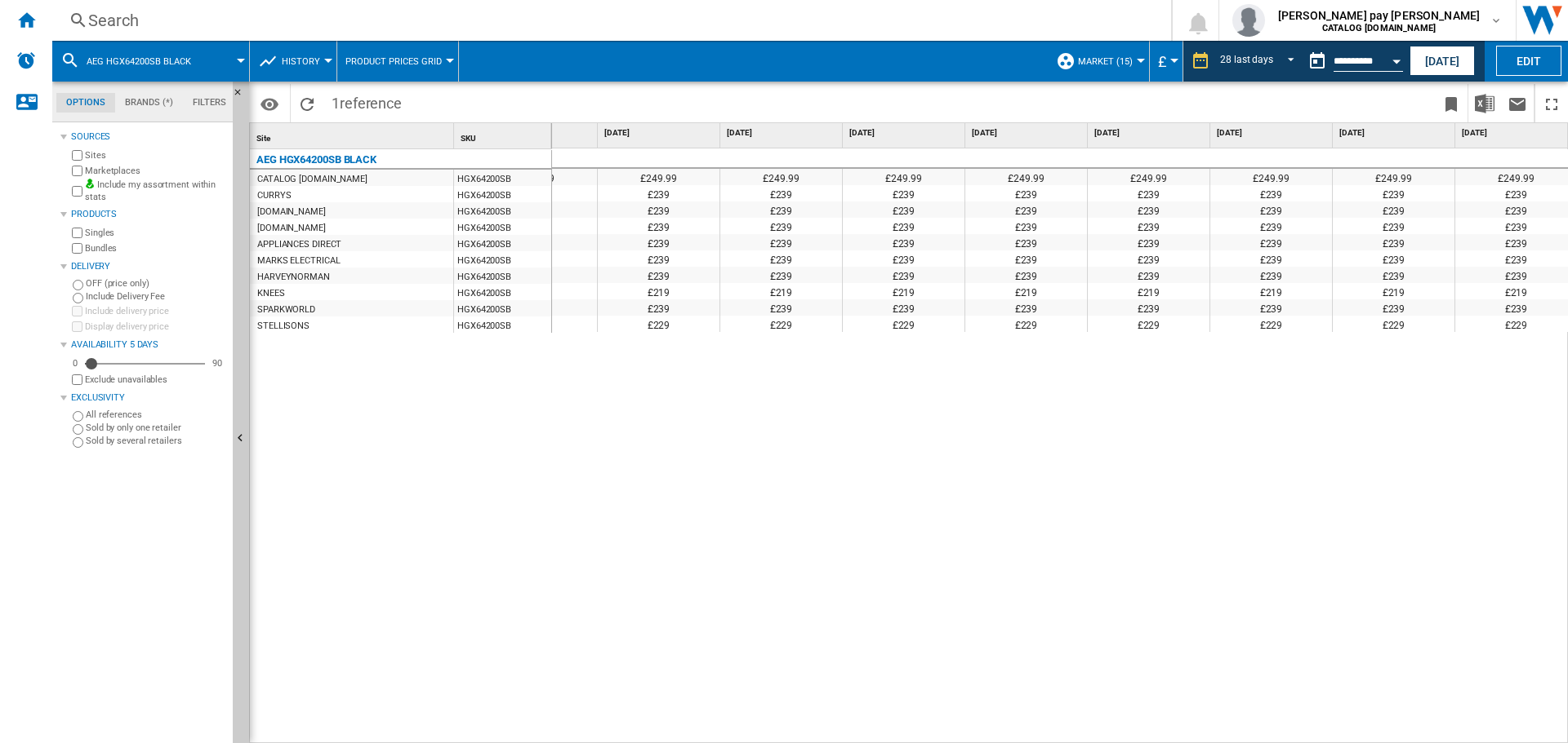
click at [819, 543] on div "£249.99 £249.99 £249.99 £249.99 £249.99 £249.99 £249.99 £249.99 £249.99 £249.99…" at bounding box center [1060, 446] width 1017 height 596
click at [1316, 673] on div "£249.99 £249.99 £249.99 £249.99 £249.99 £249.99 £249.99 £249.99 £249.99 £249.99…" at bounding box center [1060, 446] width 1017 height 596
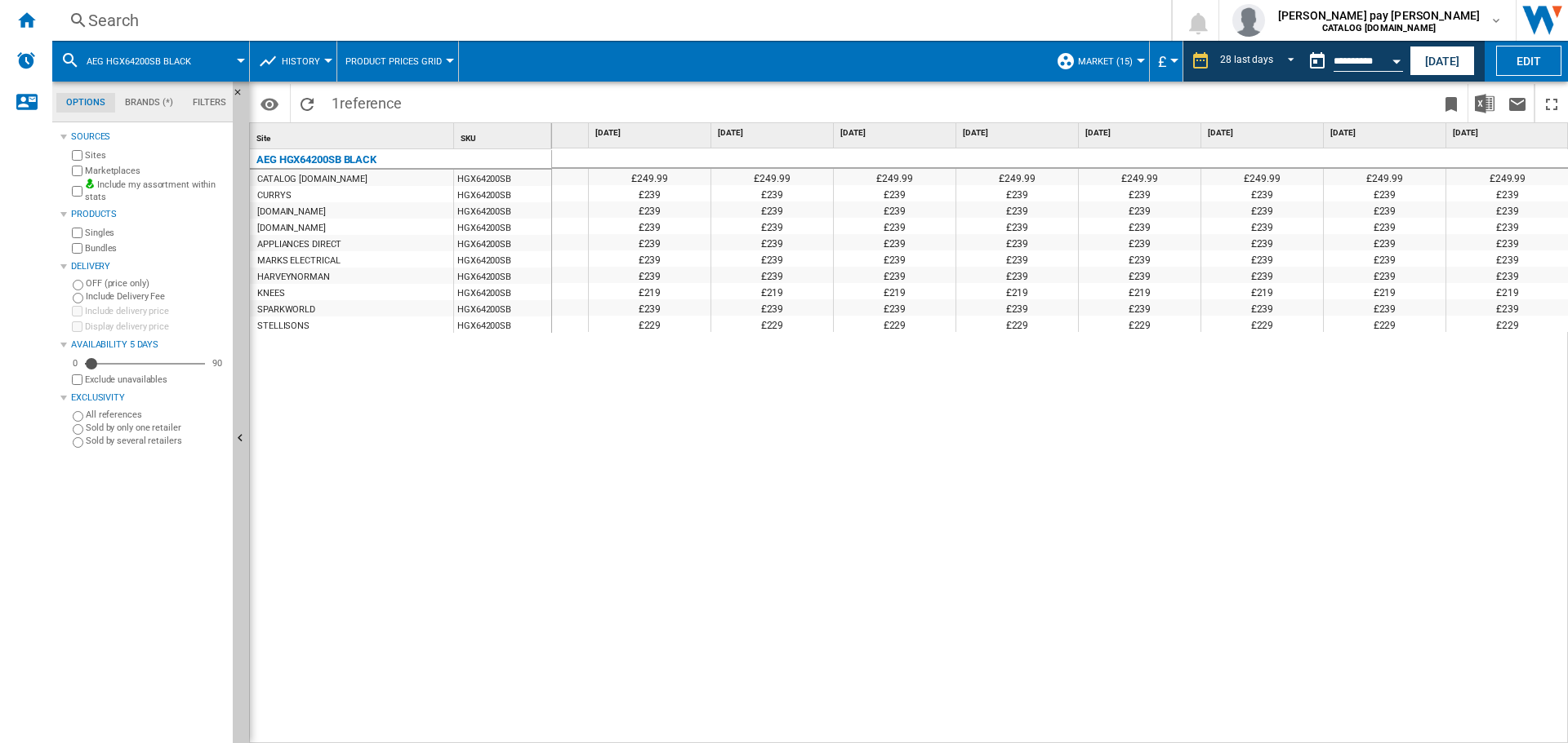
click at [1085, 604] on div "£249.99 £249.99 £249.99 £249.99 £249.99 £249.99 £249.99 £249.99 £249.99 £249.99…" at bounding box center [1060, 446] width 1017 height 596
click at [1429, 64] on button "[DATE]" at bounding box center [1442, 60] width 66 height 30
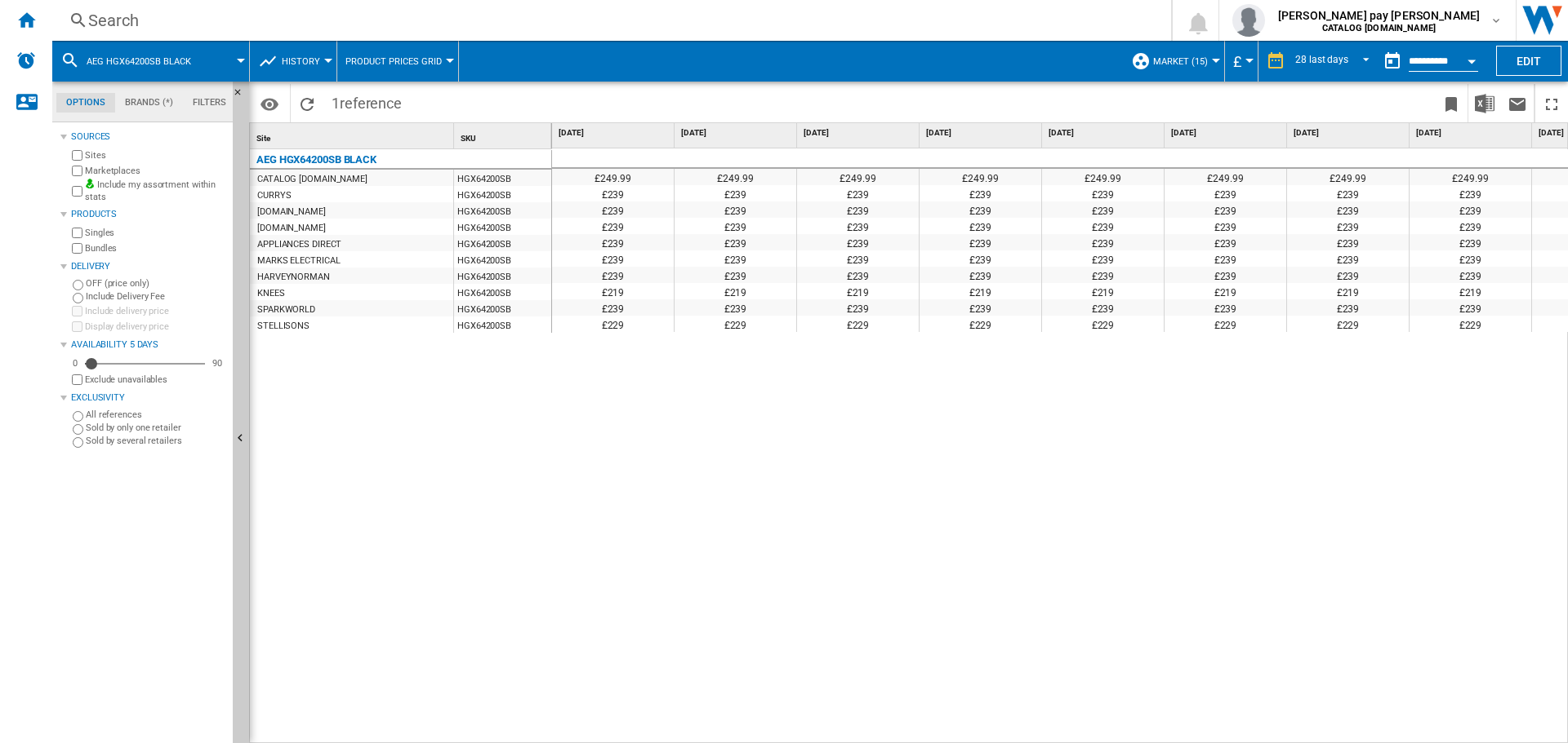
click at [1085, 573] on div "£249.99 £249.99 £249.99 £249.99 £249.99 £249.99 £249.99 £249.99 £249.99 £249.99…" at bounding box center [1060, 446] width 1017 height 596
click at [394, 18] on div "Search" at bounding box center [608, 20] width 1040 height 23
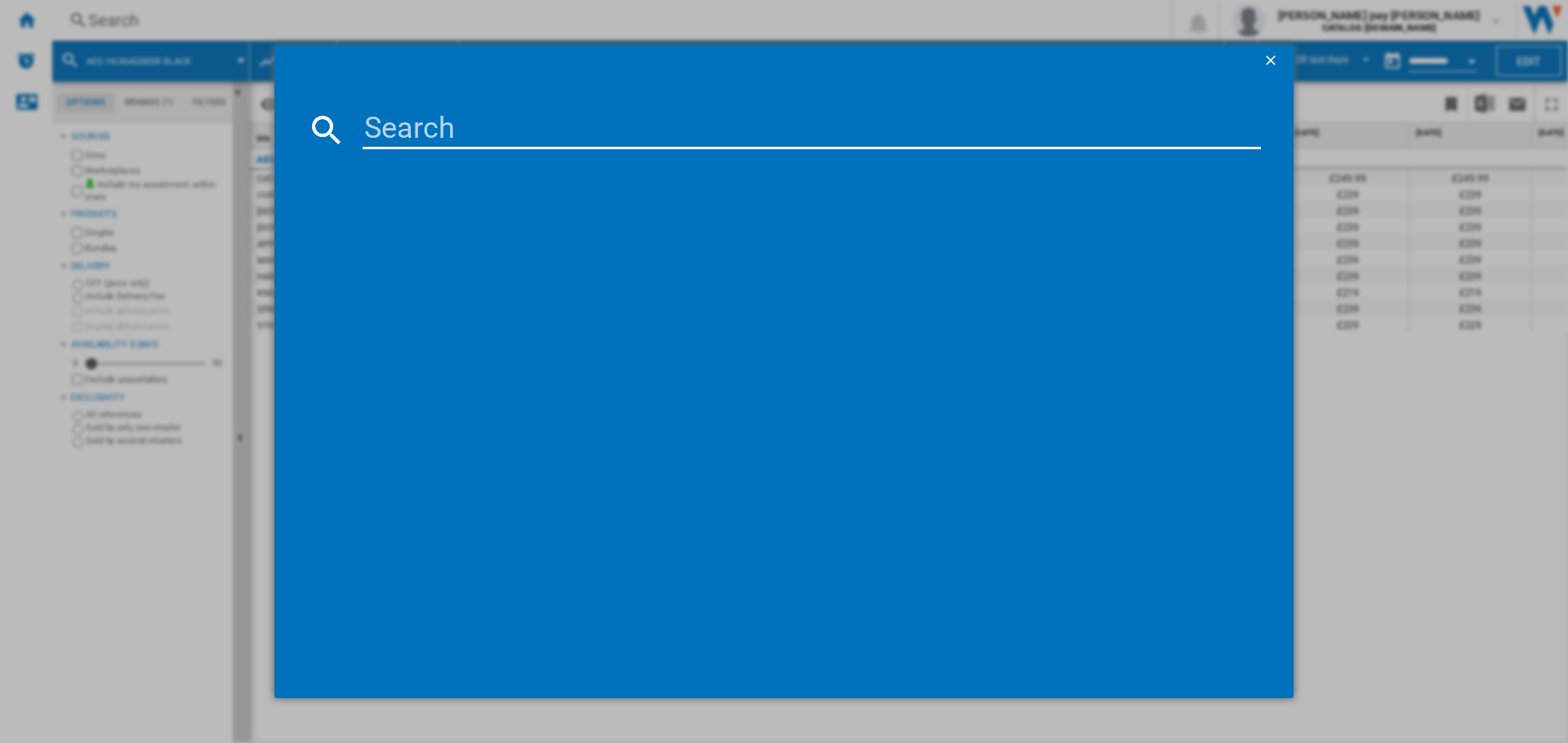
click at [487, 126] on input at bounding box center [811, 129] width 898 height 39
type input "TN64IA04FB"
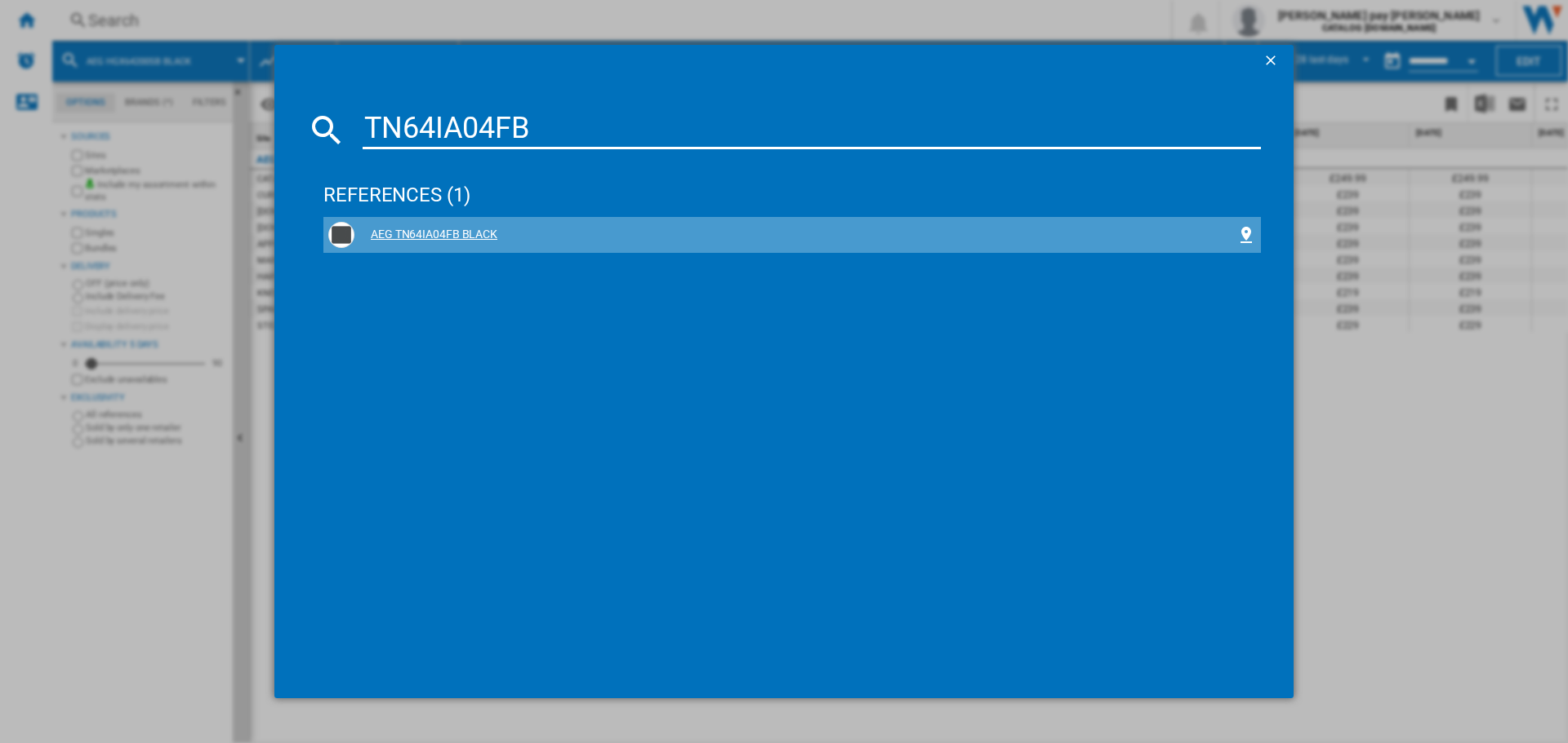
click at [501, 231] on div "AEG TN64IA04FB BLACK" at bounding box center [795, 234] width 881 height 16
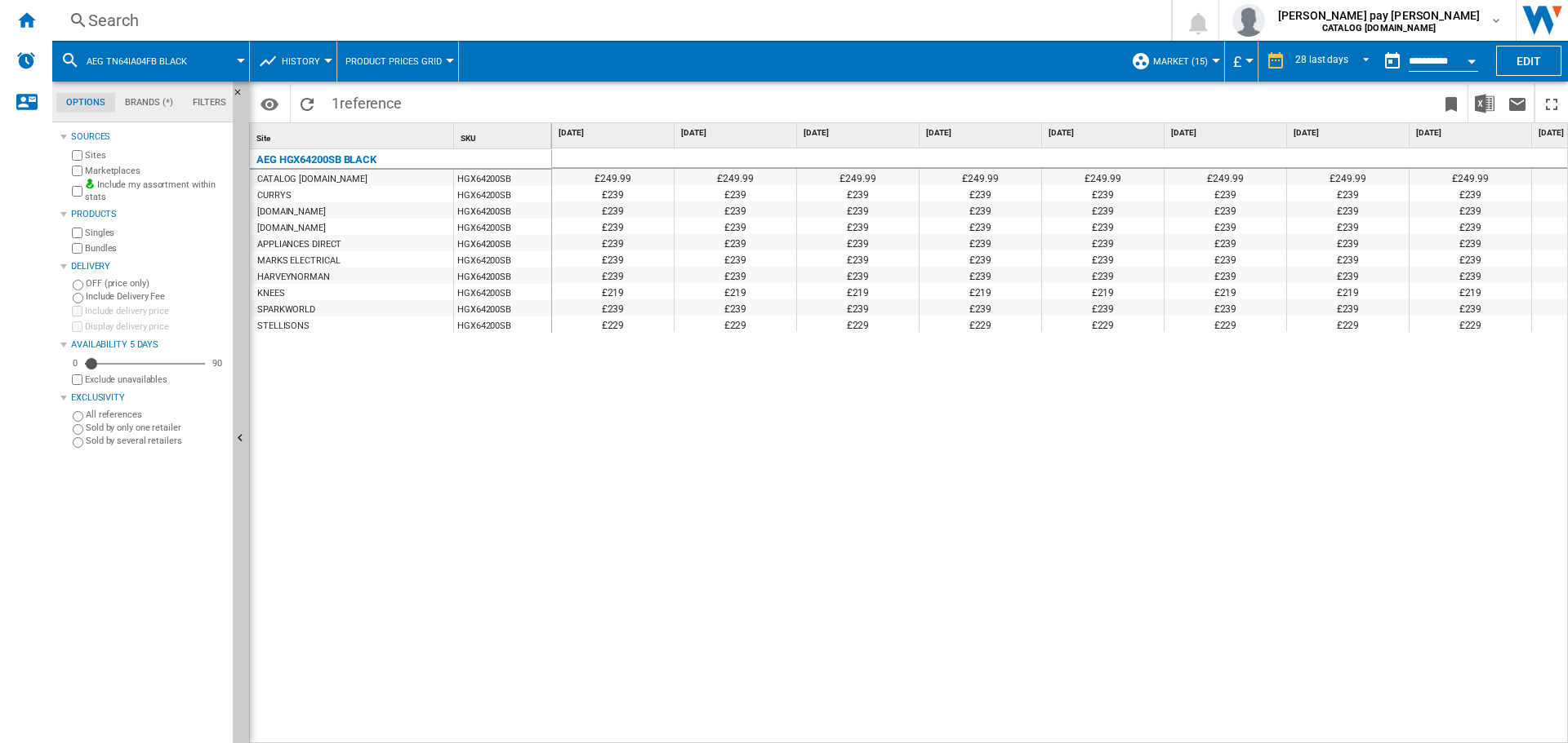
click at [1224, 402] on div "£249.99 £249.99 £249.99 £249.99 £249.99 £249.99 £249.99 £249.99 £249.99 £249.99…" at bounding box center [1059, 274] width 1015 height 253
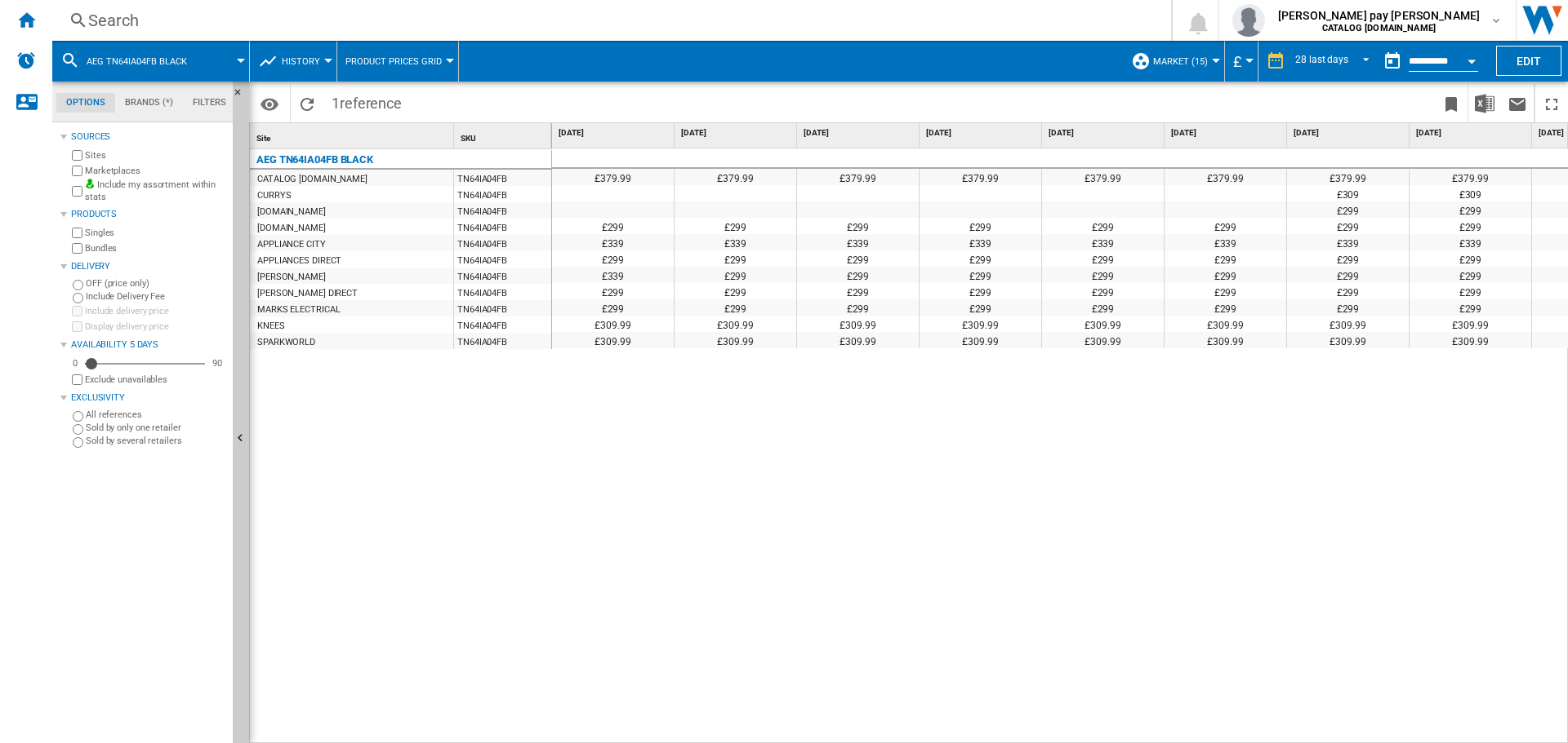
click at [1102, 471] on div "£379.99 £379.99 £379.99 £379.99 £379.99 £379.99 £379.99 £379.99 £379.99 £379.99…" at bounding box center [1060, 446] width 1017 height 596
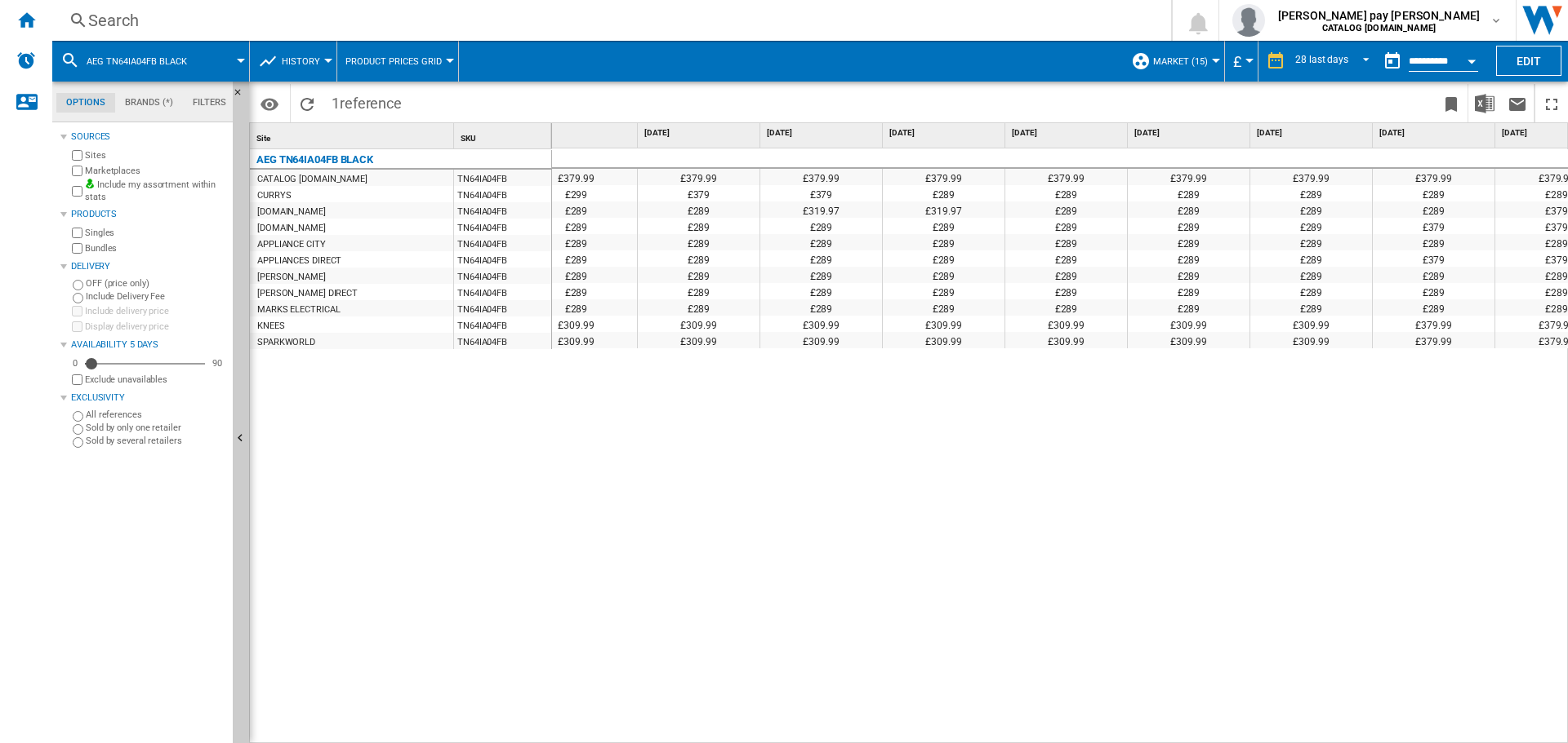
scroll to position [0, 2535]
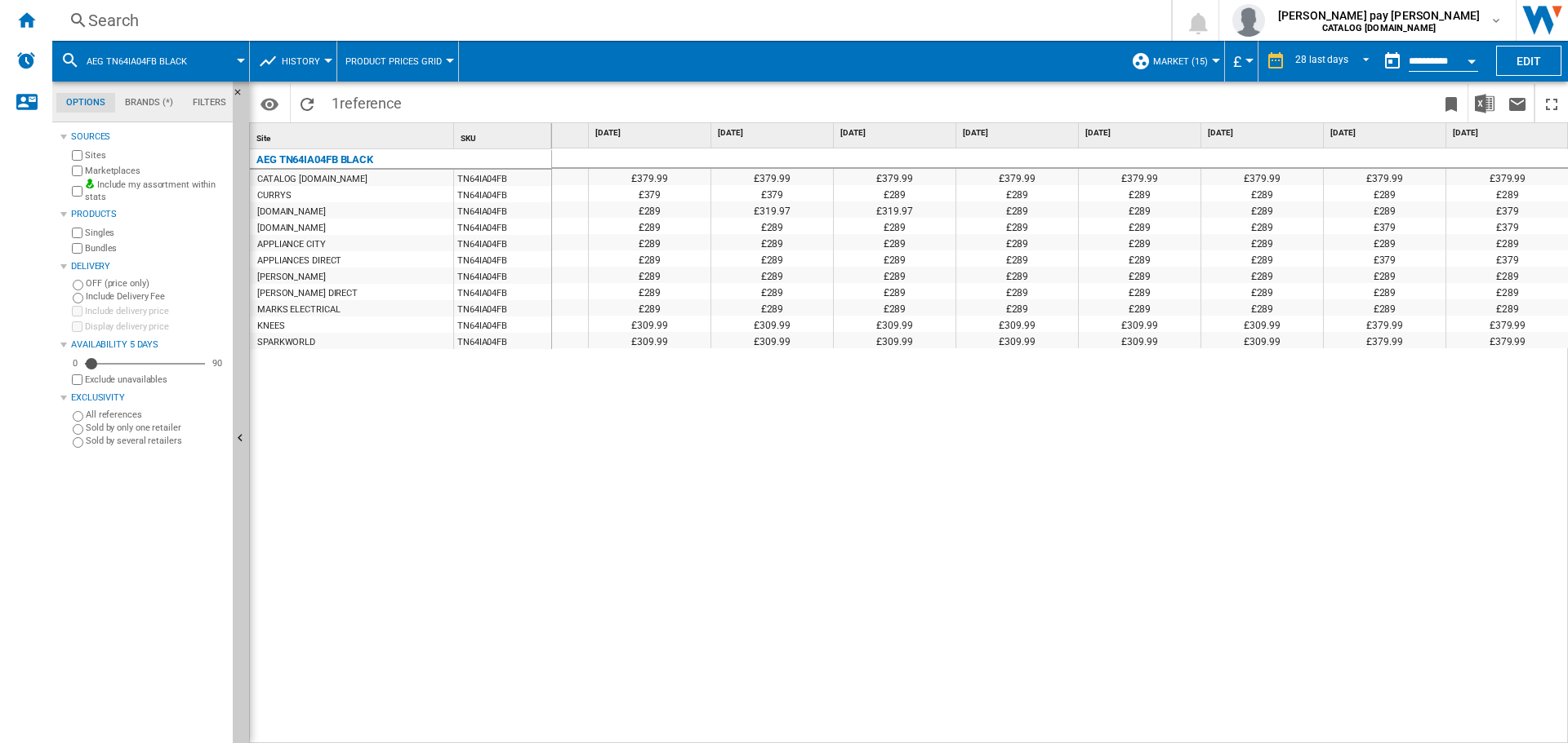
drag, startPoint x: 674, startPoint y: 465, endPoint x: 613, endPoint y: 734, distance: 275.8
click at [674, 465] on div "£379.99 £379.99 £379.99 £379.99 £379.99 £379.99 £379.99 £379.99 £379.99 £379.99…" at bounding box center [1060, 446] width 1017 height 596
click at [555, 542] on div "£379.99 £379.99 £379.99 £379.99 £379.99 £379.99 £379.99 £379.99 £379.99 £379.99…" at bounding box center [1060, 446] width 1017 height 596
click at [455, 9] on div "Search" at bounding box center [608, 20] width 1040 height 23
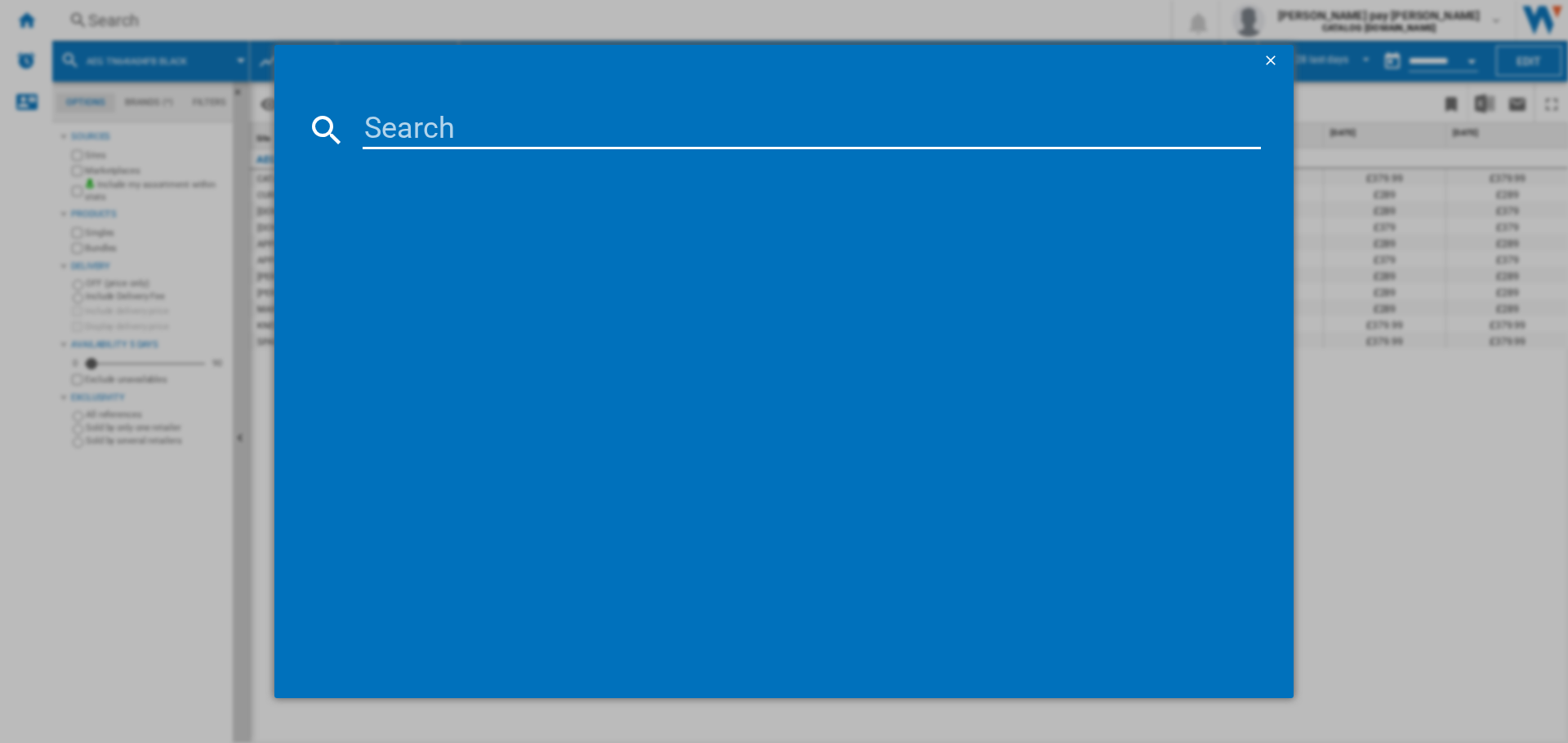
click at [498, 130] on input at bounding box center [811, 129] width 898 height 39
type input "BEX335011M"
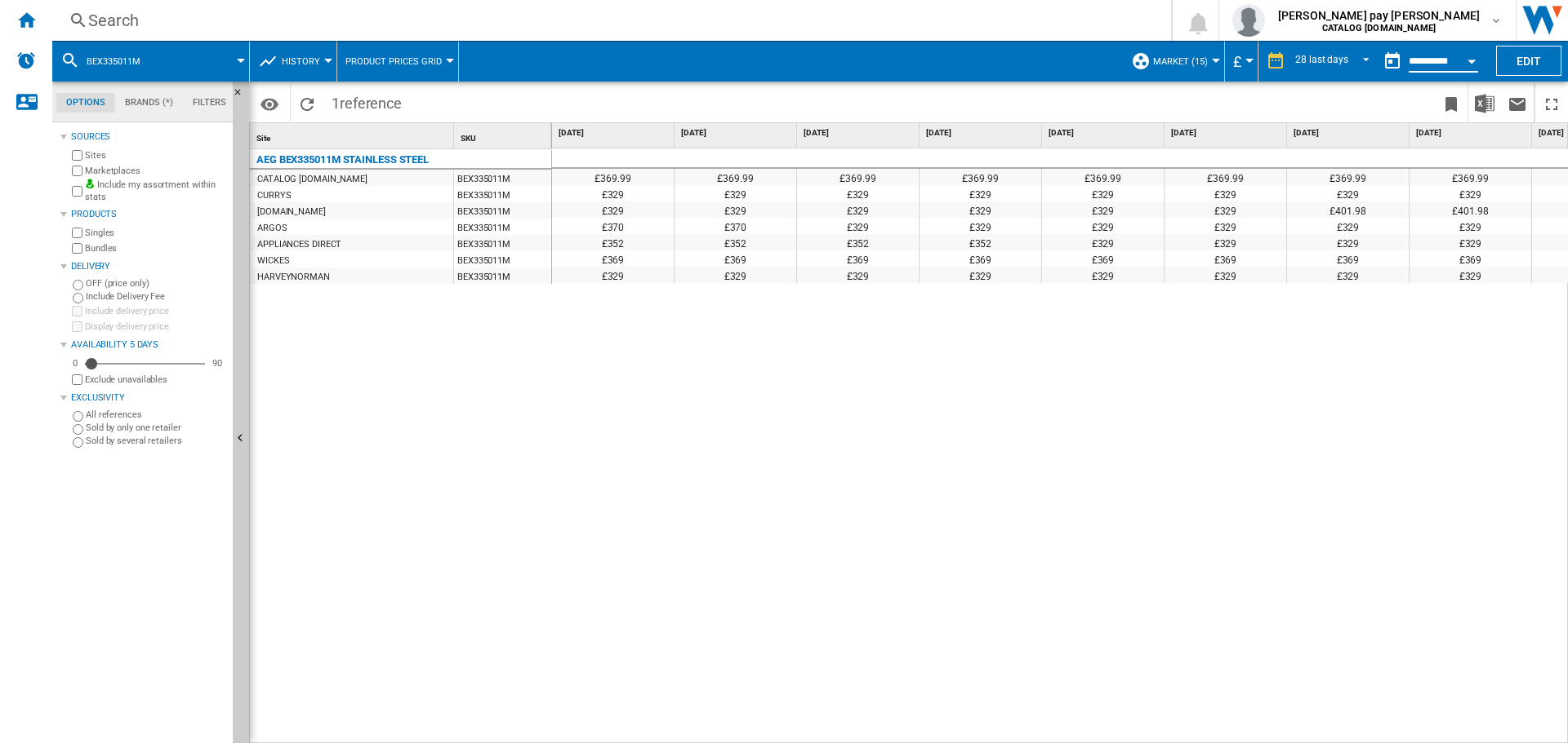
click at [1453, 61] on input "**********" at bounding box center [1443, 63] width 69 height 15
click at [1470, 62] on div "Open calendar" at bounding box center [1471, 61] width 8 height 4
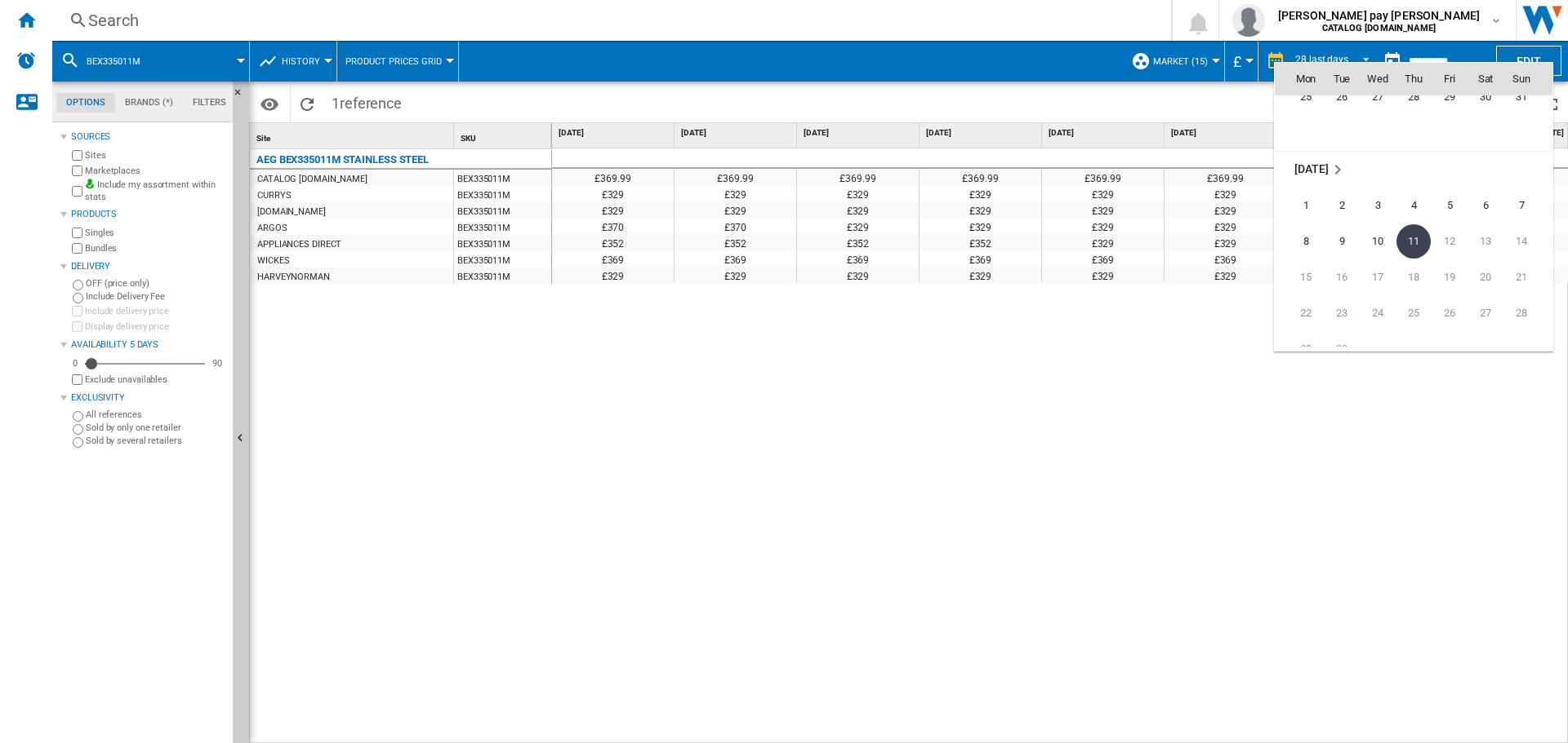
scroll to position [7702, 0]
click at [1309, 128] on span "25" at bounding box center [1306, 123] width 33 height 33
type input "**********"
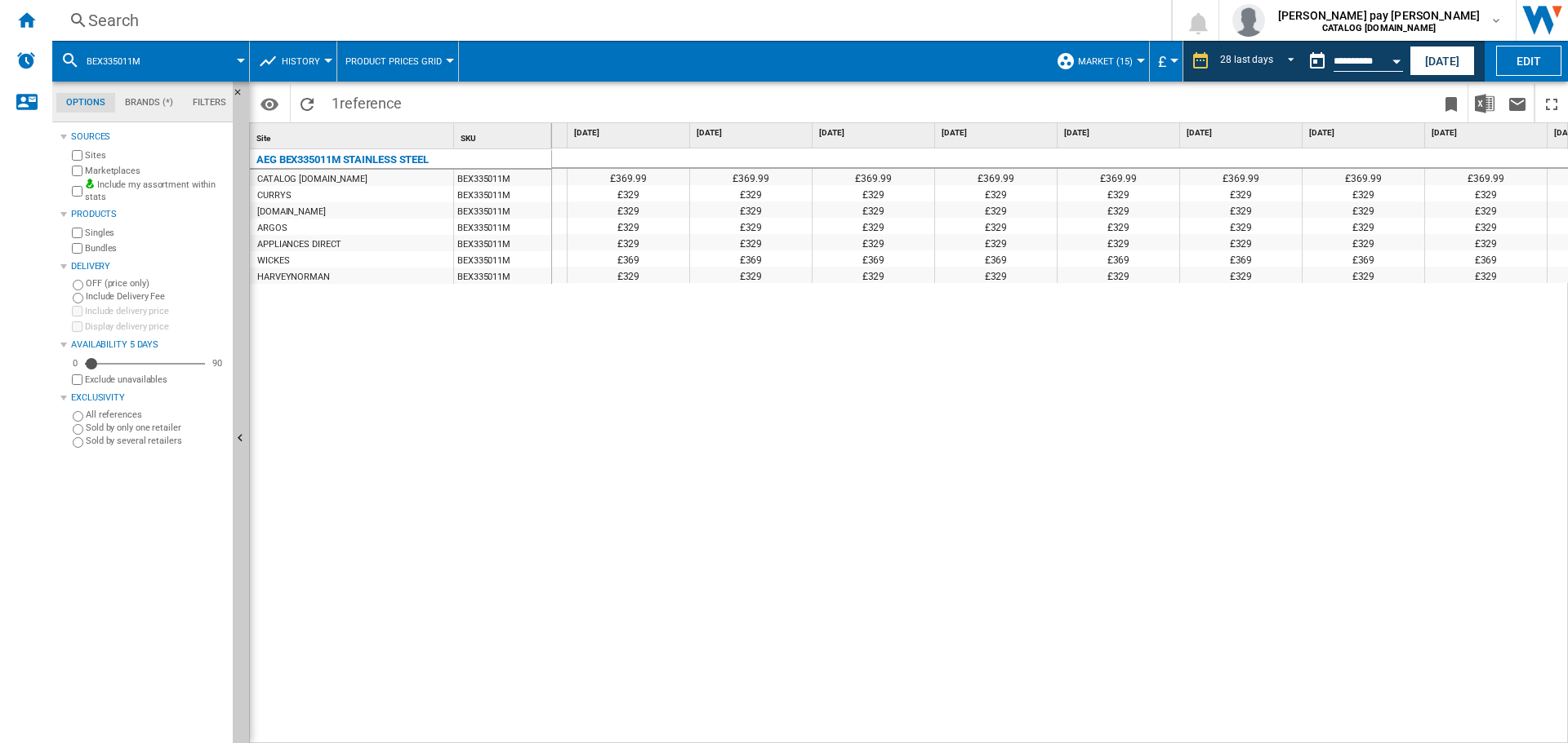
scroll to position [0, 1119]
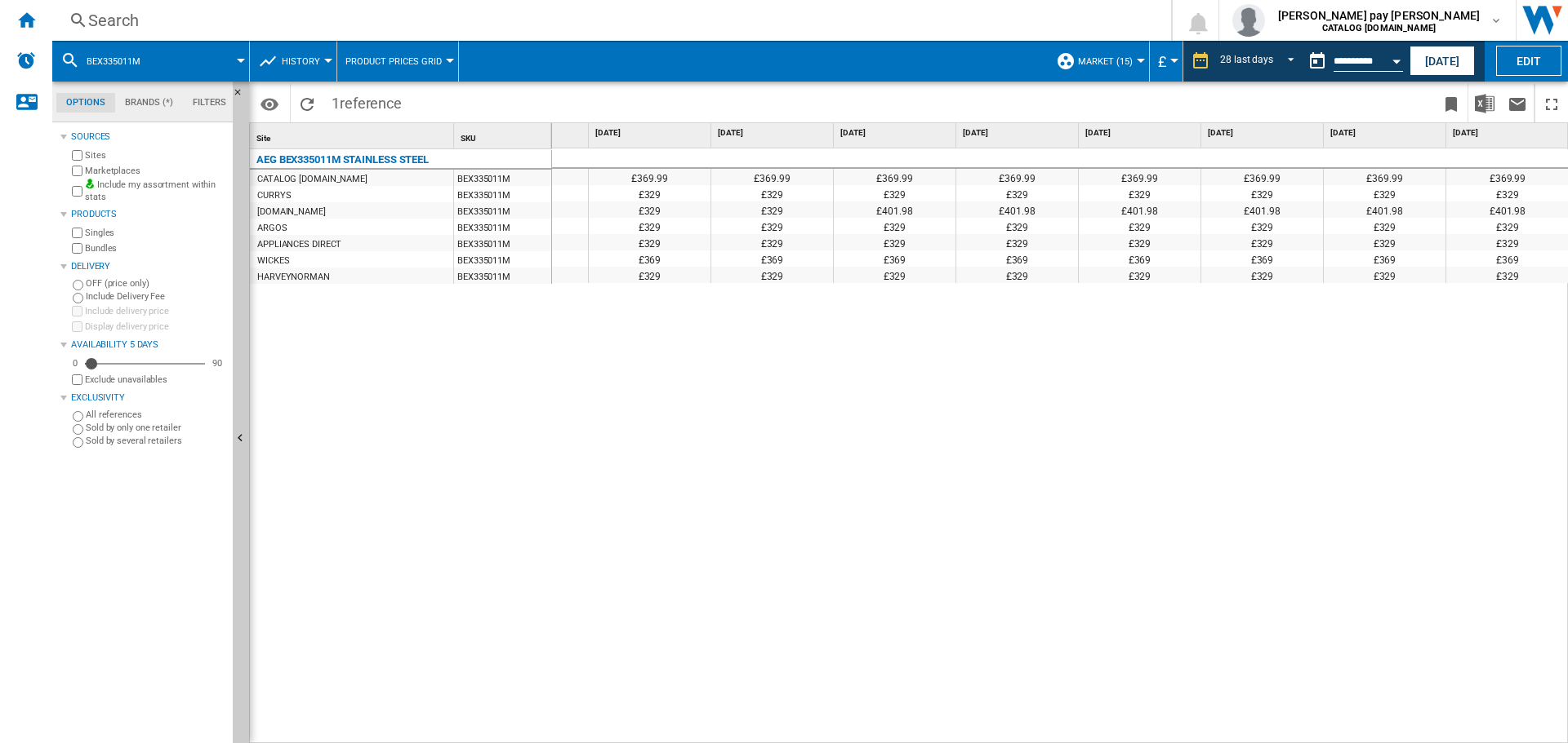
click at [666, 569] on div "£369.99 £369.99 £369.99 £369.99 £369.99 £369.99 £369.99 £369.99 £369.99 £369.99…" at bounding box center [1060, 446] width 1017 height 596
drag, startPoint x: 1335, startPoint y: 665, endPoint x: 1336, endPoint y: 693, distance: 28.0
click at [1334, 668] on div "£369.99 £369.99 £369.99 £369.99 £369.99 £369.99 £369.99 £369.99 £369.99 £369.99…" at bounding box center [1060, 446] width 1017 height 596
click at [1444, 62] on button "[DATE]" at bounding box center [1442, 60] width 66 height 30
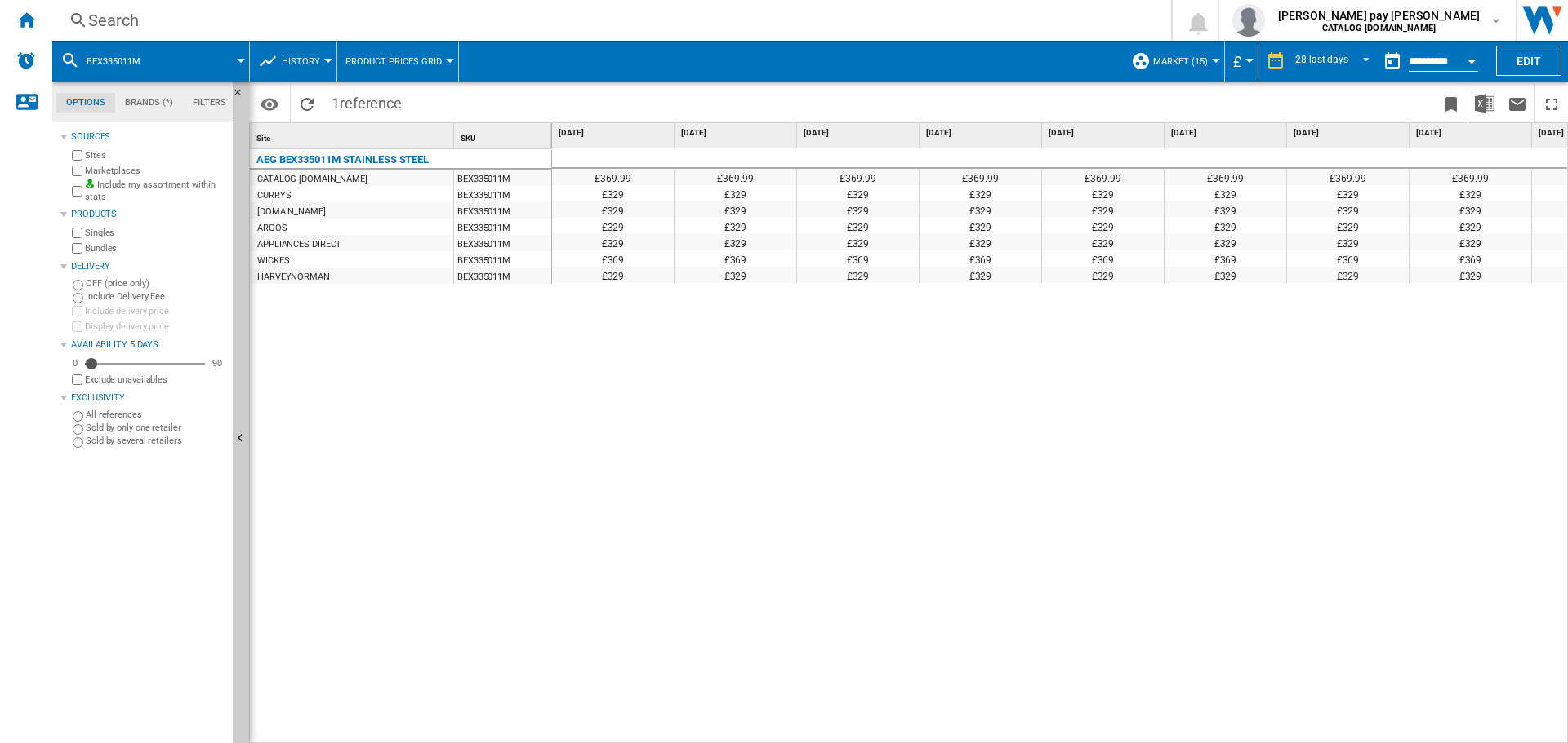
click at [1293, 340] on div "£369.99 £369.99 £369.99 £369.99 £369.99 £369.99 £369.99 £369.99 £369.99 £369.99…" at bounding box center [1059, 244] width 1015 height 191
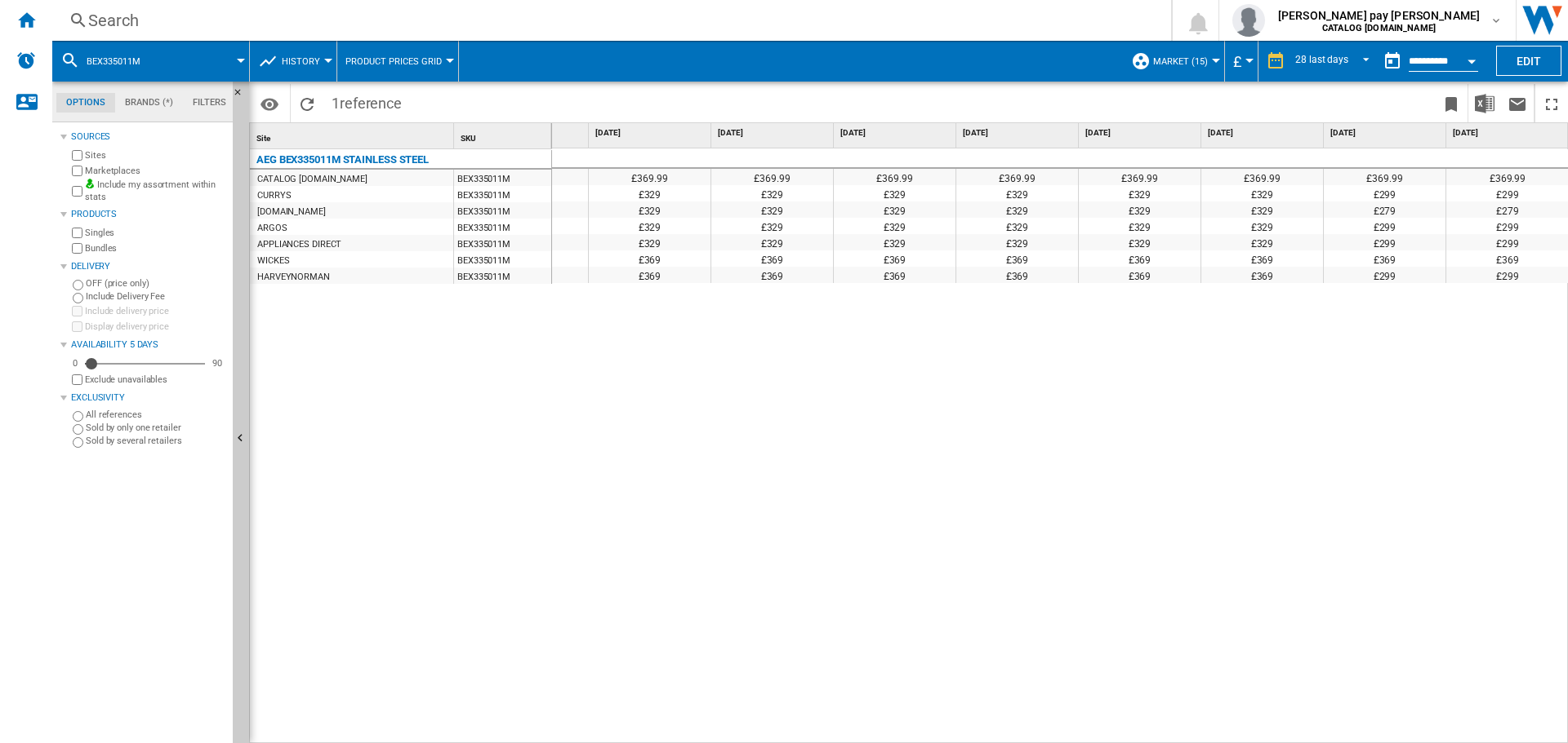
drag, startPoint x: 737, startPoint y: 349, endPoint x: 412, endPoint y: 108, distance: 404.6
click at [737, 349] on div "£369.99 £369.99 £369.99 £369.99 £369.99 £369.99 £369.99 £369.99 £369.99 £369.99…" at bounding box center [1060, 446] width 1017 height 596
click at [296, 11] on div "Search" at bounding box center [608, 20] width 1040 height 23
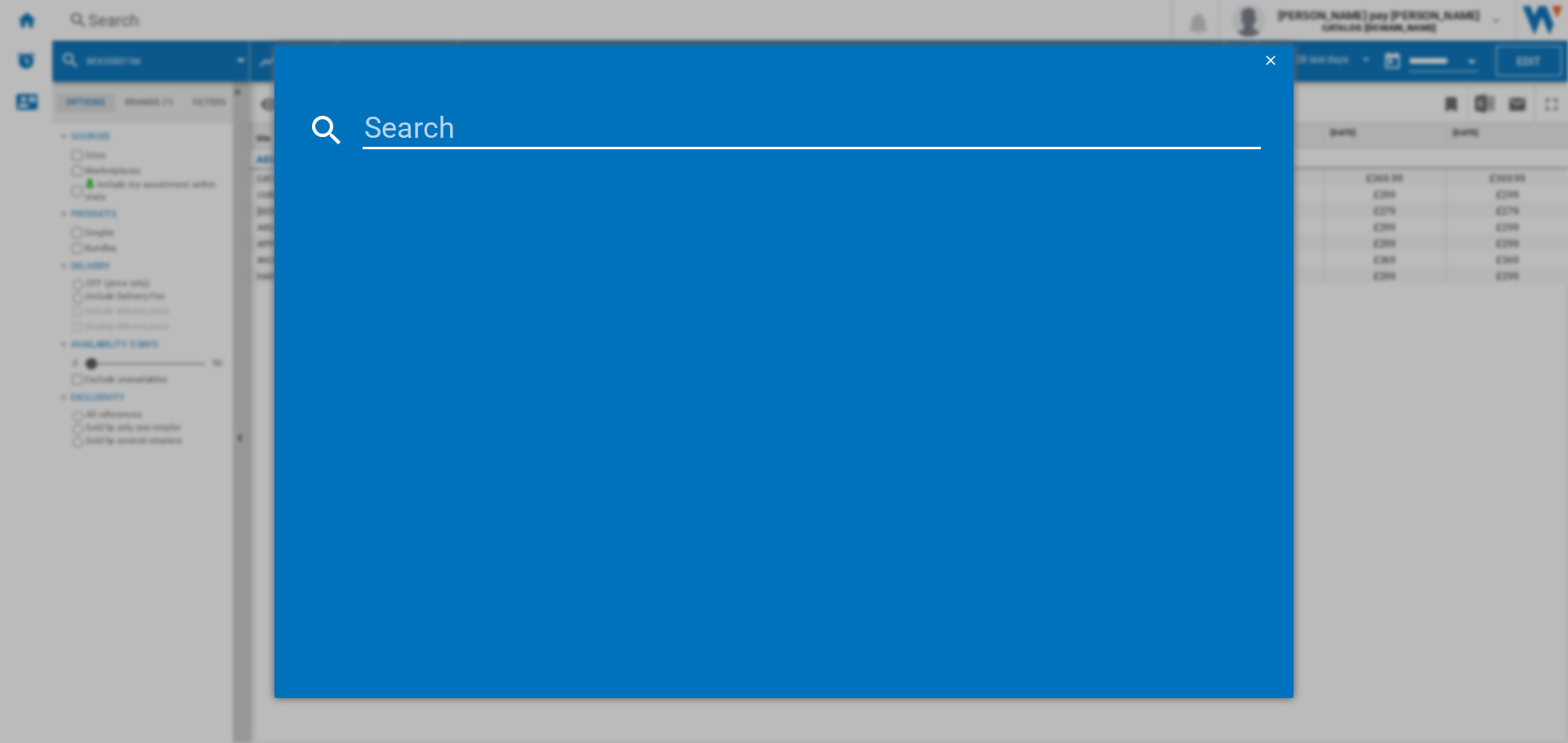
click at [441, 139] on input at bounding box center [811, 129] width 898 height 39
type input "IBX64200CB"
click at [420, 227] on div "AEG IBX64200CB BLACK" at bounding box center [795, 234] width 881 height 16
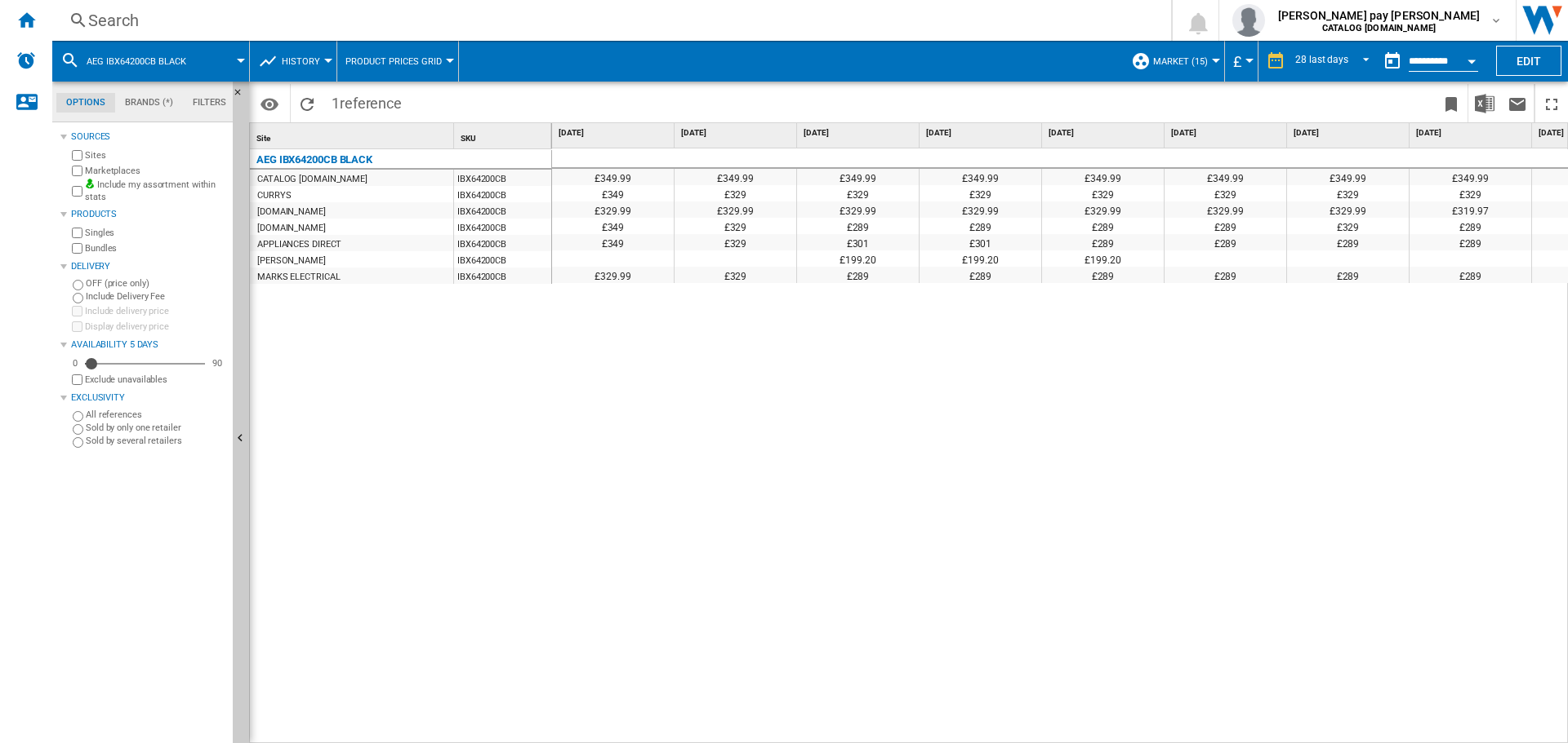
click at [1113, 334] on div "£349.99 £349.99 £349.99 £349.99 £349.99 £349.99 £349.99 £349.99 £349.99 £349.99…" at bounding box center [1060, 446] width 1017 height 596
click at [875, 631] on div "£349.99 £349.99 £349.99 £349.99 £349.99 £349.99 £349.99 £349.99 £349.99 £349.99…" at bounding box center [1060, 446] width 1017 height 596
click at [894, 486] on div "£349.99 £349.99 £349.99 £349.99 £349.99 £349.99 £349.99 £349.99 £349.99 £349.99…" at bounding box center [1060, 446] width 1017 height 596
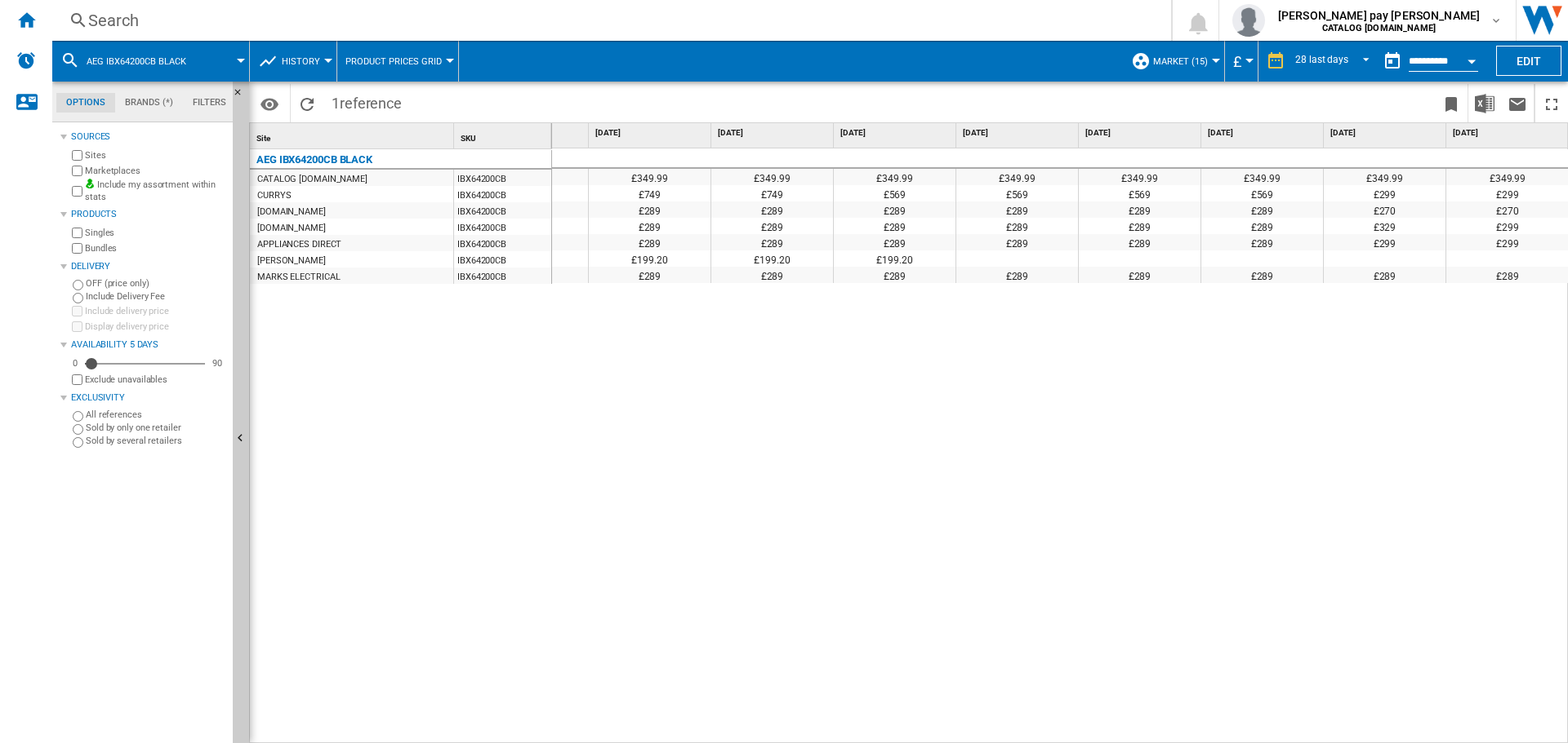
drag, startPoint x: 870, startPoint y: 500, endPoint x: 613, endPoint y: 111, distance: 466.2
click at [871, 499] on div "£349.99 £349.99 £349.99 £349.99 £349.99 £349.99 £349.99 £349.99 £349.99 £349.99…" at bounding box center [1060, 446] width 1017 height 596
click at [464, 10] on div "Search" at bounding box center [608, 20] width 1040 height 23
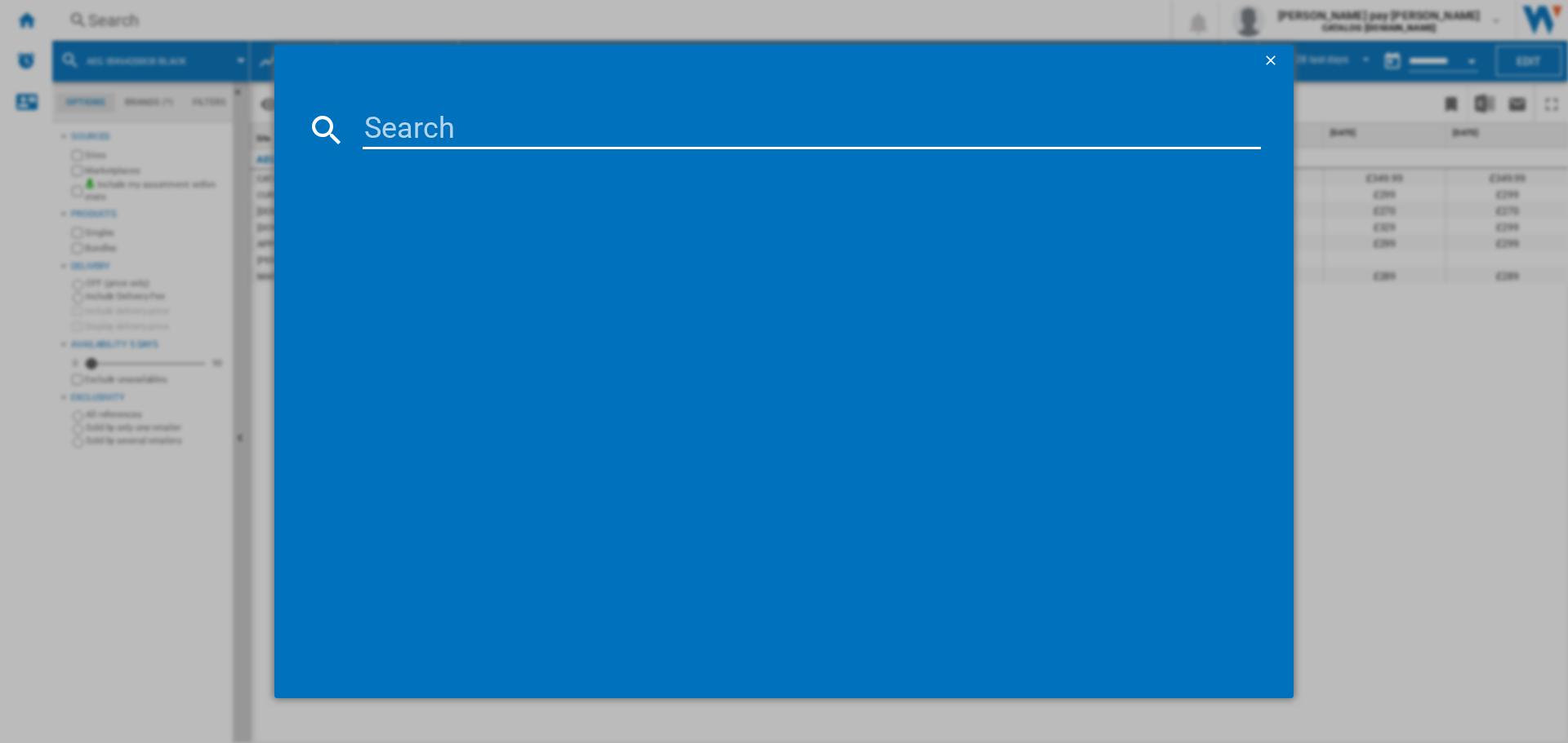
click at [570, 158] on div at bounding box center [784, 412] width 954 height 509
click at [558, 146] on input at bounding box center [811, 129] width 898 height 39
paste input "FSX51407Z"
type input "FSX51407Z"
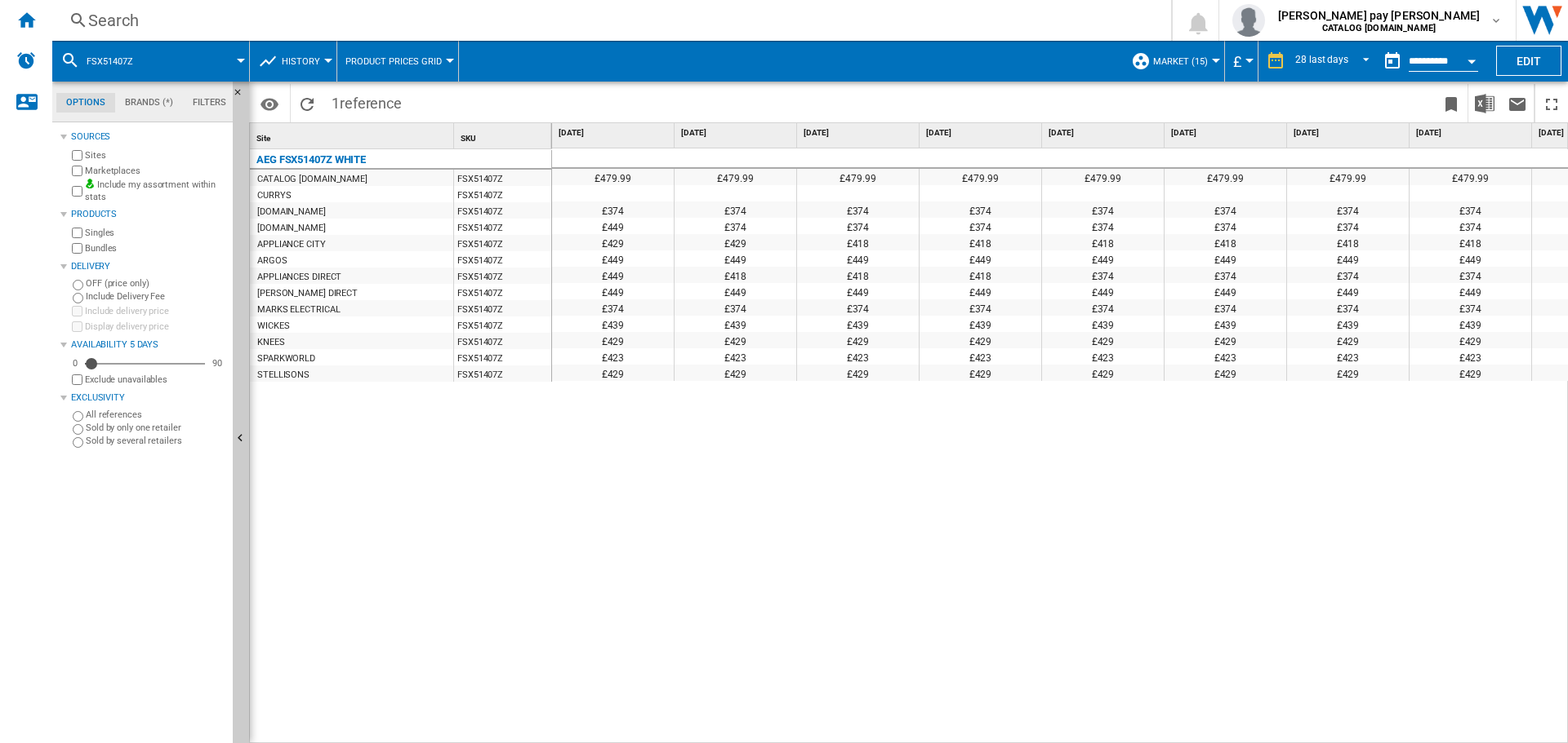
click at [717, 435] on div "£479.99 £479.99 £479.99 £479.99 £479.99 £479.99 £479.99 £479.99 £479.99 £479.99…" at bounding box center [1060, 446] width 1017 height 596
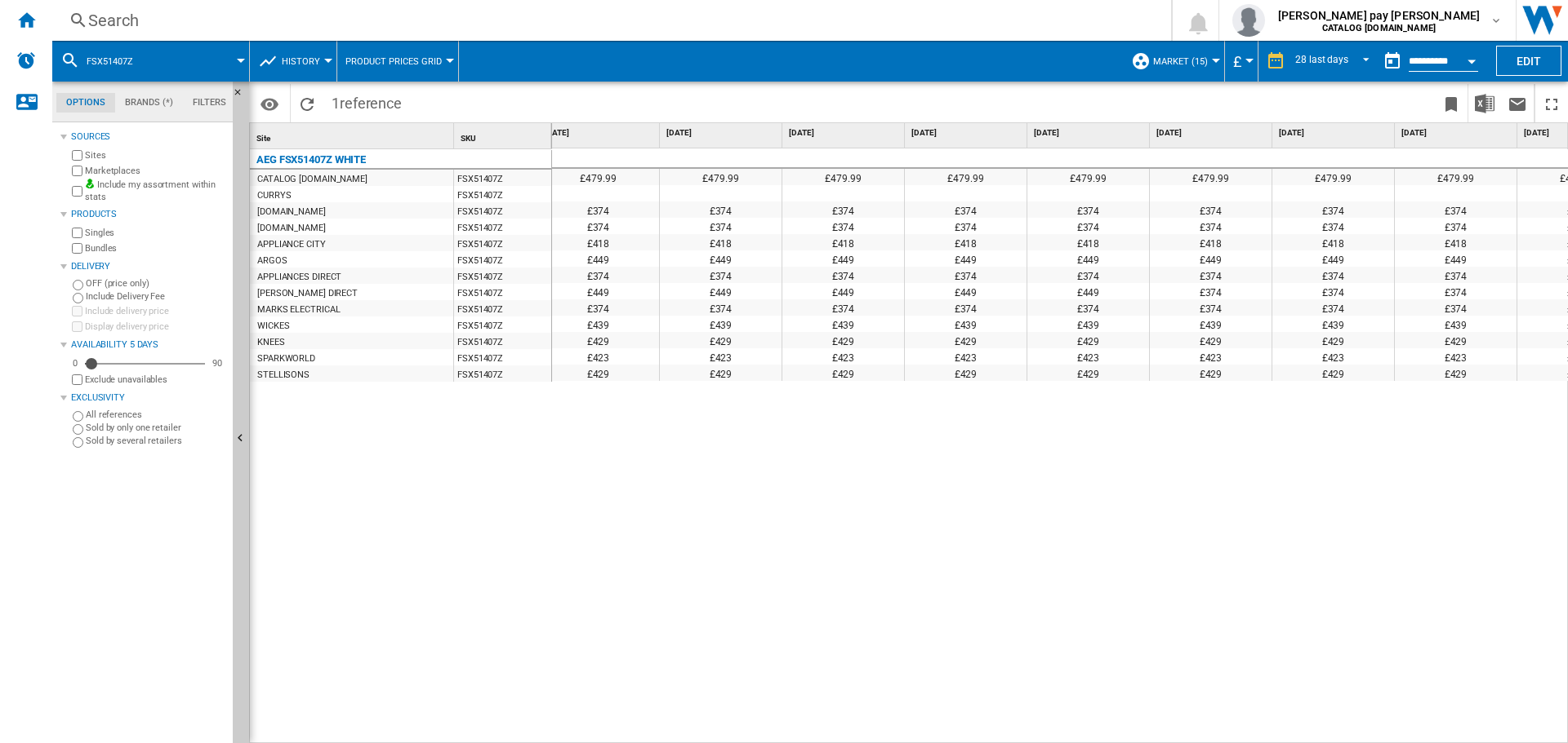
scroll to position [0, 1301]
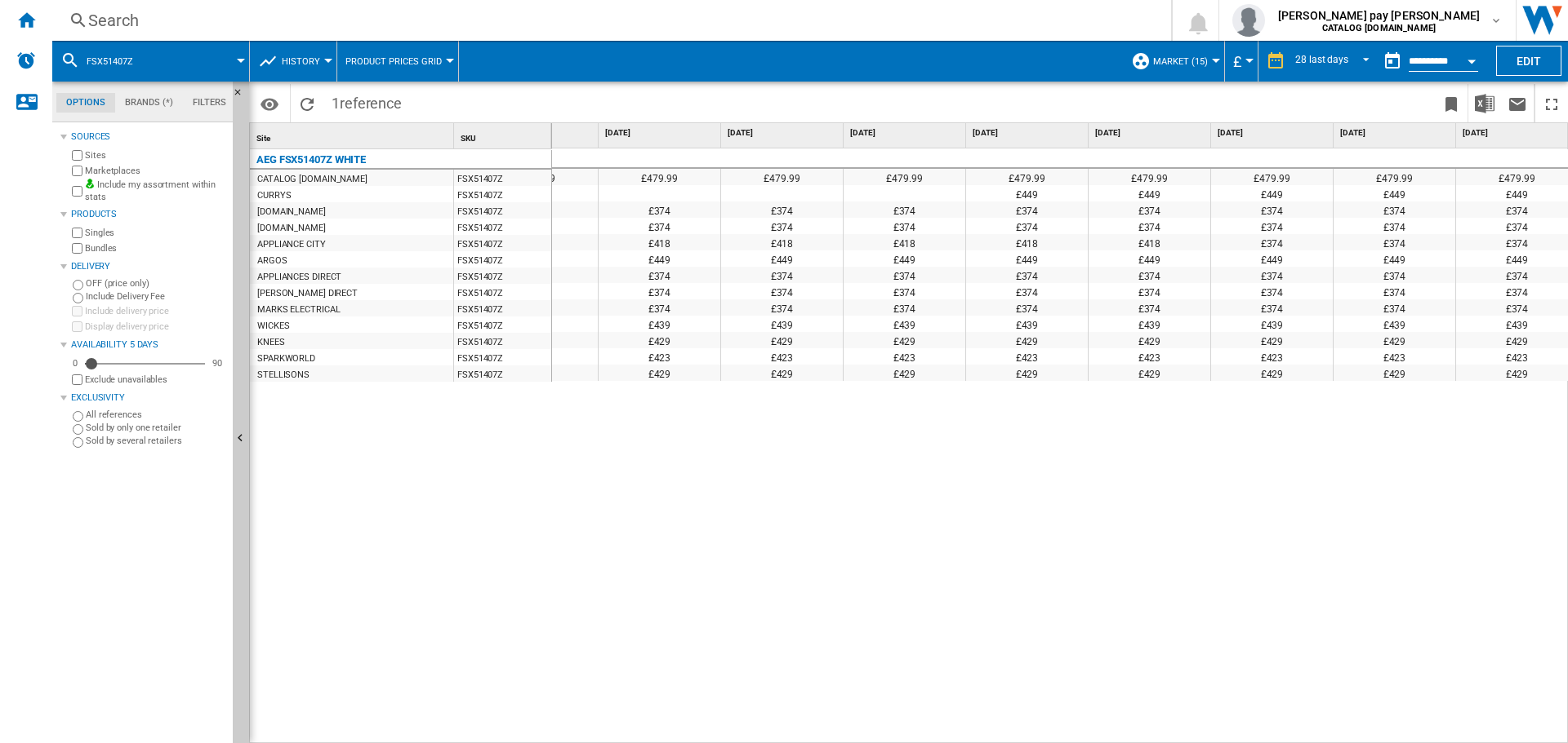
click at [1434, 64] on input "**********" at bounding box center [1443, 63] width 69 height 15
click at [1471, 56] on button "Open calendar" at bounding box center [1471, 59] width 29 height 29
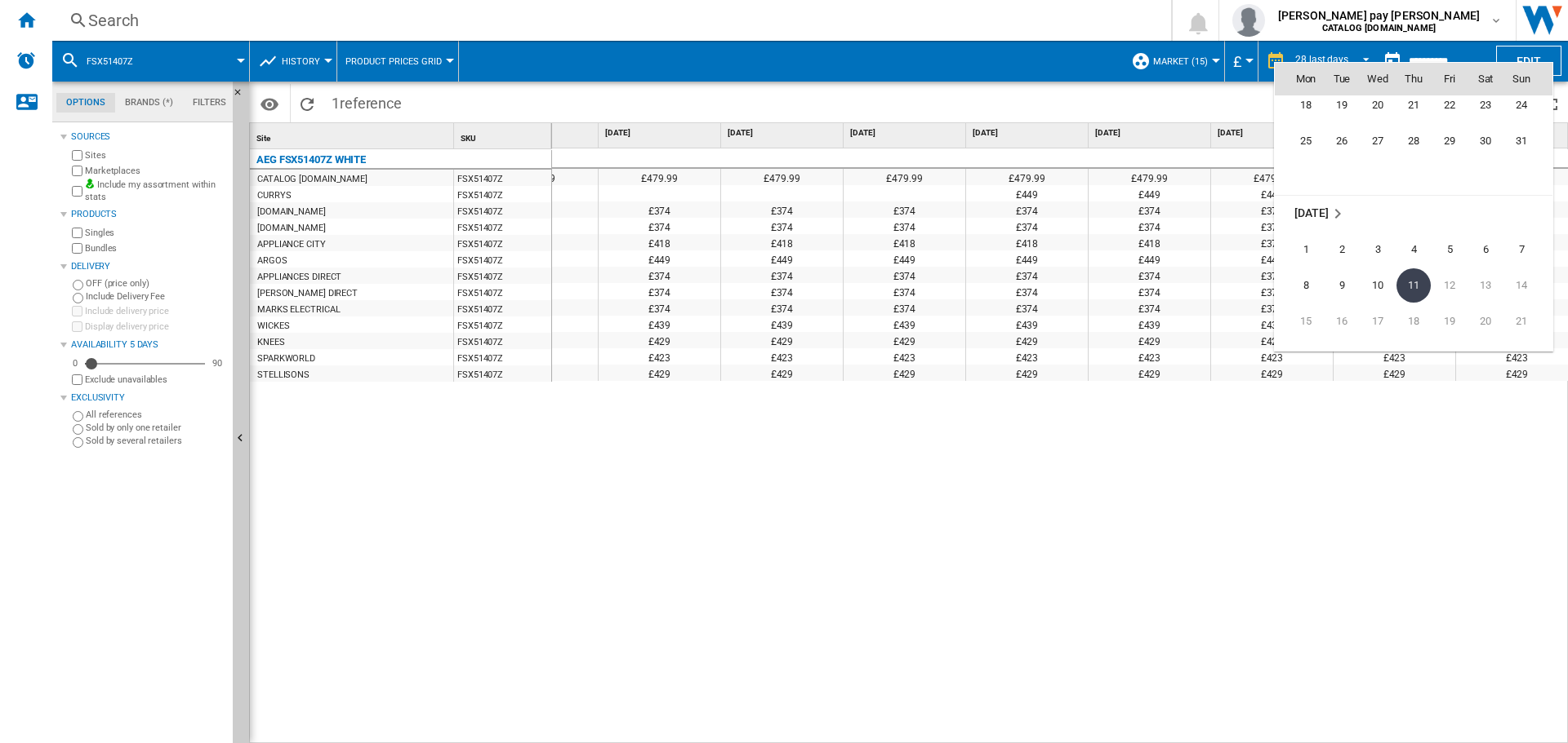
scroll to position [7539, 0]
click at [1304, 255] on span "18" at bounding box center [1306, 251] width 33 height 33
type input "**********"
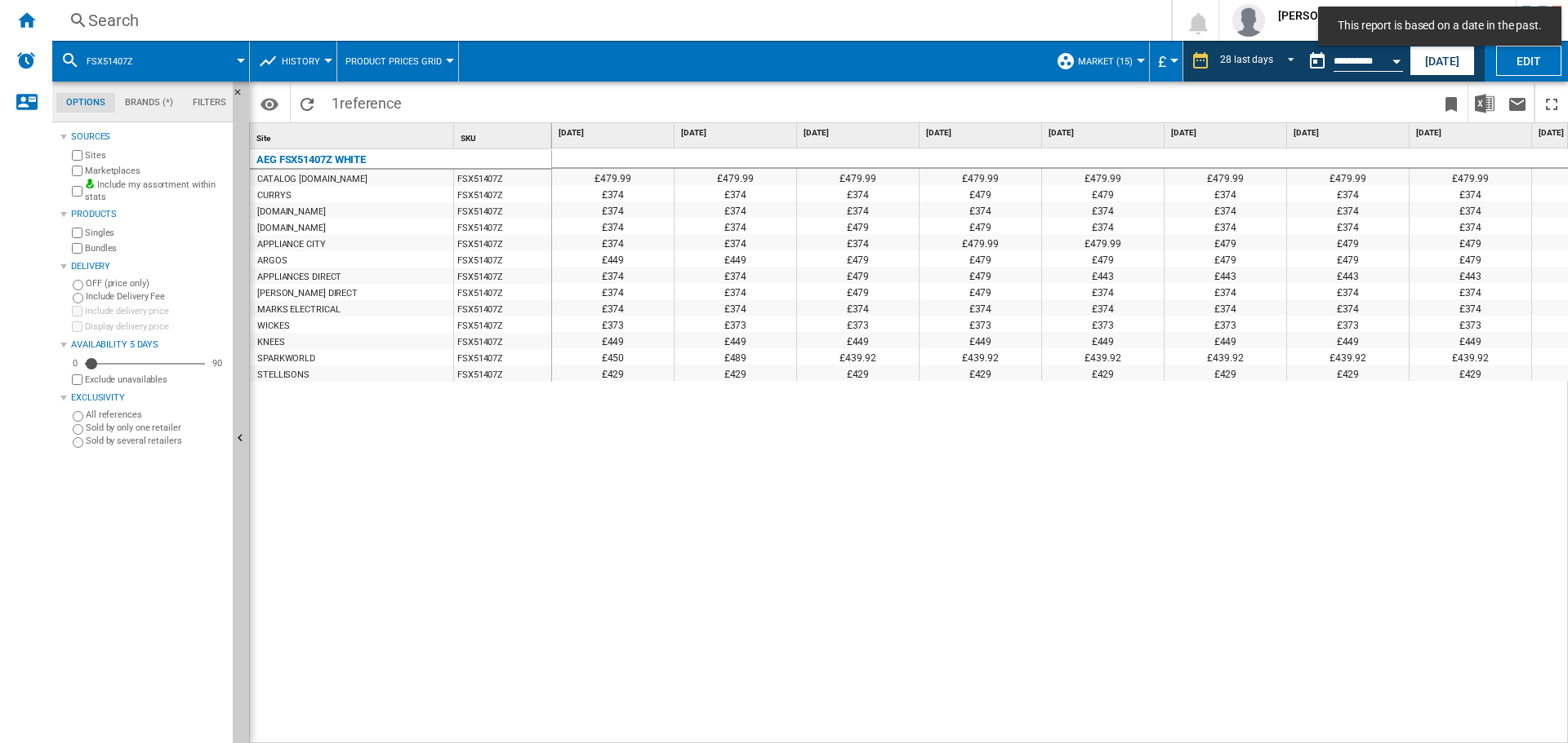
click at [879, 480] on div "£479.99 £479.99 £479.99 £479.99 £479.99 £479.99 £479.99 £479.99 £479.99 £479.99…" at bounding box center [1060, 446] width 1017 height 596
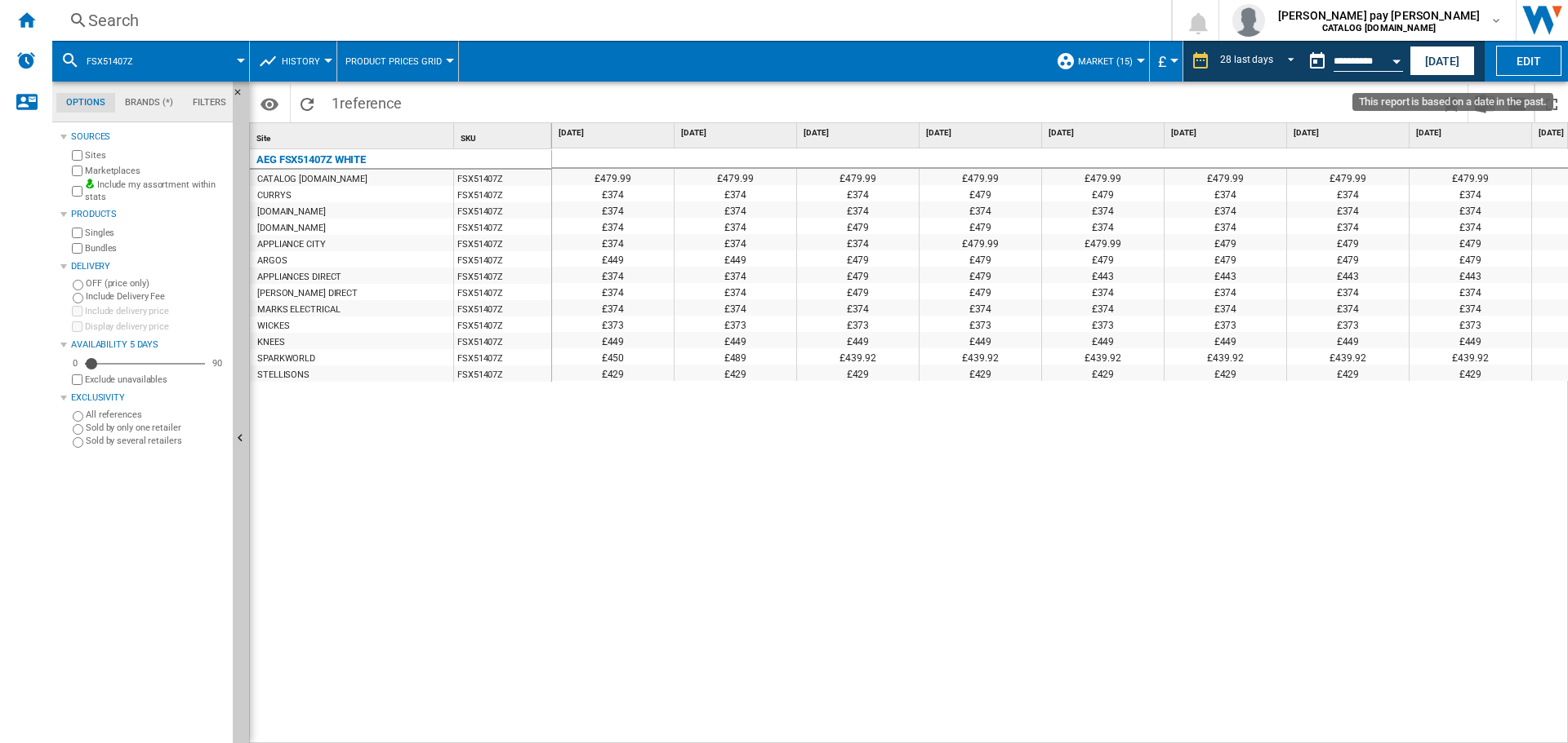
click at [1398, 56] on button "Open calendar" at bounding box center [1396, 59] width 29 height 29
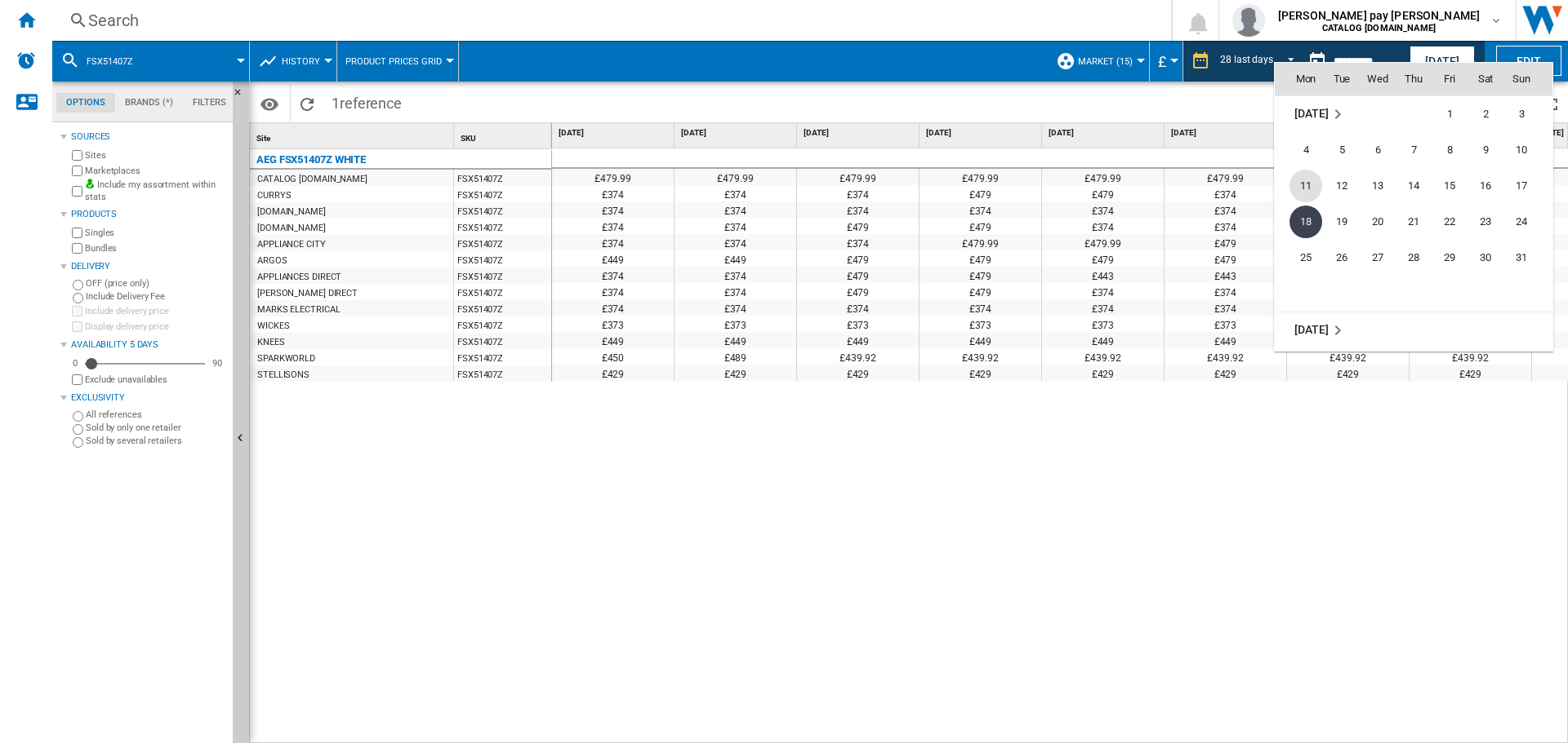
scroll to position [7487, 0]
click at [1308, 235] on span "4" at bounding box center [1306, 232] width 33 height 33
type input "**********"
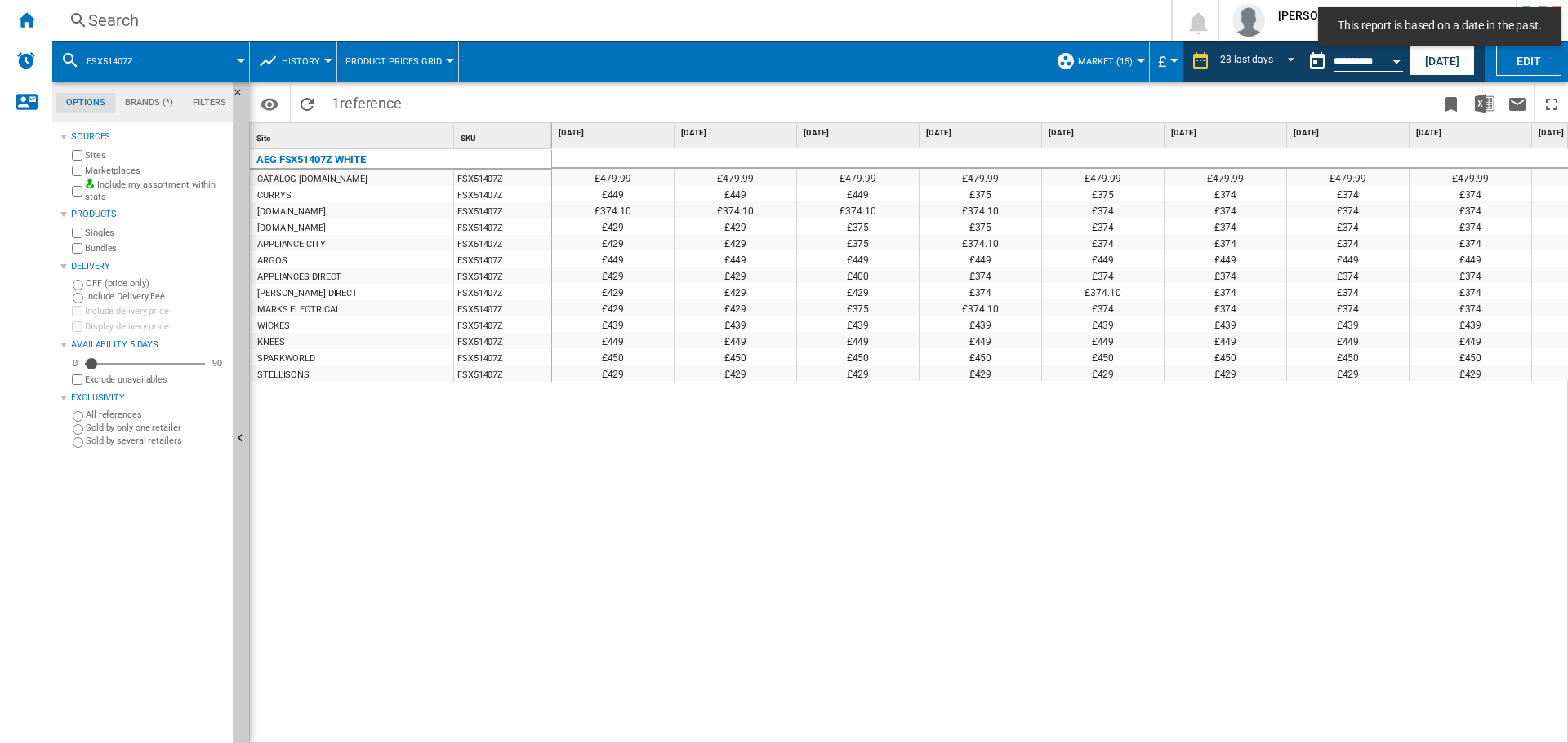
click at [916, 590] on div "£479.99 £479.99 £479.99 £479.99 £479.99 £479.99 £479.99 £479.99 £479.99 £479.99…" at bounding box center [1060, 446] width 1017 height 596
click at [737, 540] on div "£479.99 £479.99 £479.99 £479.99 £479.99 £479.99 £479.99 £479.99 £479.99 £479.99…" at bounding box center [1060, 446] width 1017 height 596
drag, startPoint x: 741, startPoint y: 665, endPoint x: 743, endPoint y: 738, distance: 73.0
click at [741, 665] on div "£479.99 £479.99 £479.99 £479.99 £479.99 £479.99 £479.99 £479.99 £479.99 £479.99…" at bounding box center [1060, 446] width 1017 height 596
click at [620, 511] on div "£479.99 £479.99 £479.99 £479.99 £479.99 £479.99 £479.99 £479.99 £479.99 £479.99…" at bounding box center [1060, 446] width 1017 height 596
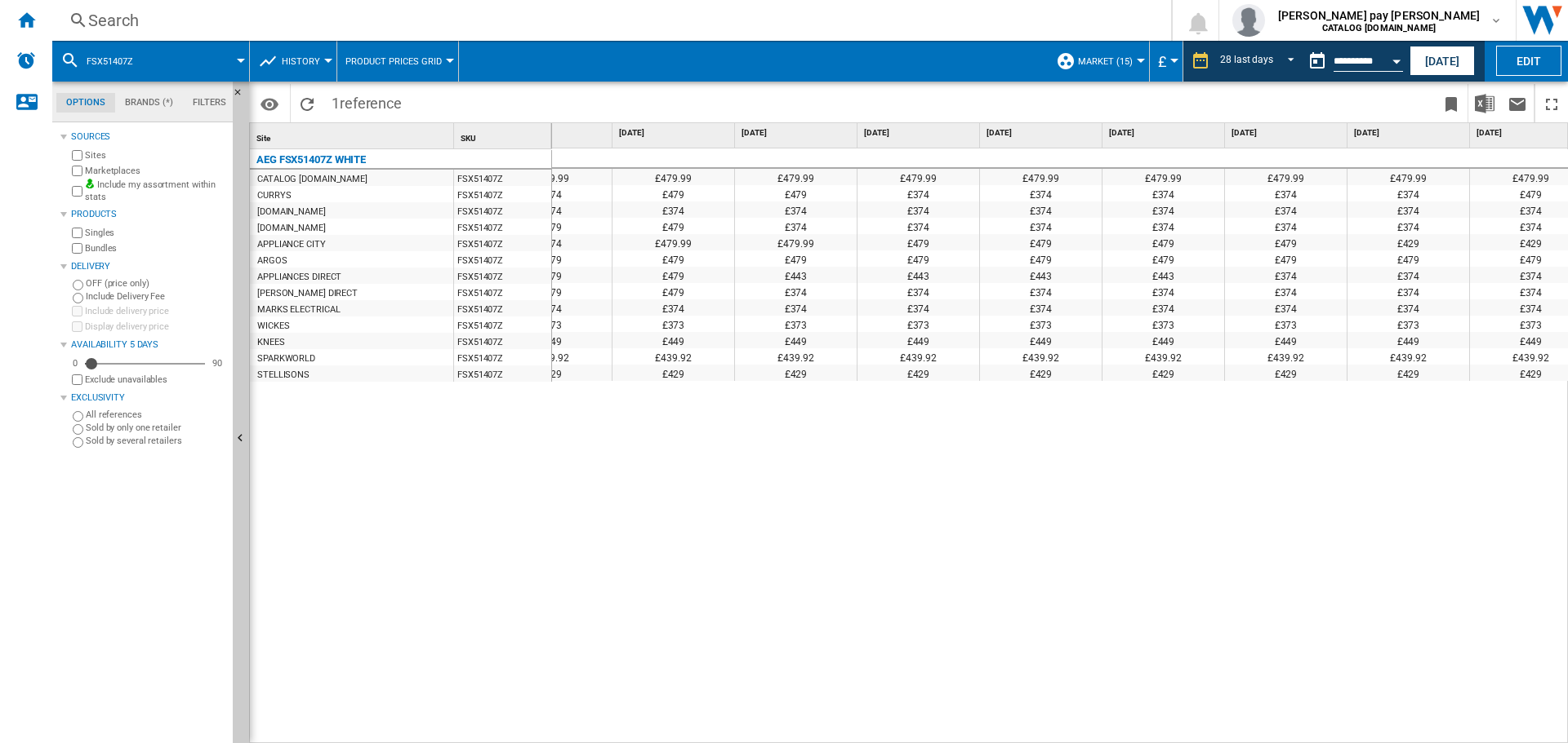
scroll to position [0, 2130]
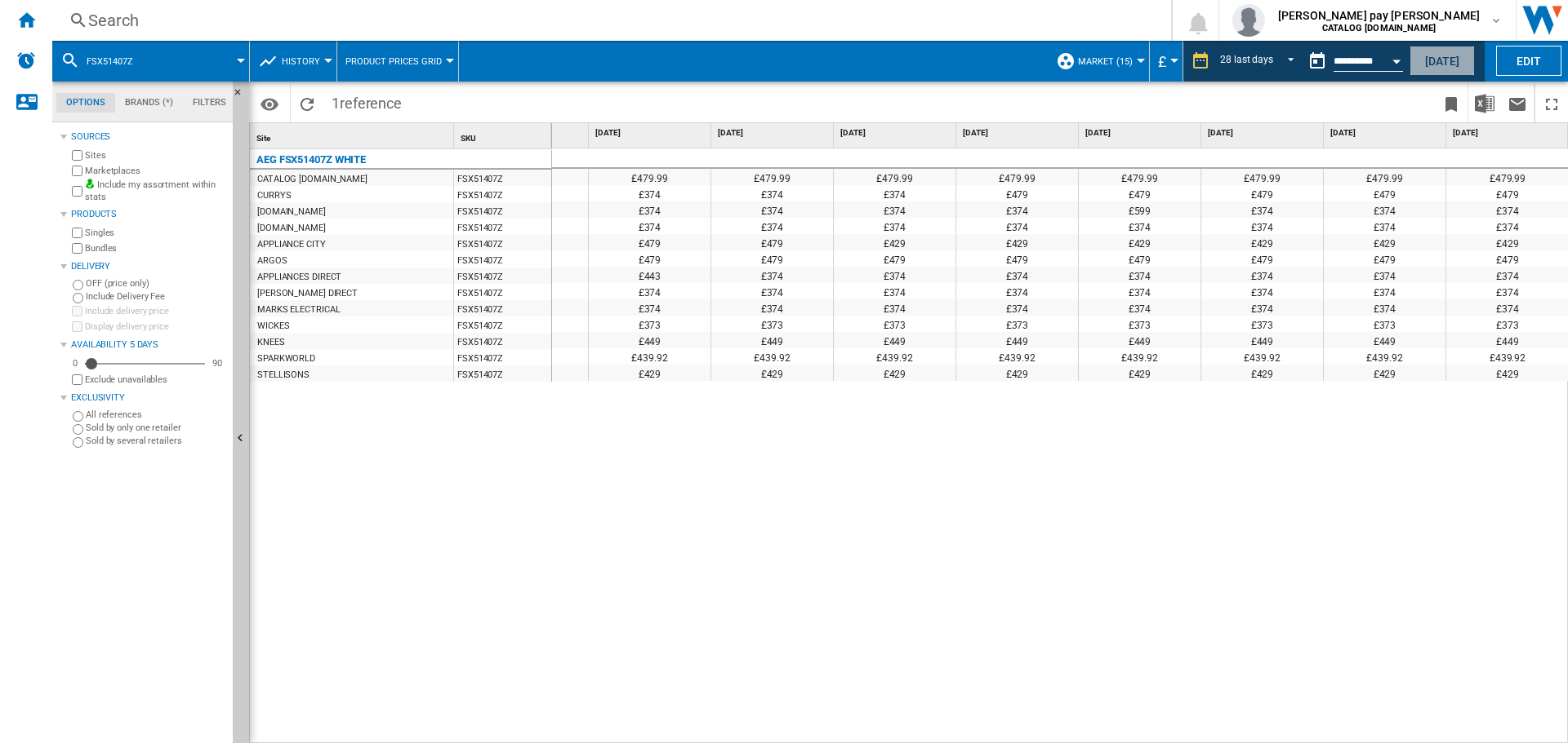
click at [1449, 53] on button "[DATE]" at bounding box center [1442, 60] width 66 height 30
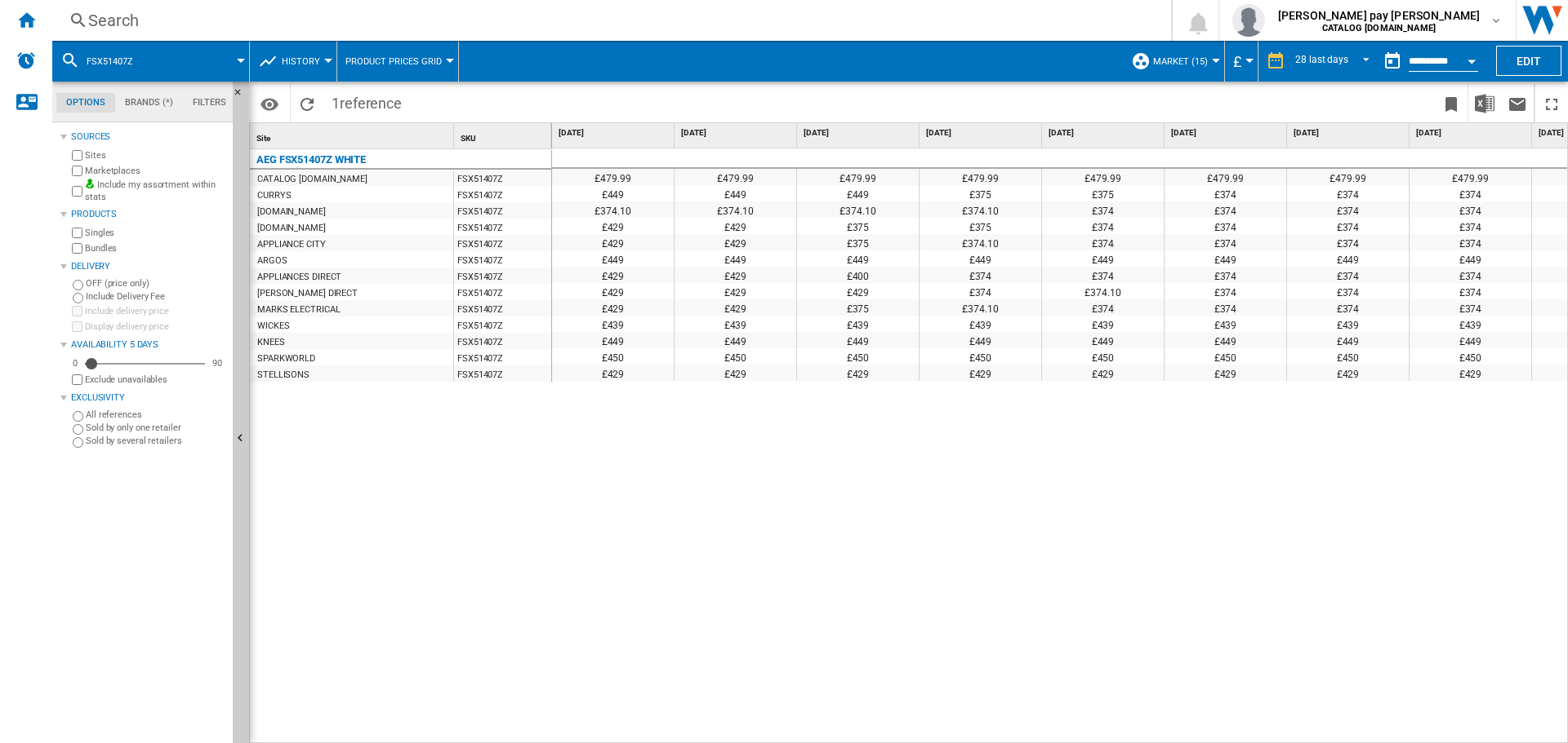
click at [866, 438] on div "£479.99 £479.99 £479.99 £479.99 £479.99 £479.99 £479.99 £479.99 £479.99 £479.99…" at bounding box center [1059, 293] width 1015 height 290
click at [806, 426] on div "£479.99 £479.99 £479.99 £479.99 £479.99 £479.99 £479.99 £479.99 £479.99 £479.99…" at bounding box center [1060, 446] width 1017 height 596
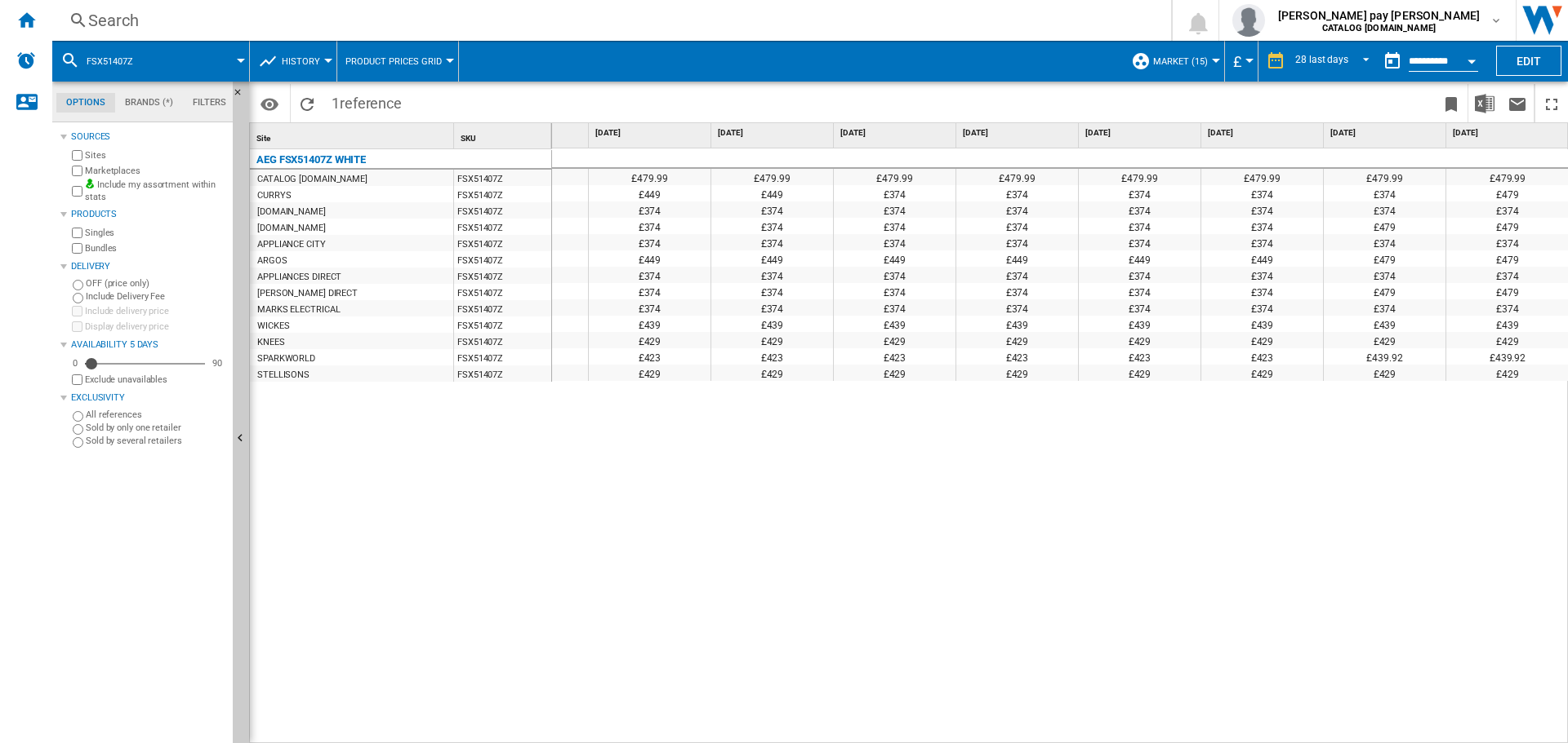
click at [367, 13] on div "Search" at bounding box center [608, 20] width 1040 height 23
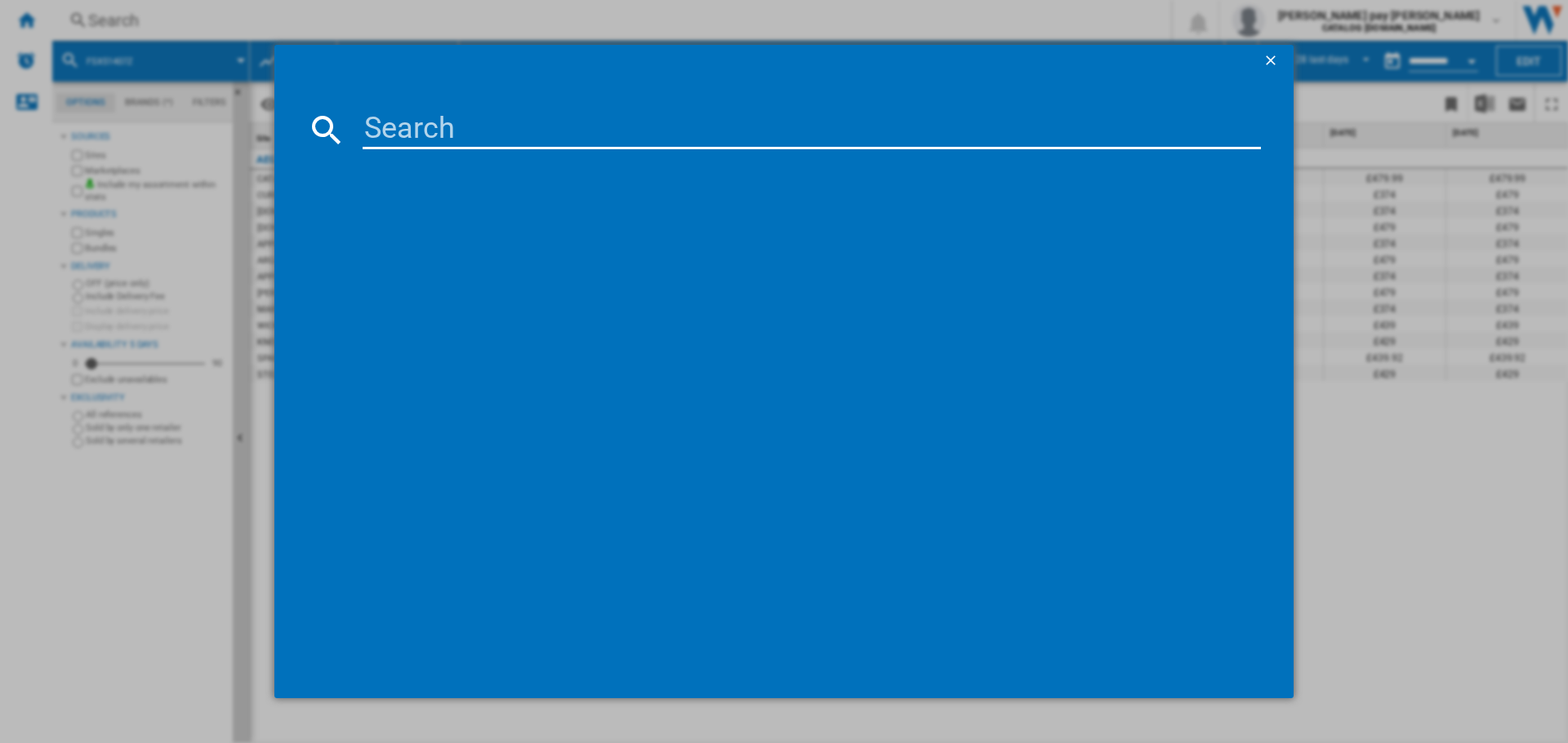
click at [476, 134] on input at bounding box center [811, 129] width 898 height 39
type input "FSS64907Z"
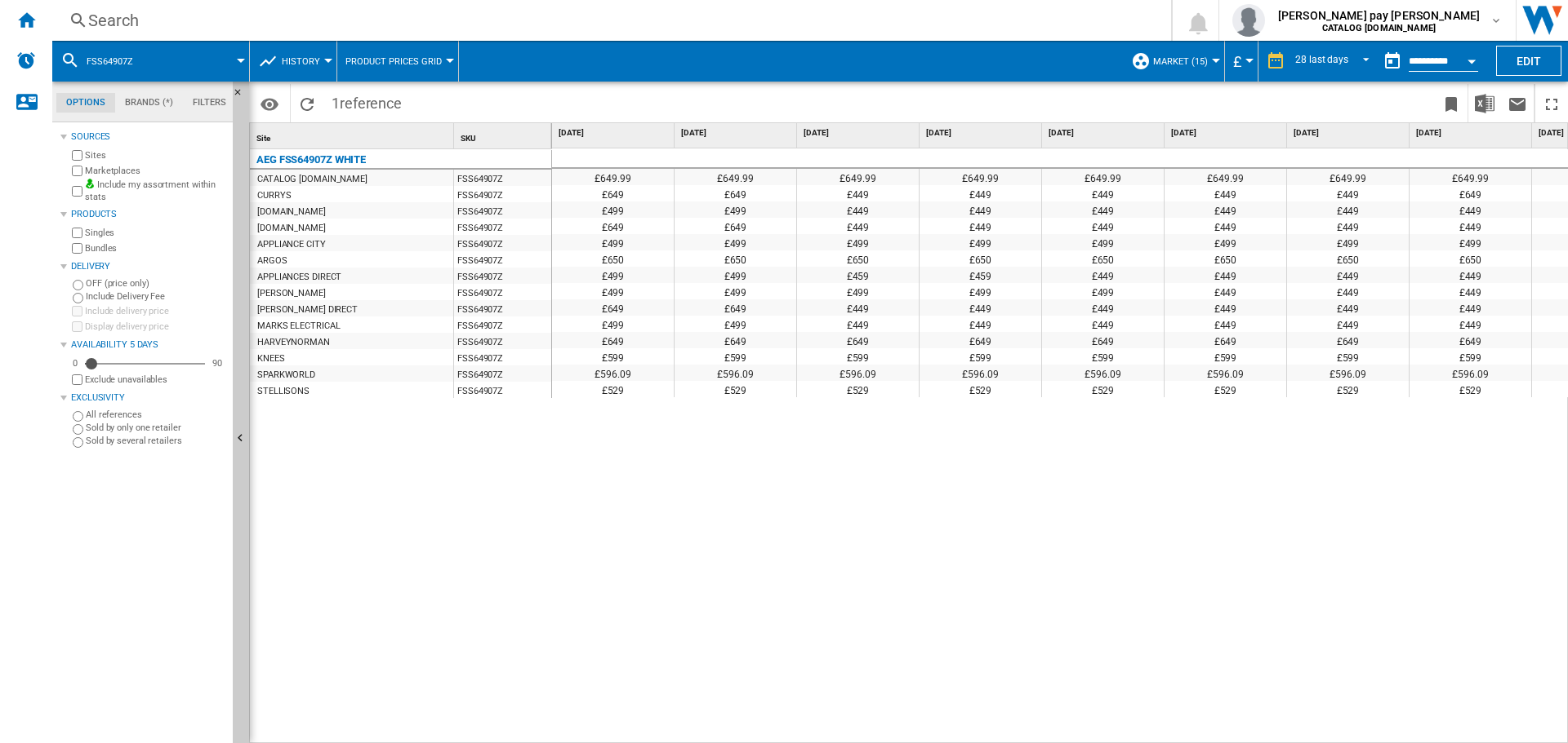
click at [1108, 565] on div "£649.99 £649.99 £649.99 £649.99 £649.99 £649.99 £649.99 £649.99 £649.99 £649.99…" at bounding box center [1060, 446] width 1017 height 596
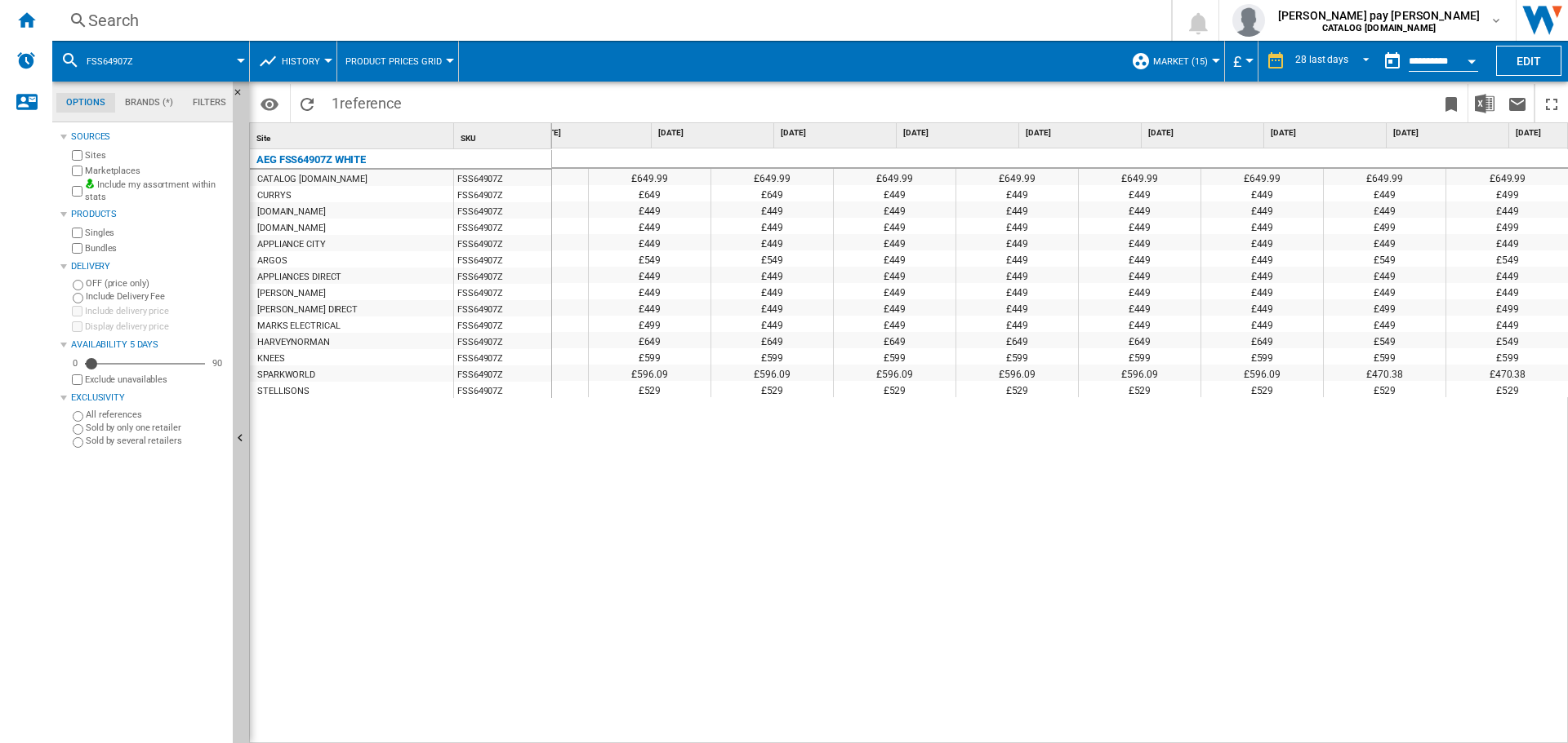
scroll to position [0, 2535]
click at [987, 518] on div "£649.99 £649.99 £649.99 £649.99 £649.99 £649.99 £649.99 £649.99 £649.99 £649.99…" at bounding box center [1060, 446] width 1017 height 596
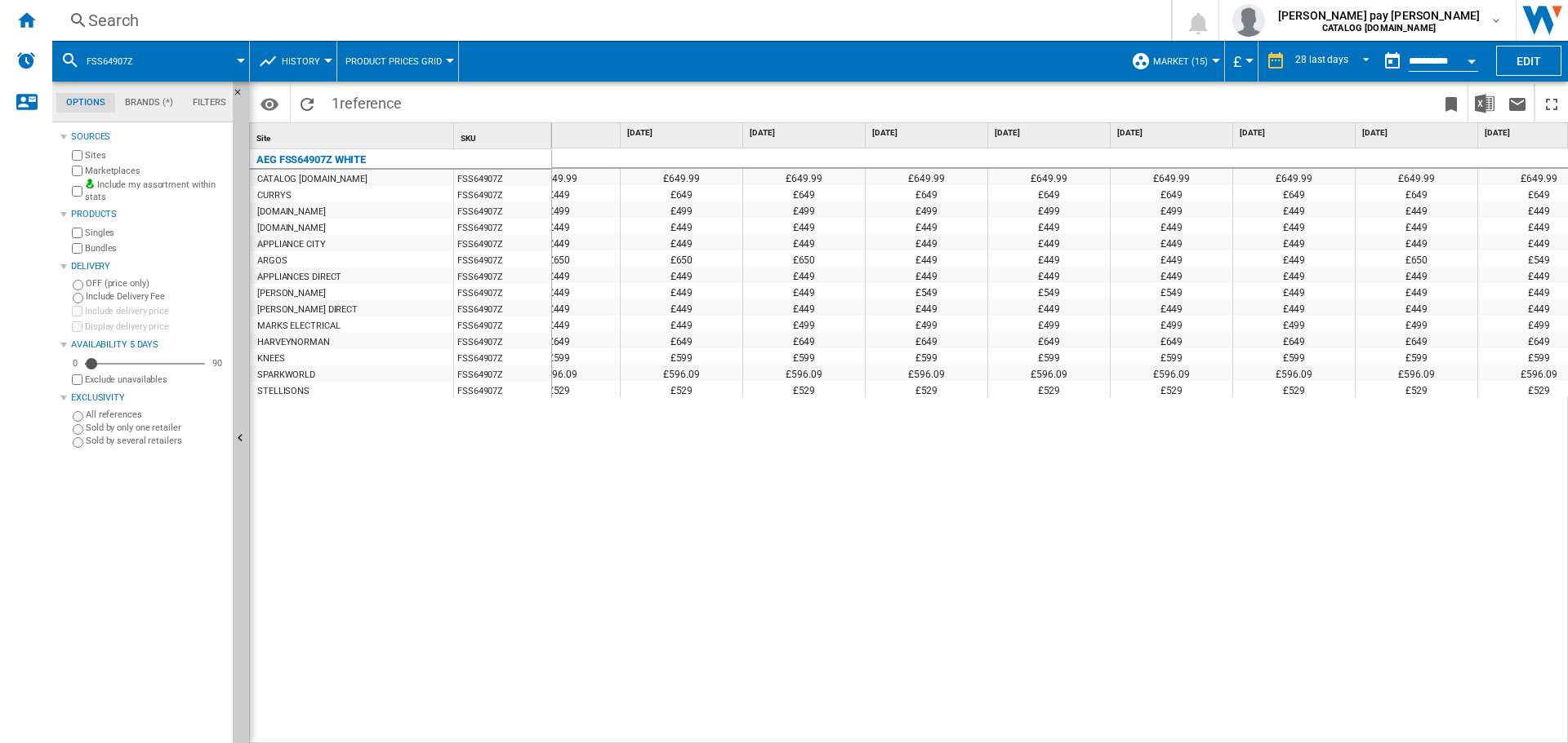
click at [1150, 594] on div "£649.99 £649.99 £649.99 £649.99 £649.99 £649.99 £649.99 £649.99 £649.99 £649.99…" at bounding box center [1060, 446] width 1017 height 596
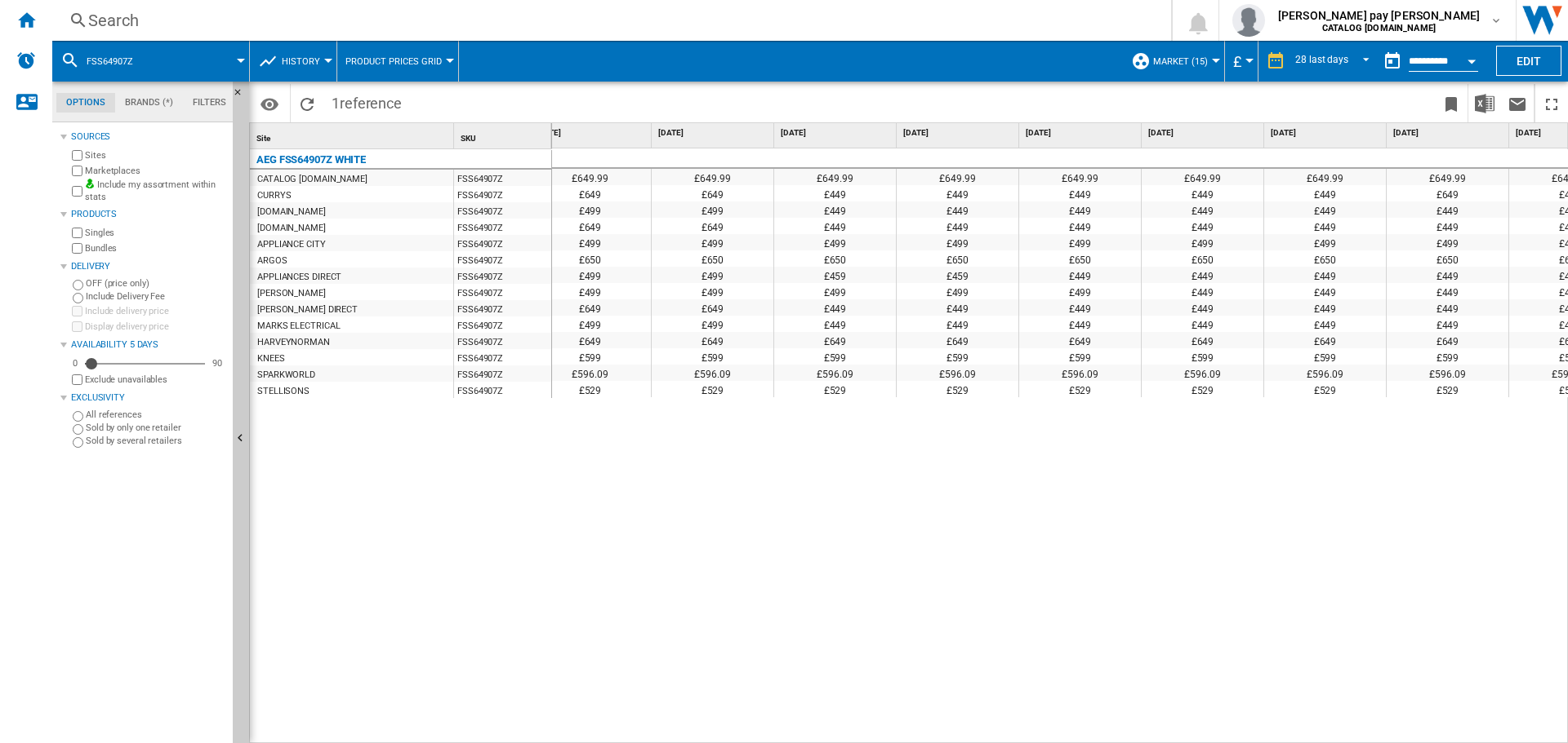
scroll to position [0, 0]
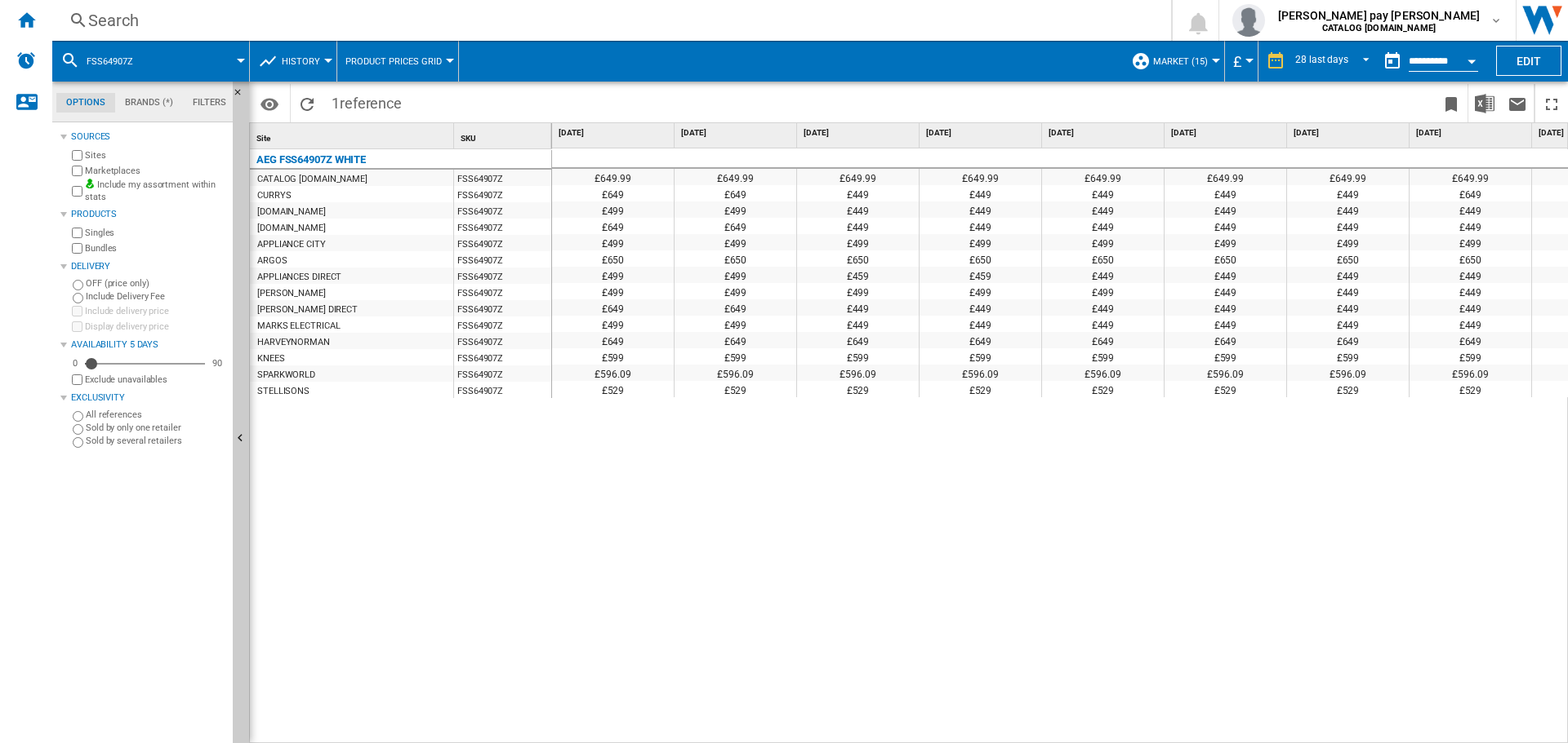
drag, startPoint x: 760, startPoint y: 626, endPoint x: 456, endPoint y: 191, distance: 530.7
click at [757, 621] on div "£649.99 £649.99 £649.99 £649.99 £649.99 £649.99 £649.99 £649.99 £649.99 £649.99…" at bounding box center [1060, 446] width 1017 height 596
click at [232, 23] on div "Search" at bounding box center [608, 20] width 1040 height 23
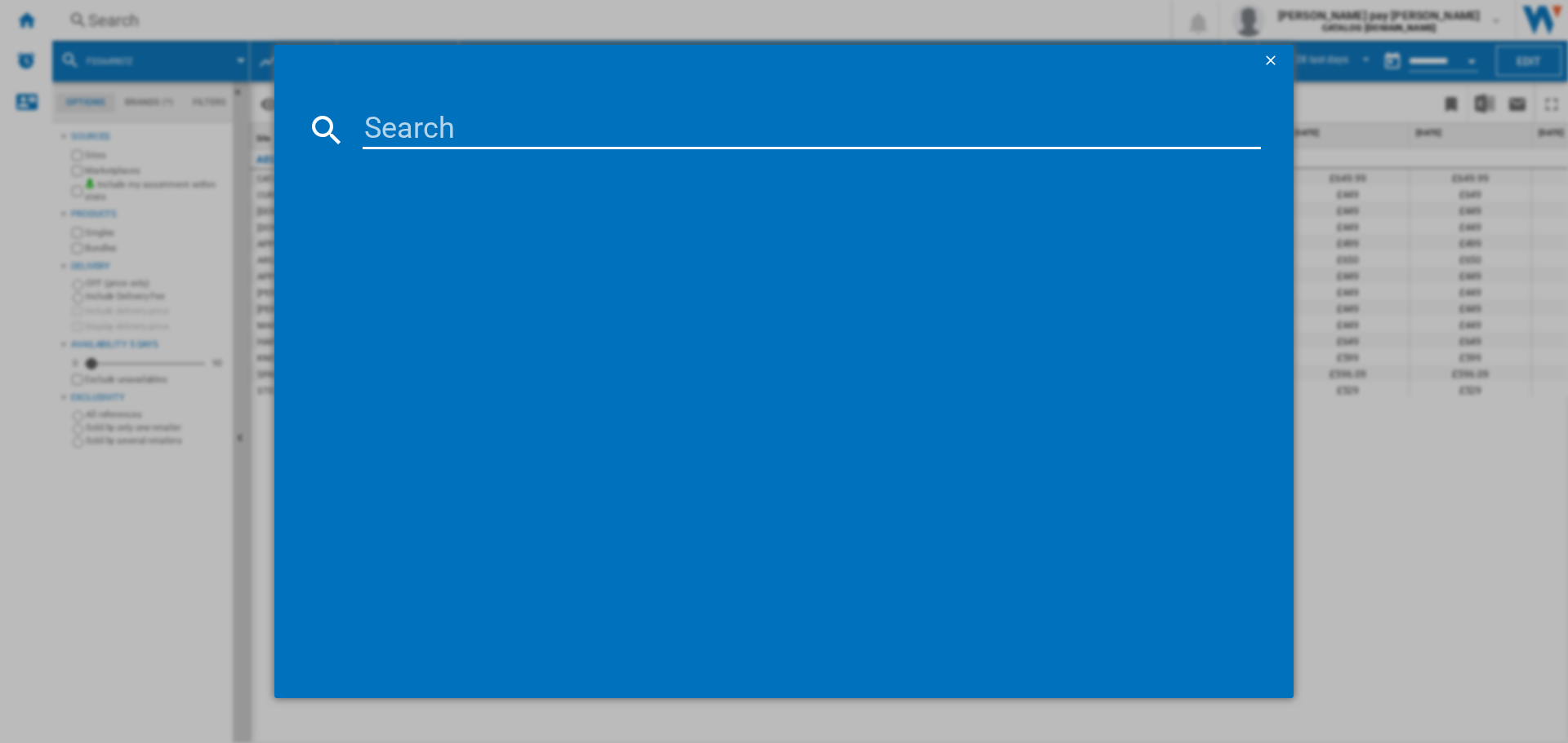
click at [405, 128] on input at bounding box center [811, 129] width 898 height 39
type input "HKB64450NB"
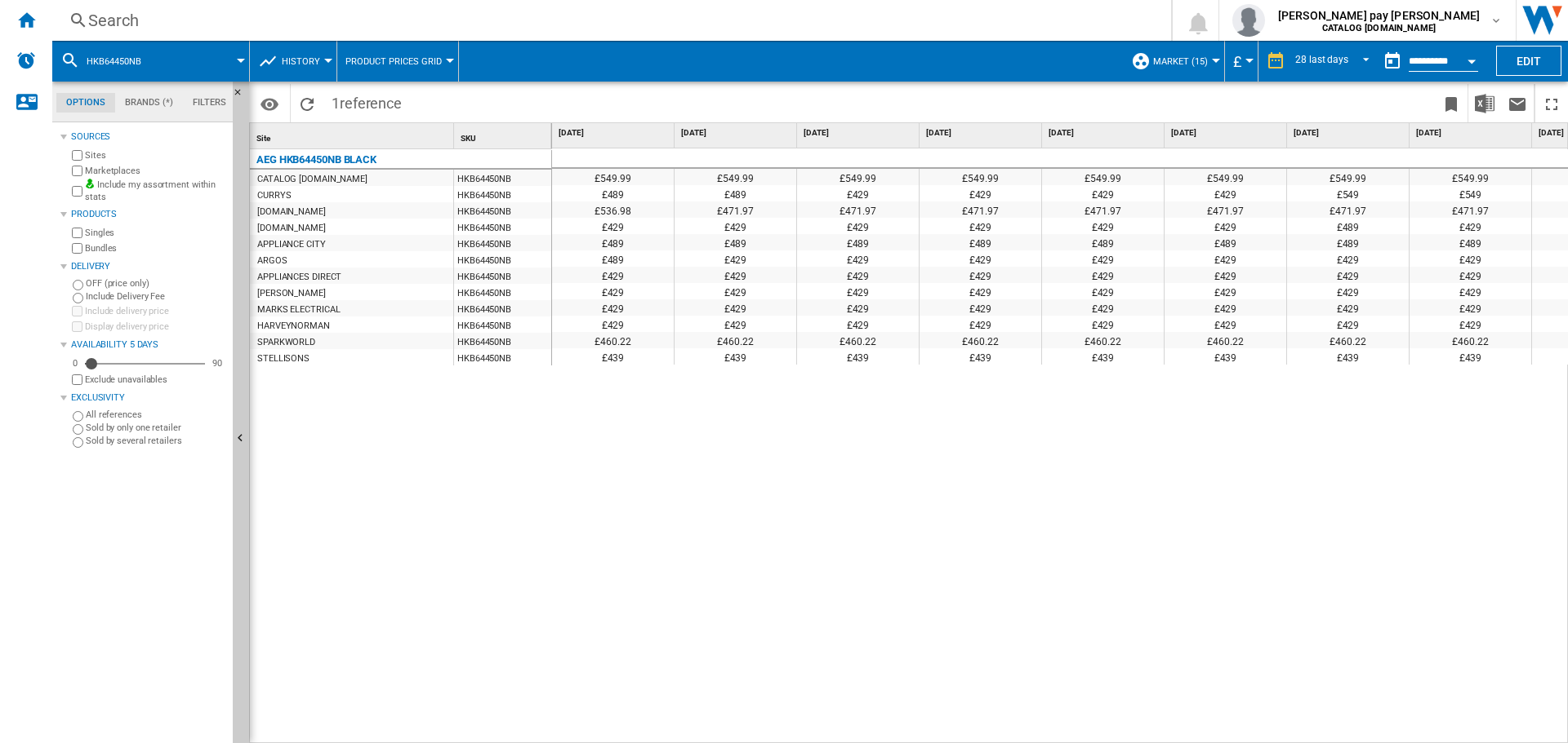
click at [702, 481] on div "£549.99 £549.99 £549.99 £549.99 £549.99 £549.99 £549.99 £549.99 £549.99 £549.99…" at bounding box center [1060, 446] width 1017 height 596
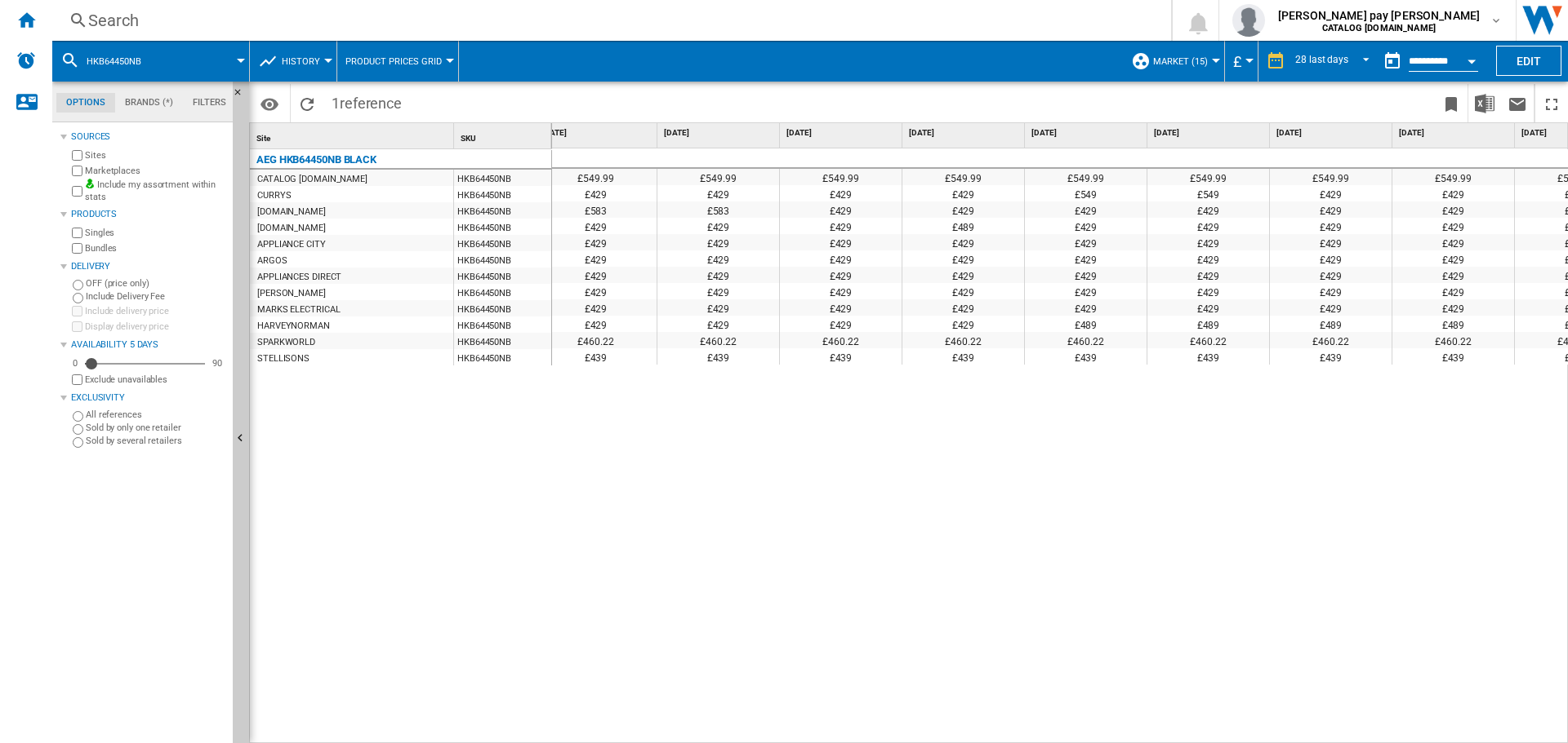
scroll to position [0, 2062]
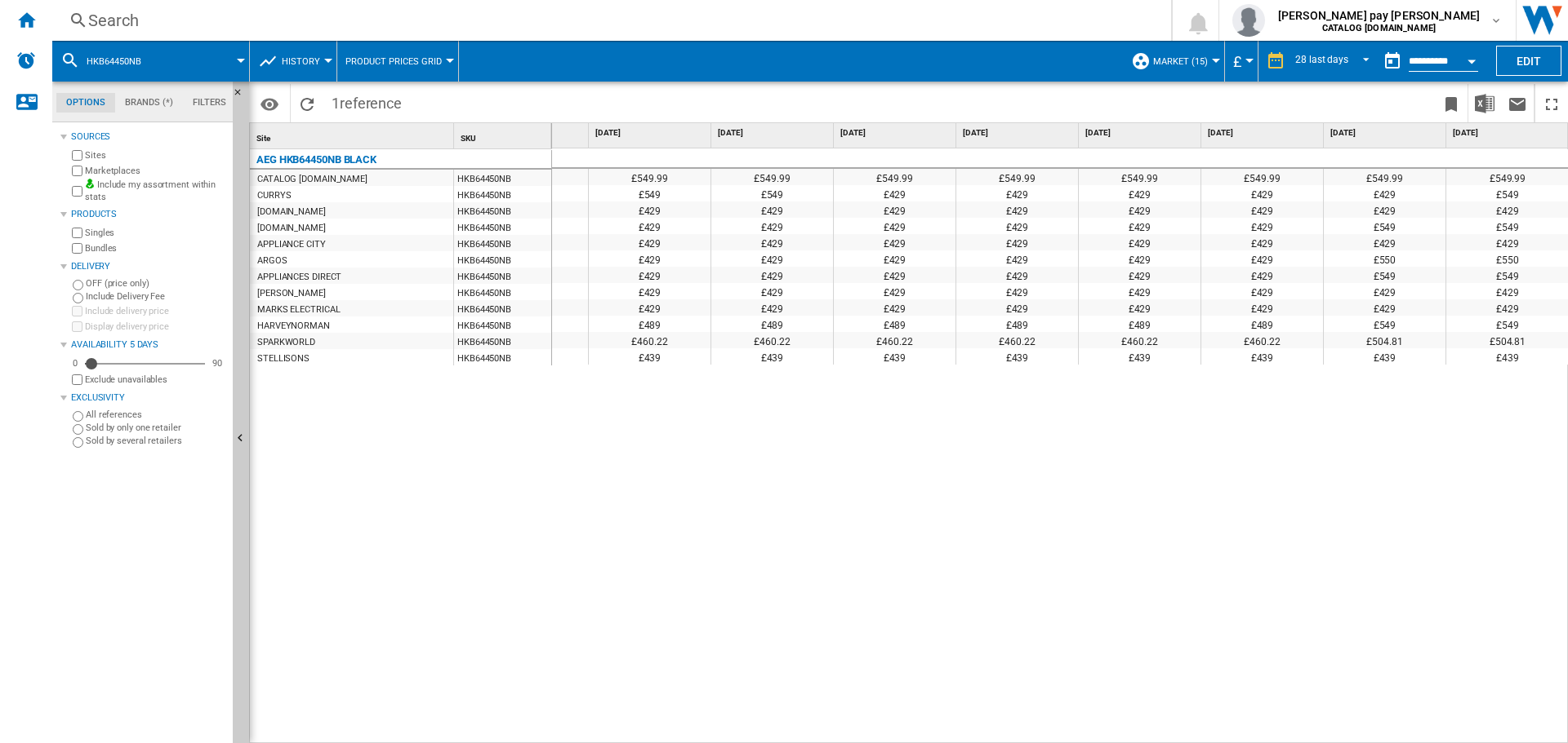
click at [856, 571] on div "£549.99 £549.99 £549.99 £549.99 £549.99 £549.99 £549.99 £549.99 £549.99 £549.99…" at bounding box center [1060, 446] width 1017 height 596
click at [278, 22] on div "Search" at bounding box center [608, 20] width 1040 height 23
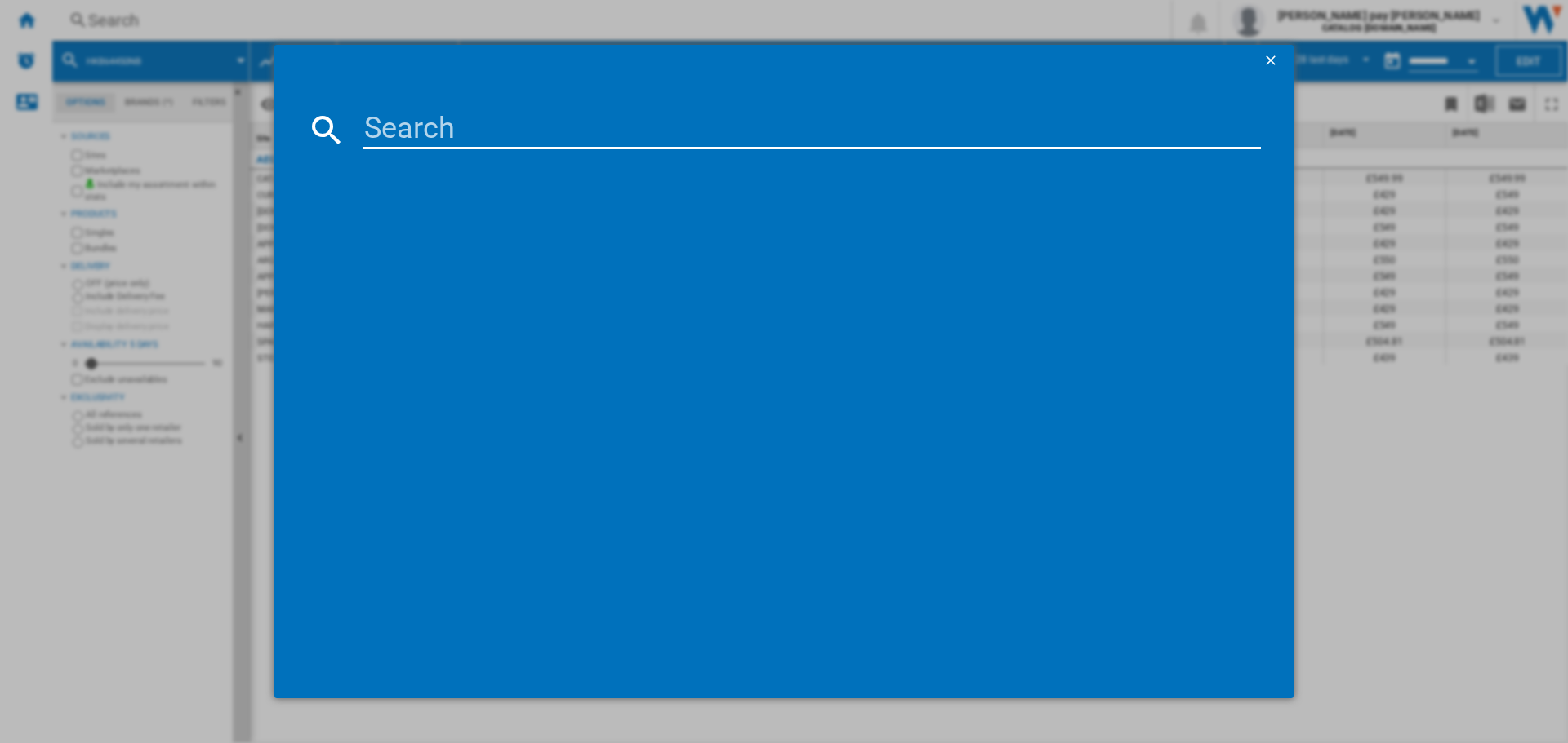
click at [396, 129] on input at bounding box center [811, 129] width 898 height 39
type input "LX6WG74634BI"
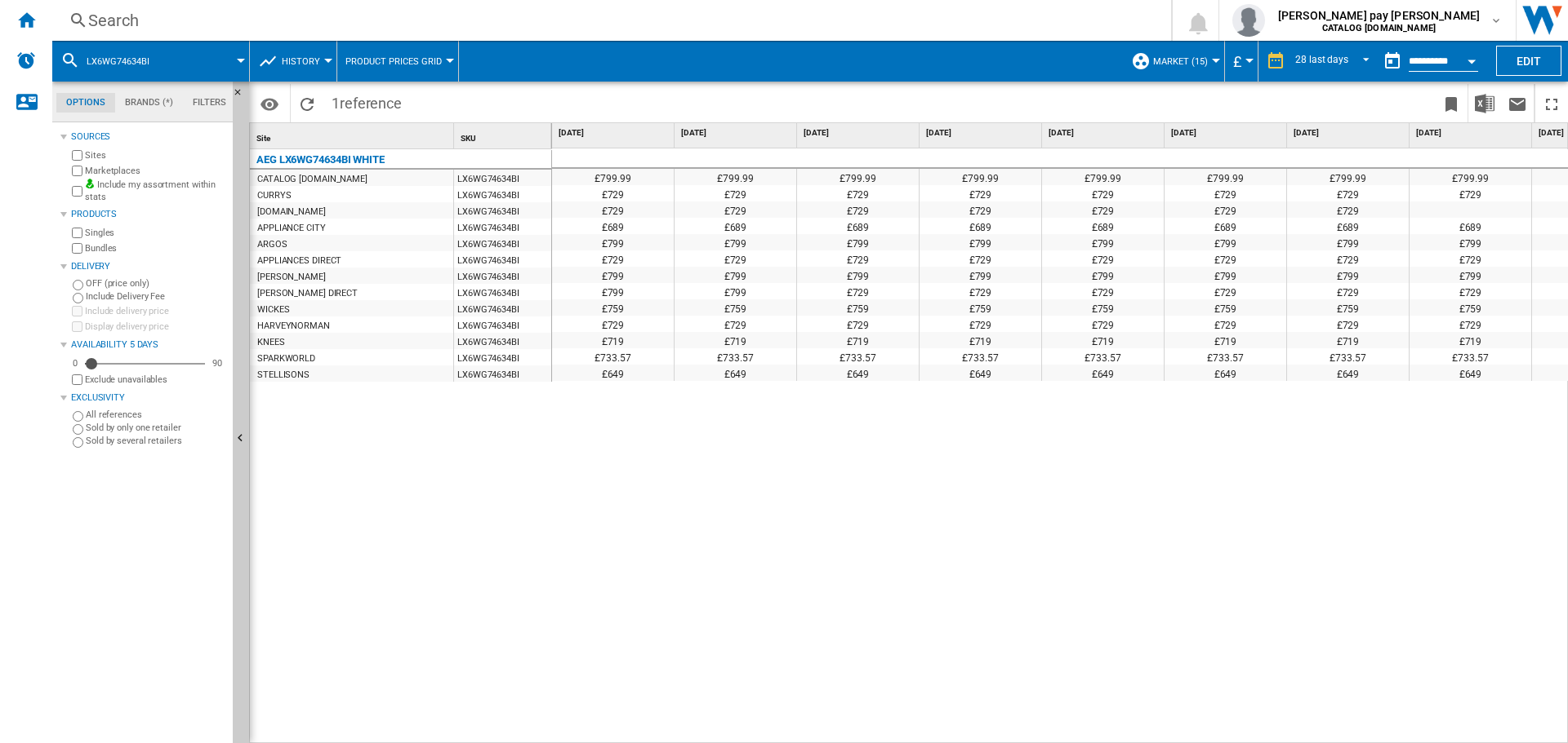
click at [814, 431] on div "£799.99 £799.99 £799.99 £799.99 £799.99 £799.99 £799.99 £799.99 £799.99 £799.99…" at bounding box center [1060, 446] width 1017 height 596
click at [887, 663] on div "£799.99 £799.99 £799.99 £799.99 £799.99 £799.99 £799.99 £799.99 £799.99 £799.99…" at bounding box center [1060, 446] width 1017 height 596
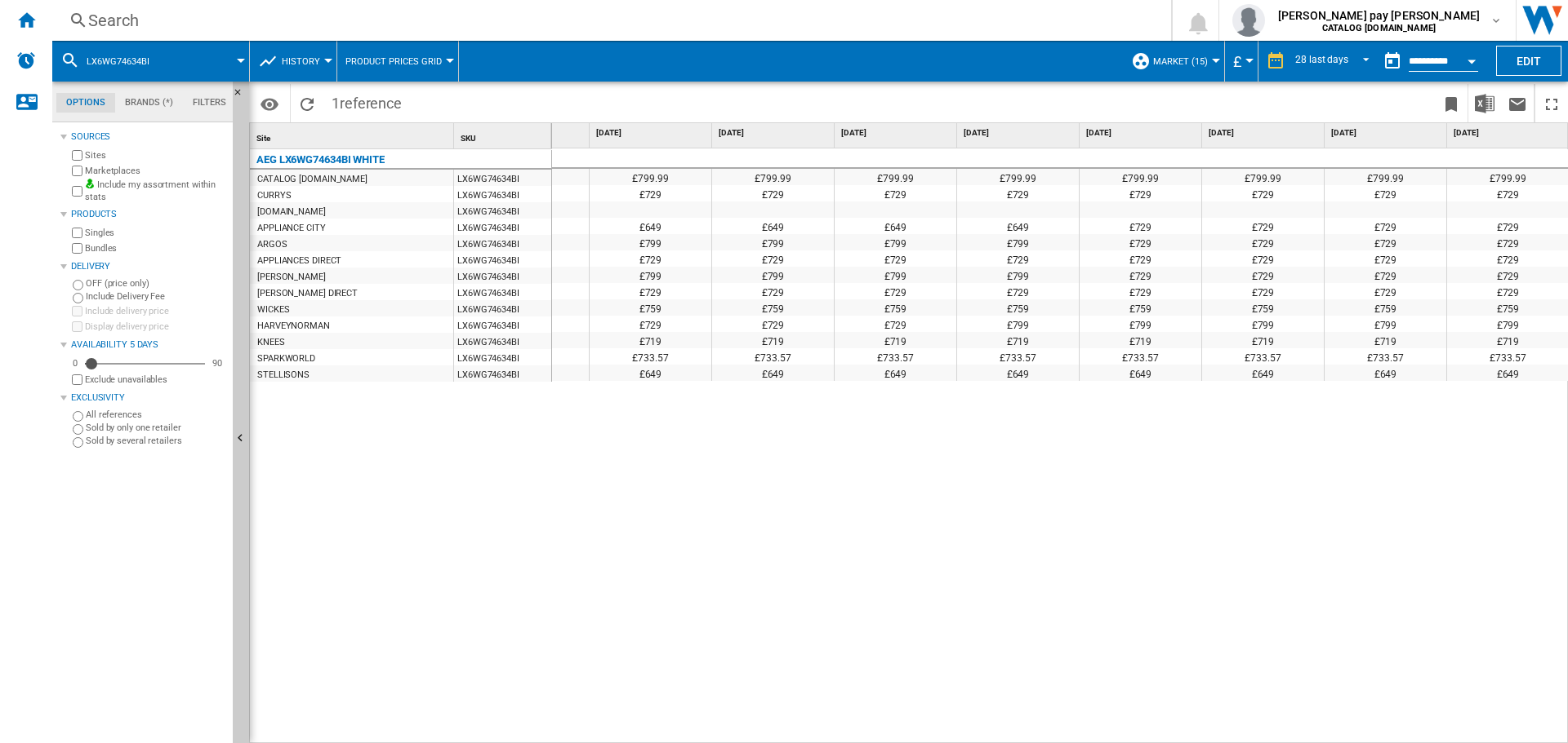
scroll to position [0, 2535]
click at [1174, 409] on div "£799.99 £799.99 £799.99 £799.99 £799.99 £799.99 £799.99 £799.99 £799.99 £799.99…" at bounding box center [1060, 446] width 1017 height 596
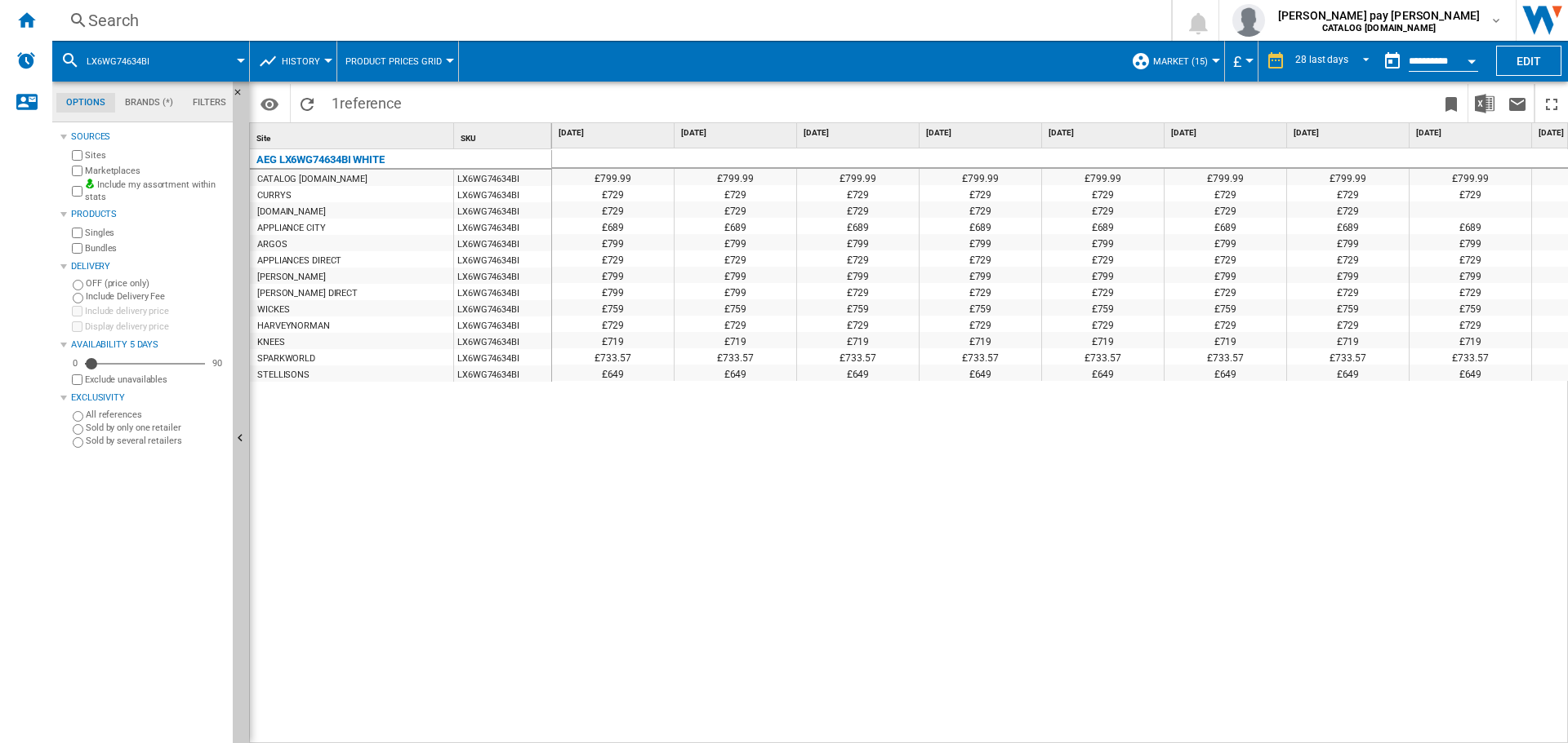
click at [1205, 570] on div "£799.99 £799.99 £799.99 £799.99 £799.99 £799.99 £799.99 £799.99 £799.99 £799.99…" at bounding box center [1060, 446] width 1017 height 596
click at [1426, 56] on input "**********" at bounding box center [1443, 63] width 69 height 15
click at [1465, 60] on button "Open calendar" at bounding box center [1471, 59] width 29 height 29
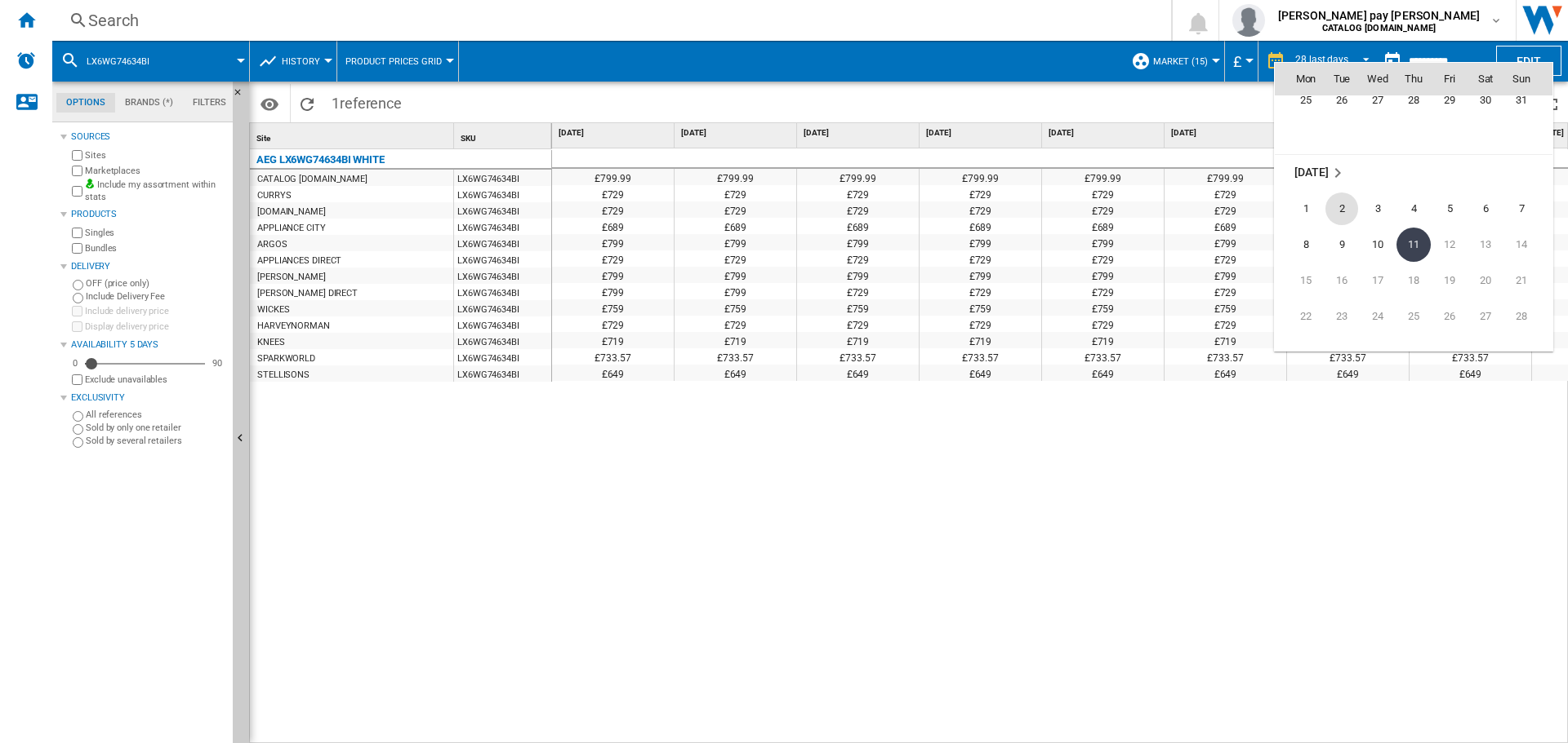
scroll to position [7702, 0]
click at [1308, 134] on span "25" at bounding box center [1306, 123] width 33 height 33
type input "**********"
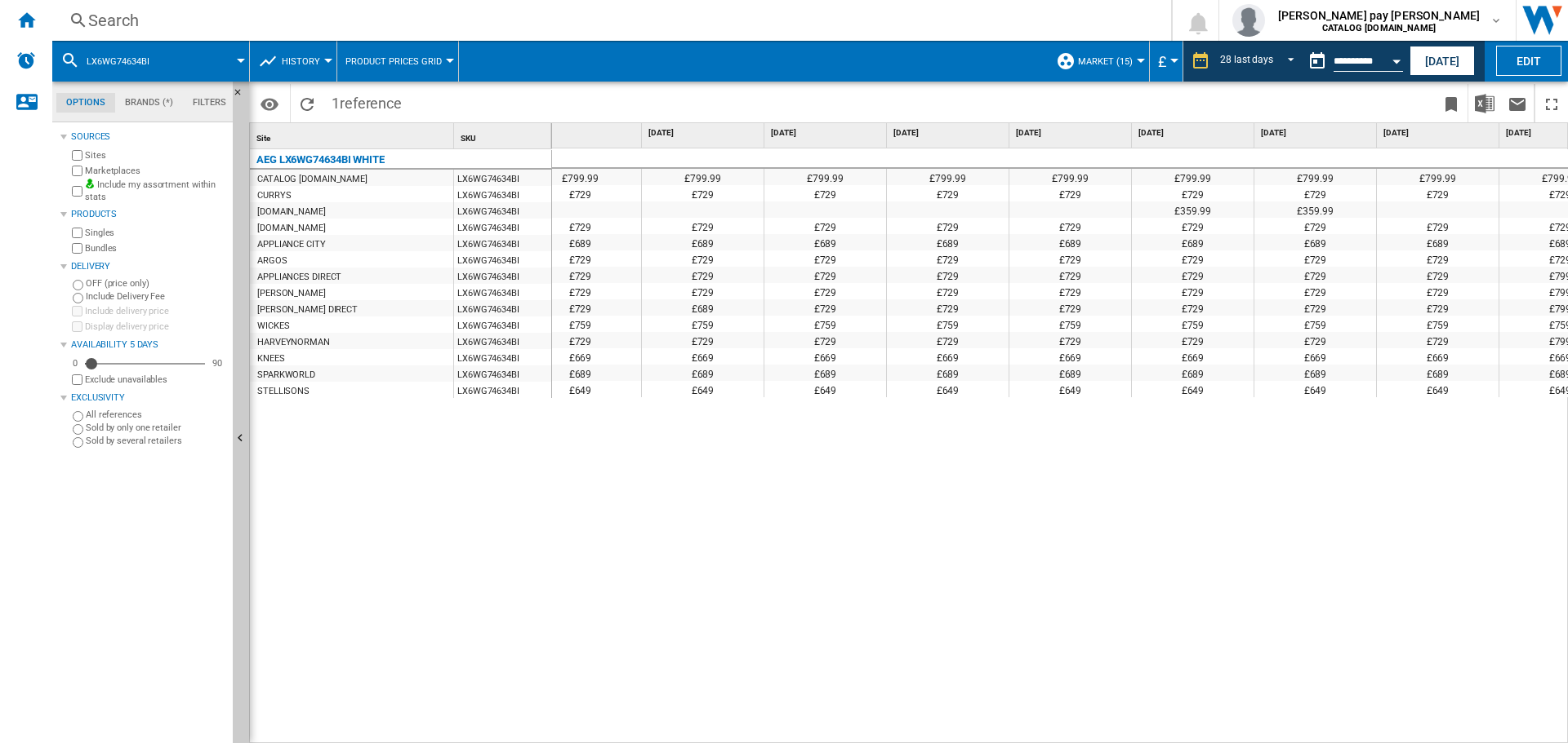
scroll to position [0, 778]
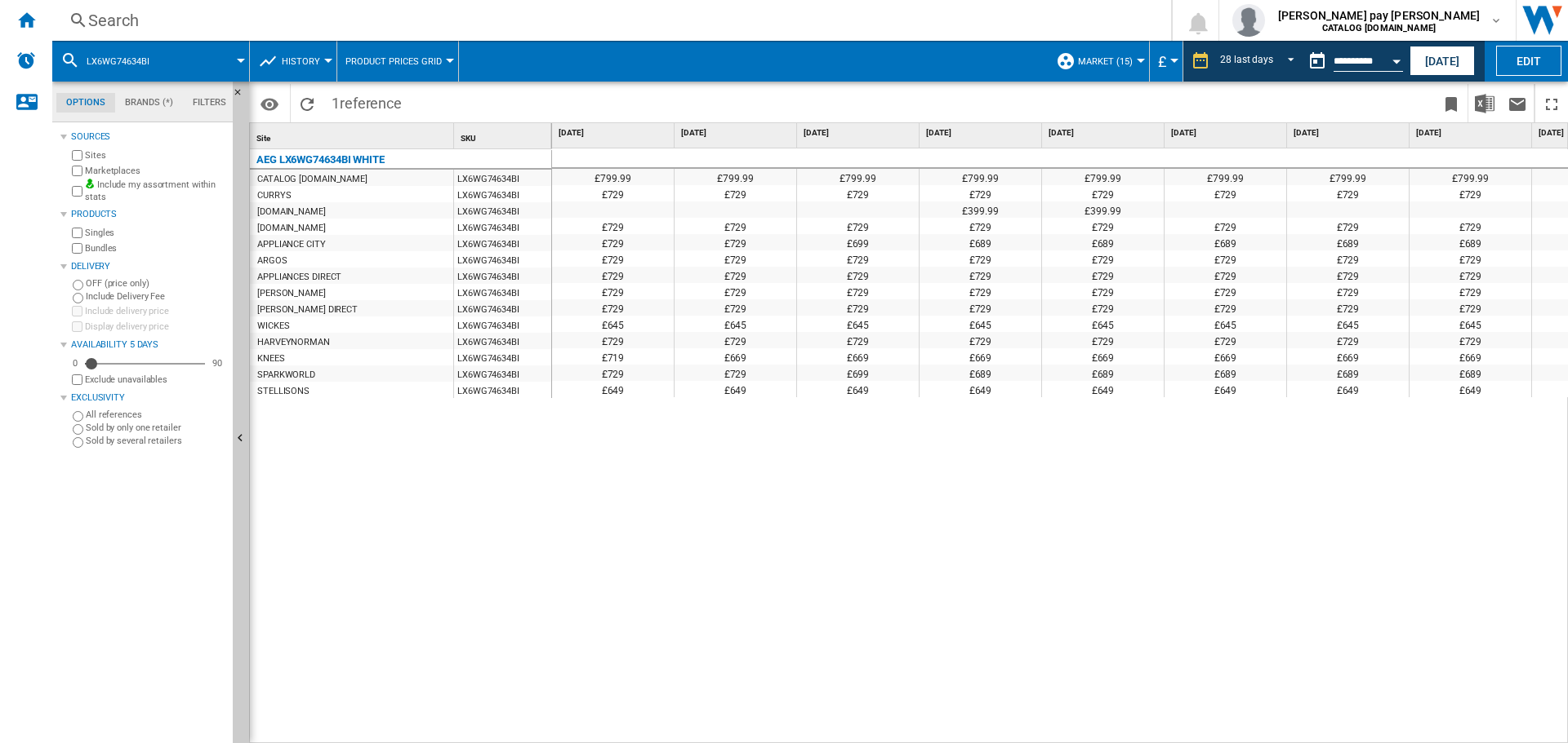
drag, startPoint x: 778, startPoint y: 573, endPoint x: 903, endPoint y: 34, distance: 553.3
click at [778, 573] on div "£799.99 £799.99 £799.99 £799.99 £799.99 £799.99 £799.99 £799.99 £799.99 £799.99…" at bounding box center [1060, 446] width 1017 height 596
click at [329, 8] on div "Search Search 0 [PERSON_NAME] pay [PERSON_NAME] CATALOG [DOMAIN_NAME] CATALOG […" at bounding box center [810, 20] width 1515 height 41
click at [354, 24] on div "Search" at bounding box center [608, 20] width 1040 height 23
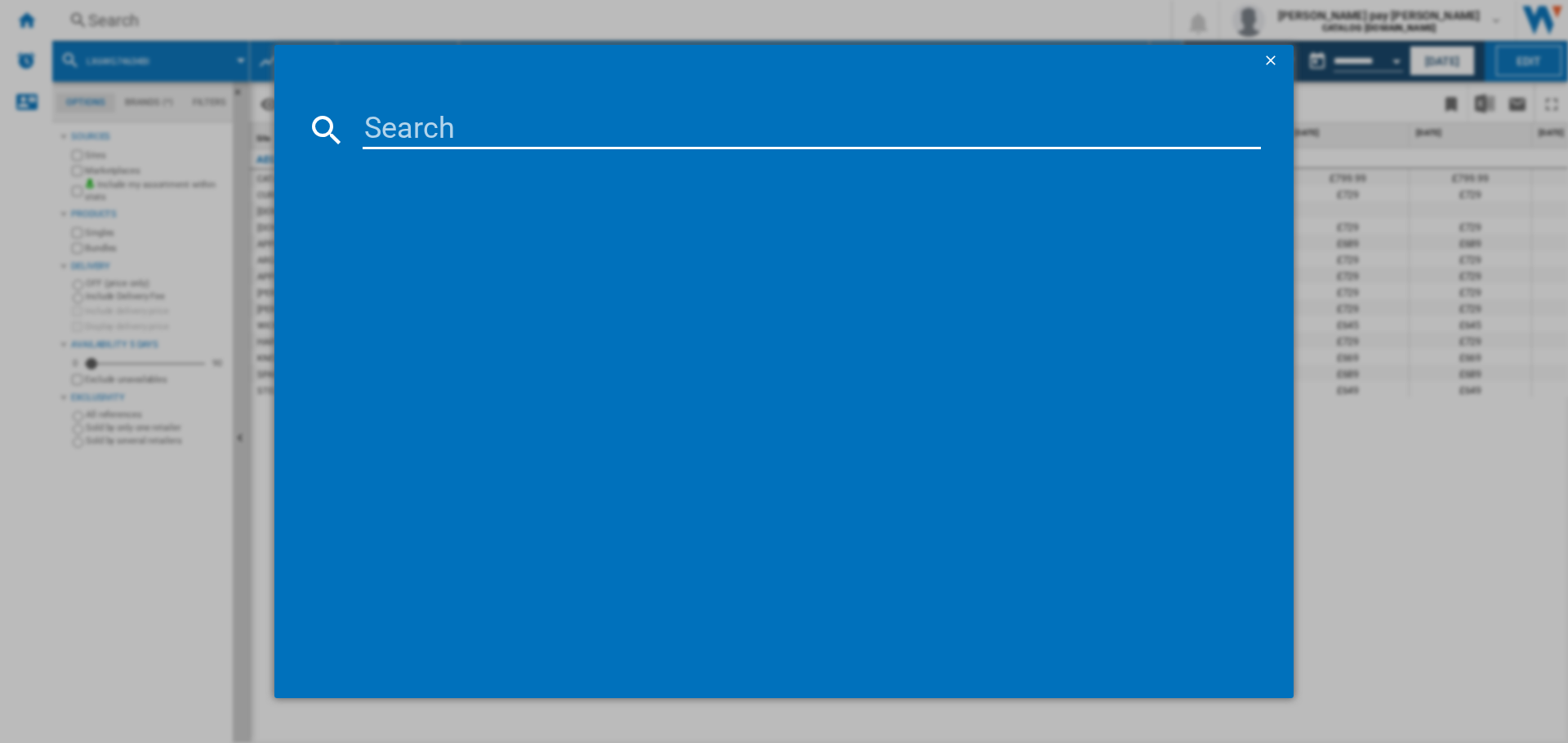
click at [475, 130] on input at bounding box center [811, 129] width 898 height 39
type input "OB6SM261UB"
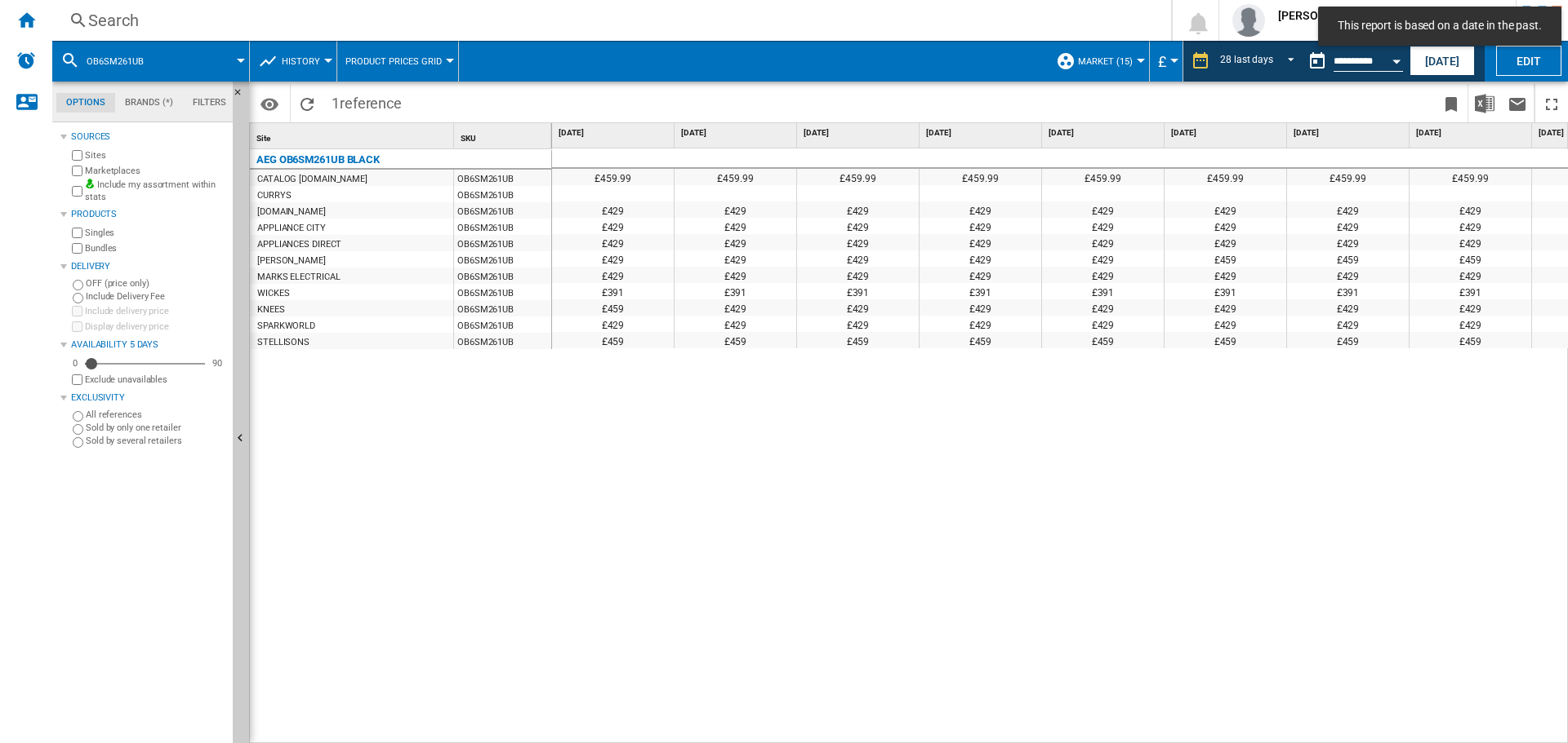
click at [1383, 531] on div "£459.99 £459.99 £459.99 £459.99 £459.99 £459.99 £459.99 £459.99 £459.99 £459.99…" at bounding box center [1060, 446] width 1017 height 596
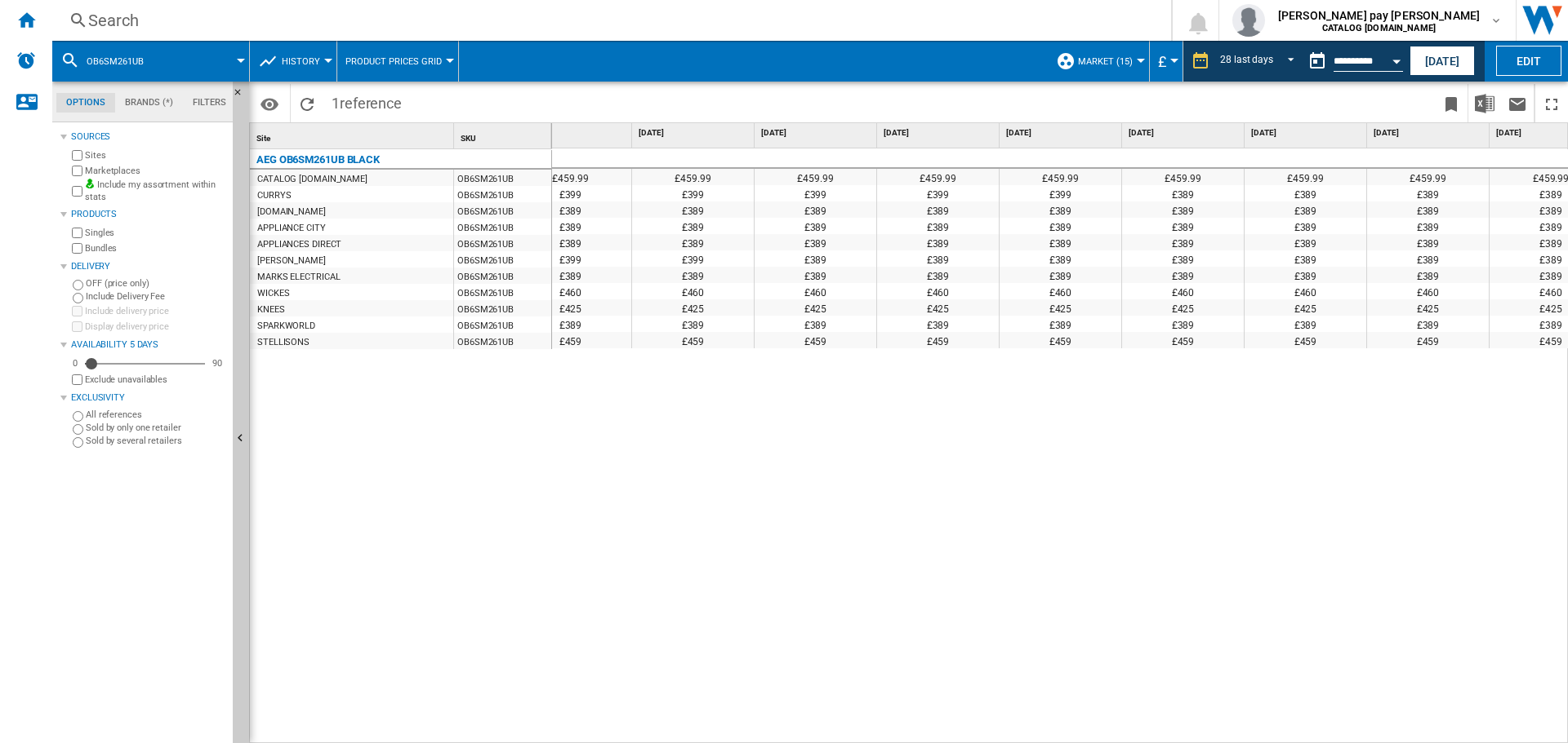
scroll to position [0, 2535]
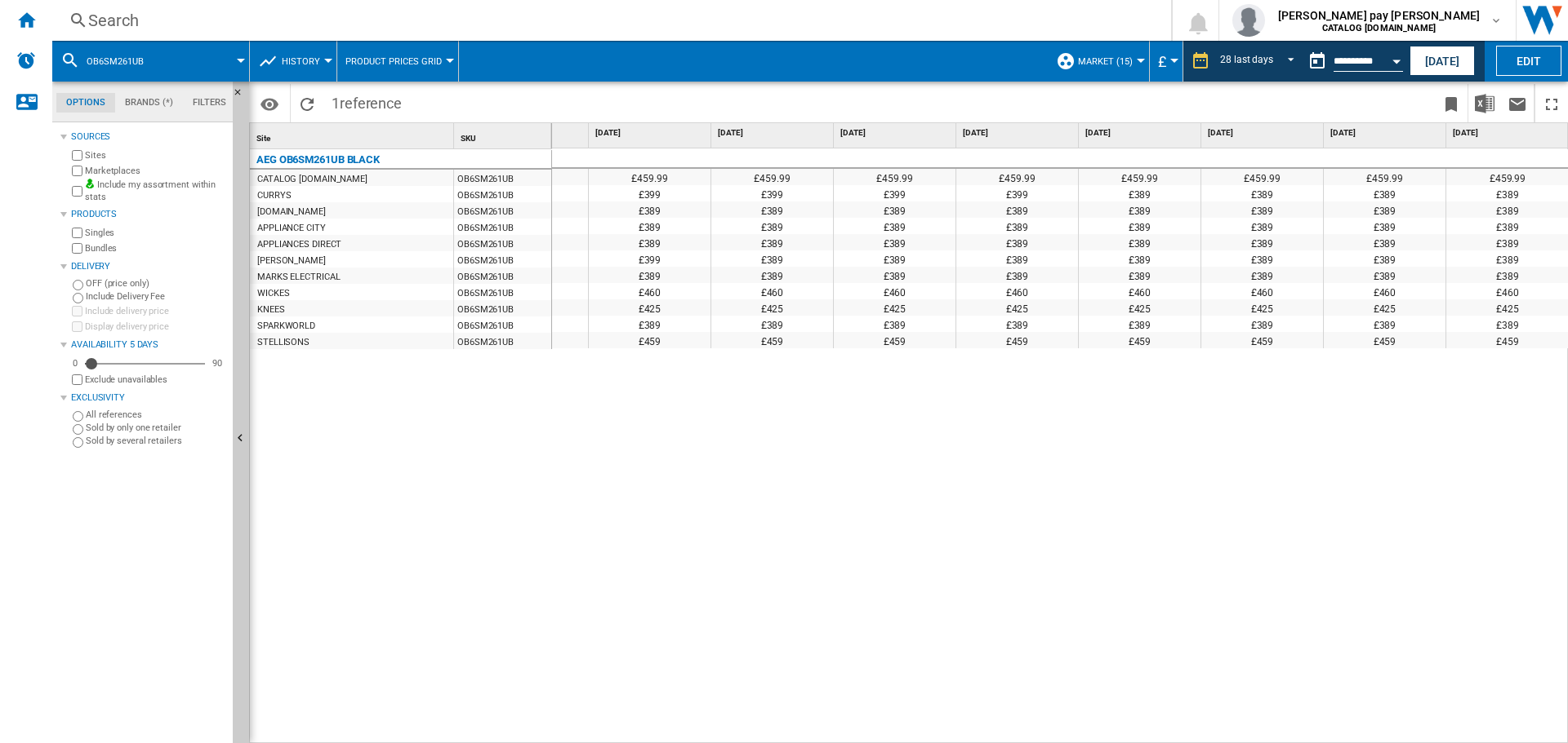
click at [1294, 677] on div "£459.99 £459.99 £459.99 £459.99 £459.99 £459.99 £459.99 £459.99 £459.99 £459.99…" at bounding box center [1060, 446] width 1017 height 596
click at [1025, 715] on div "£459.99 £459.99 £459.99 £459.99 £459.99 £459.99 £459.99 £459.99 £459.99 £459.99…" at bounding box center [1060, 446] width 1017 height 596
click at [1177, 511] on div "£459.99 £459.99 £459.99 £459.99 £459.99 £459.99 £459.99 £459.99 £459.99 £459.99…" at bounding box center [1060, 446] width 1017 height 596
click at [1438, 59] on button "[DATE]" at bounding box center [1442, 60] width 66 height 30
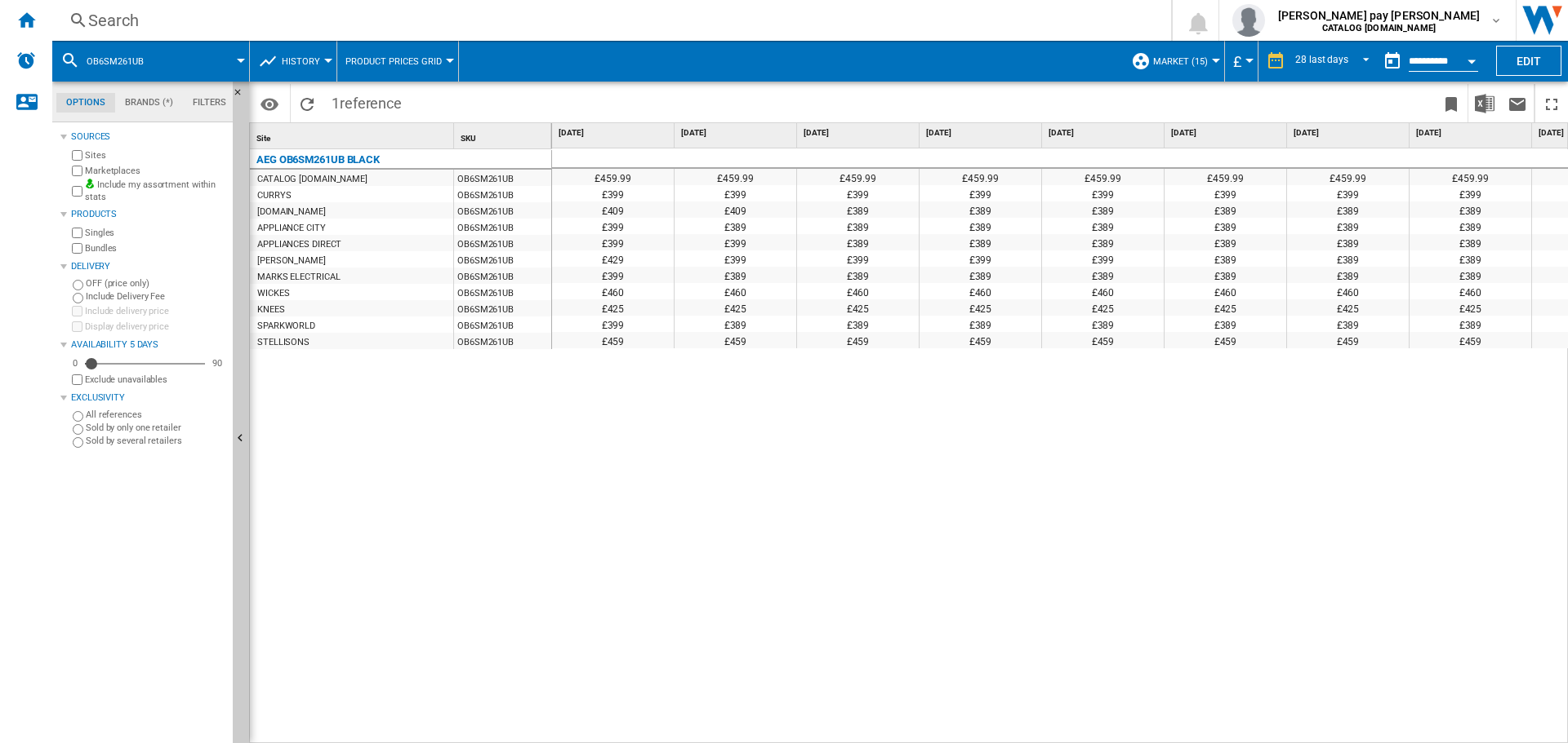
click at [1191, 569] on div "£459.99 £459.99 £459.99 £459.99 £459.99 £459.99 £459.99 £459.99 £459.99 £459.99…" at bounding box center [1060, 446] width 1017 height 596
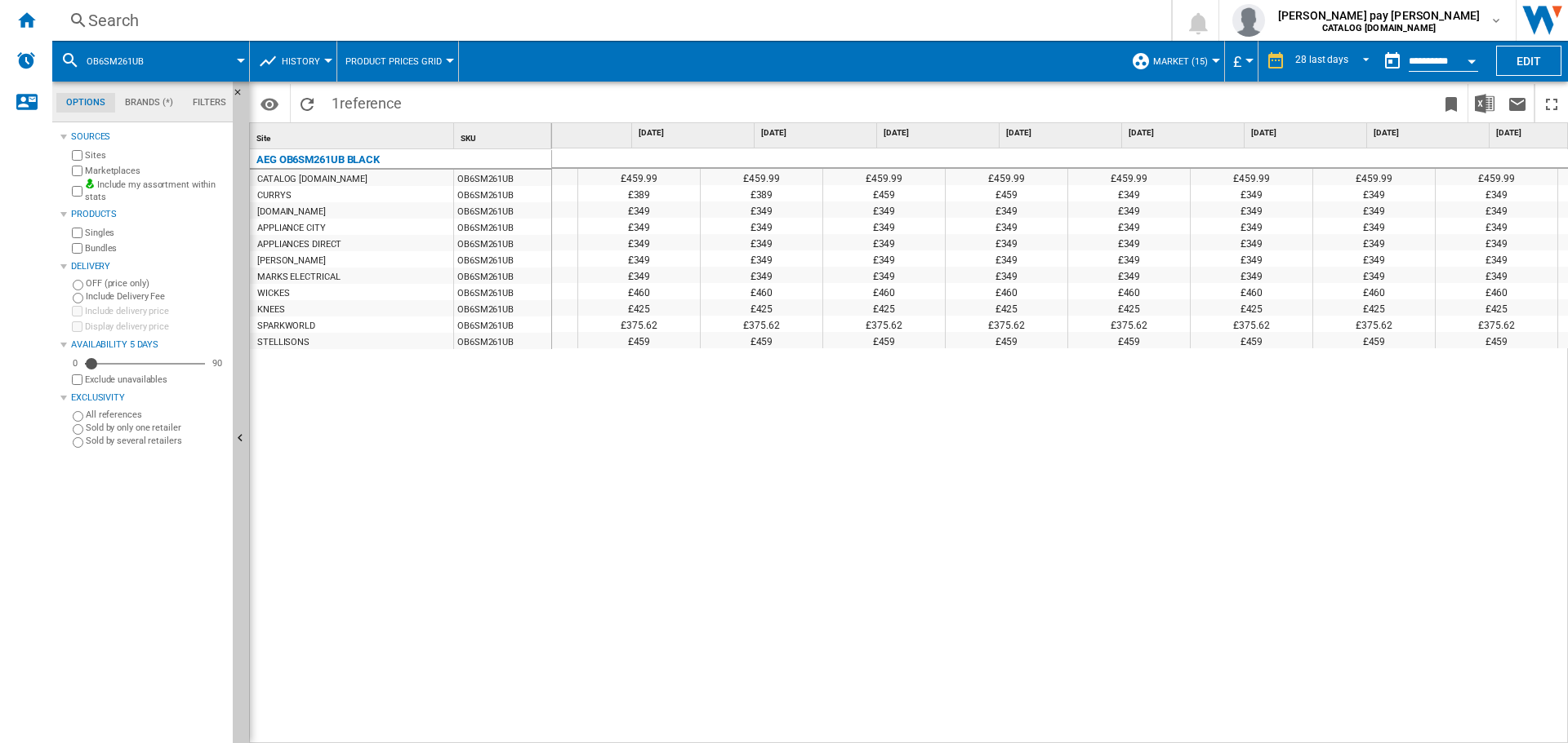
scroll to position [0, 2302]
click at [1309, 503] on div "£459.99 £459.99 £459.99 £459.99 £459.99 £459.99 £459.99 £459.99 £459.99 £459.99…" at bounding box center [1060, 446] width 1017 height 596
click at [1320, 573] on div "£459.99 £459.99 £459.99 £459.99 £459.99 £459.99 £459.99 £459.99 £459.99 £459.99…" at bounding box center [1060, 446] width 1017 height 596
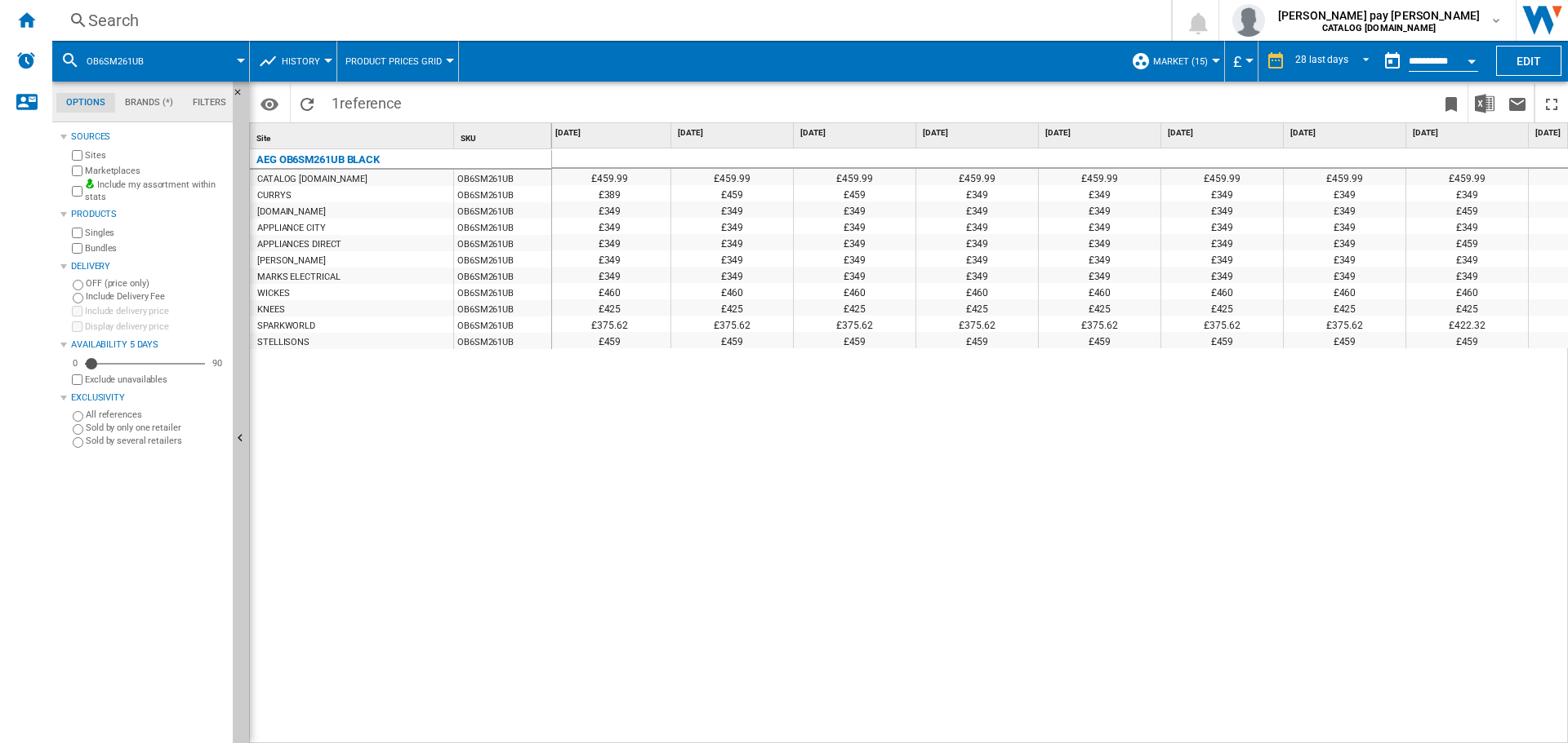
scroll to position [0, 2535]
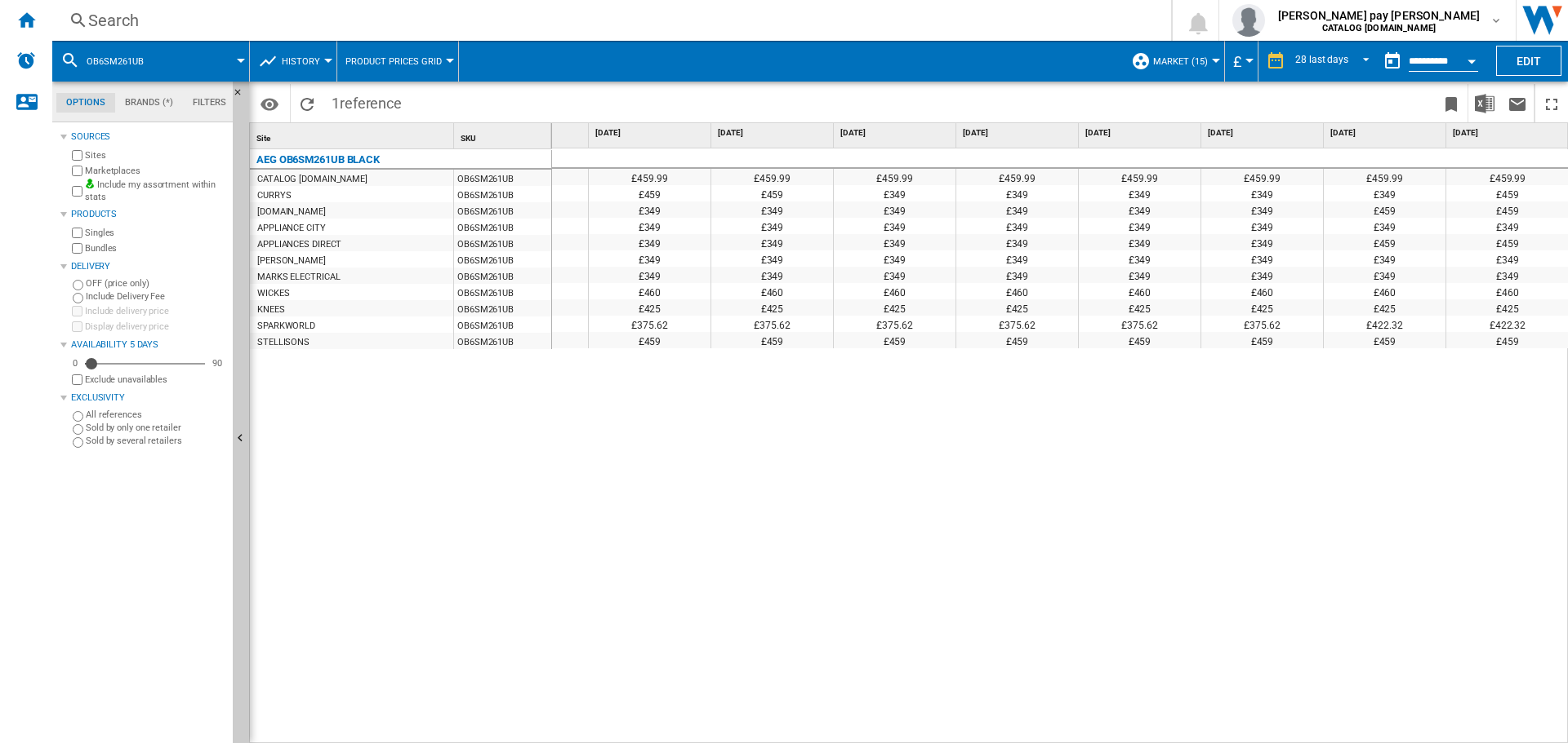
click at [580, 434] on div "£459.99 £459.99 £459.99 £459.99 £459.99 £459.99 £459.99 £459.99 £459.99 £459.99…" at bounding box center [1060, 446] width 1017 height 596
click at [304, 12] on div "Search" at bounding box center [608, 20] width 1040 height 23
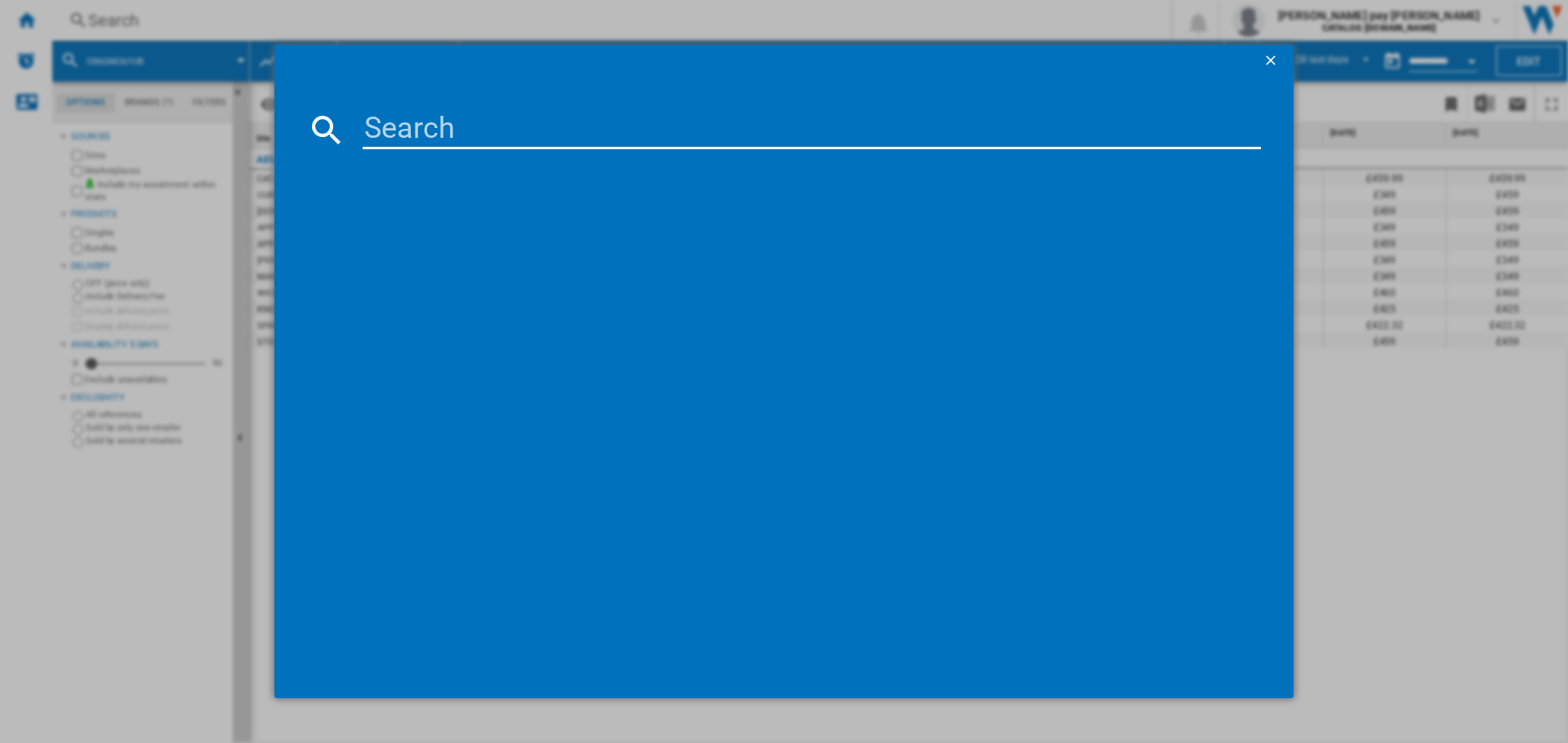
click at [436, 130] on input at bounding box center [811, 129] width 898 height 39
type input "BPS356061M"
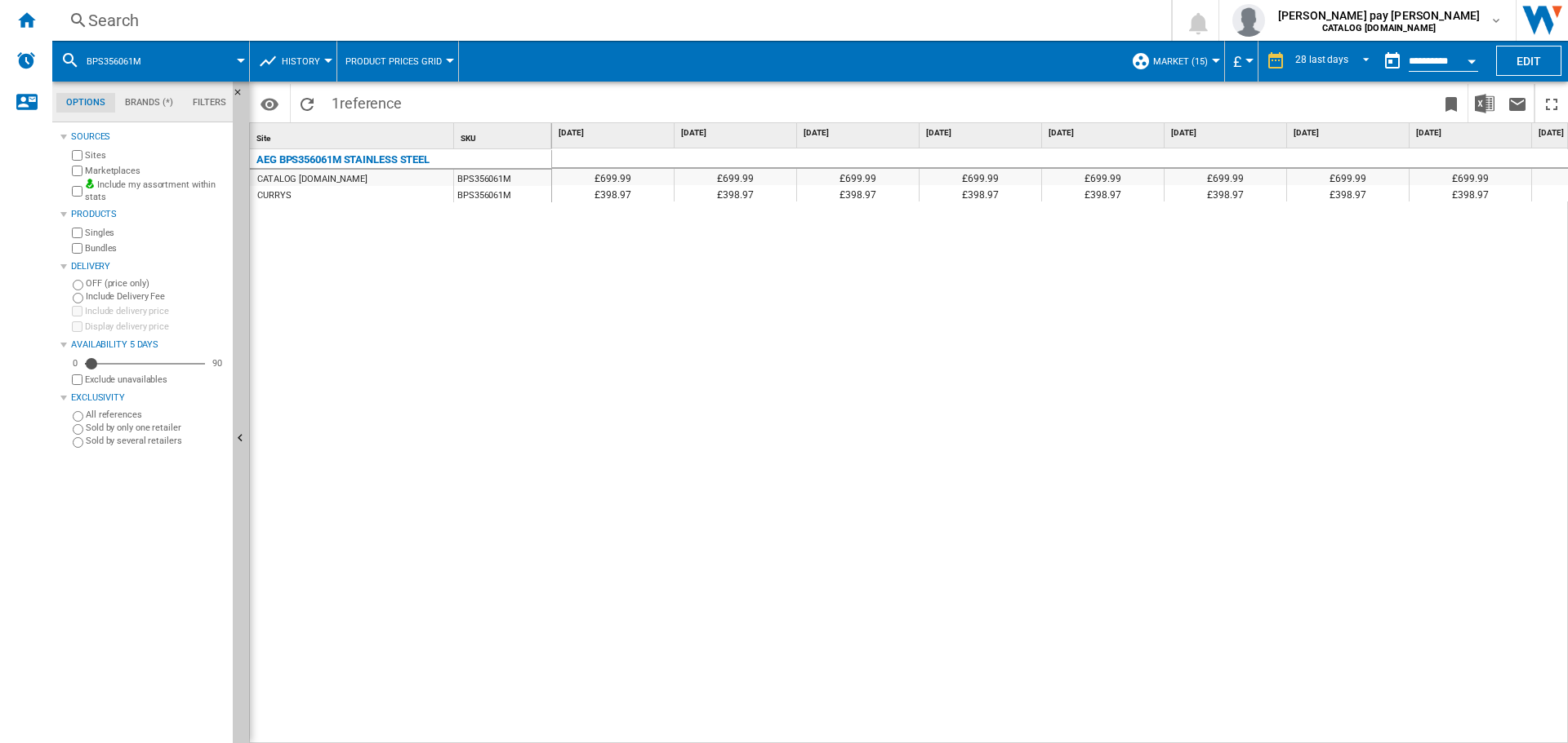
drag, startPoint x: 928, startPoint y: 357, endPoint x: 963, endPoint y: 338, distance: 39.8
click at [928, 357] on div "£699.99 £699.99 £699.99 £699.99 £699.99 £699.99 £699.99 £699.99 £699.99 £699.99…" at bounding box center [1060, 446] width 1017 height 596
click at [480, 32] on div "Search Search 0 [PERSON_NAME] pay [PERSON_NAME] CATALOG [DOMAIN_NAME] CATALOG […" at bounding box center [810, 20] width 1515 height 41
click at [479, 22] on div "Search" at bounding box center [608, 20] width 1040 height 23
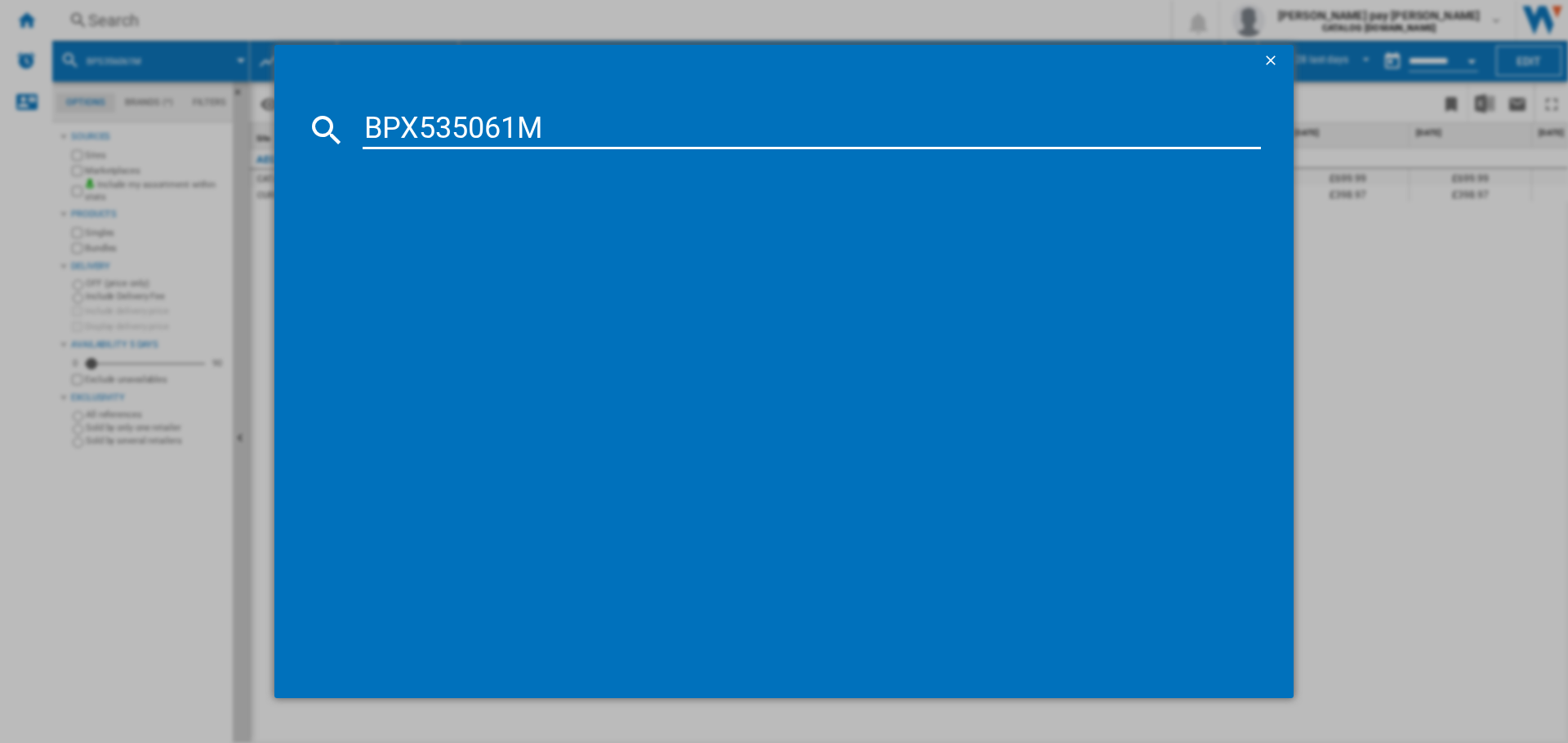
type input "BPX535061M"
drag, startPoint x: 585, startPoint y: 124, endPoint x: 713, endPoint y: 119, distance: 128.1
click at [713, 119] on input "BPX535061M" at bounding box center [811, 129] width 898 height 39
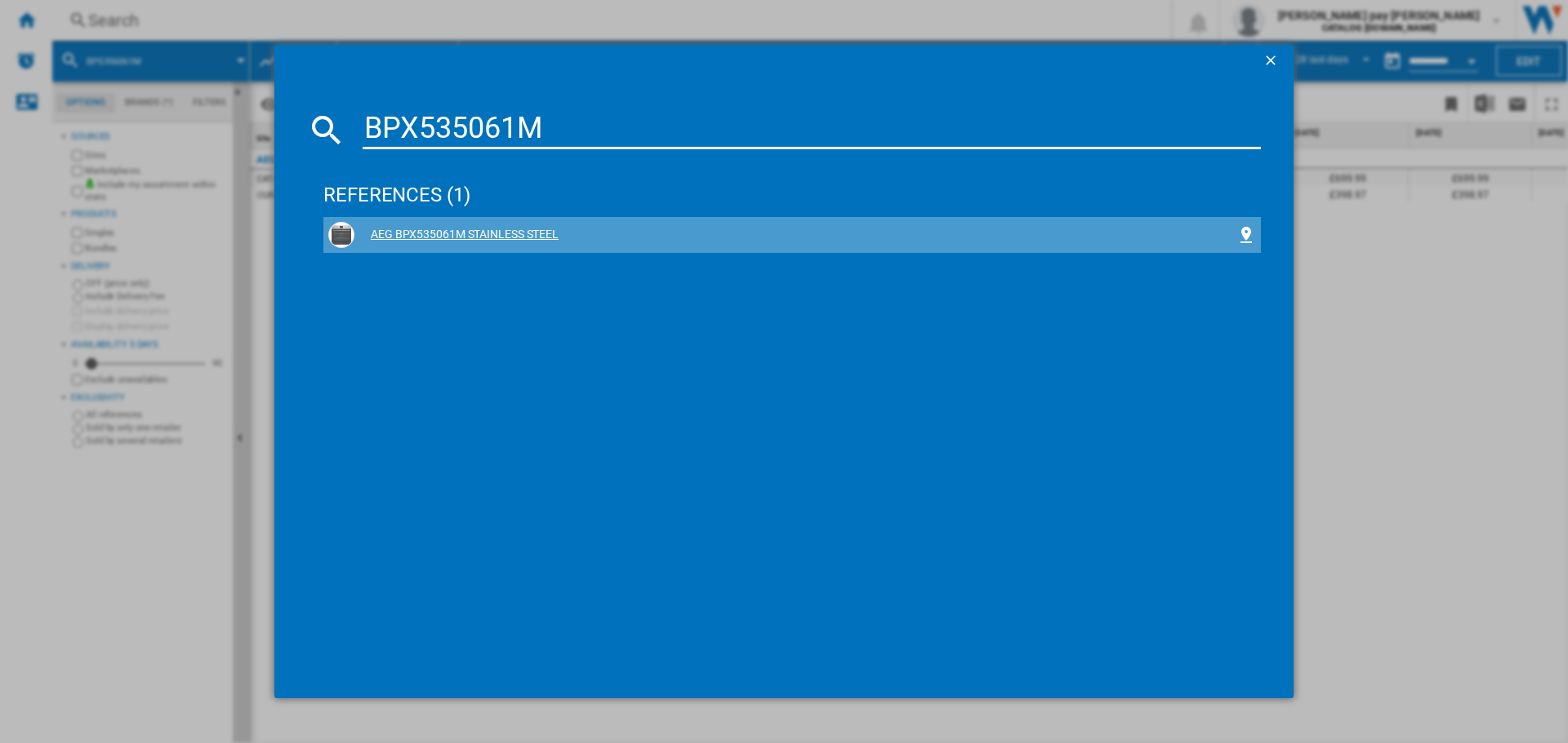
click at [518, 234] on div "AEG BPX535061M STAINLESS STEEL" at bounding box center [795, 234] width 881 height 16
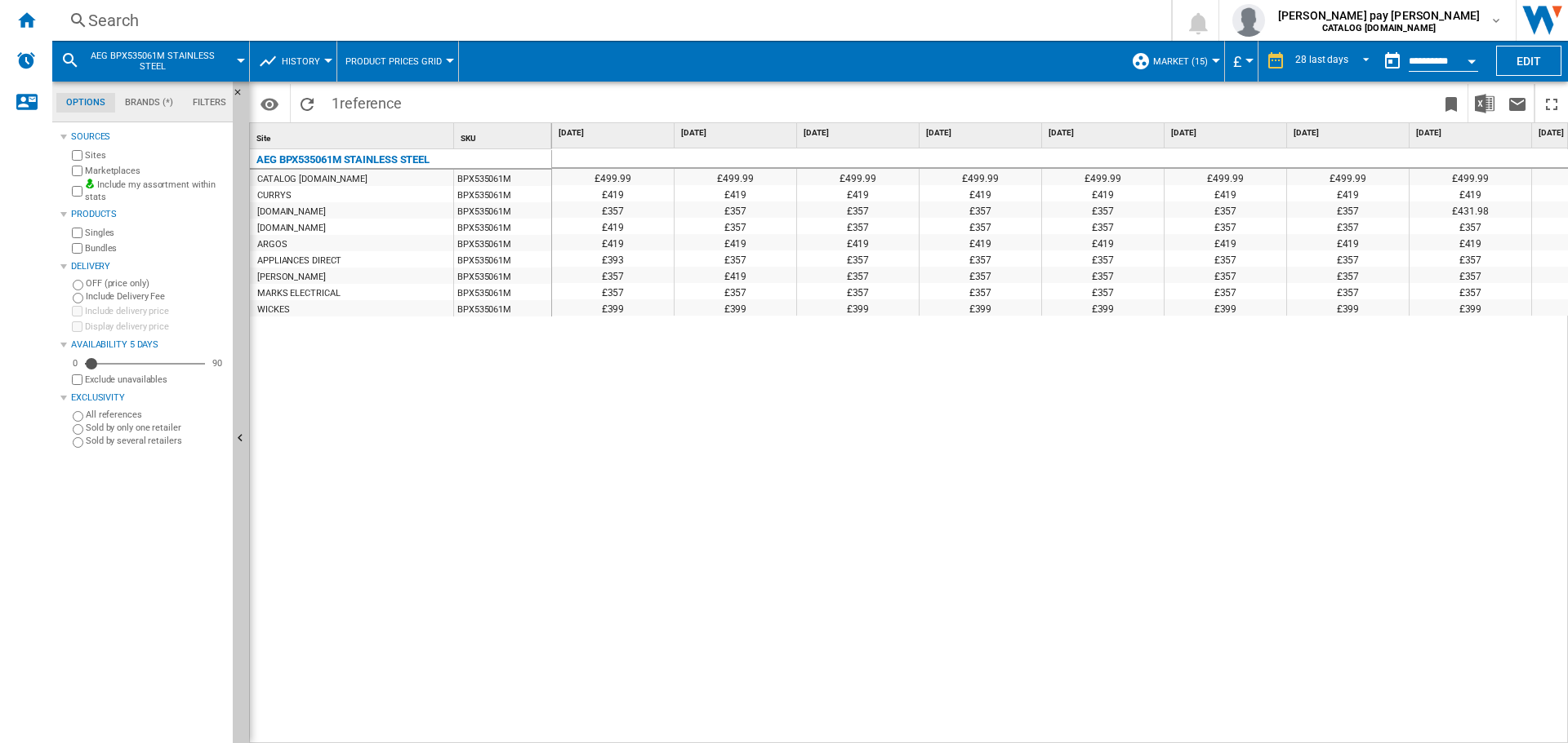
click at [969, 417] on div "£499.99 £499.99 £499.99 £499.99 £499.99 £499.99 £499.99 £499.99 £499.99 £499.99…" at bounding box center [1060, 446] width 1017 height 596
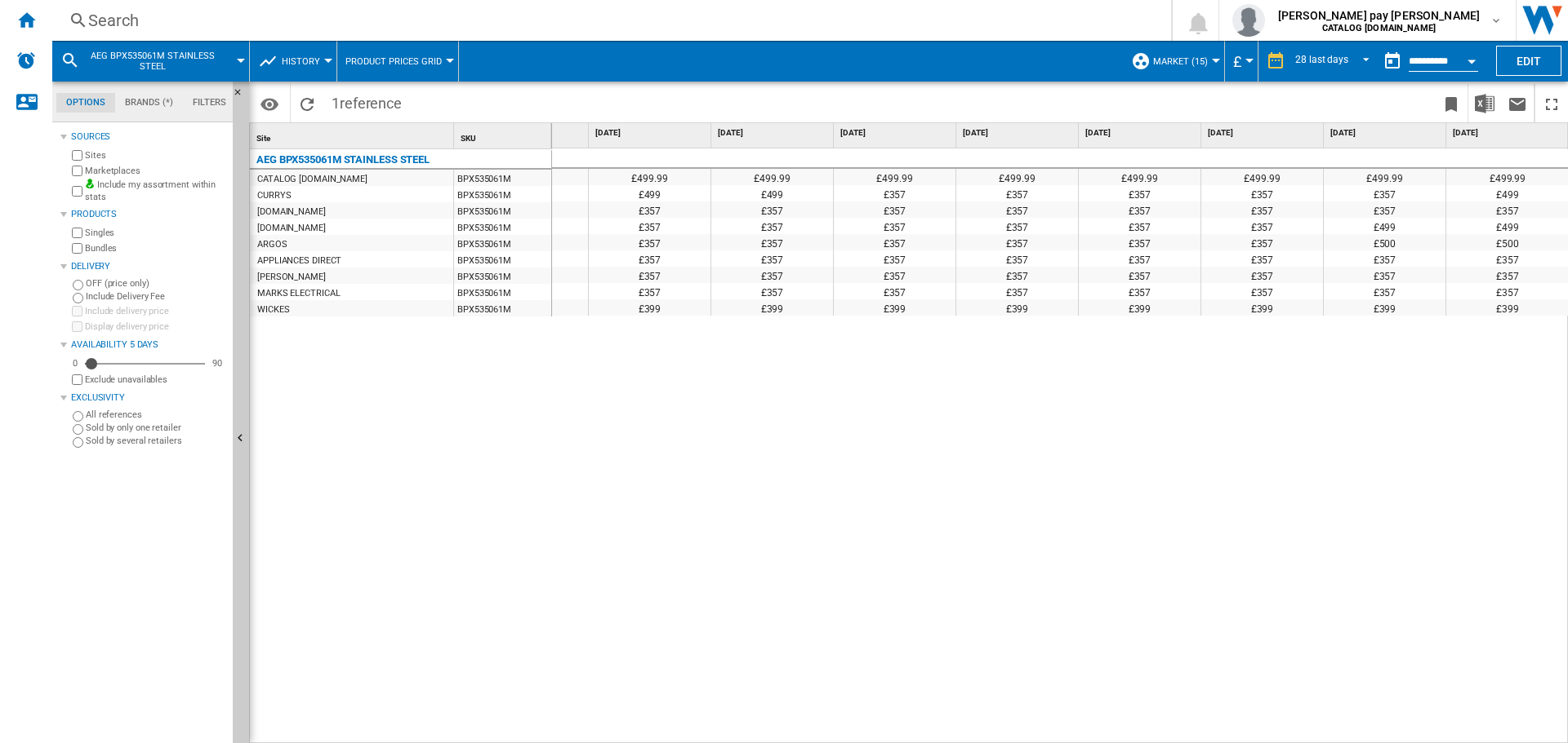
click at [413, 24] on div "Search" at bounding box center [608, 20] width 1040 height 23
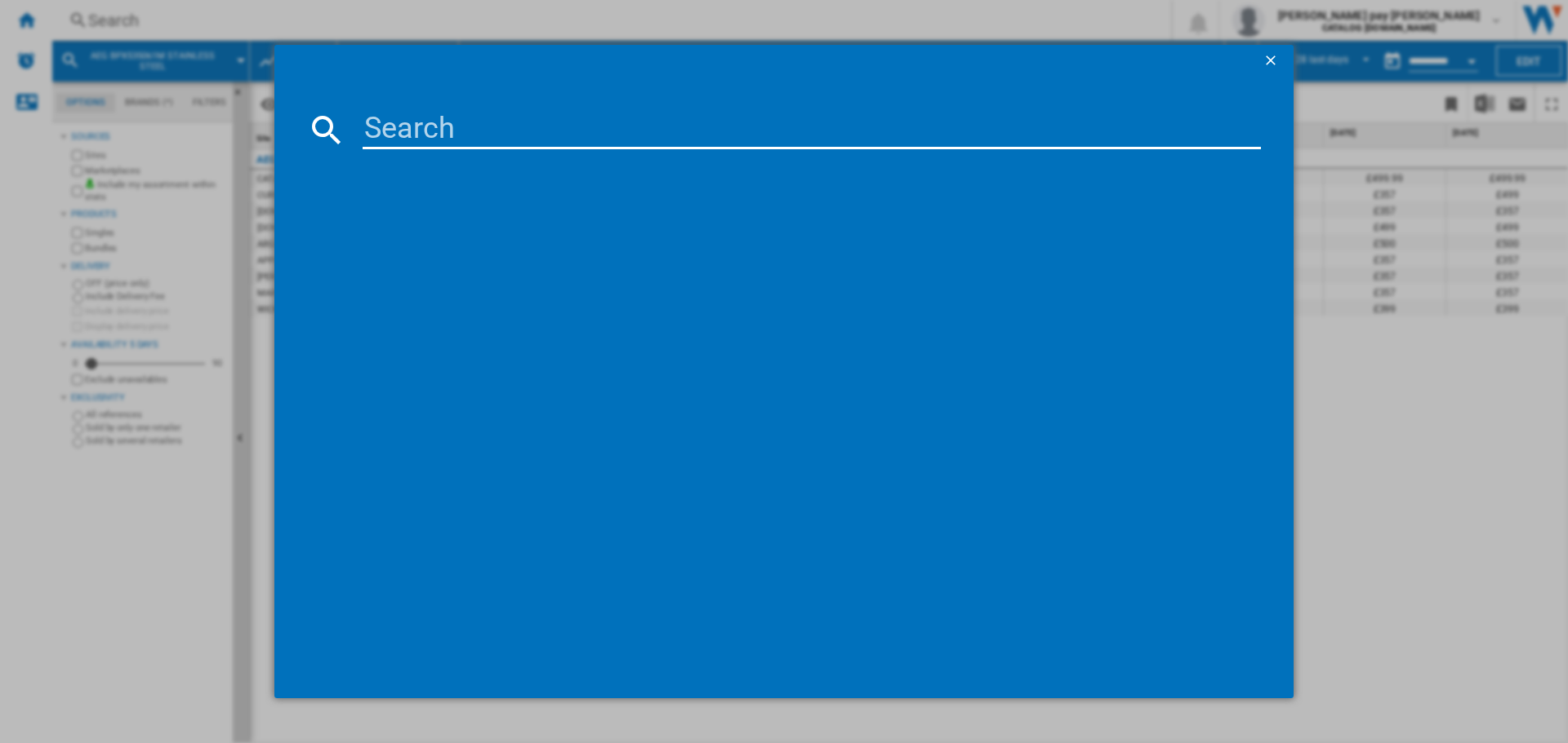
click at [486, 133] on input at bounding box center [811, 129] width 898 height 39
type input "TO64IB00FZ"
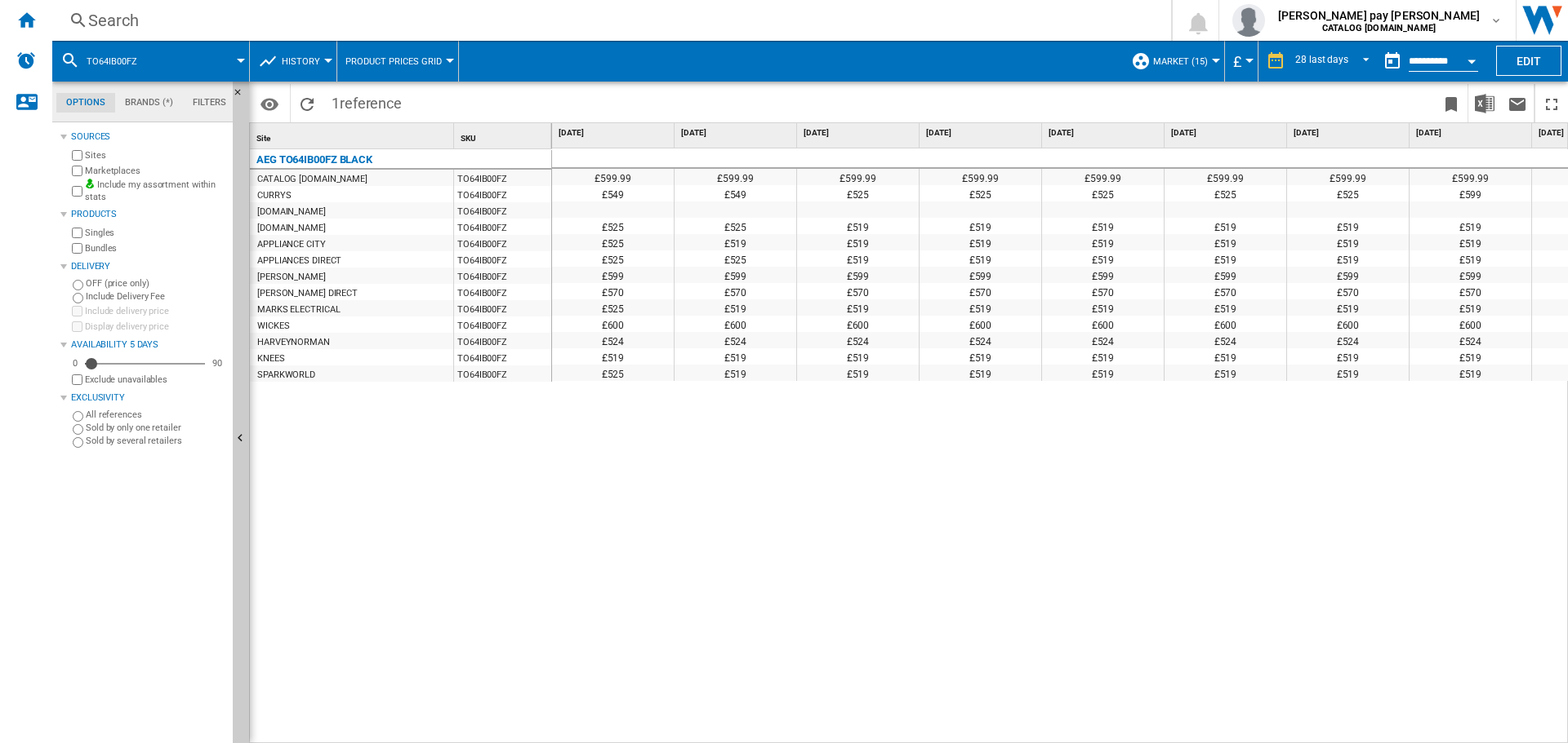
click at [963, 514] on div "£599.99 £599.99 £599.99 £599.99 £599.99 £599.99 £599.99 £599.99 £599.99 £599.99…" at bounding box center [1060, 446] width 1017 height 596
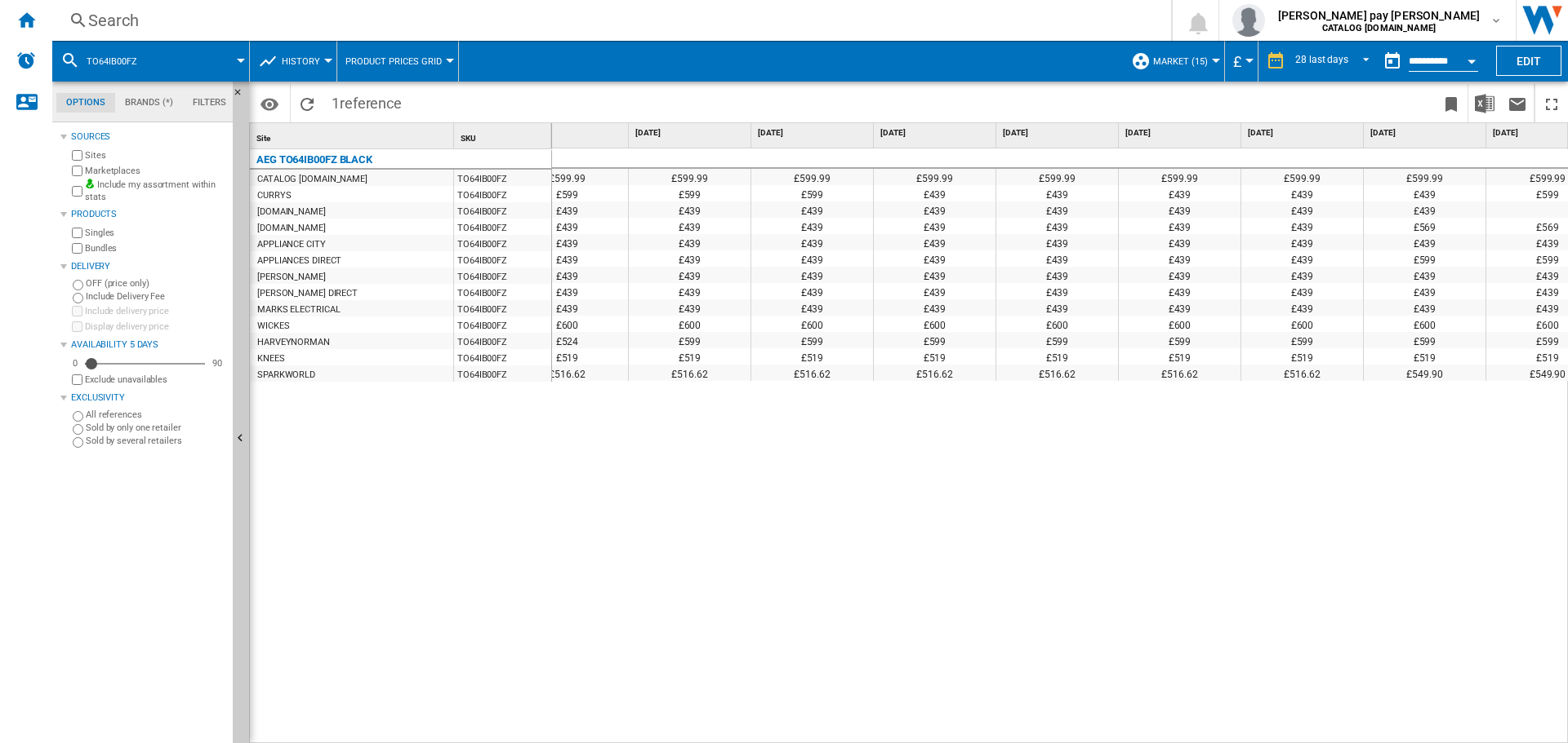
scroll to position [0, 2535]
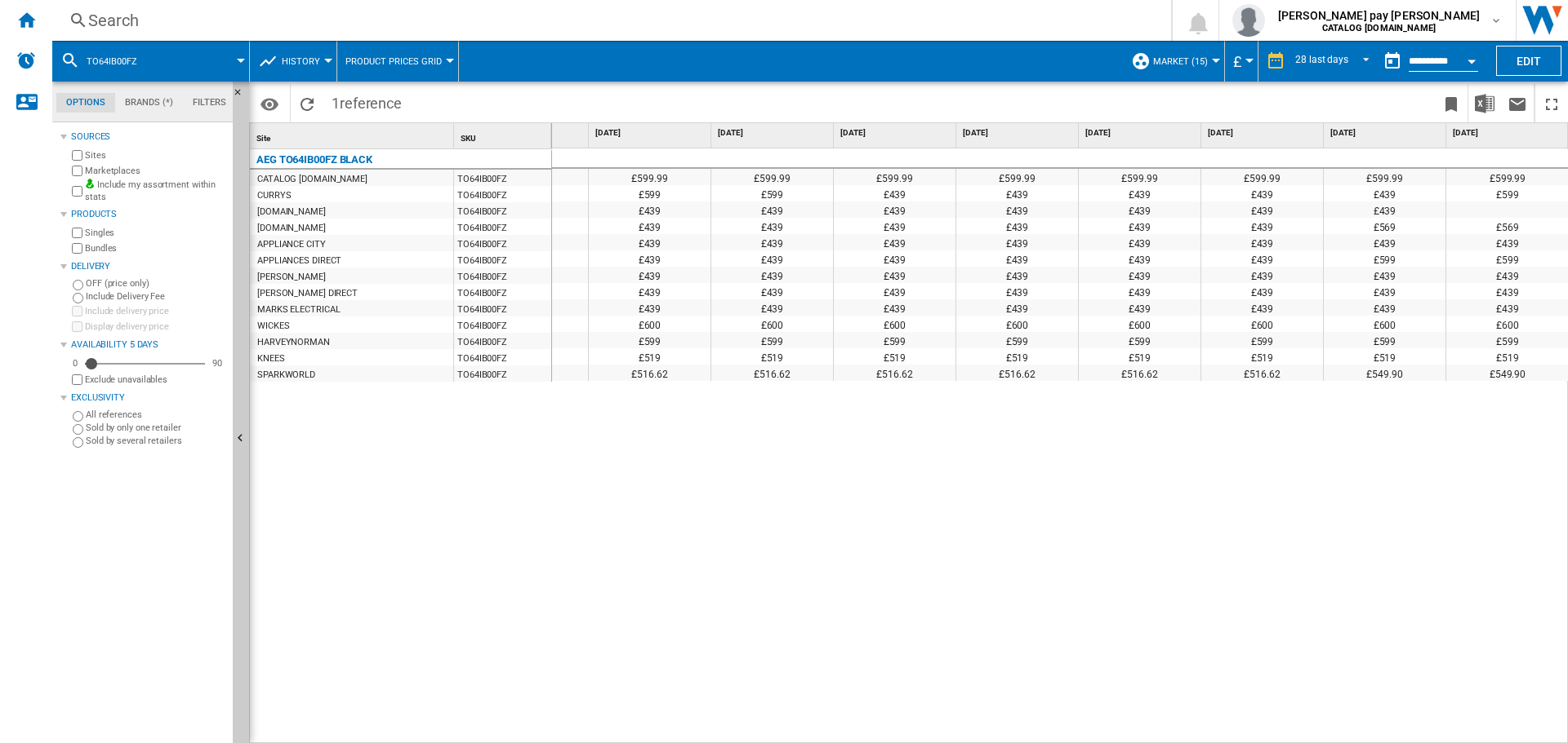
drag, startPoint x: 743, startPoint y: 439, endPoint x: 523, endPoint y: 226, distance: 306.2
click at [651, 351] on div "£599.99 £599.99 £599.99 £599.99 £599.99 £599.99 £599.99 £599.99 £599.99 £599.99…" at bounding box center [1060, 446] width 1017 height 596
click at [373, 8] on div "Search Search 0 [PERSON_NAME] pay [PERSON_NAME] CATALOG [DOMAIN_NAME] CATALOG […" at bounding box center [810, 20] width 1515 height 41
click at [375, 22] on div "Search" at bounding box center [608, 20] width 1040 height 23
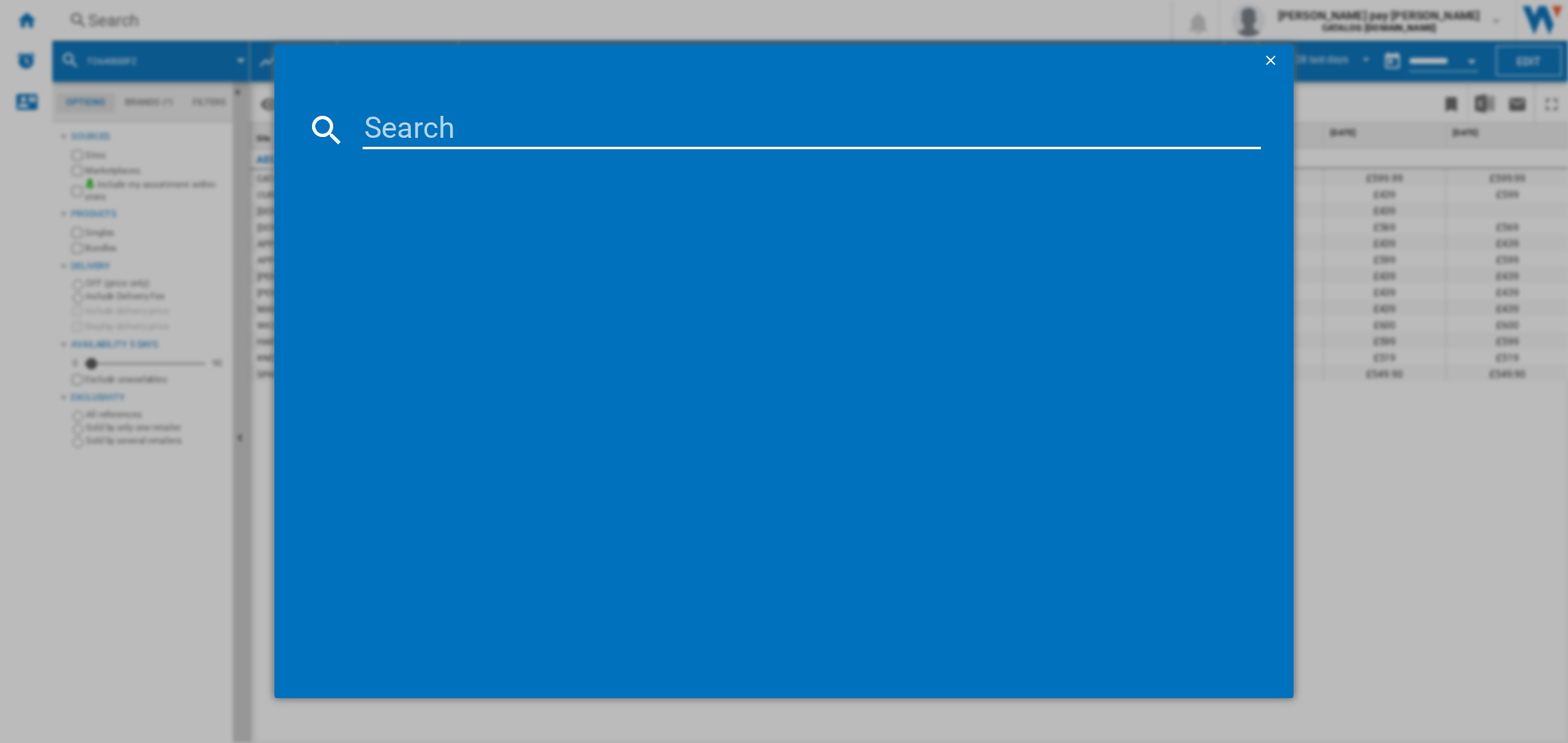
click at [500, 131] on input at bounding box center [811, 129] width 898 height 39
type input "BEX535A61B"
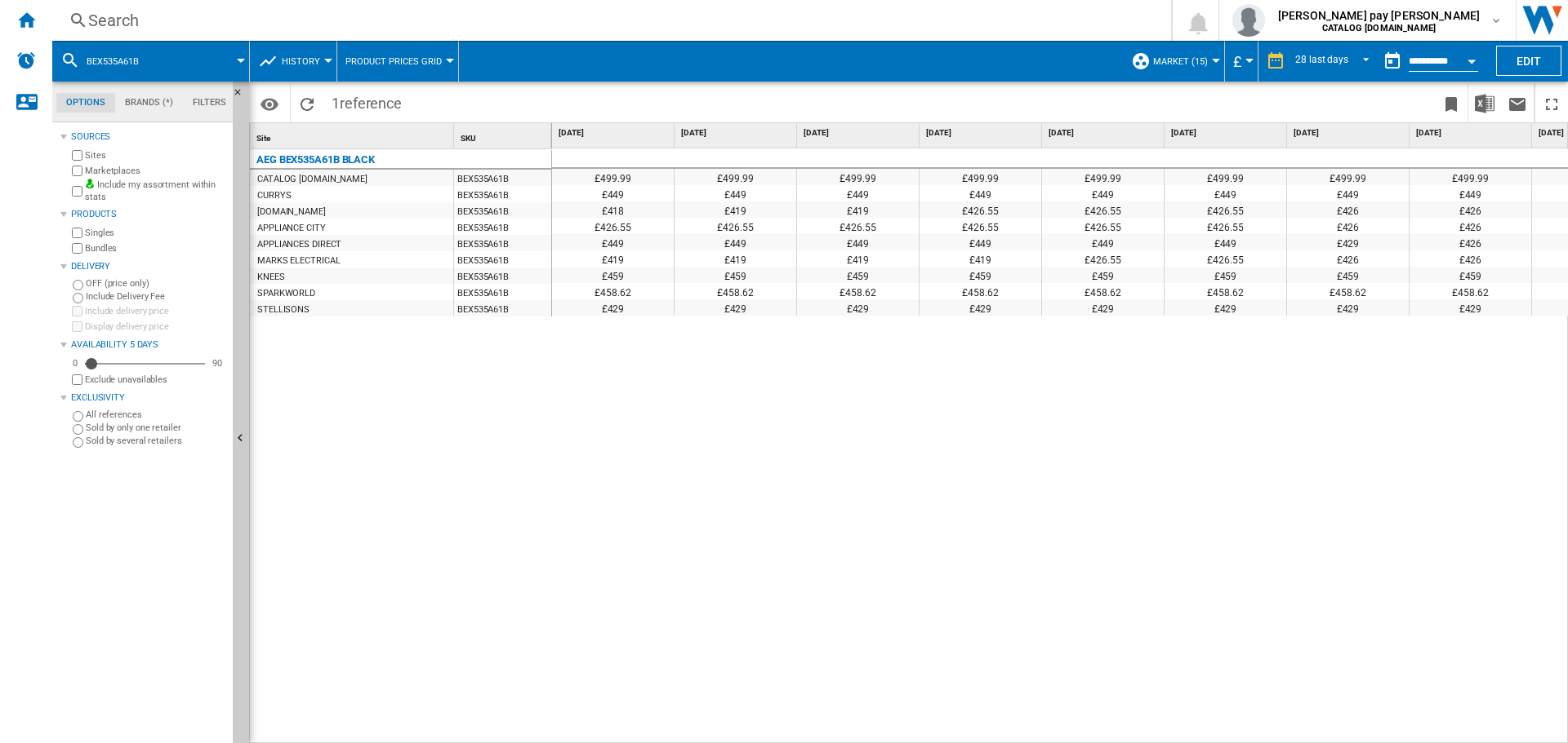
click at [1302, 477] on div "£499.99 £499.99 £499.99 £499.99 £499.99 £499.99 £499.99 £499.99 £499.99 £499.99…" at bounding box center [1060, 446] width 1017 height 596
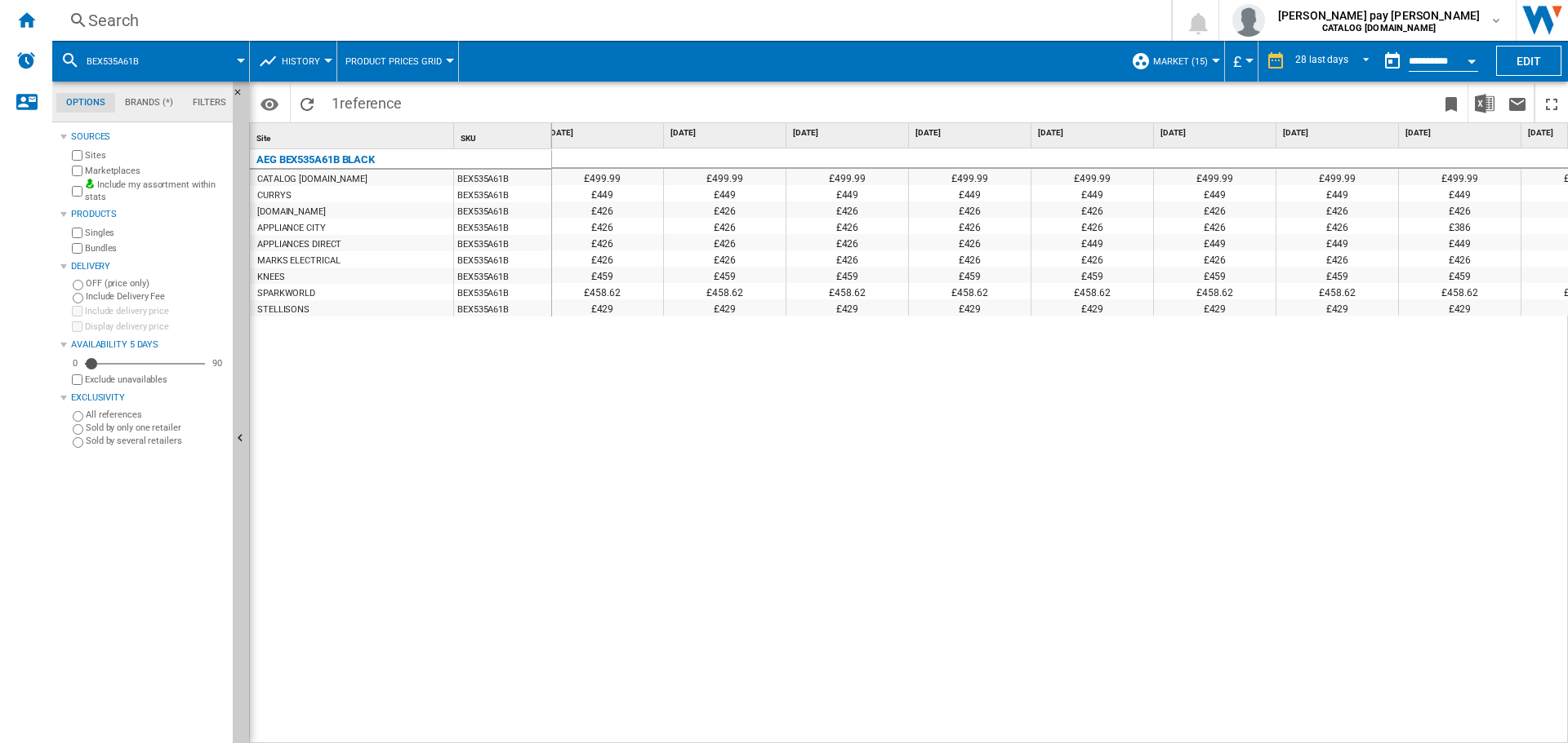
scroll to position [0, 1150]
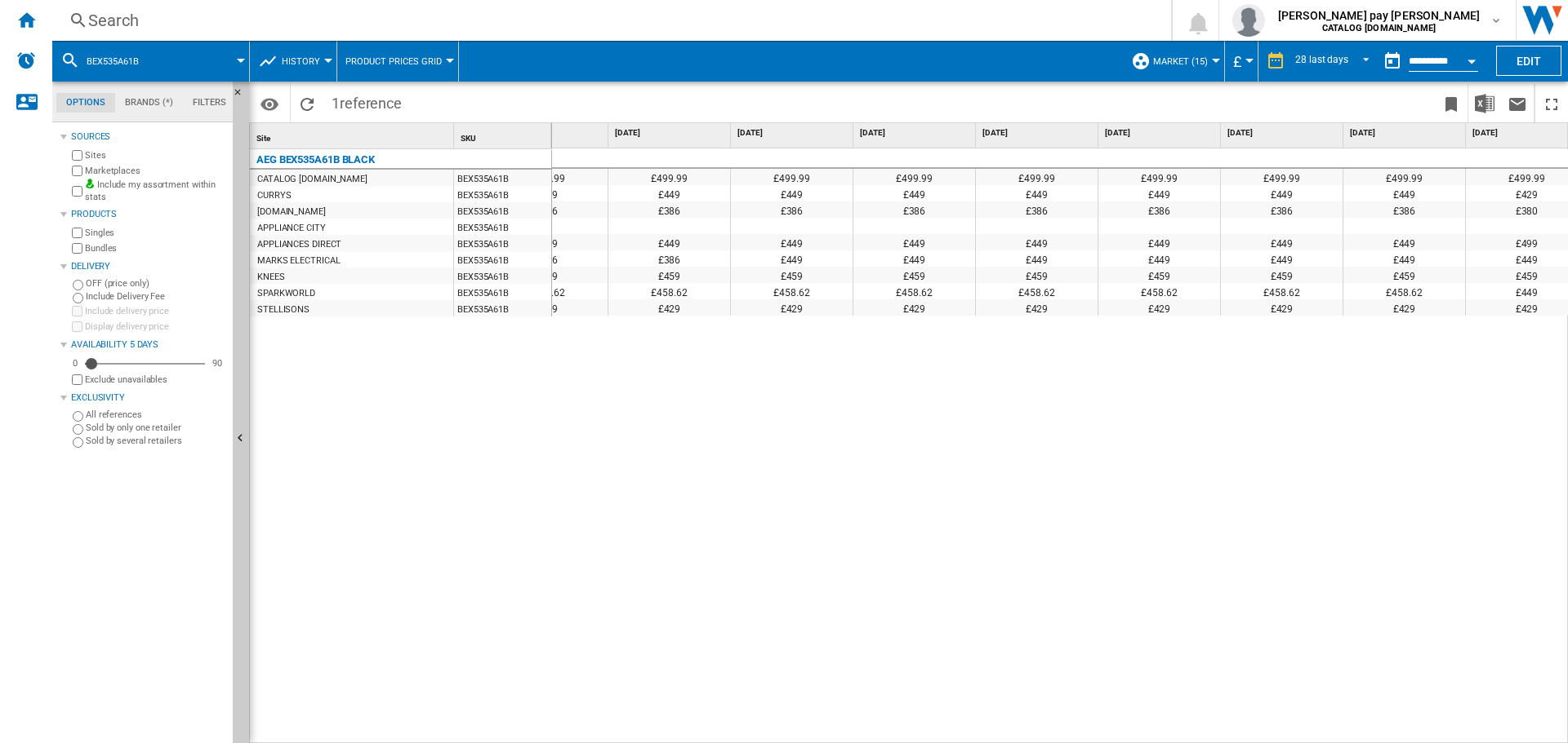
click at [470, 17] on div "Search" at bounding box center [608, 20] width 1040 height 23
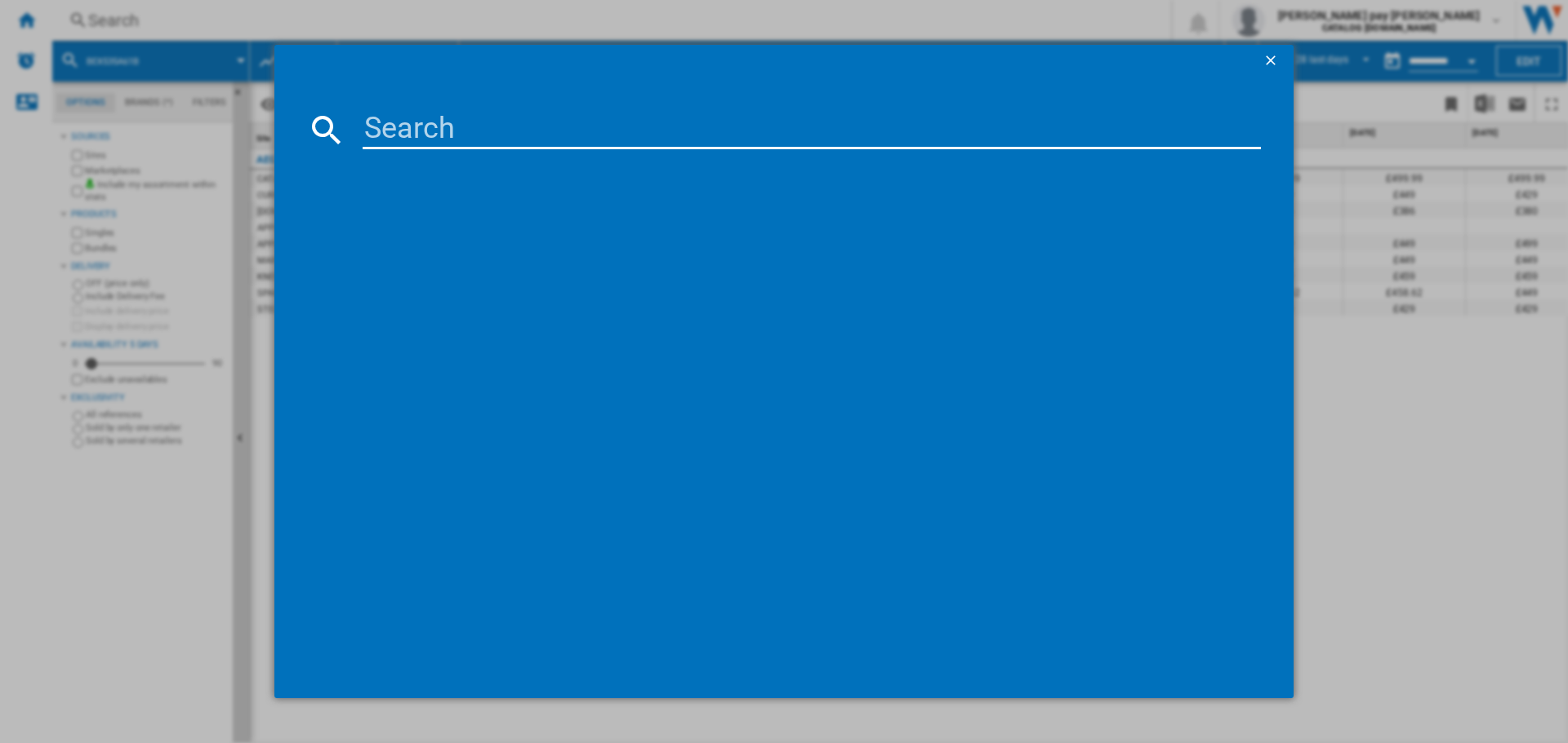
type input "HGB64200SM"
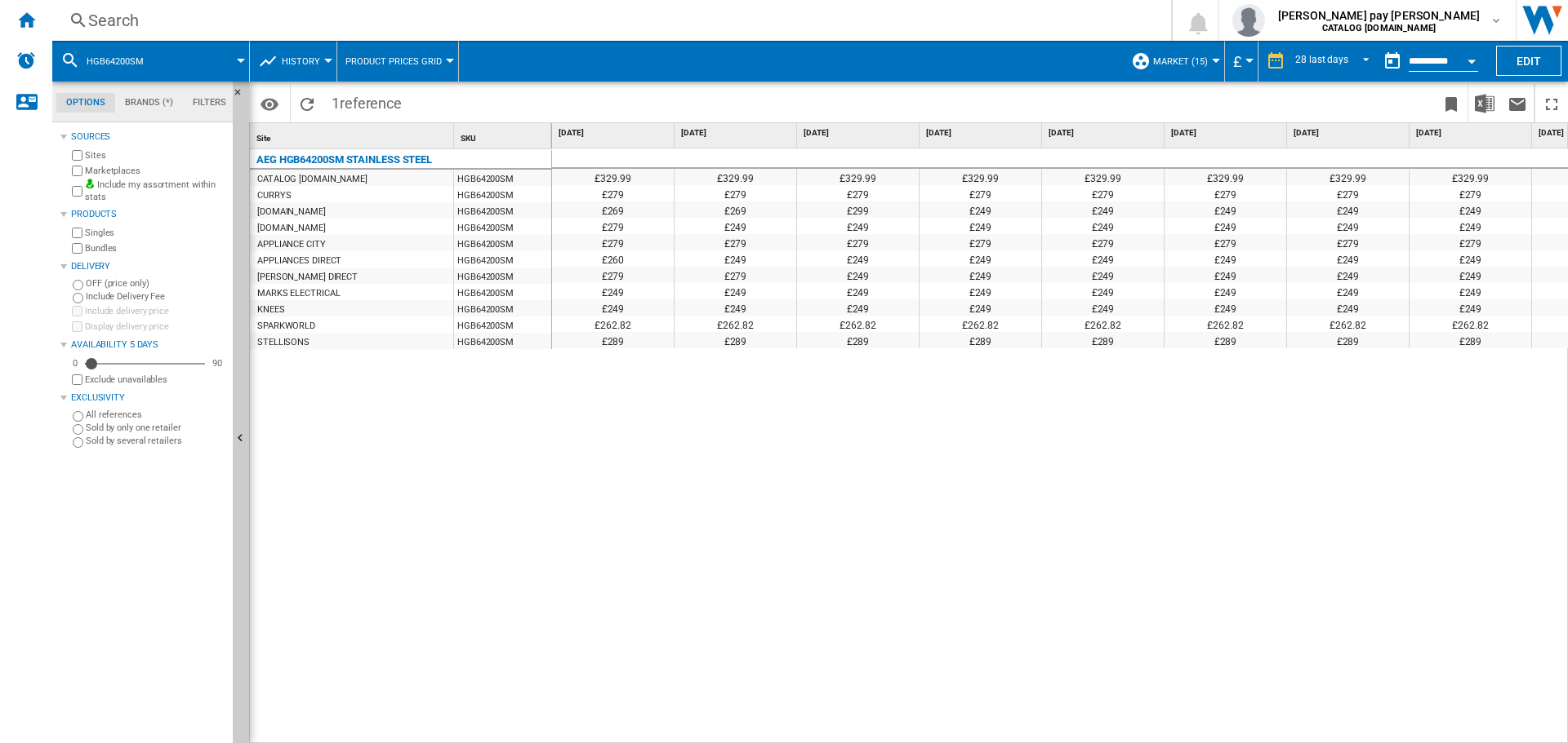
click at [1175, 603] on div "£329.99 £329.99 £329.99 £329.99 £329.99 £329.99 £329.99 £329.99 £329.99 £329.99…" at bounding box center [1060, 446] width 1017 height 596
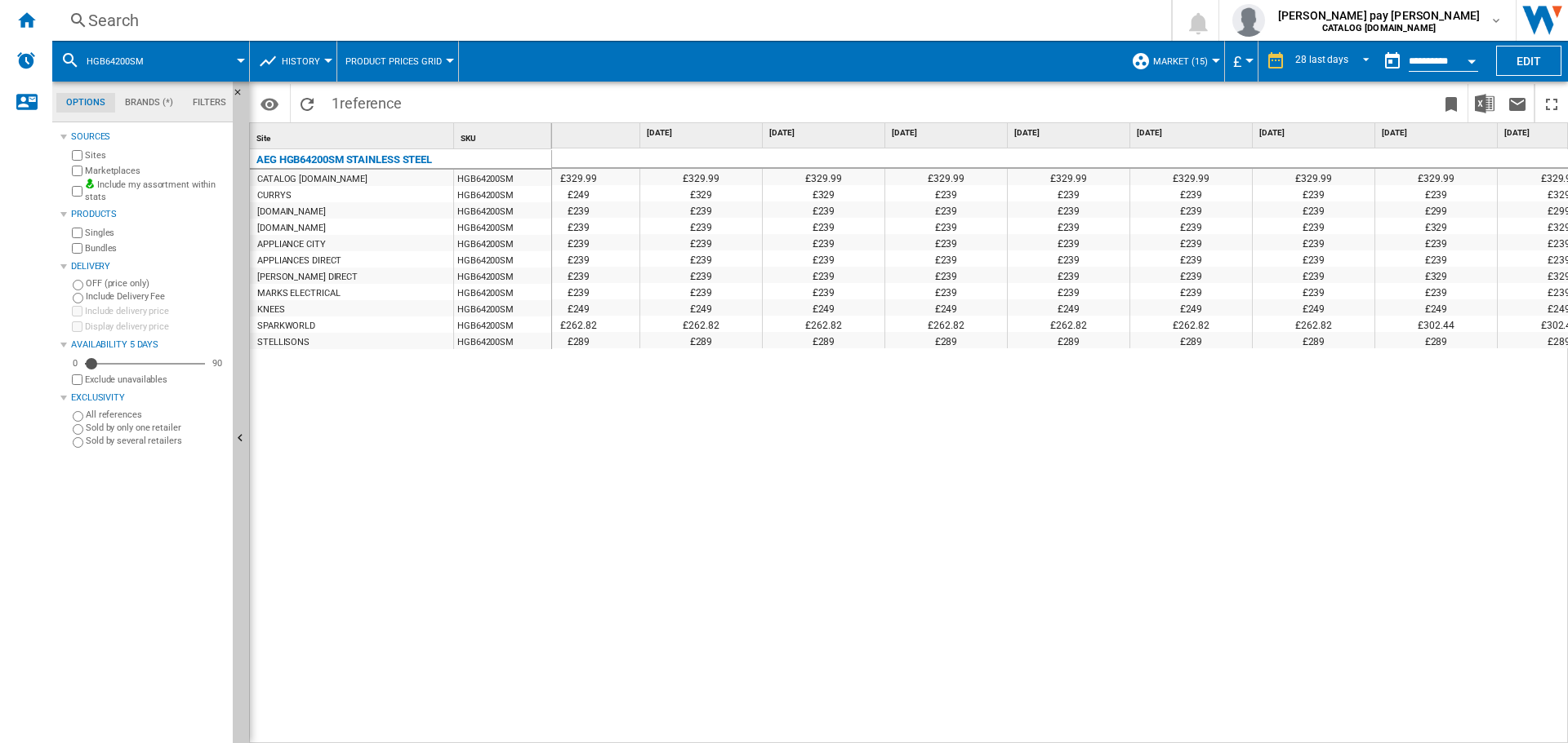
scroll to position [0, 2535]
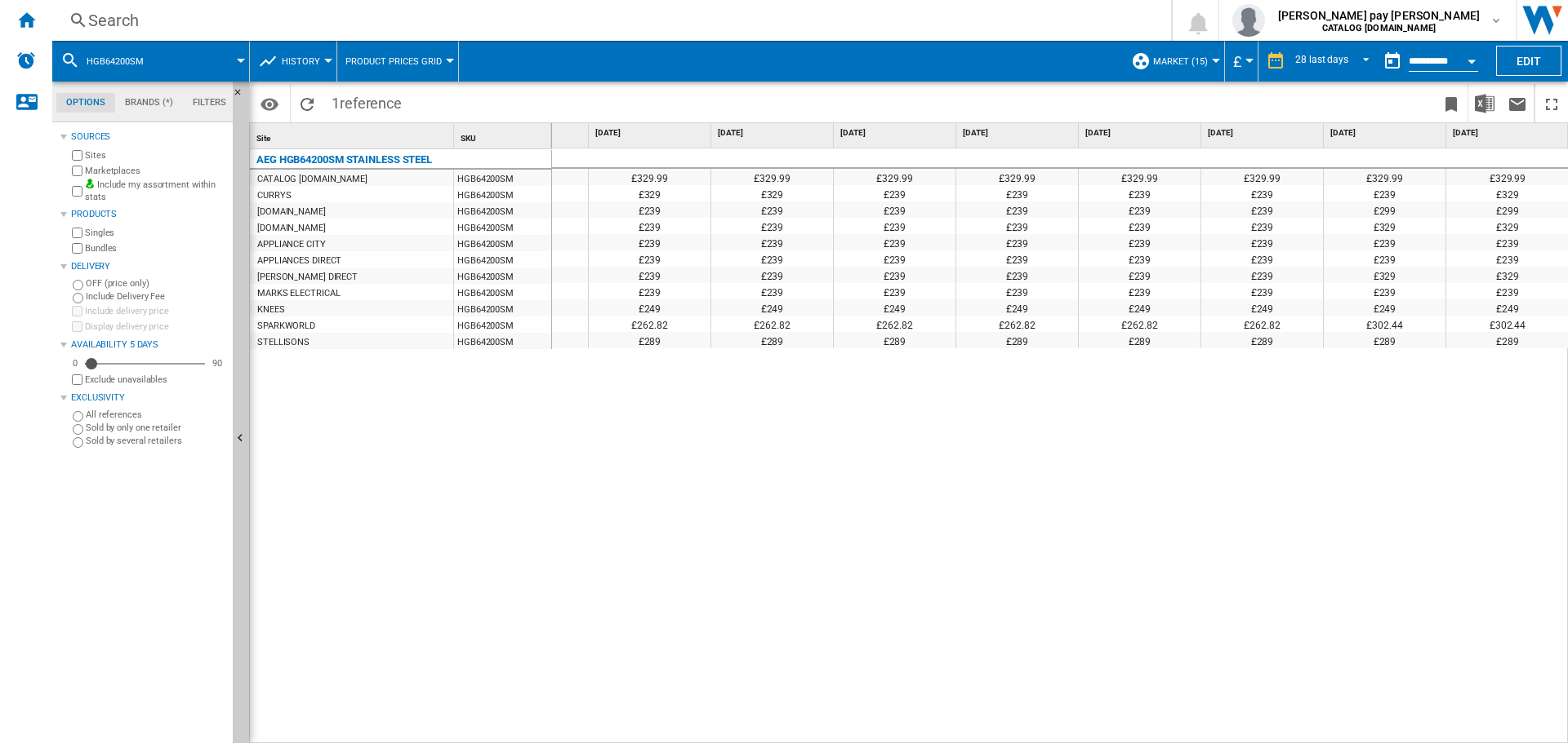
click at [471, 18] on div "Search" at bounding box center [608, 20] width 1040 height 23
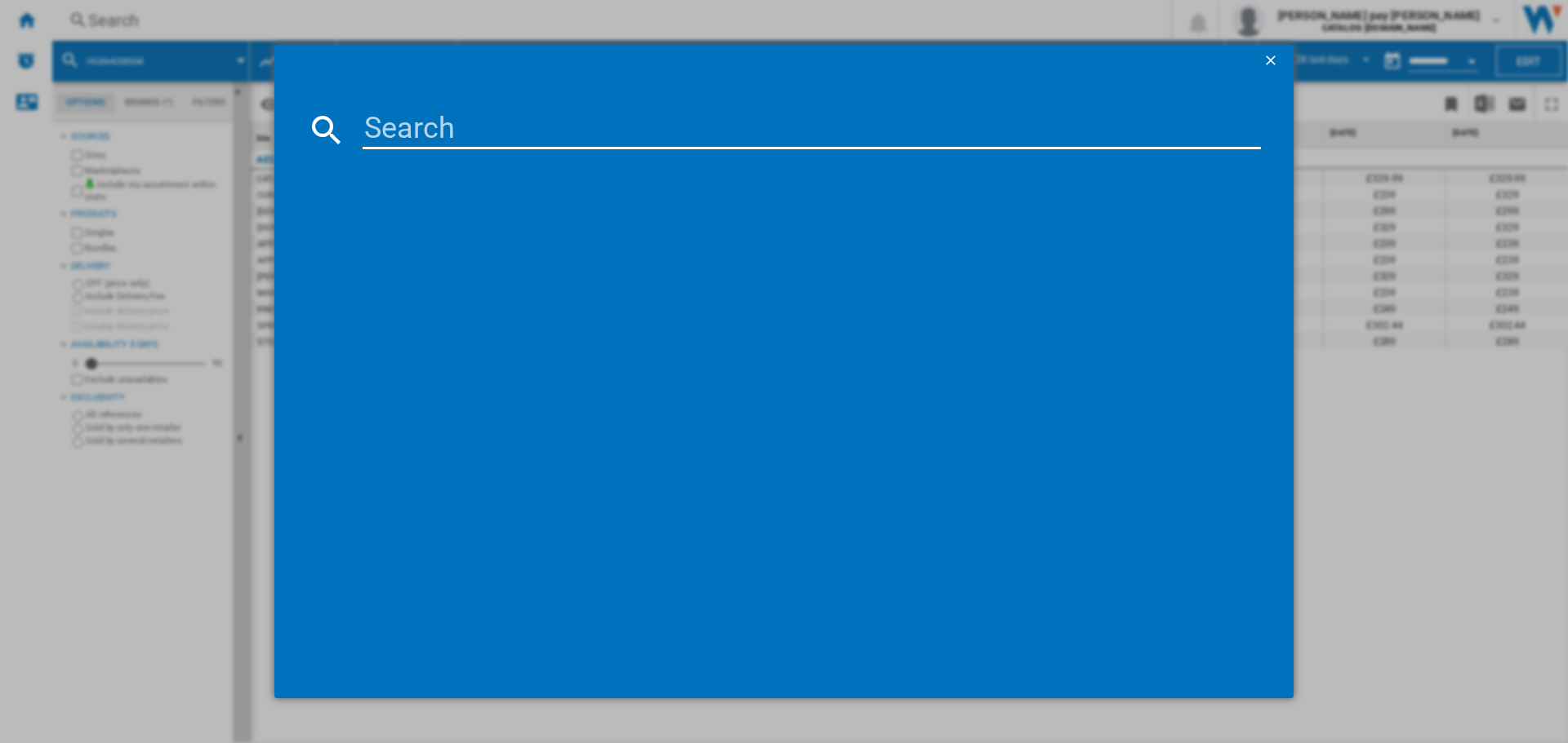
click at [520, 131] on input at bounding box center [811, 129] width 898 height 39
type input "TO64IB00FB"
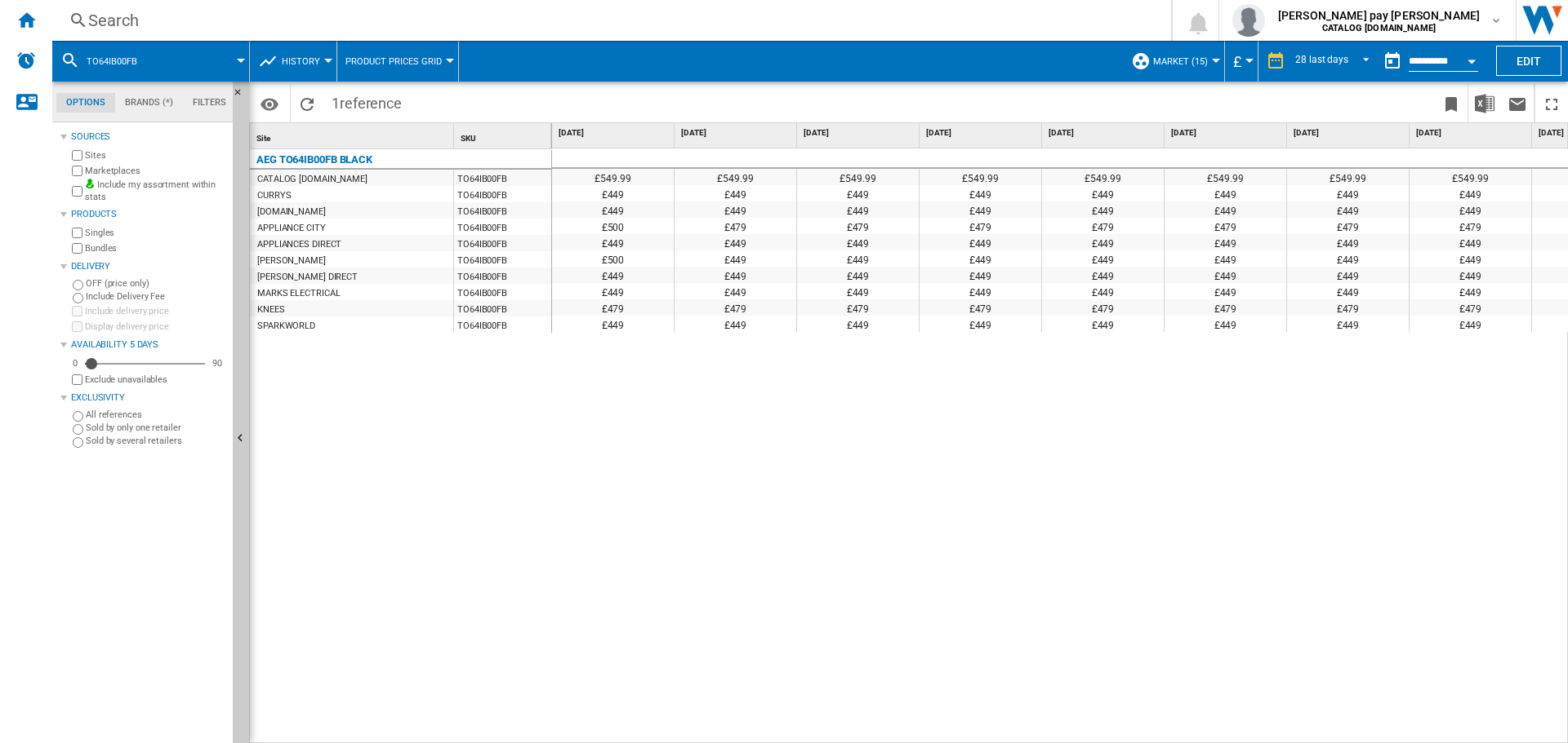
drag, startPoint x: 908, startPoint y: 478, endPoint x: 850, endPoint y: 615, distance: 148.8
click at [909, 478] on div "£549.99 £549.99 £549.99 £549.99 £549.99 £549.99 £549.99 £549.99 £549.99 £549.99…" at bounding box center [1060, 446] width 1017 height 596
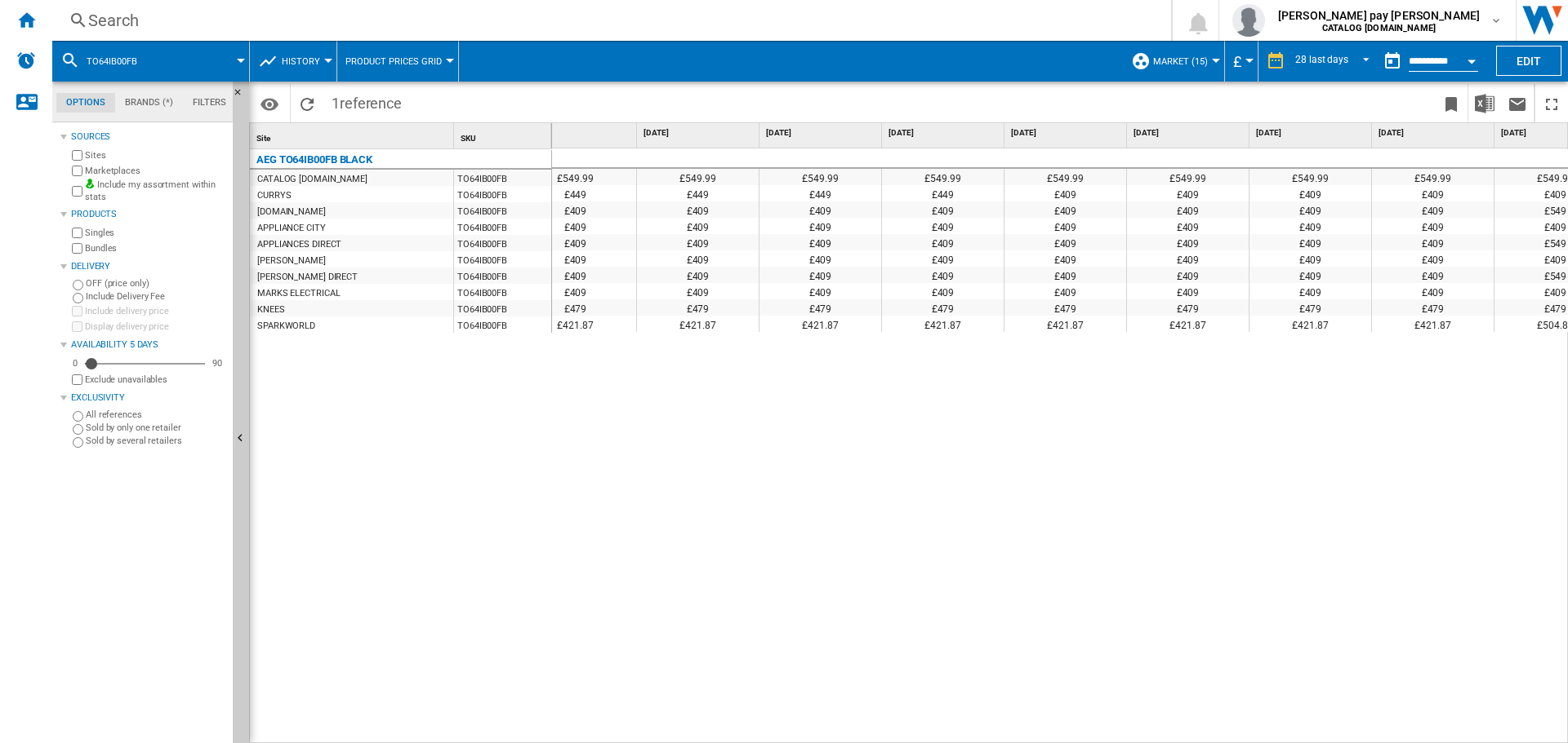
scroll to position [0, 2404]
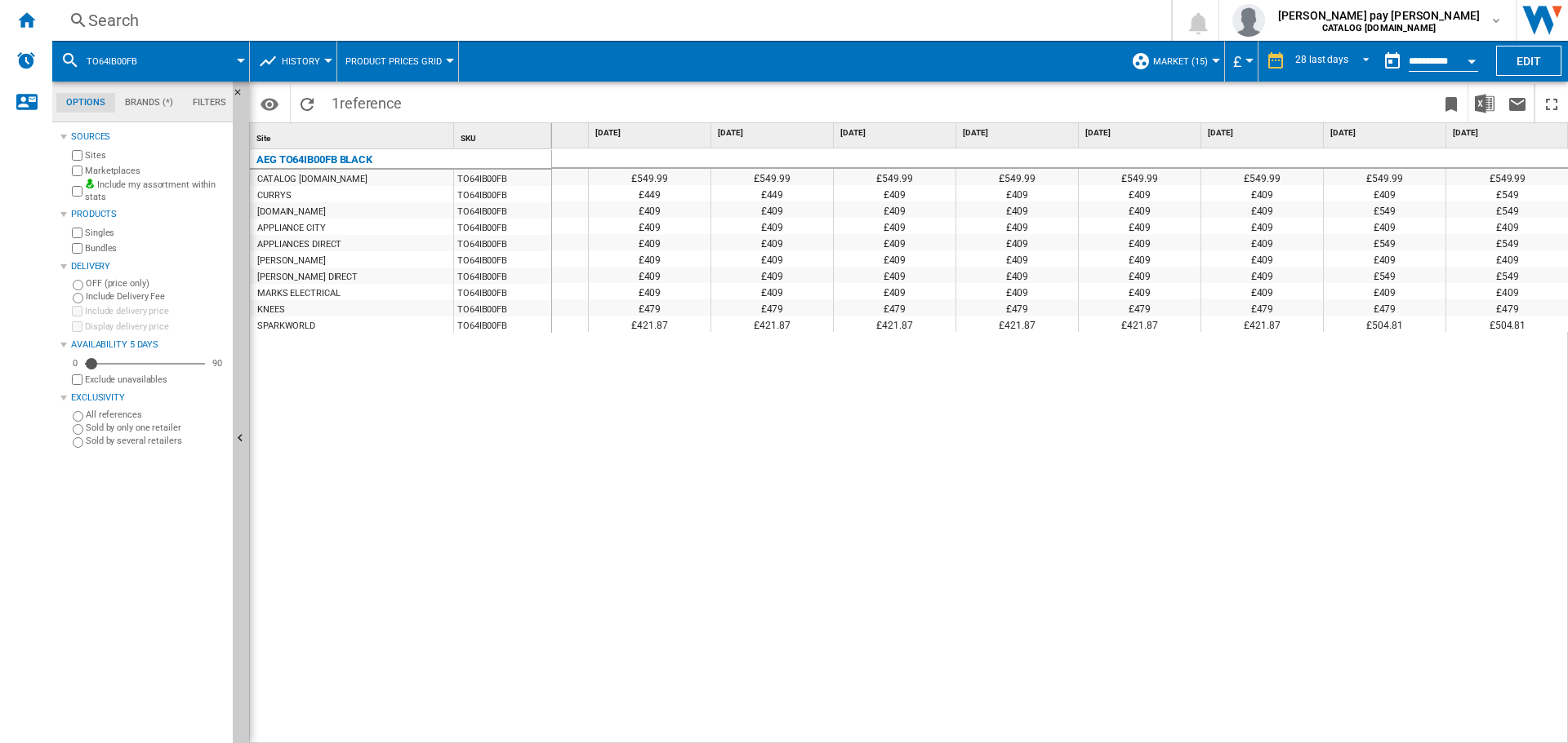
click at [1195, 537] on div "£549.99 £549.99 £549.99 £549.99 £549.99 £549.99 £549.99 £549.99 £549.99 £549.99…" at bounding box center [1060, 446] width 1017 height 596
click at [242, 10] on div "Search" at bounding box center [608, 20] width 1040 height 23
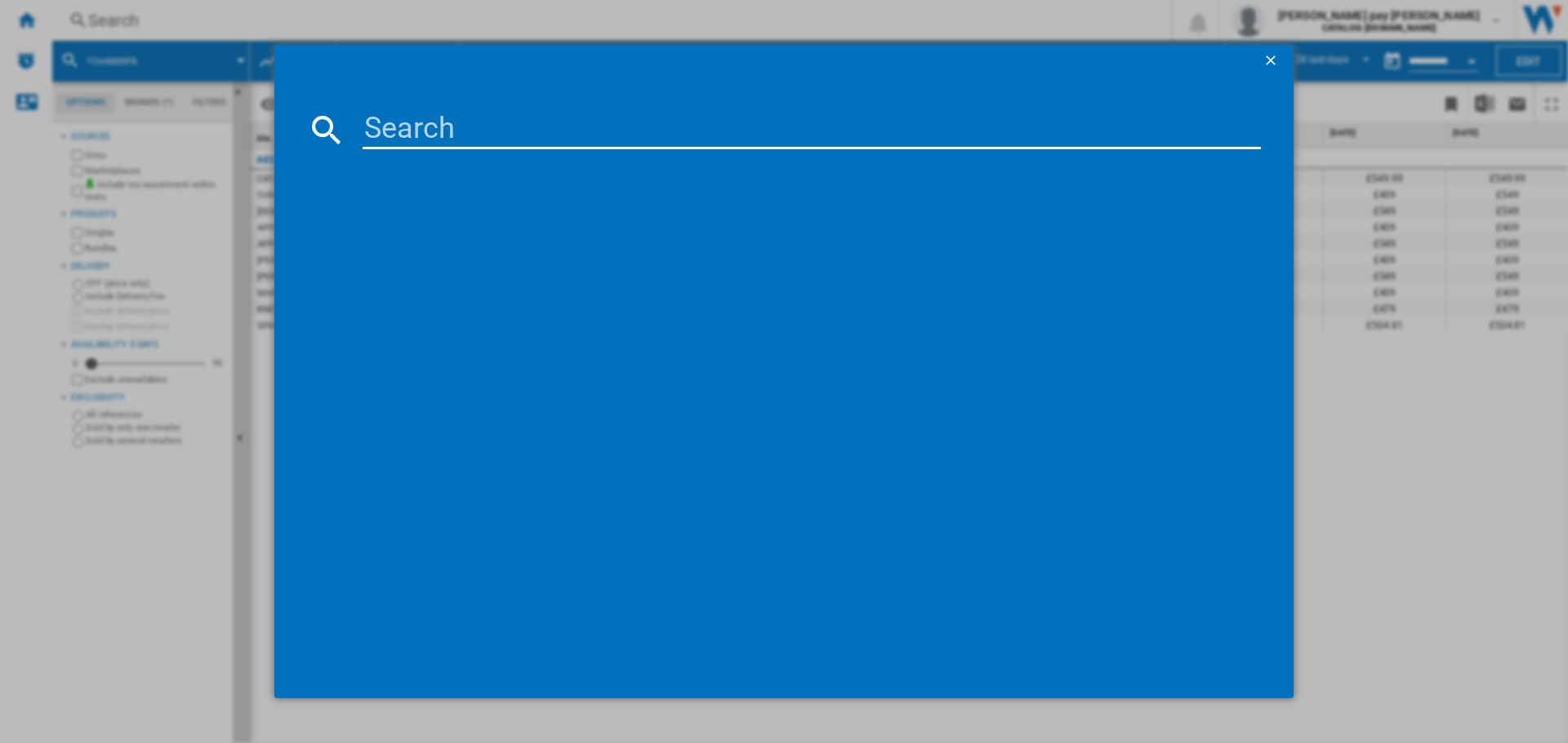
click at [520, 128] on input at bounding box center [811, 129] width 898 height 39
type input "L7WC84636BI"
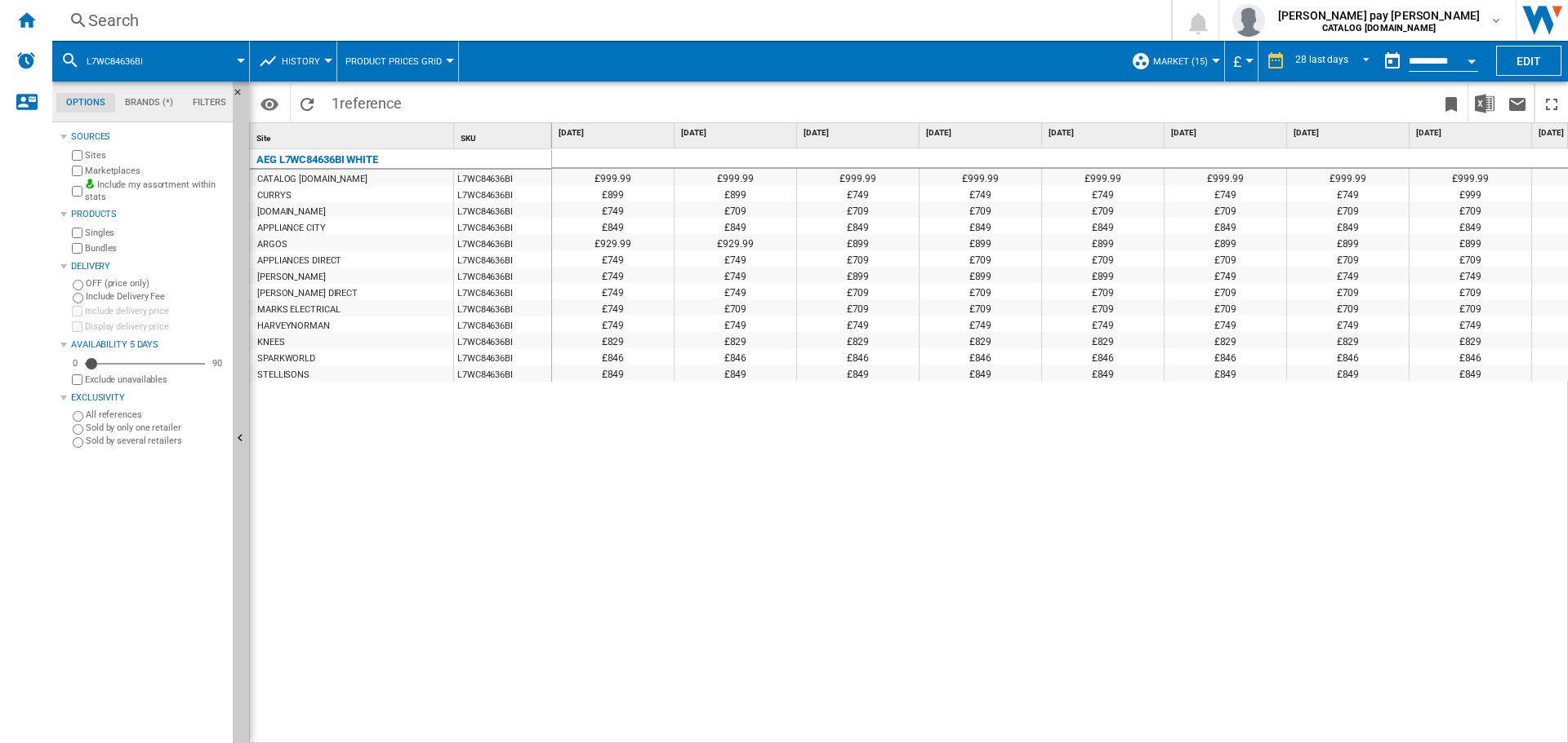
click at [771, 515] on div "£999.99 £999.99 £999.99 £999.99 £999.99 £999.99 £999.99 £999.99 £999.99 £999.99…" at bounding box center [1060, 446] width 1017 height 596
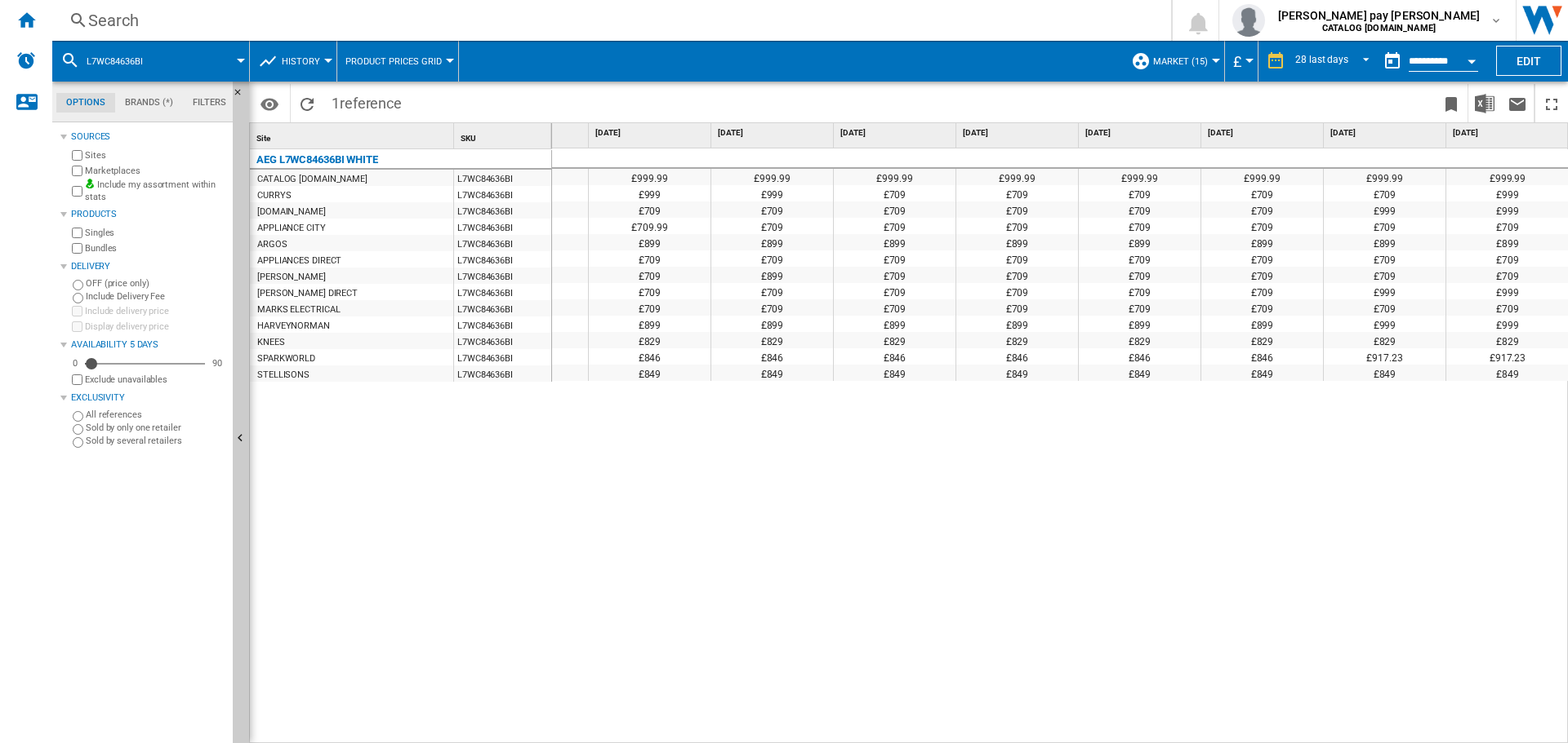
click at [392, 20] on div "Search" at bounding box center [608, 20] width 1040 height 23
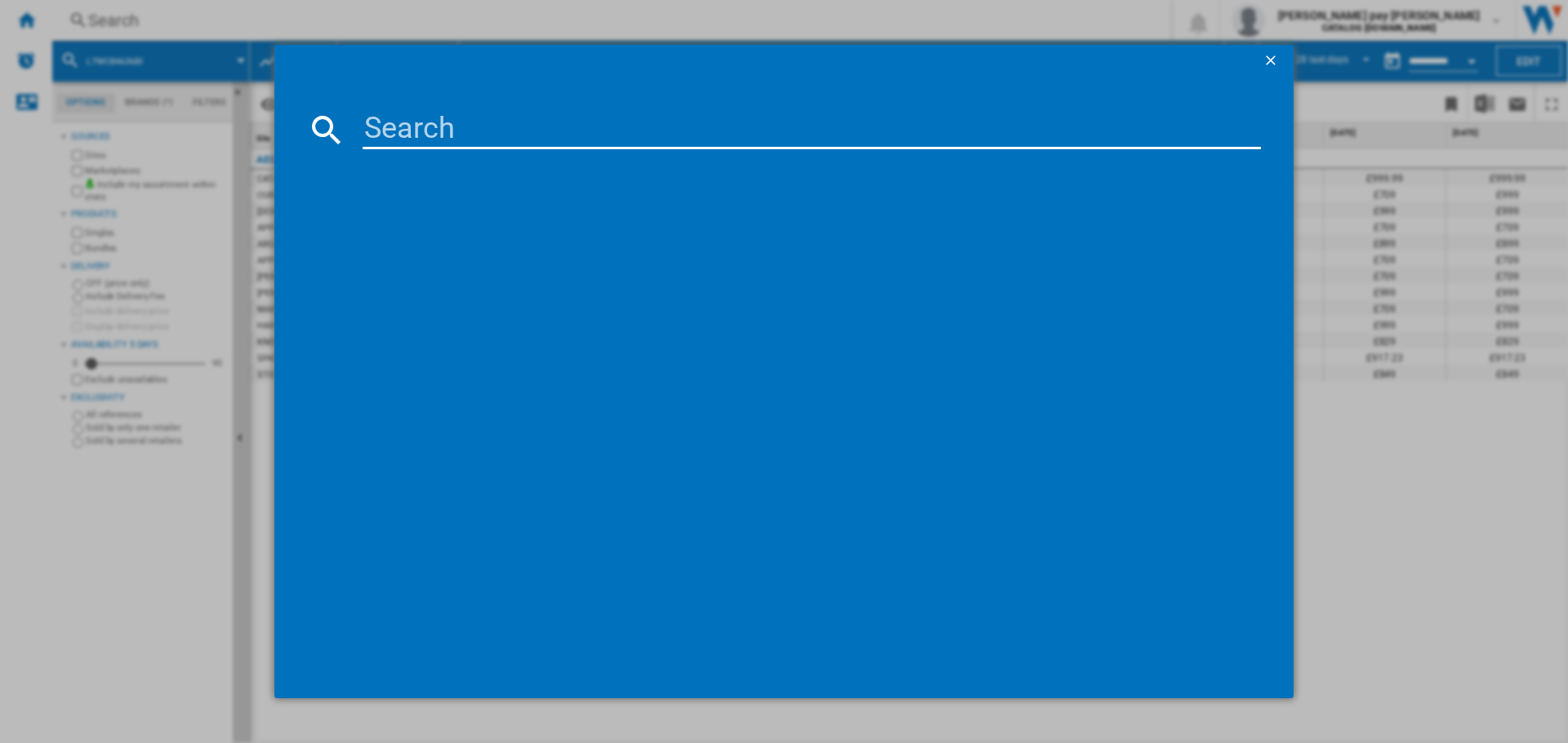
click at [517, 130] on input at bounding box center [811, 129] width 898 height 39
type input "LX6WG84634BI"
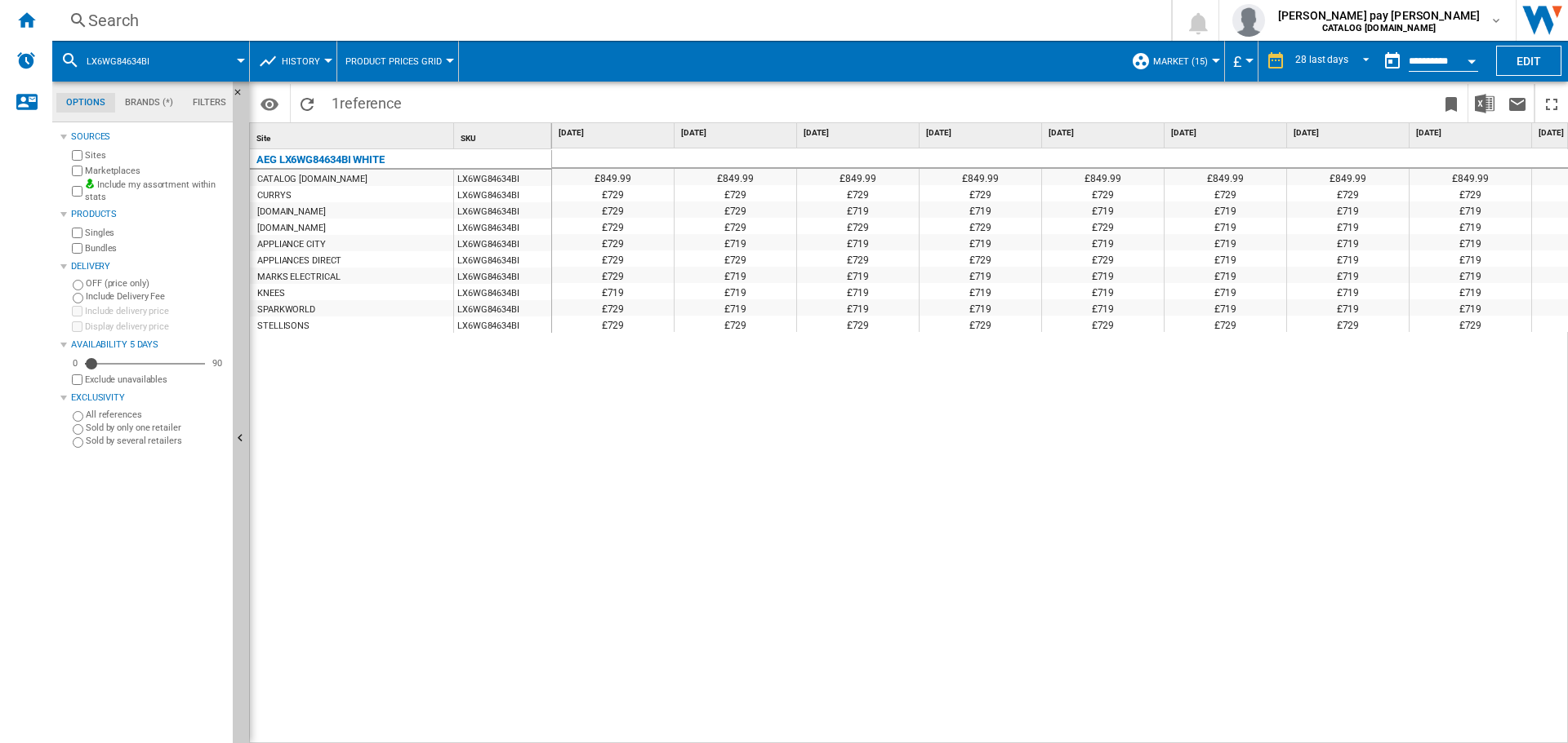
click at [733, 428] on div "£849.99 £849.99 £849.99 £849.99 £849.99 £849.99 £849.99 £849.99 £849.99 £849.99…" at bounding box center [1060, 446] width 1017 height 596
click at [1165, 550] on div "£849.99 £849.99 £849.99 £849.99 £849.99 £849.99 £849.99 £849.99 £849.99 £849.99…" at bounding box center [1060, 446] width 1017 height 596
drag, startPoint x: 820, startPoint y: 734, endPoint x: 1279, endPoint y: 690, distance: 461.1
click at [1468, 691] on div "£849.99 £849.99 £849.99 £849.99 £849.99 £849.99 £849.99 £849.99 £849.99 £849.99…" at bounding box center [1060, 446] width 1017 height 596
click at [790, 703] on div "£849.99 £849.99 £849.99 £849.99 £849.99 £849.99 £849.99 £849.99 £849.99 £849.99…" at bounding box center [1060, 446] width 1017 height 596
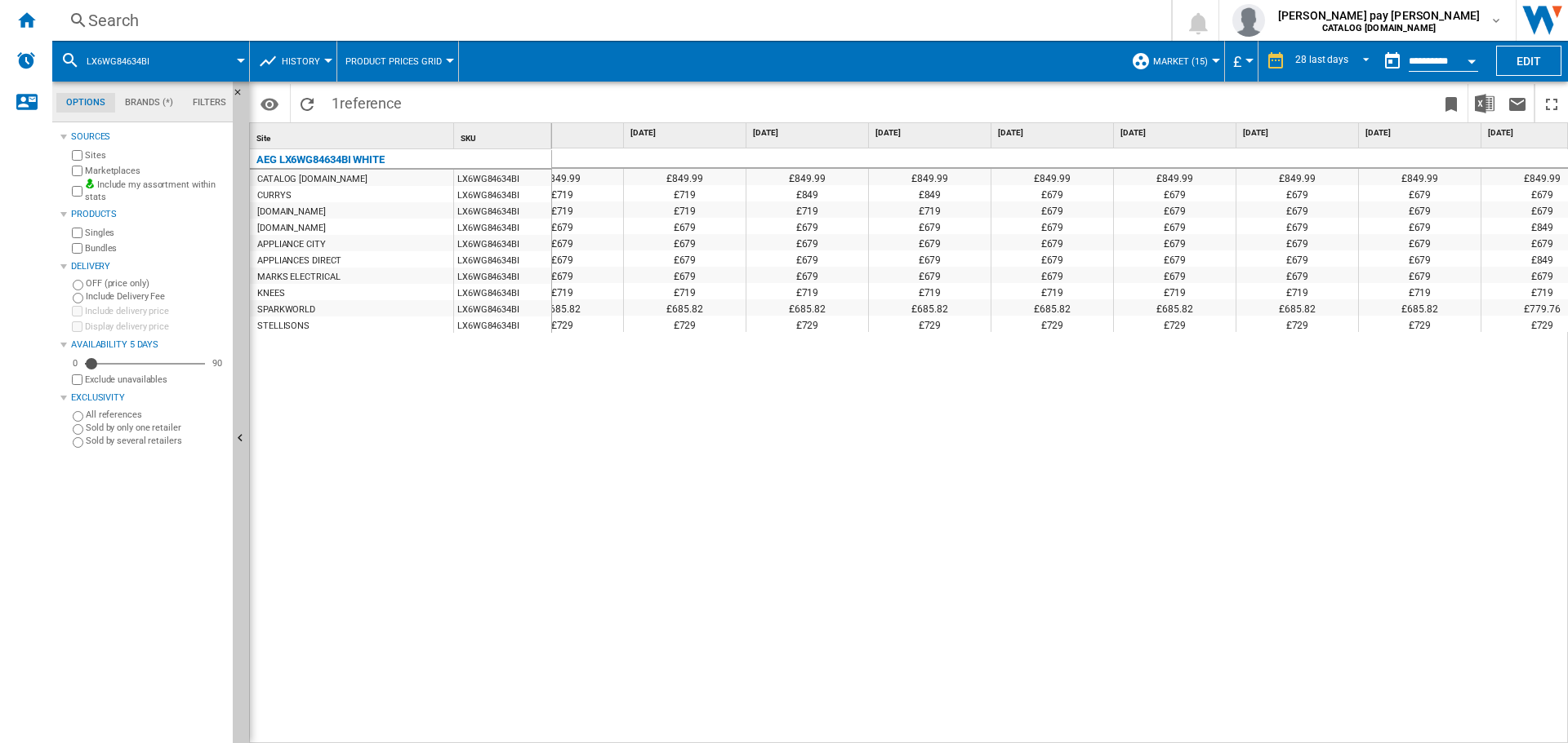
scroll to position [0, 2535]
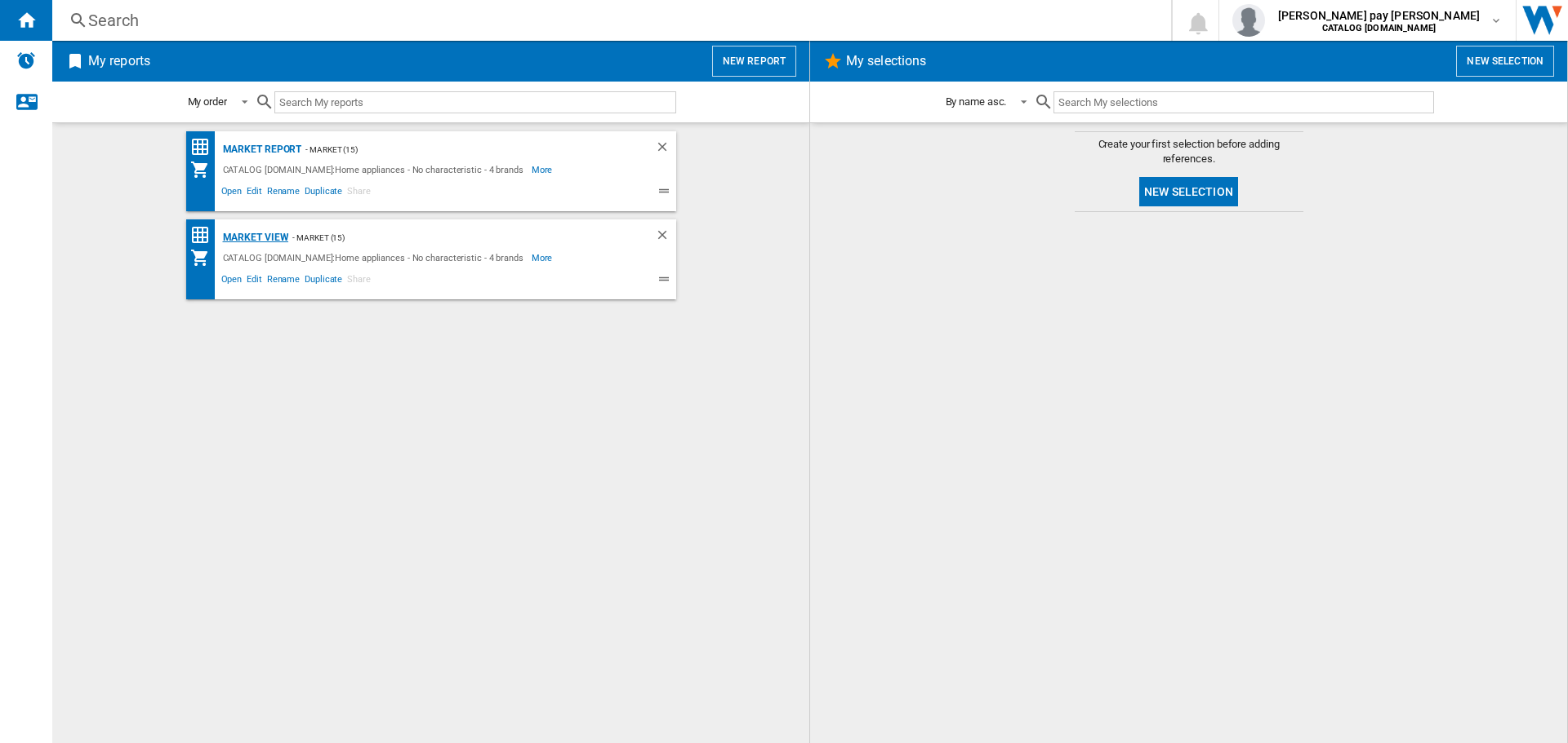
click at [273, 230] on div "Market view" at bounding box center [254, 238] width 70 height 21
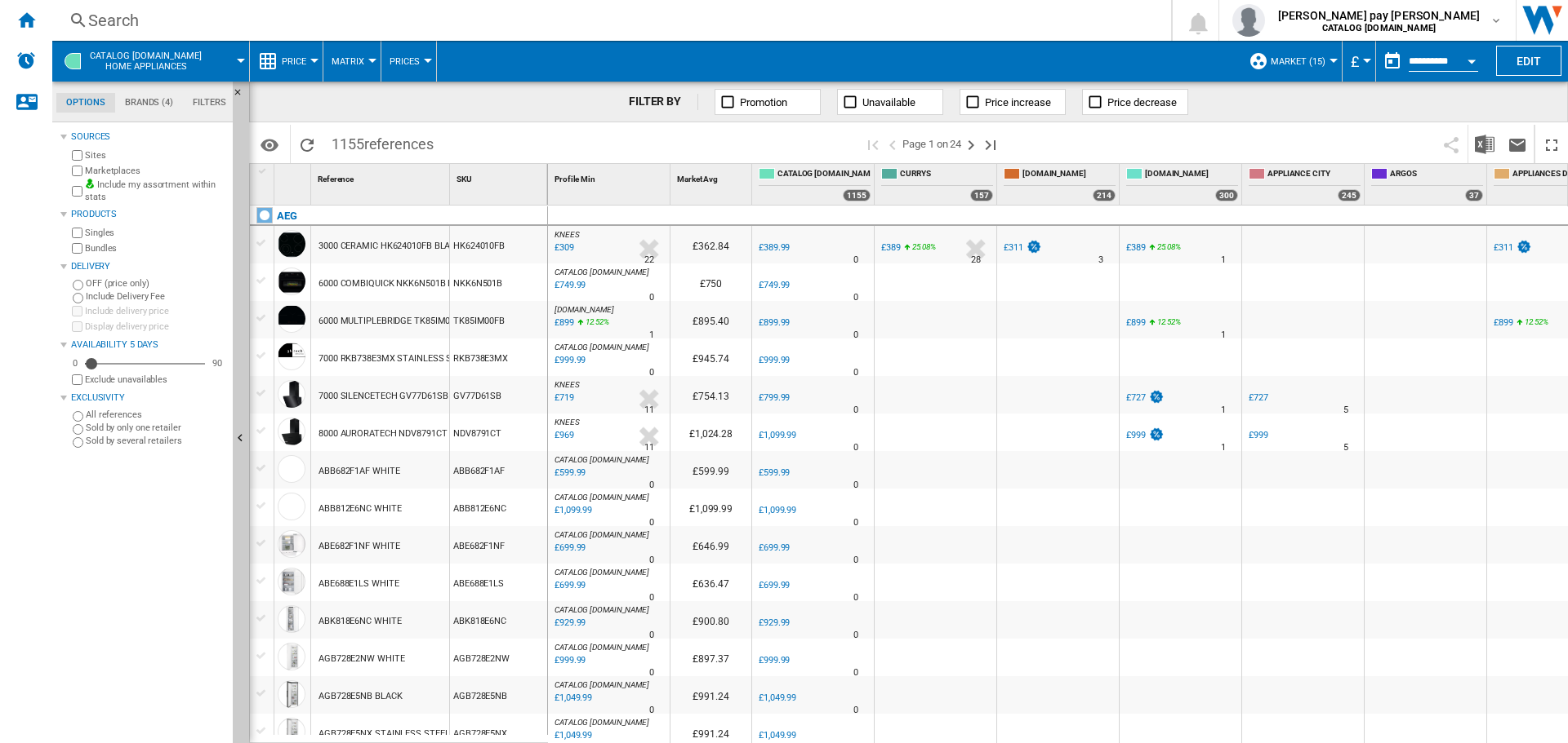
click at [306, 59] on span "Price" at bounding box center [294, 61] width 24 height 10
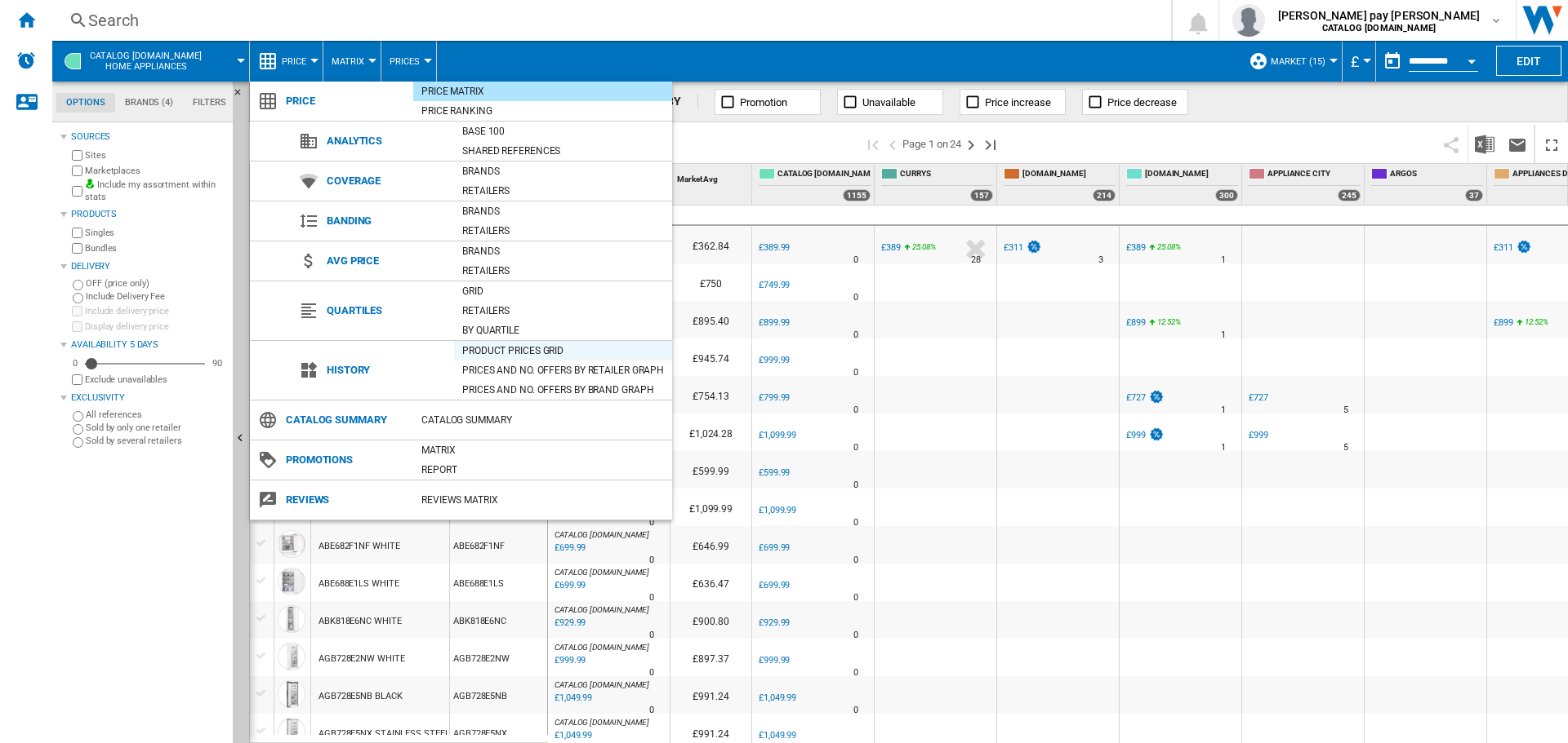
click at [502, 343] on div "Product prices grid" at bounding box center [562, 351] width 218 height 16
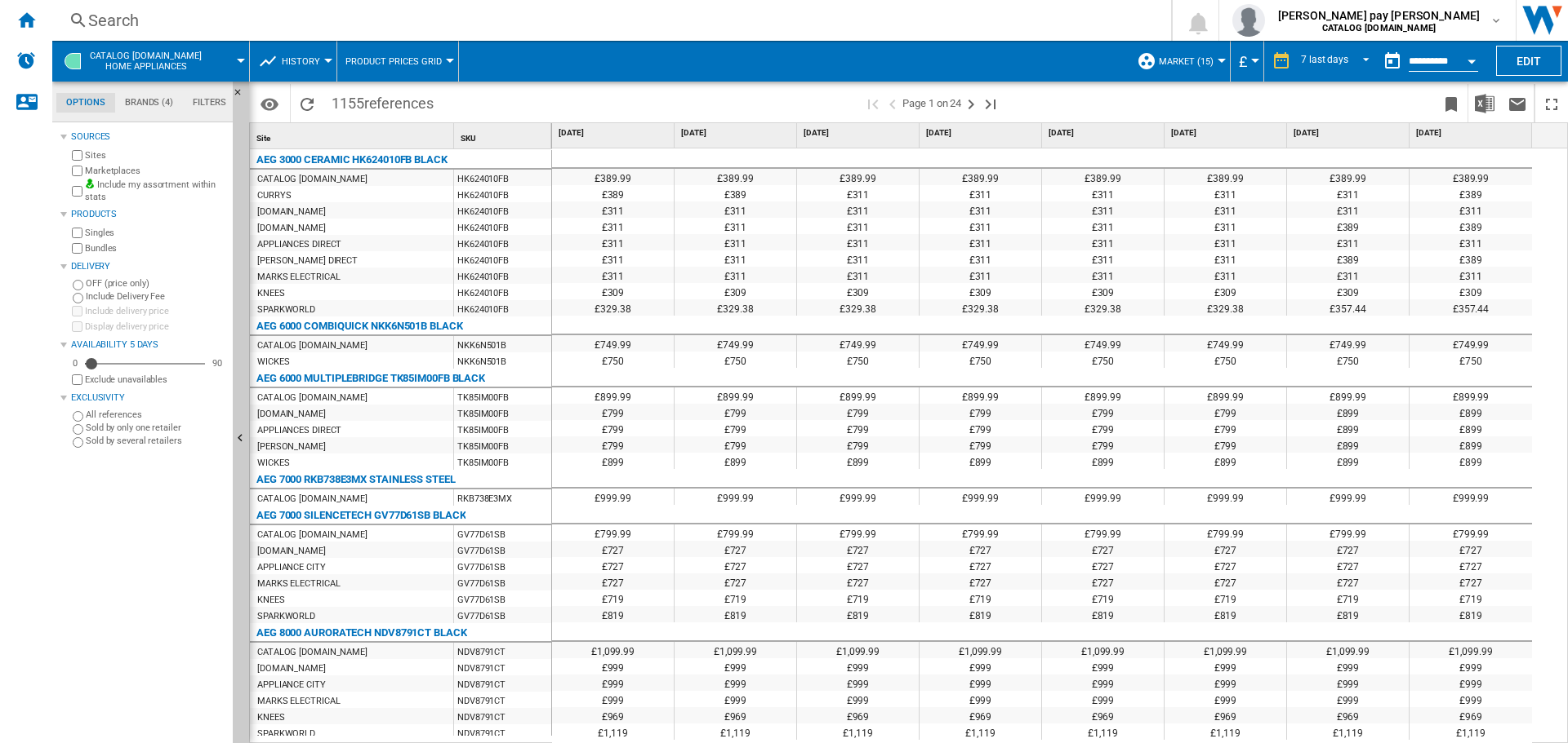
click at [335, 25] on div "Search" at bounding box center [608, 20] width 1040 height 23
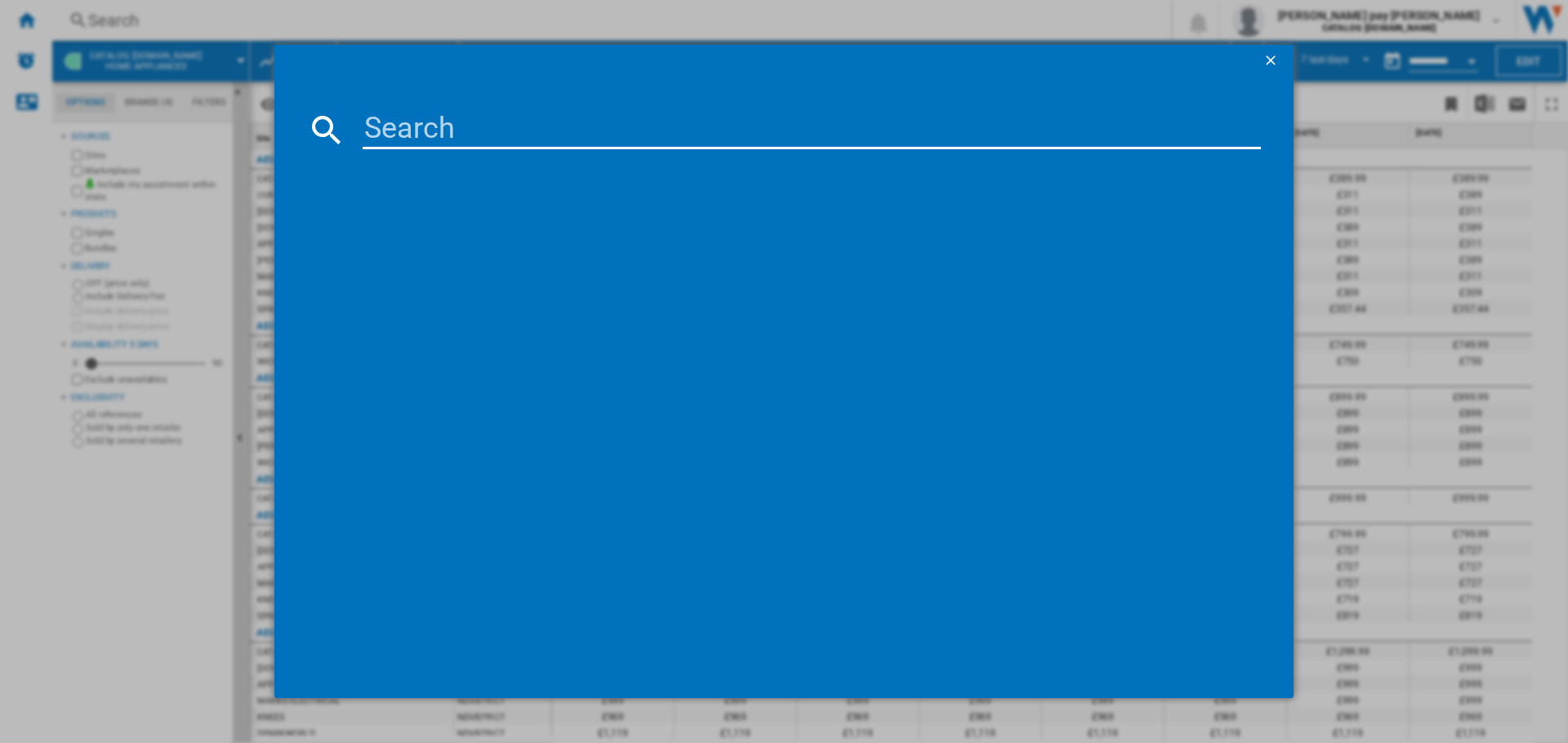
click at [401, 128] on input at bounding box center [811, 129] width 898 height 39
paste input "FSB54907Z"
type input "FSB54907Z"
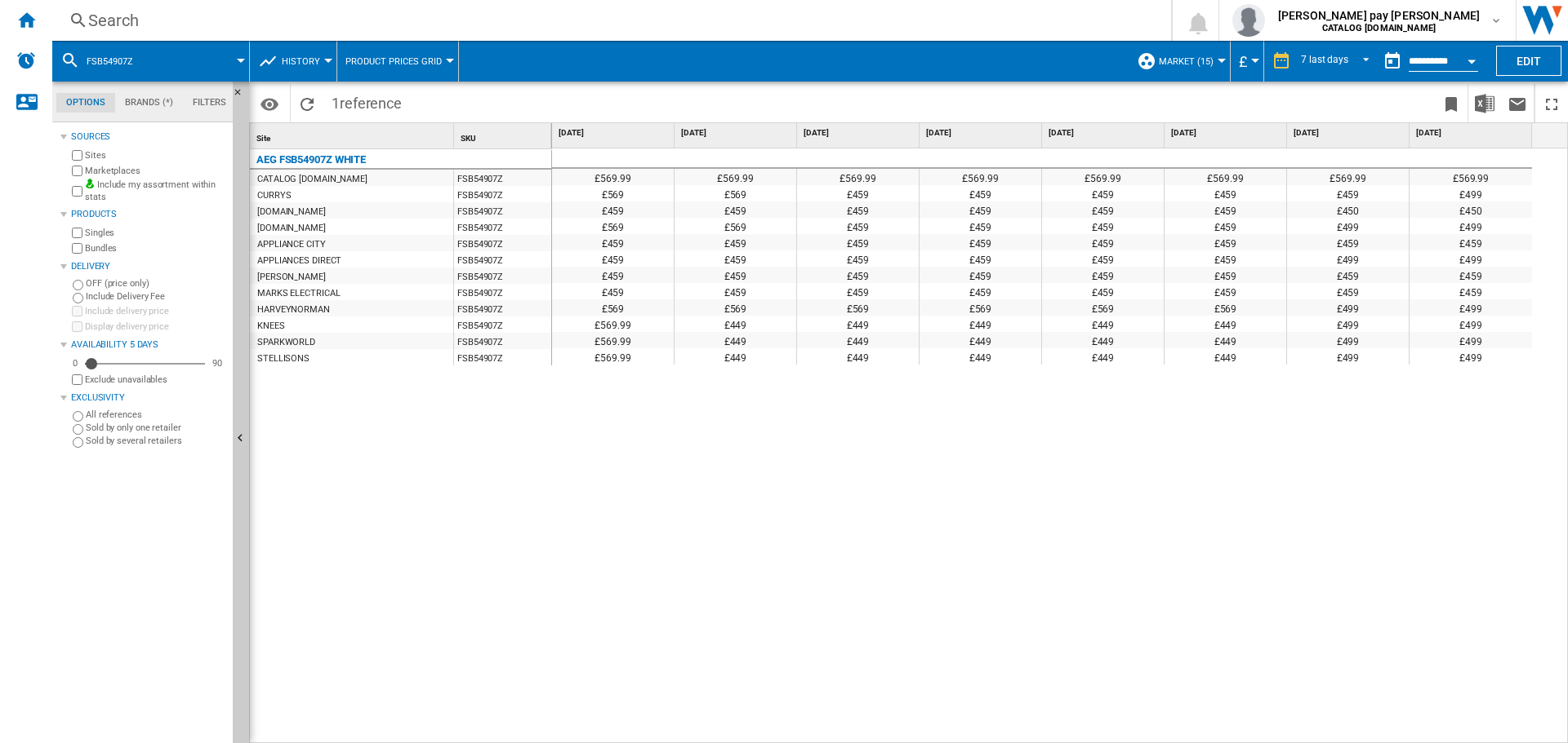
click at [856, 455] on div "£569.99 £569.99 £569.99 £569.99 £569.99 £569.99 £569.99 £569.99 £569 £569 £459 …" at bounding box center [1060, 446] width 1017 height 596
click at [1354, 57] on span "REPORTS.WIZARD.STEPS.REPORT.STEPS.REPORT_OPTIONS.PERIOD: 7 last days" at bounding box center [1361, 59] width 20 height 15
click at [1335, 129] on div "28 last days" at bounding box center [1325, 136] width 53 height 14
click at [906, 465] on div "£569.99 £569.99 £569.99 £569.99 £569.99 £569.99 £569.99 £569.99 £569.99 £569.99…" at bounding box center [1060, 446] width 1017 height 596
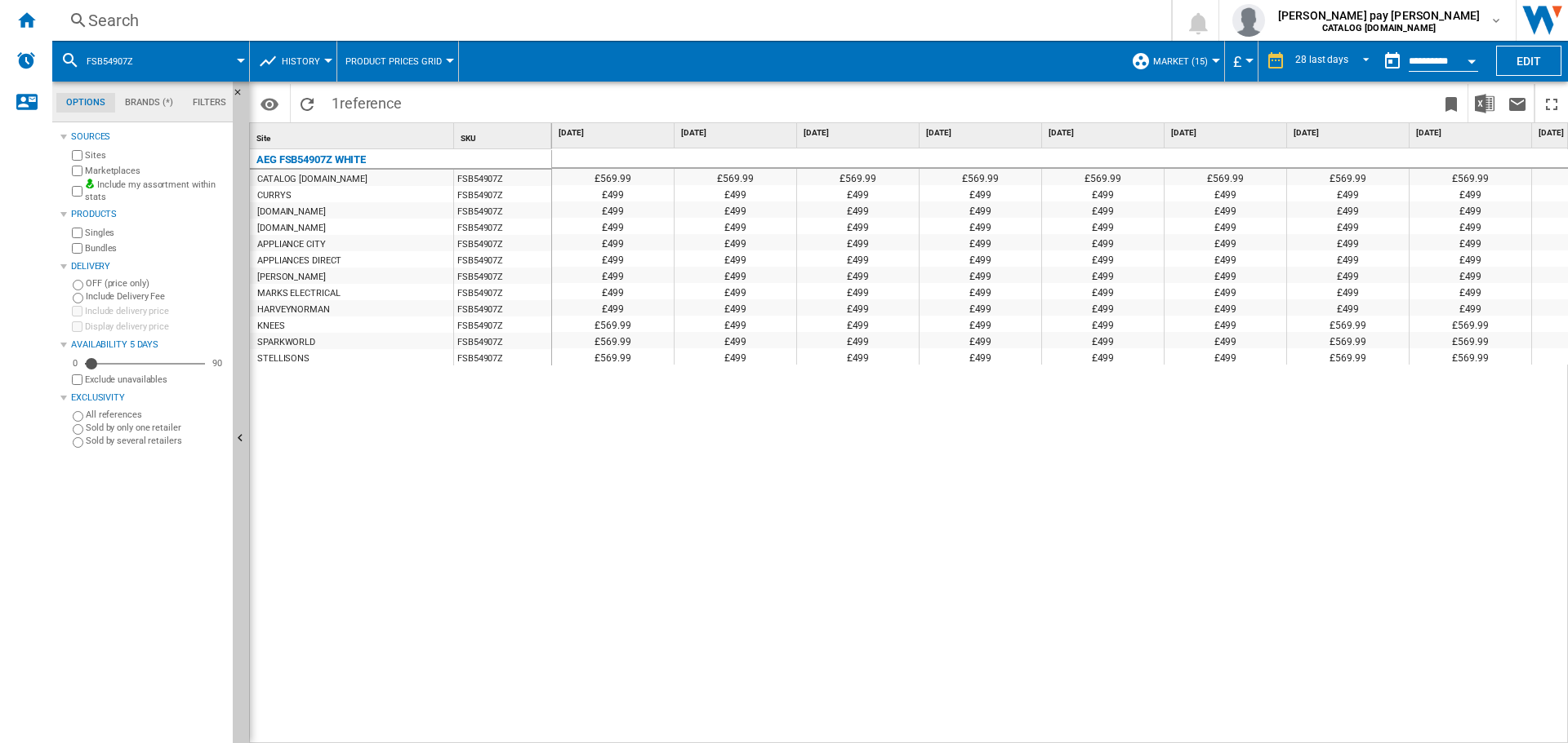
click at [1224, 516] on div "£569.99 £569.99 £569.99 £569.99 £569.99 £569.99 £569.99 £569.99 £569.99 £569.99…" at bounding box center [1060, 446] width 1017 height 596
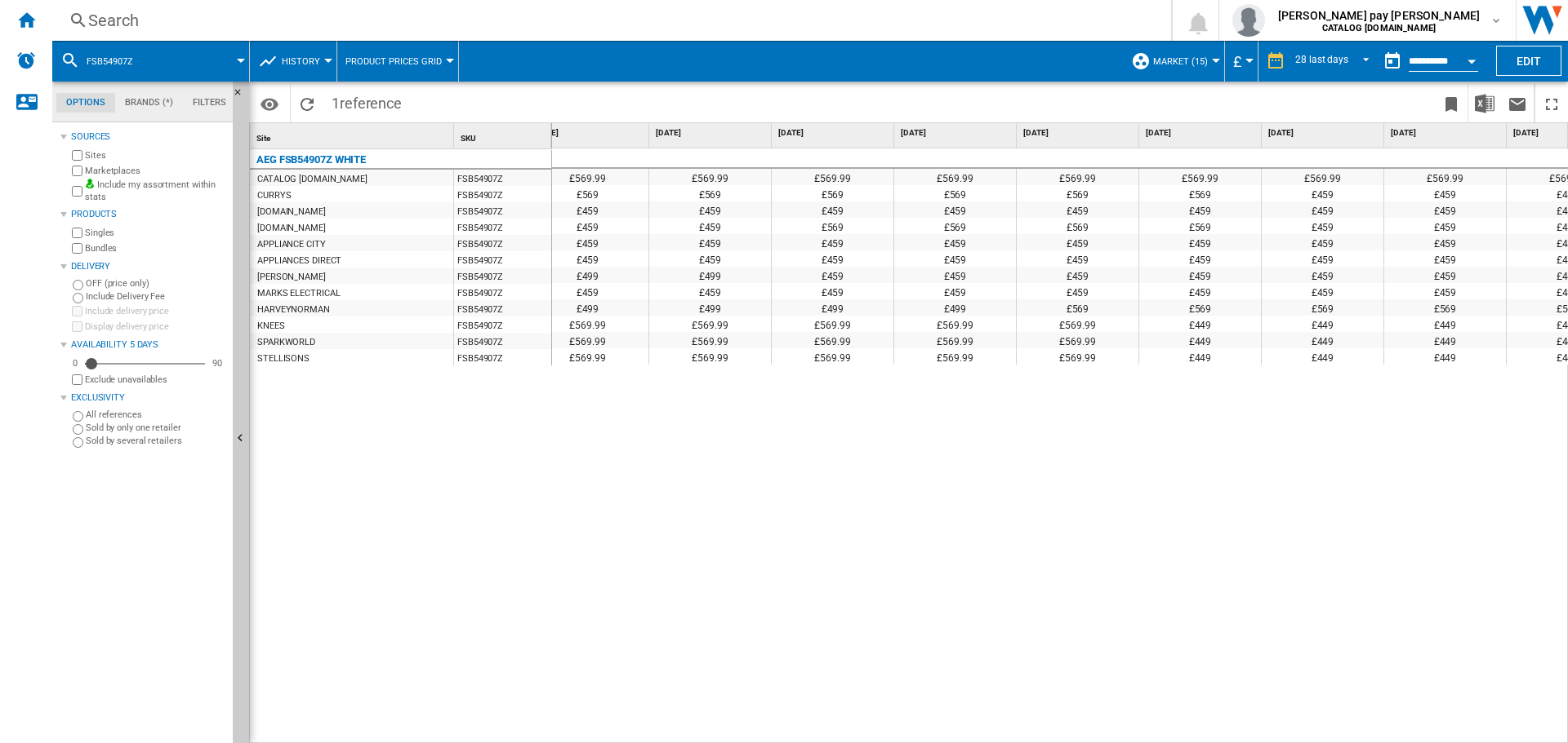
scroll to position [0, 2535]
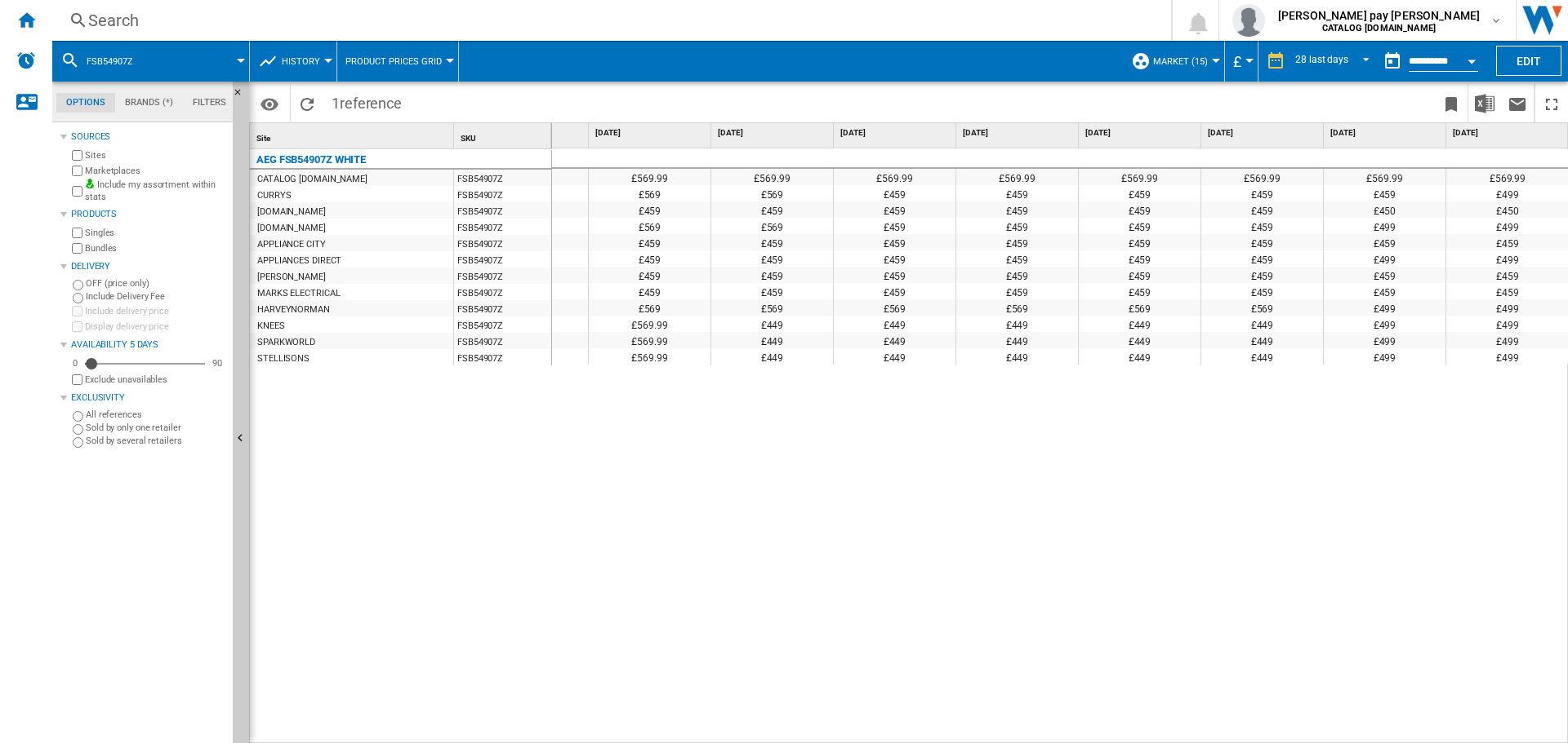
click at [1441, 474] on div "£569.99 £569.99 £569.99 £569.99 £569.99 £569.99 £569.99 £569.99 £569.99 £569.99…" at bounding box center [1060, 446] width 1017 height 596
drag, startPoint x: 1453, startPoint y: 436, endPoint x: 1314, endPoint y: 351, distance: 162.9
click at [1453, 436] on div "£569.99 £569.99 £569.99 £569.99 £569.99 £569.99 £569.99 £569.99 £569.99 £569.99…" at bounding box center [1060, 446] width 1017 height 596
click at [229, 16] on div "Search" at bounding box center [608, 20] width 1040 height 23
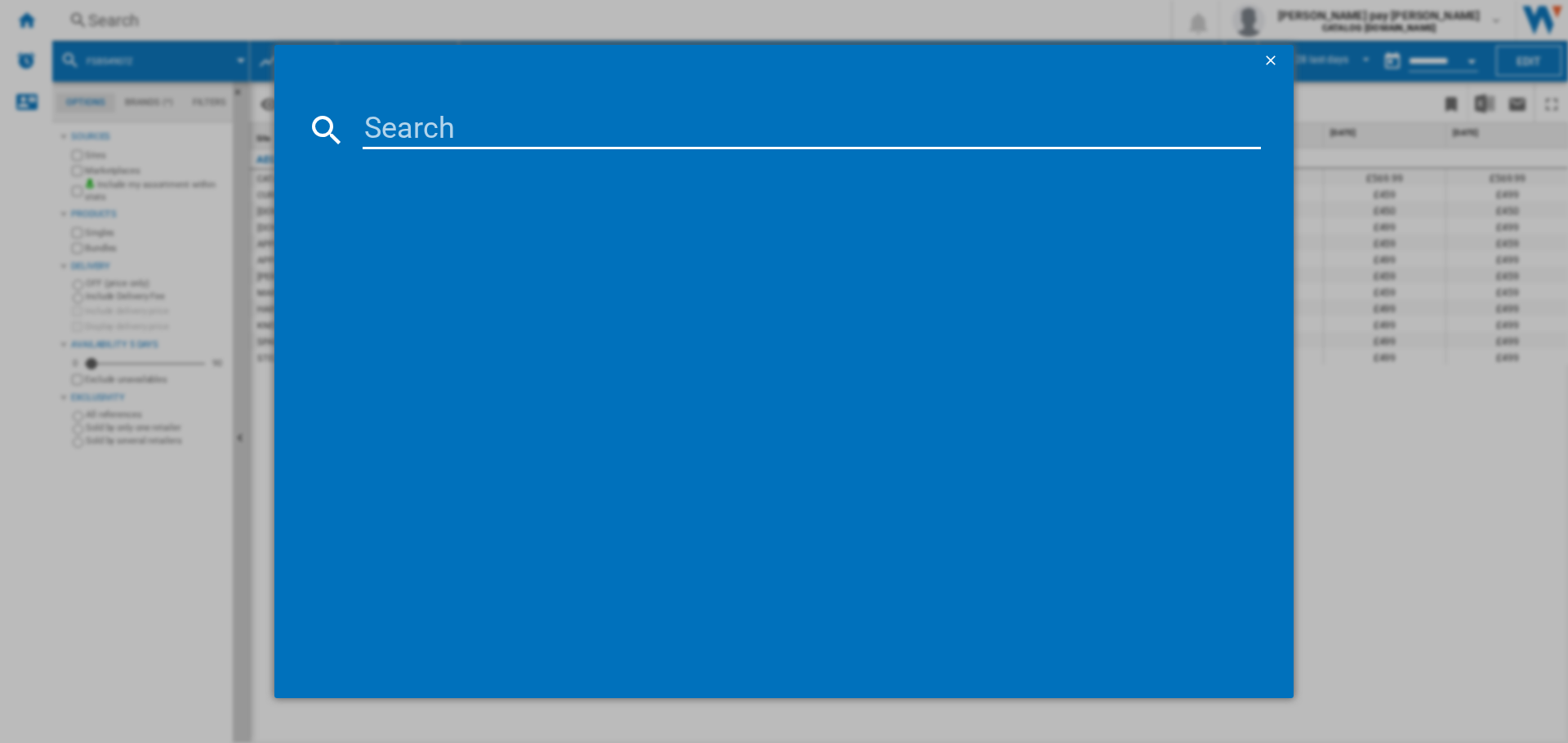
click at [474, 132] on input at bounding box center [811, 129] width 898 height 39
type input "FSB54907Z"
click at [444, 222] on div "AEG FSB54907Z WHITE" at bounding box center [792, 234] width 927 height 26
click at [483, 235] on div "AEG FSB54907Z WHITE" at bounding box center [795, 234] width 881 height 16
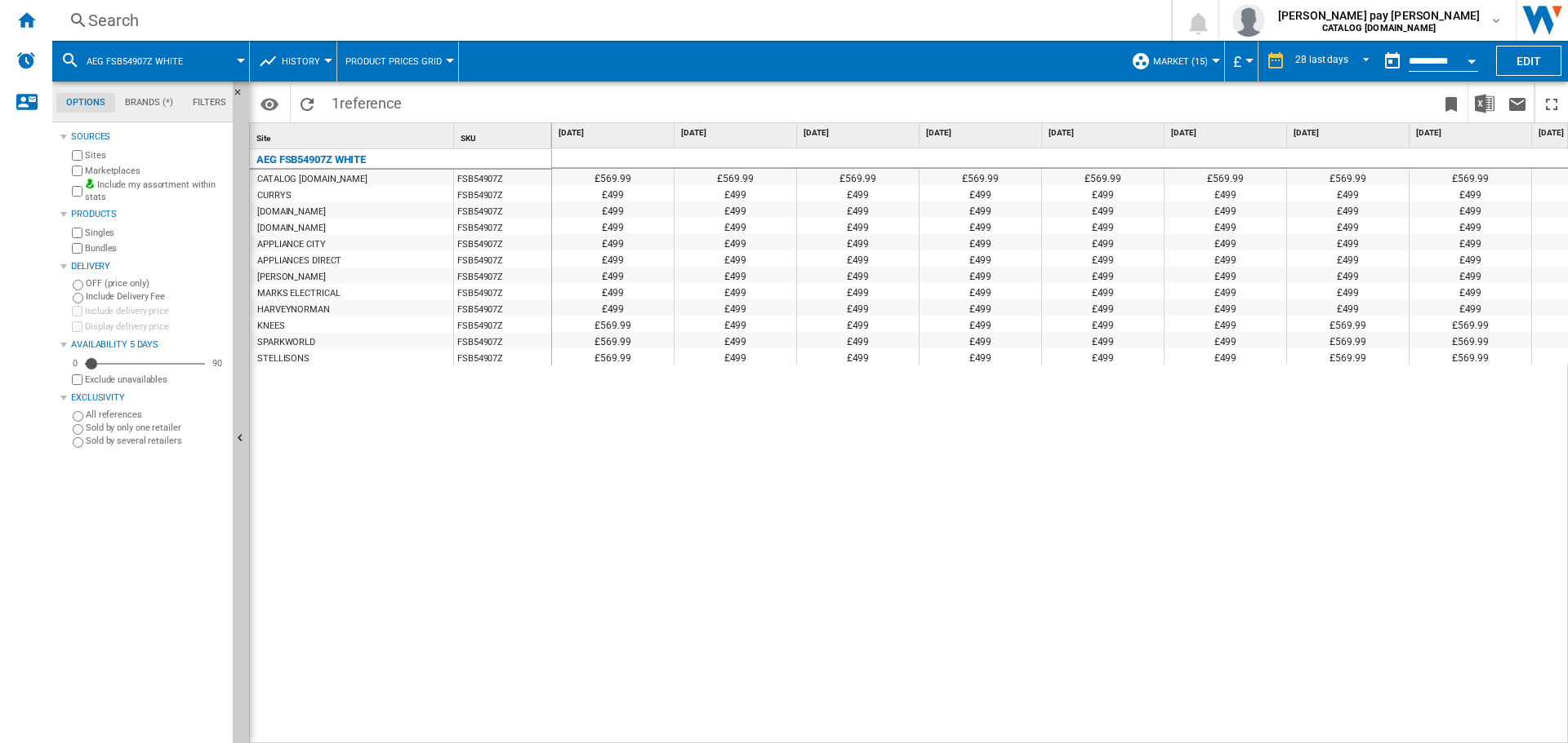
click at [1020, 471] on div "£569.99 £569.99 £569.99 £569.99 £569.99 £569.99 £569.99 £569.99 £569.99 £569.99…" at bounding box center [1060, 446] width 1017 height 596
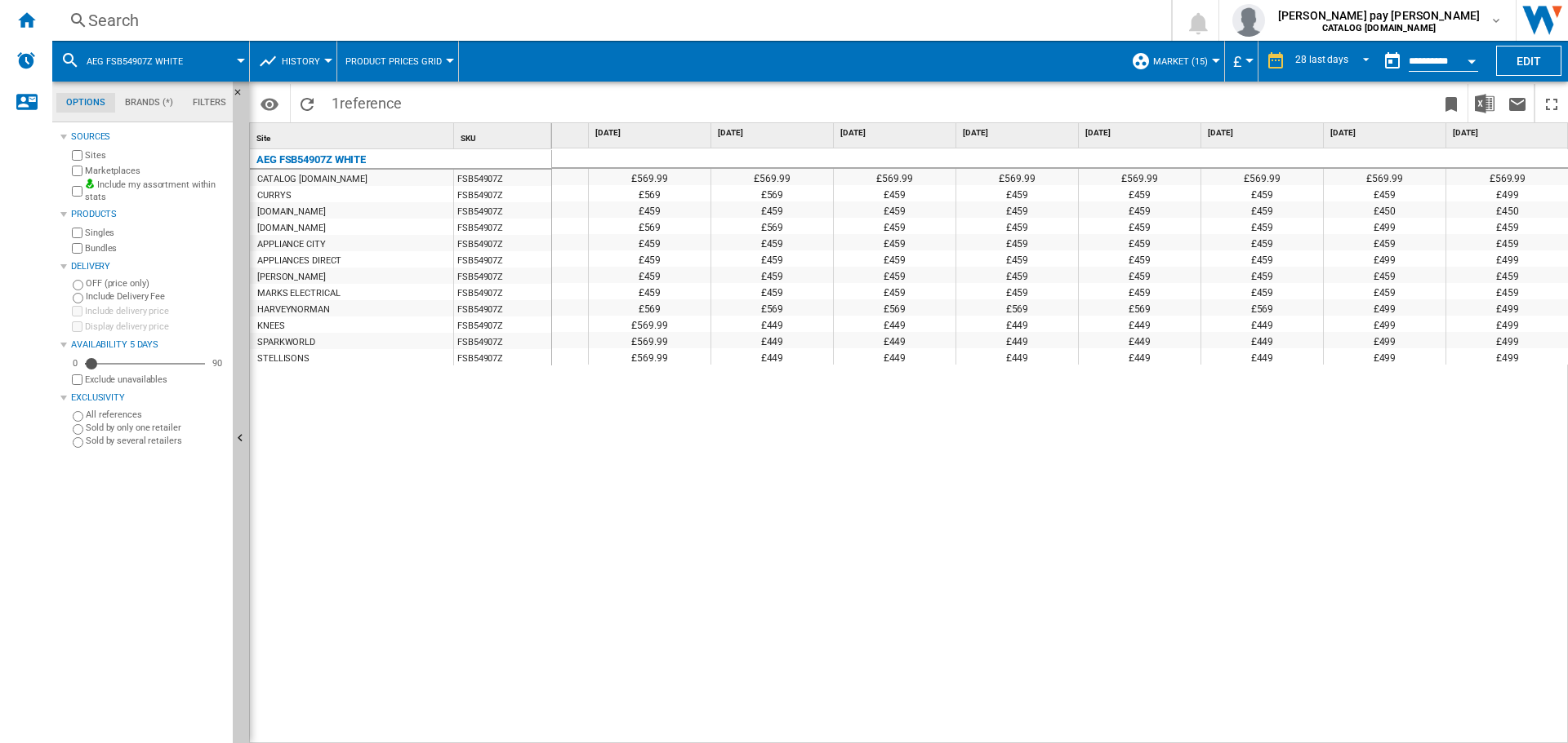
drag, startPoint x: 925, startPoint y: 569, endPoint x: 714, endPoint y: 338, distance: 312.9
click at [925, 568] on div "£569.99 £569.99 £569.99 £569.99 £569.99 £569.99 £569.99 £569.99 £569.99 £569.99…" at bounding box center [1060, 446] width 1017 height 596
click at [318, 16] on div "Search" at bounding box center [608, 20] width 1040 height 23
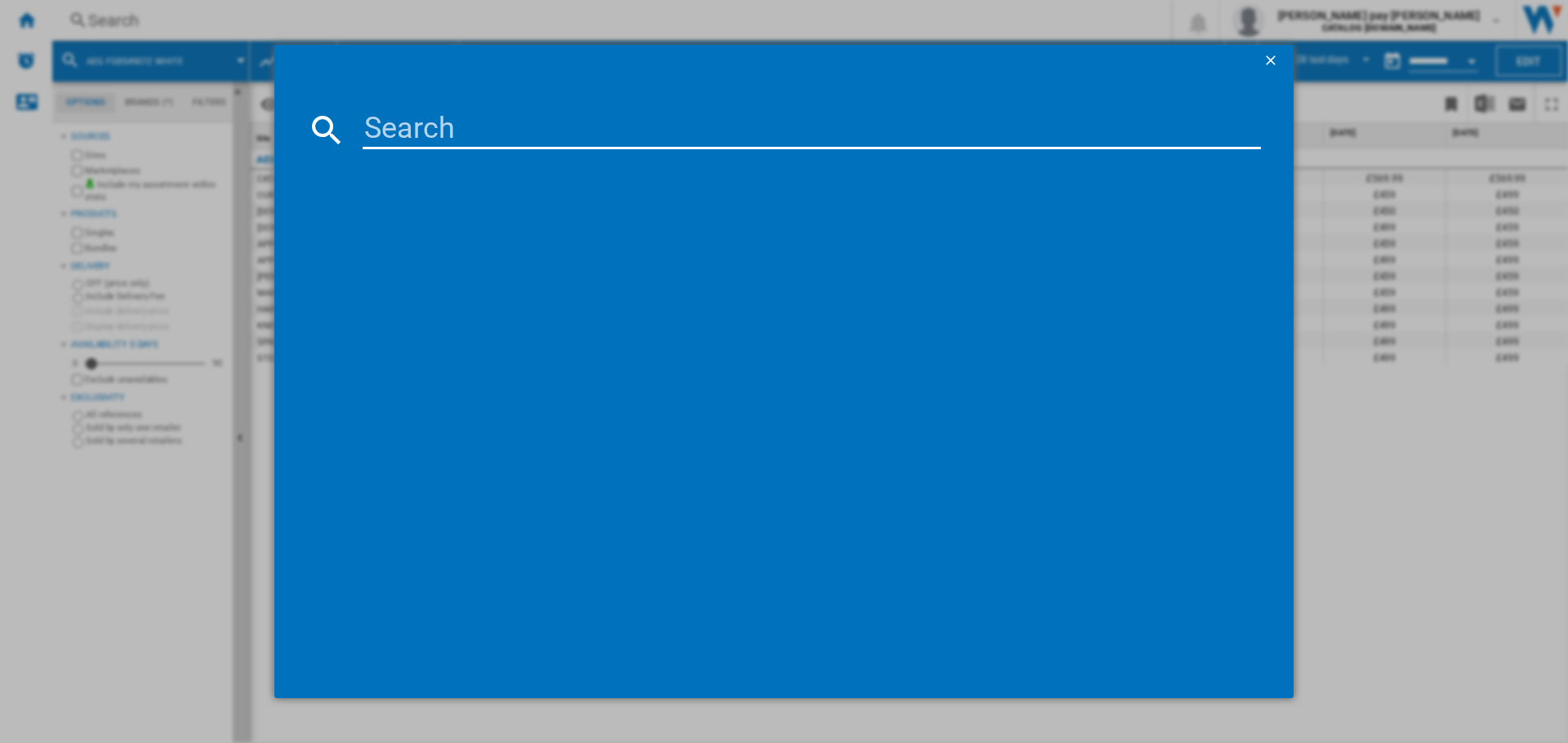
click at [497, 140] on input at bounding box center [811, 129] width 898 height 39
type input "DTX3840B"
click at [405, 234] on div "AEG DTX3840B BLACK" at bounding box center [795, 234] width 881 height 16
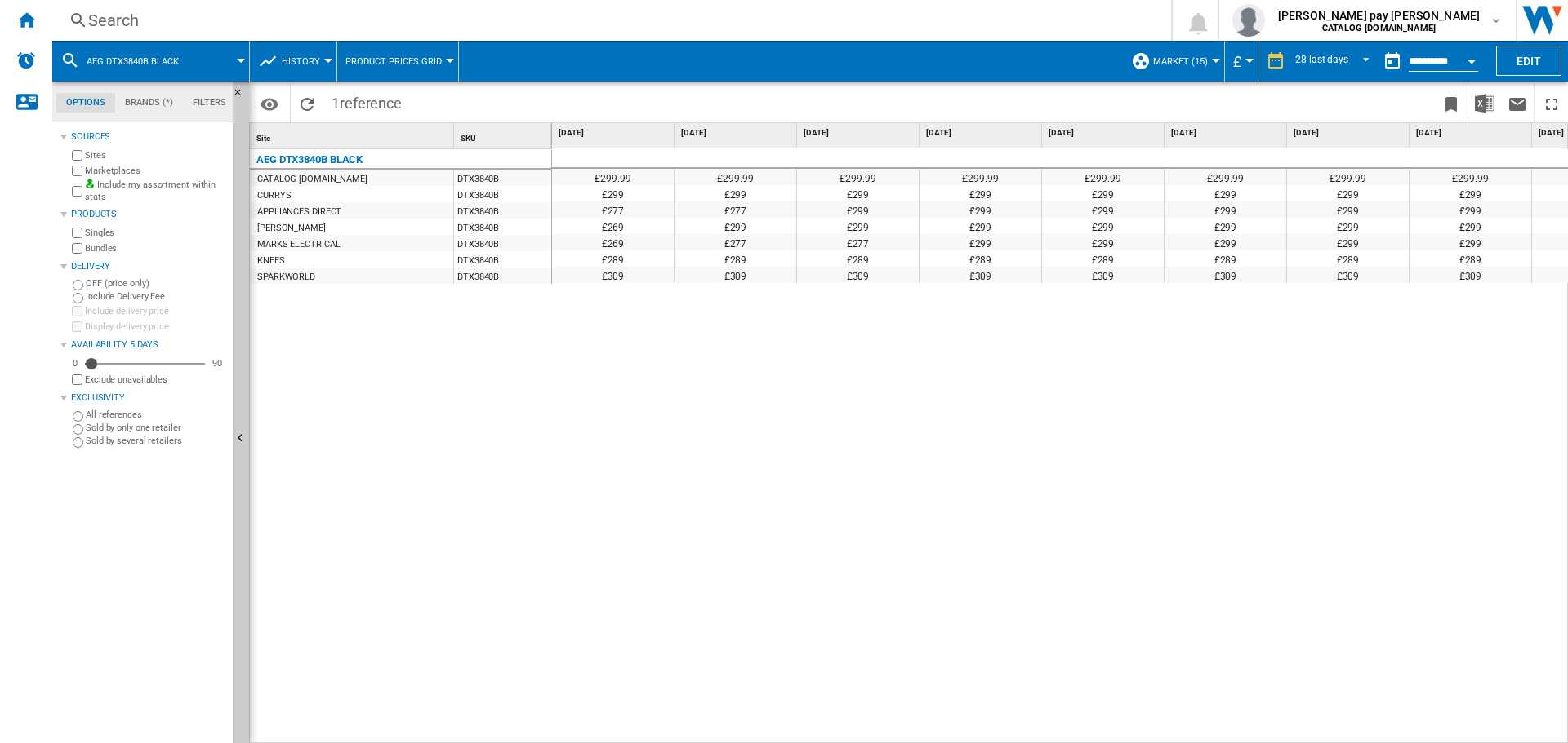
click at [887, 497] on div "£299.99 £299.99 £299.99 £299.99 £299.99 £299.99 £299.99 £299.99 £299.99 £299.99…" at bounding box center [1060, 446] width 1017 height 596
click at [849, 514] on div "£299.99 £299.99 £299.99 £299.99 £299.99 £299.99 £299.99 £299.99 £299.99 £299.99…" at bounding box center [1060, 446] width 1017 height 596
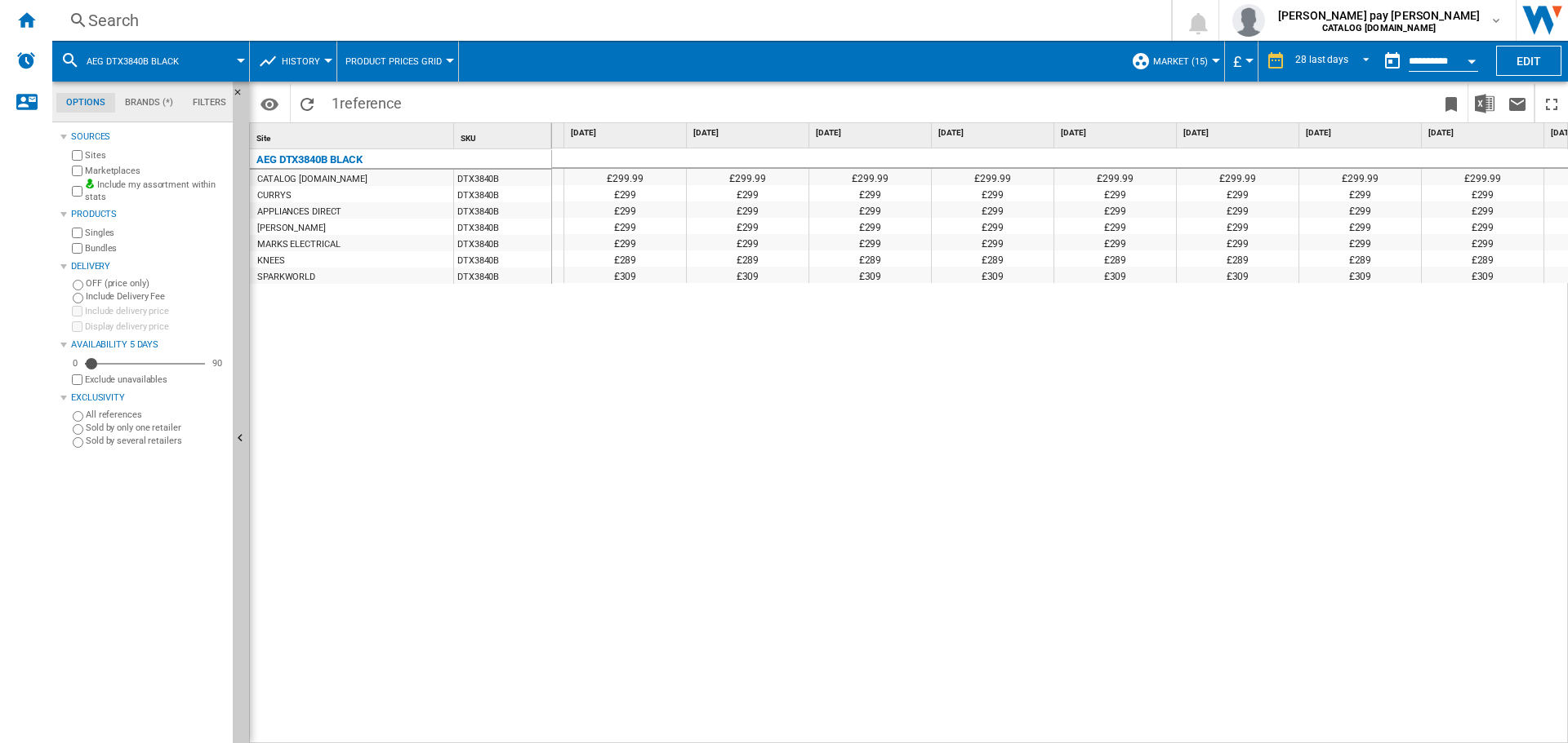
scroll to position [0, 2535]
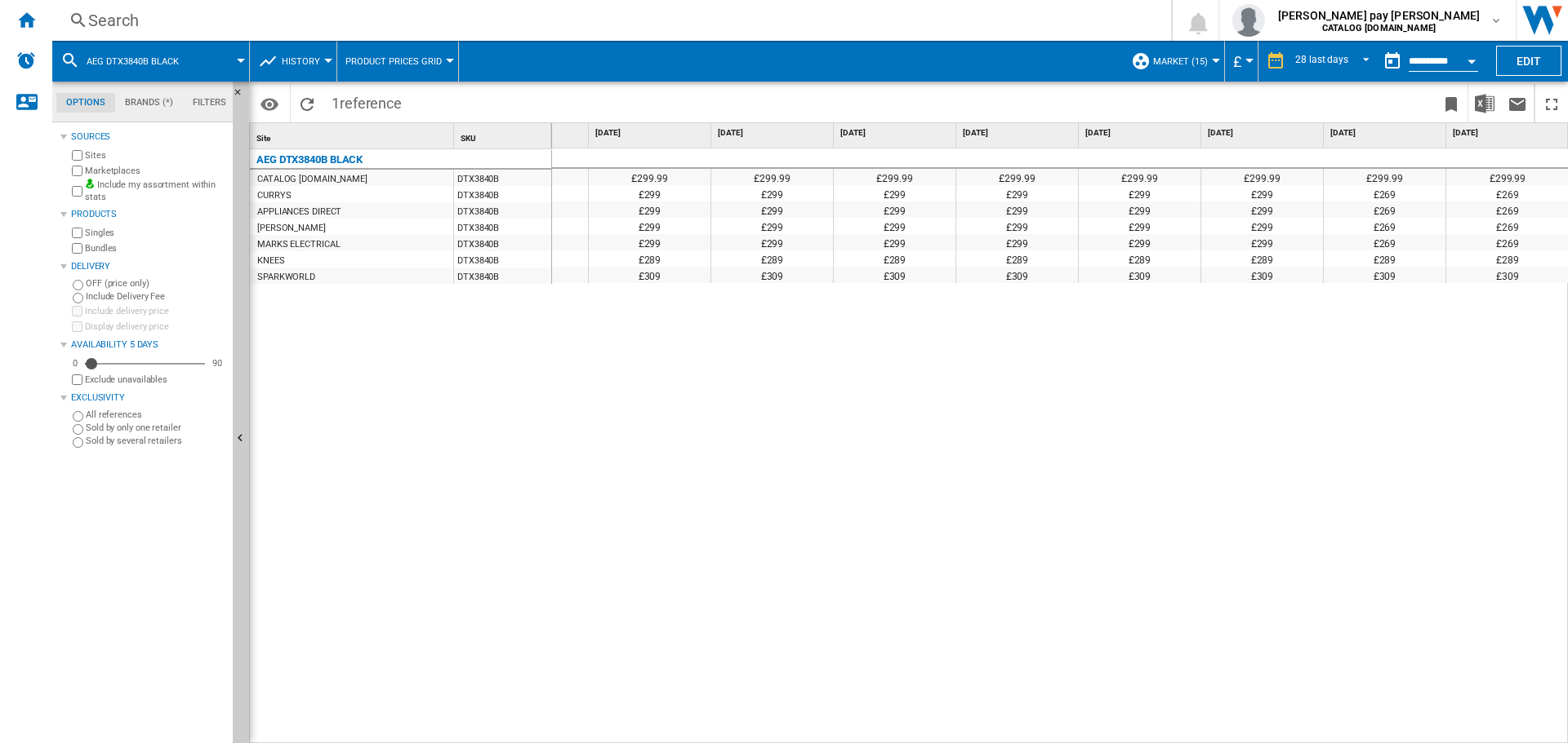
click at [967, 589] on div "£299.99 £299.99 £299.99 £299.99 £299.99 £299.99 £299.99 £299.99 £299.99 £299.99…" at bounding box center [1060, 446] width 1017 height 596
click at [230, 8] on div "Search Search 0 [PERSON_NAME] pay [PERSON_NAME] CATALOG [DOMAIN_NAME] CATALOG […" at bounding box center [810, 20] width 1515 height 41
click at [240, 21] on div "Search" at bounding box center [608, 20] width 1040 height 23
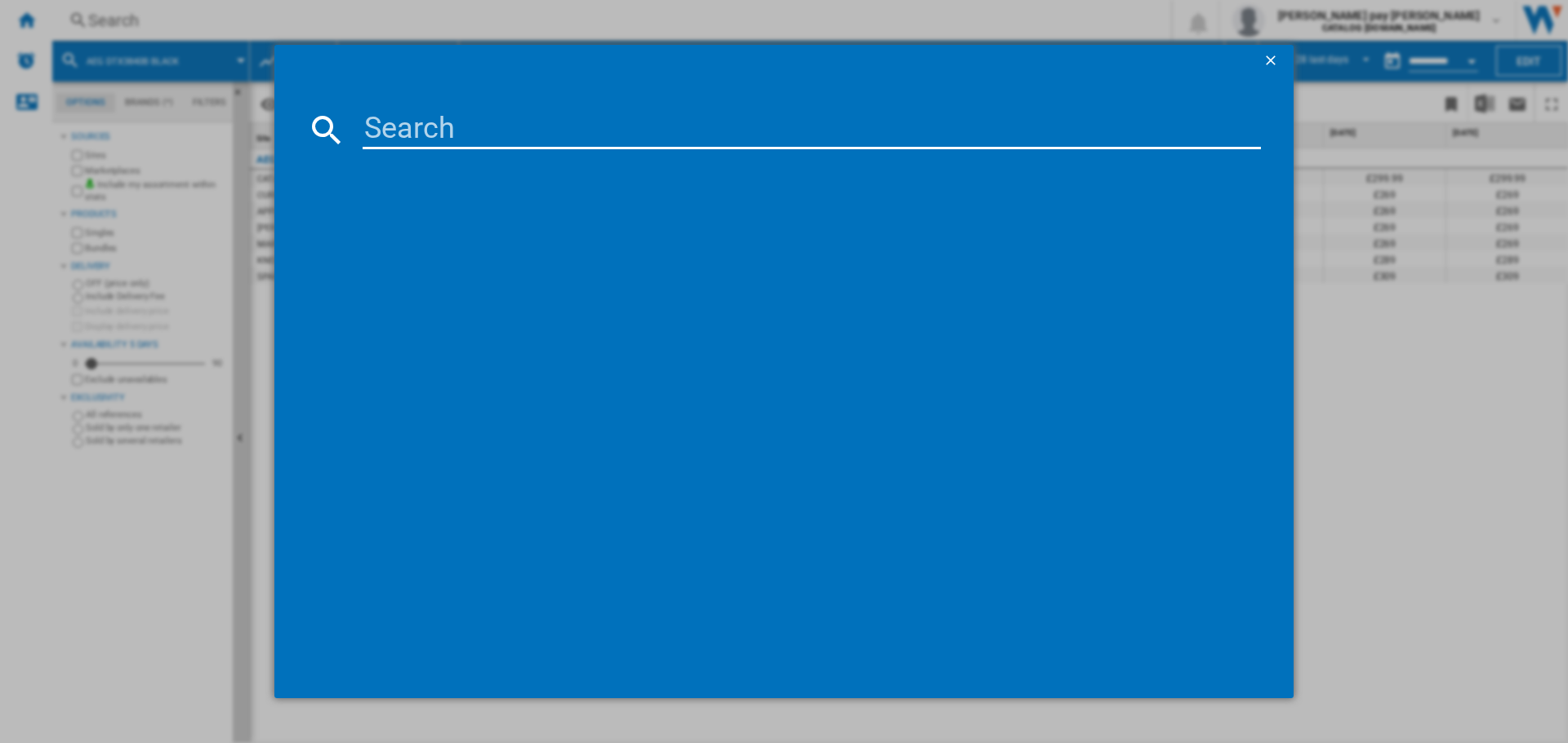
click at [505, 140] on input at bounding box center [811, 129] width 898 height 39
type input "FSS53637Z"
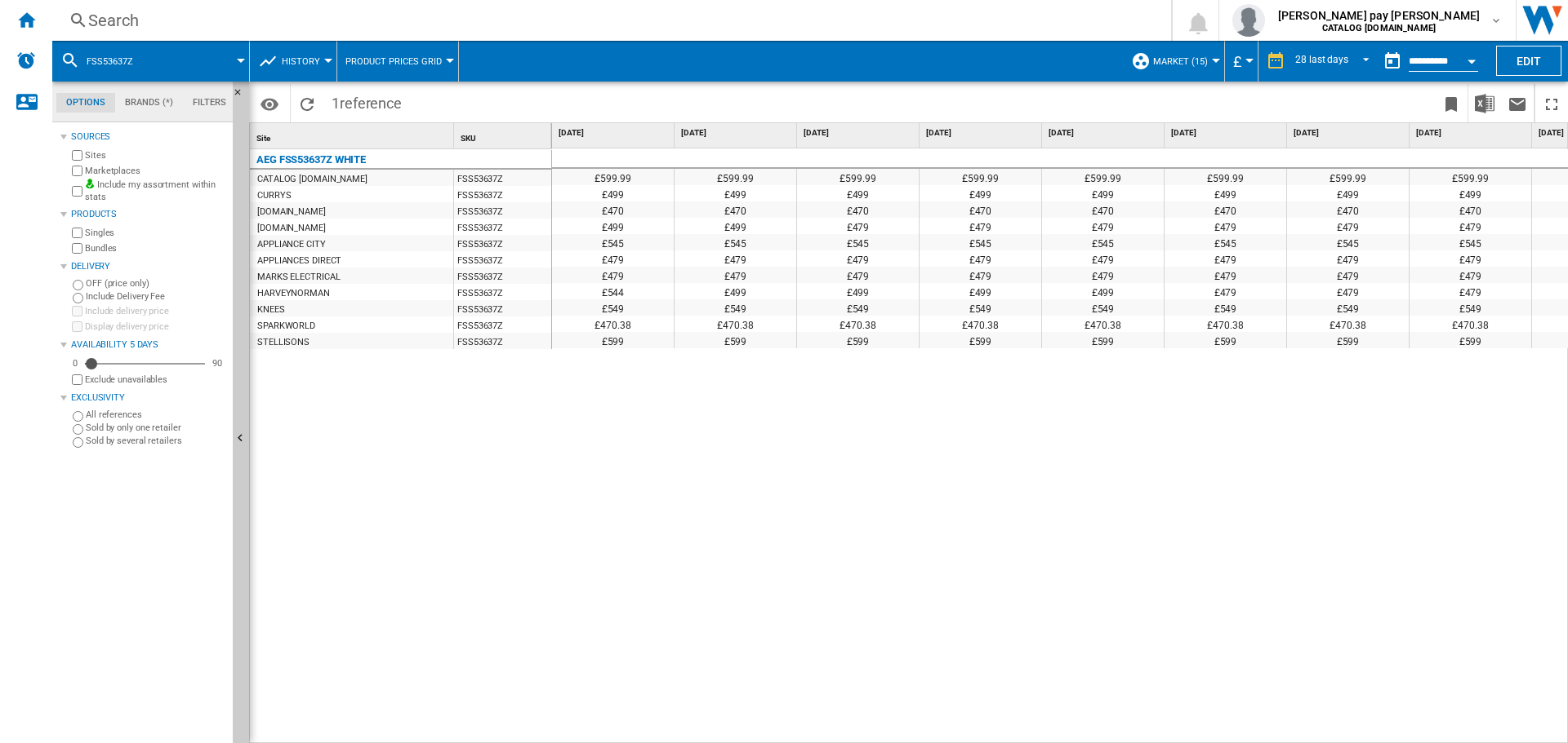
click at [984, 594] on div "£599.99 £599.99 £599.99 £599.99 £599.99 £599.99 £599.99 £599.99 £599.99 £599.99…" at bounding box center [1060, 446] width 1017 height 596
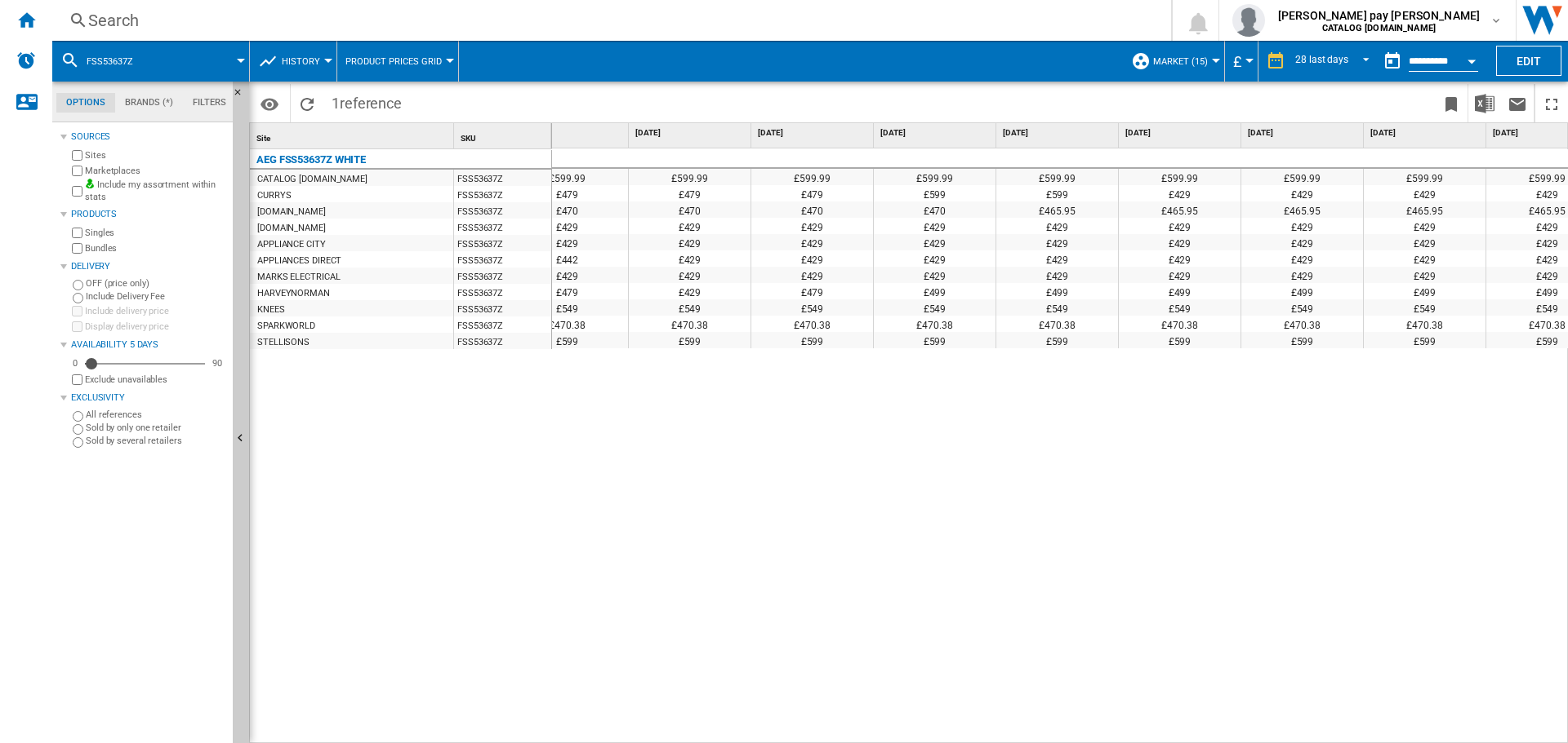
scroll to position [0, 2535]
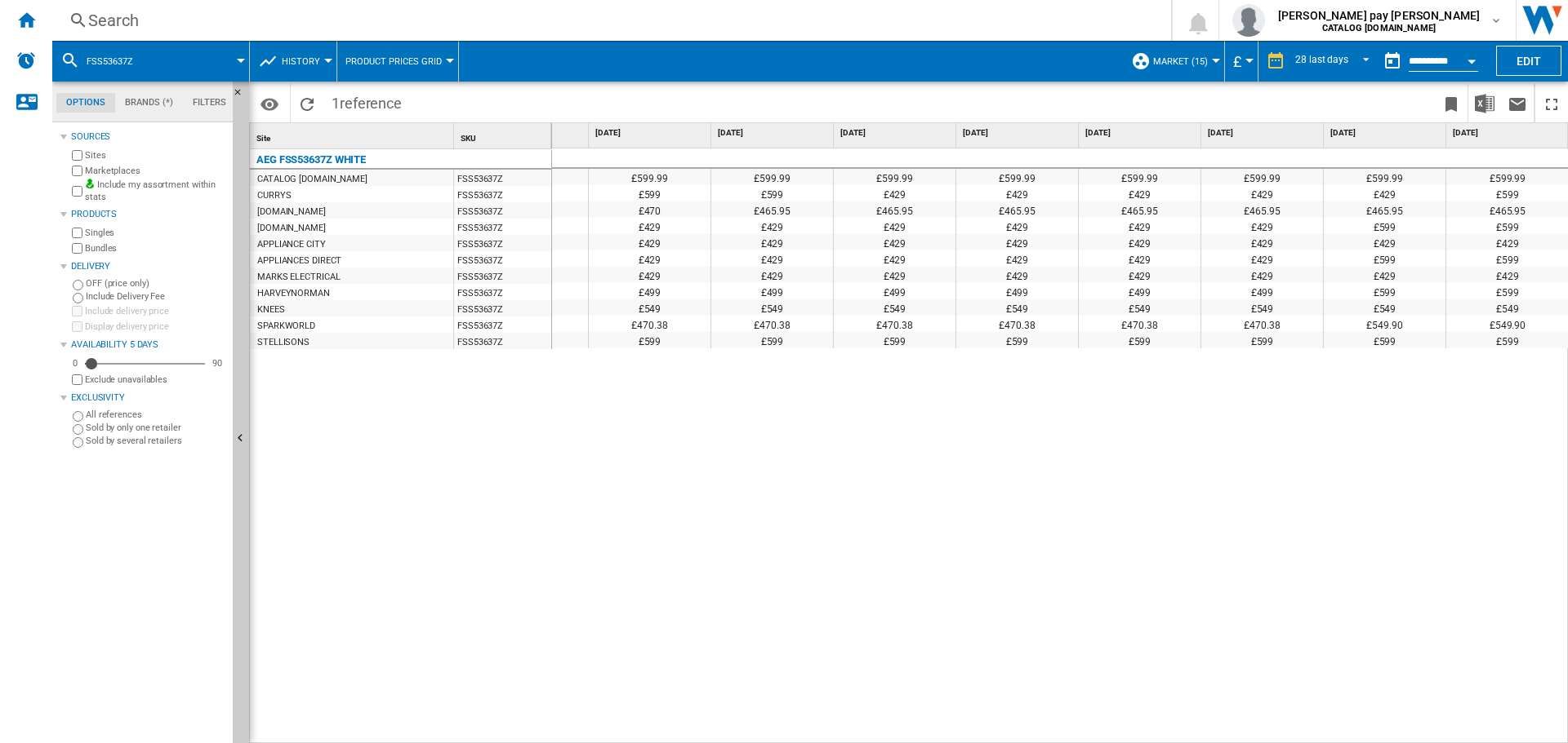
click at [925, 572] on div "£599.99 £599.99 £599.99 £599.99 £599.99 £599.99 £599.99 £599.99 £599.99 £599.99…" at bounding box center [1060, 446] width 1017 height 596
click at [1396, 644] on div "£599.99 £599.99 £599.99 £599.99 £599.99 £599.99 £599.99 £599.99 £599.99 £599.99…" at bounding box center [1060, 446] width 1017 height 596
